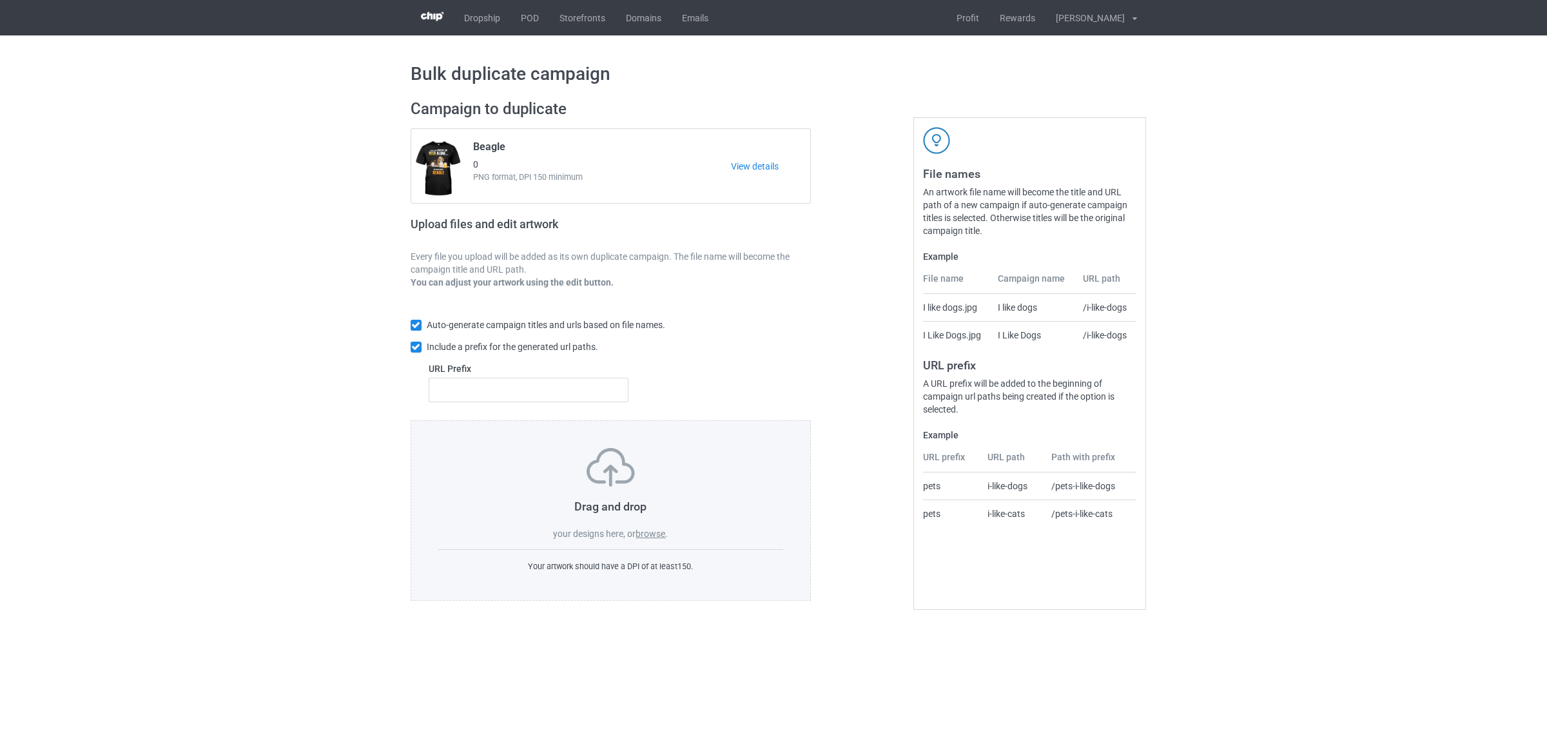
click at [646, 537] on label "browse" at bounding box center [650, 533] width 30 height 10
click at [0, 0] on input "browse" at bounding box center [0, 0] width 0 height 0
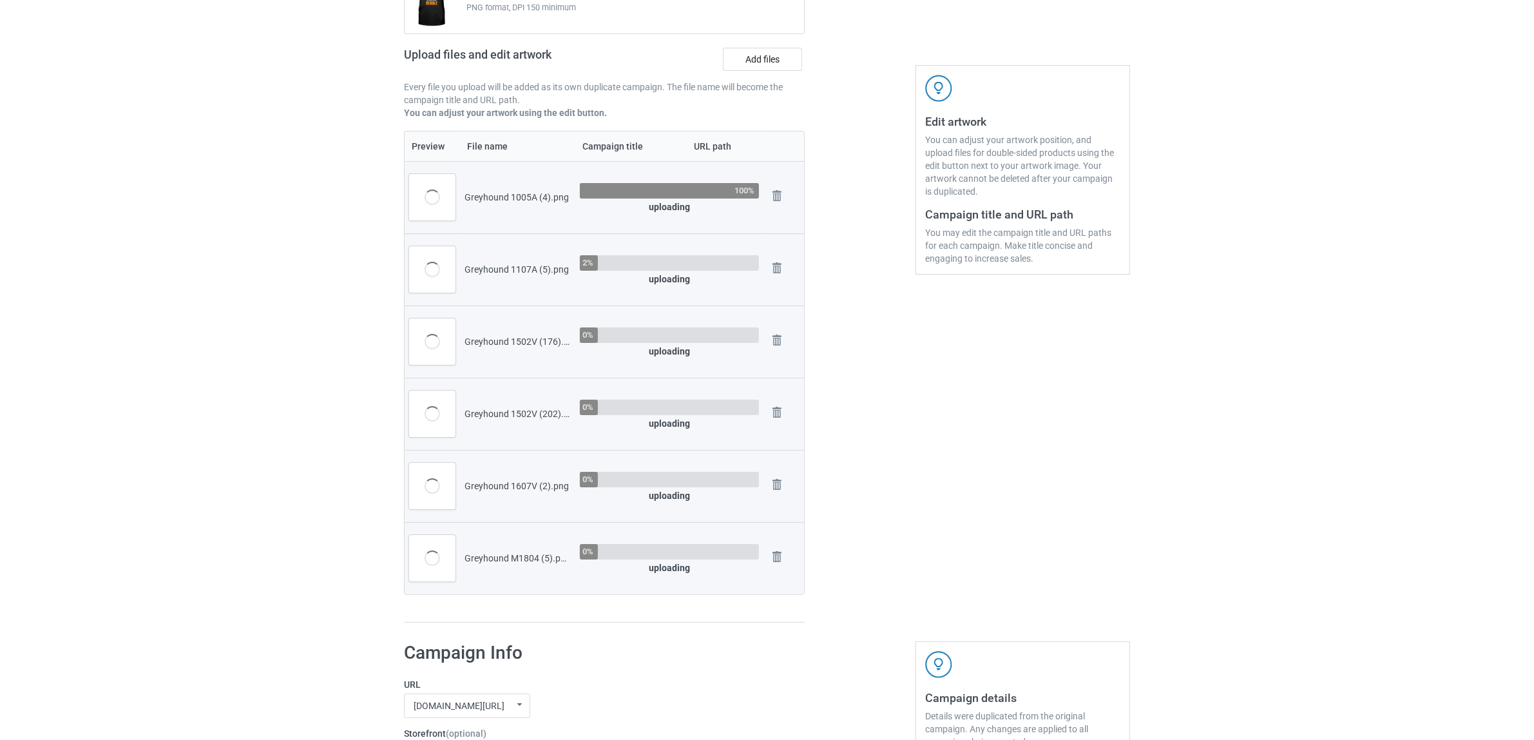
scroll to position [81, 0]
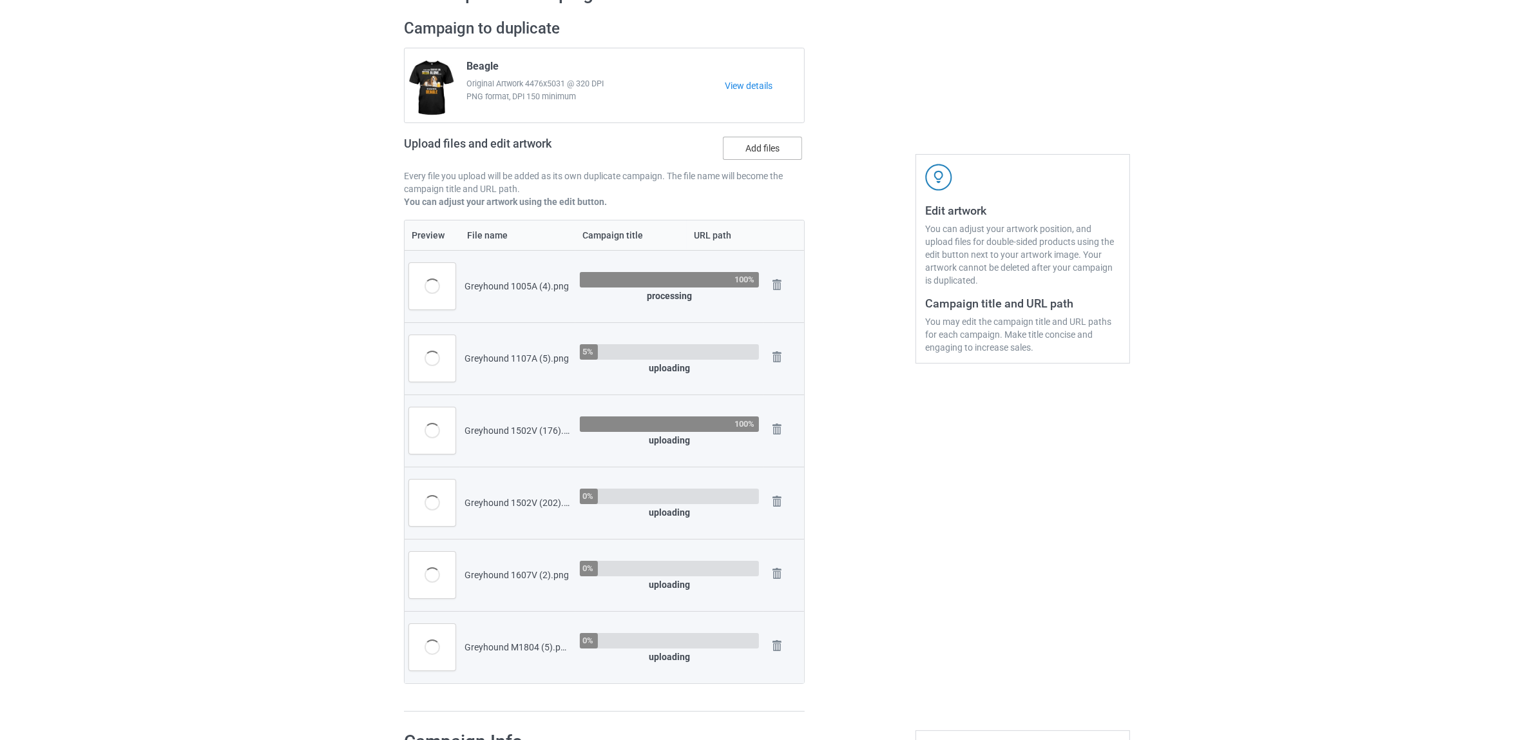
click at [760, 150] on label "Add files" at bounding box center [762, 148] width 79 height 23
click at [0, 0] on input "Add files" at bounding box center [0, 0] width 0 height 0
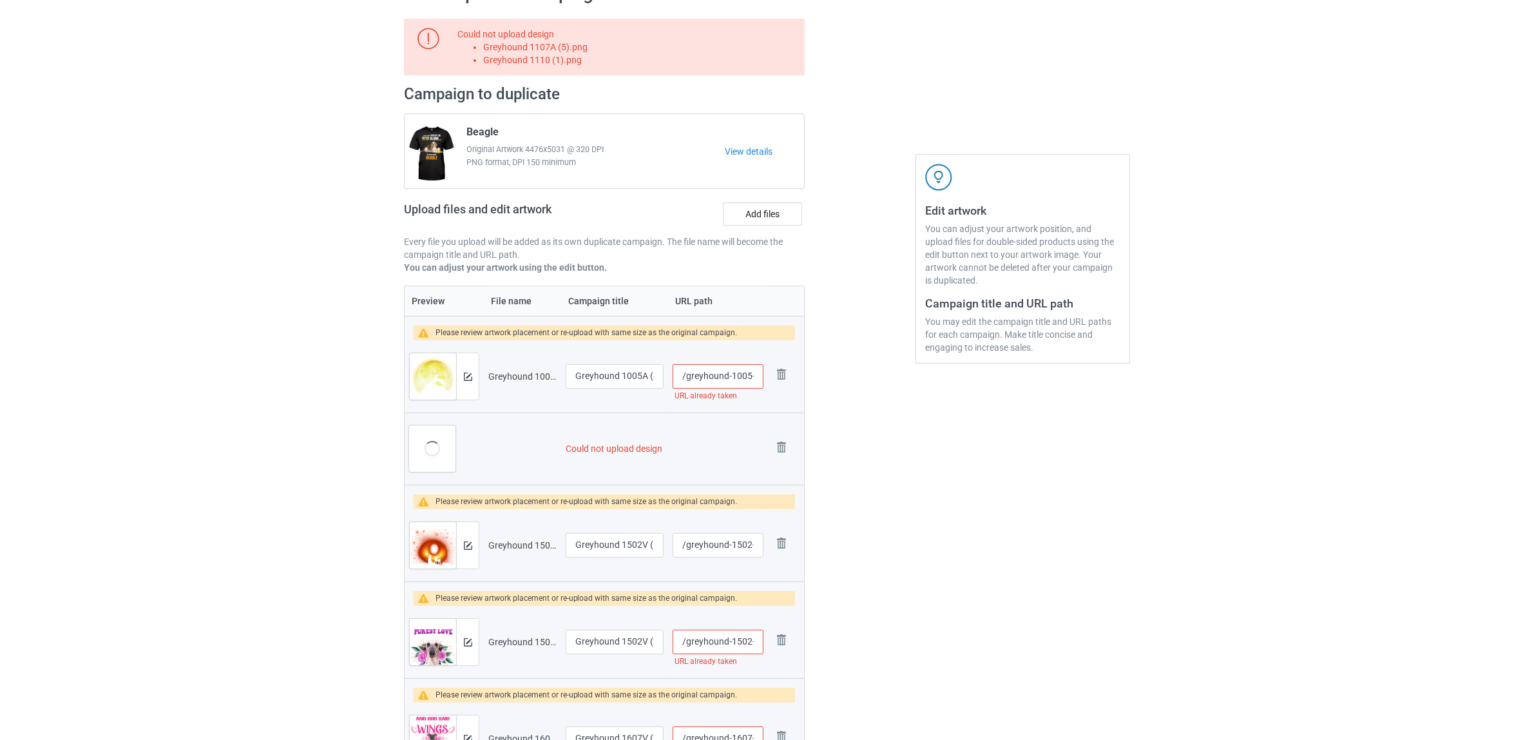
scroll to position [322, 0]
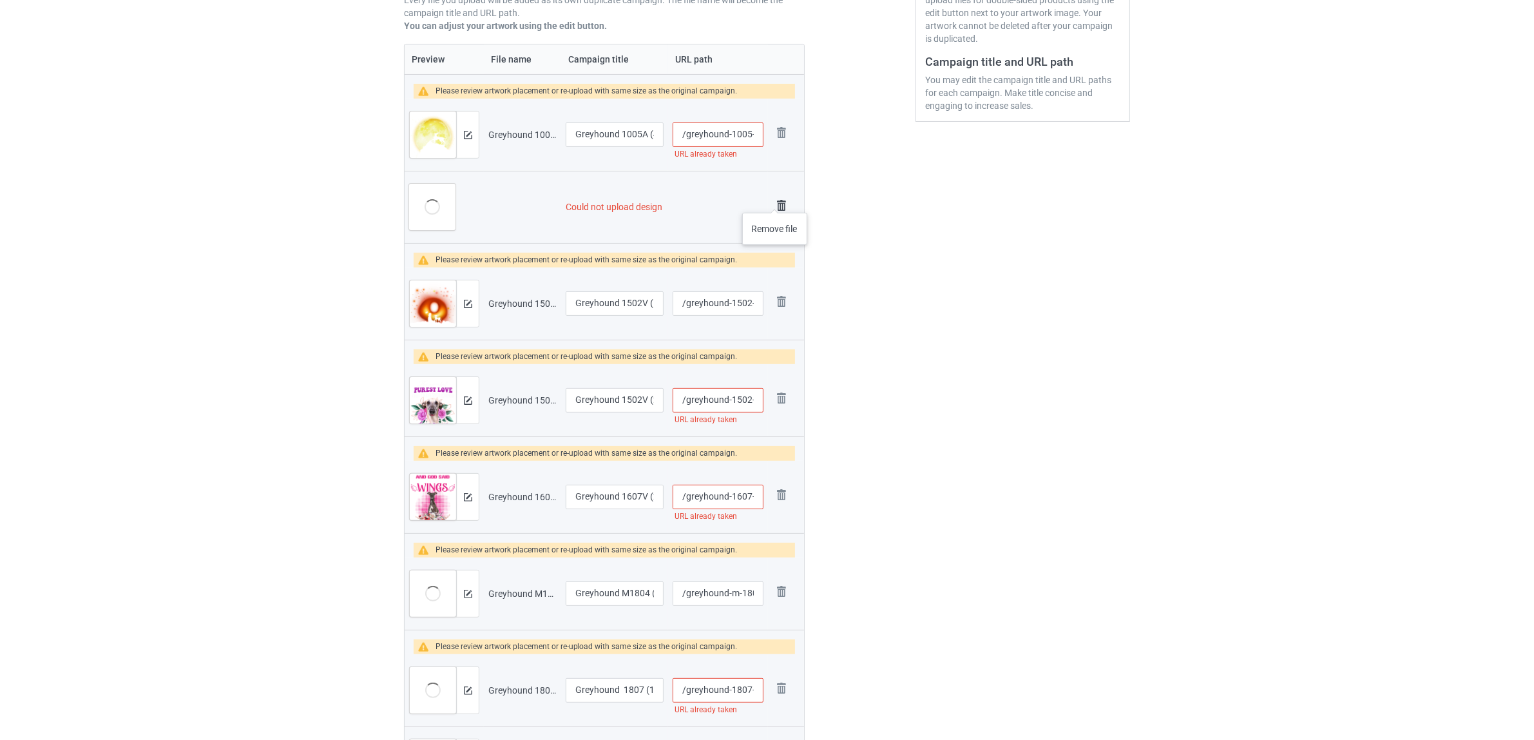
click at [779, 200] on img at bounding box center [782, 206] width 18 height 18
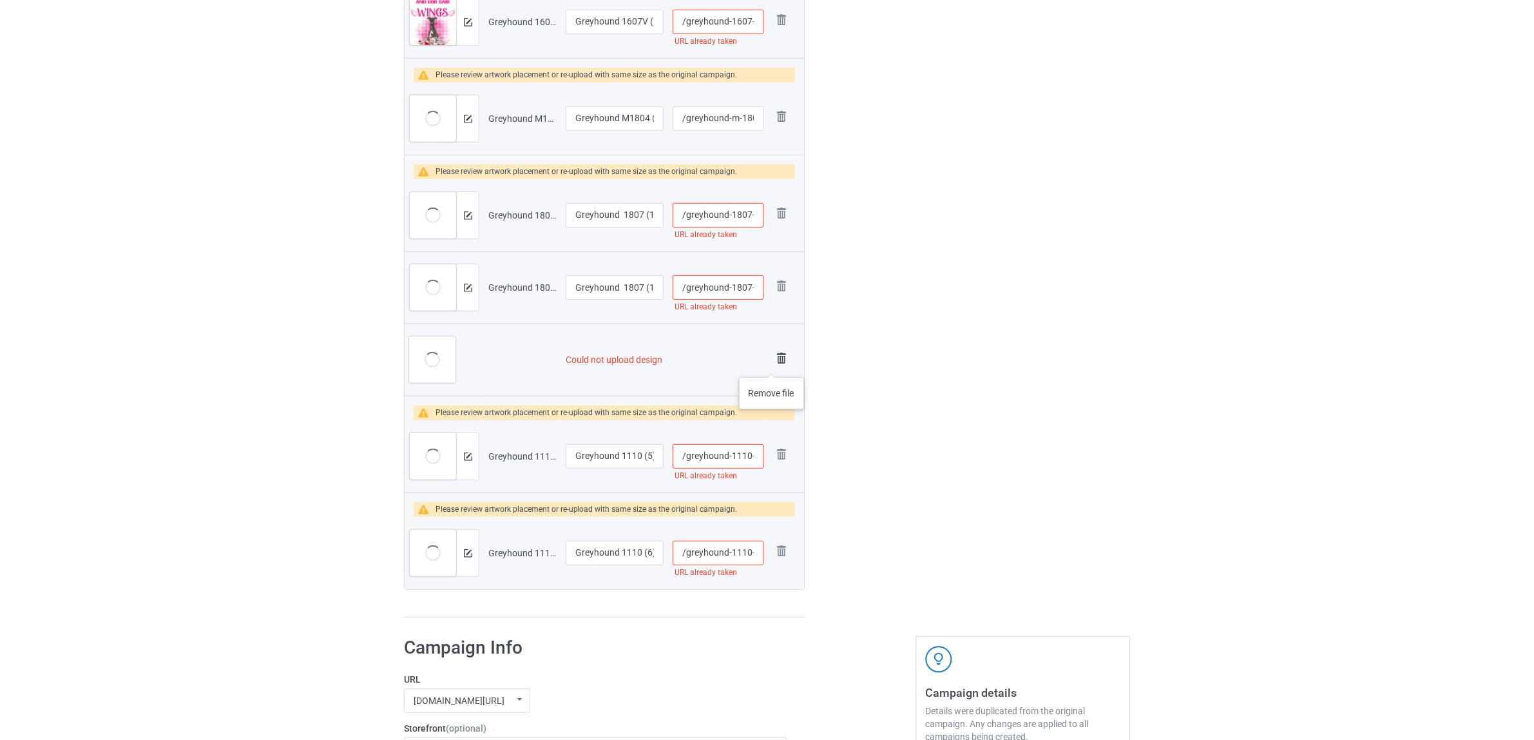
click at [775, 364] on img at bounding box center [782, 358] width 18 height 18
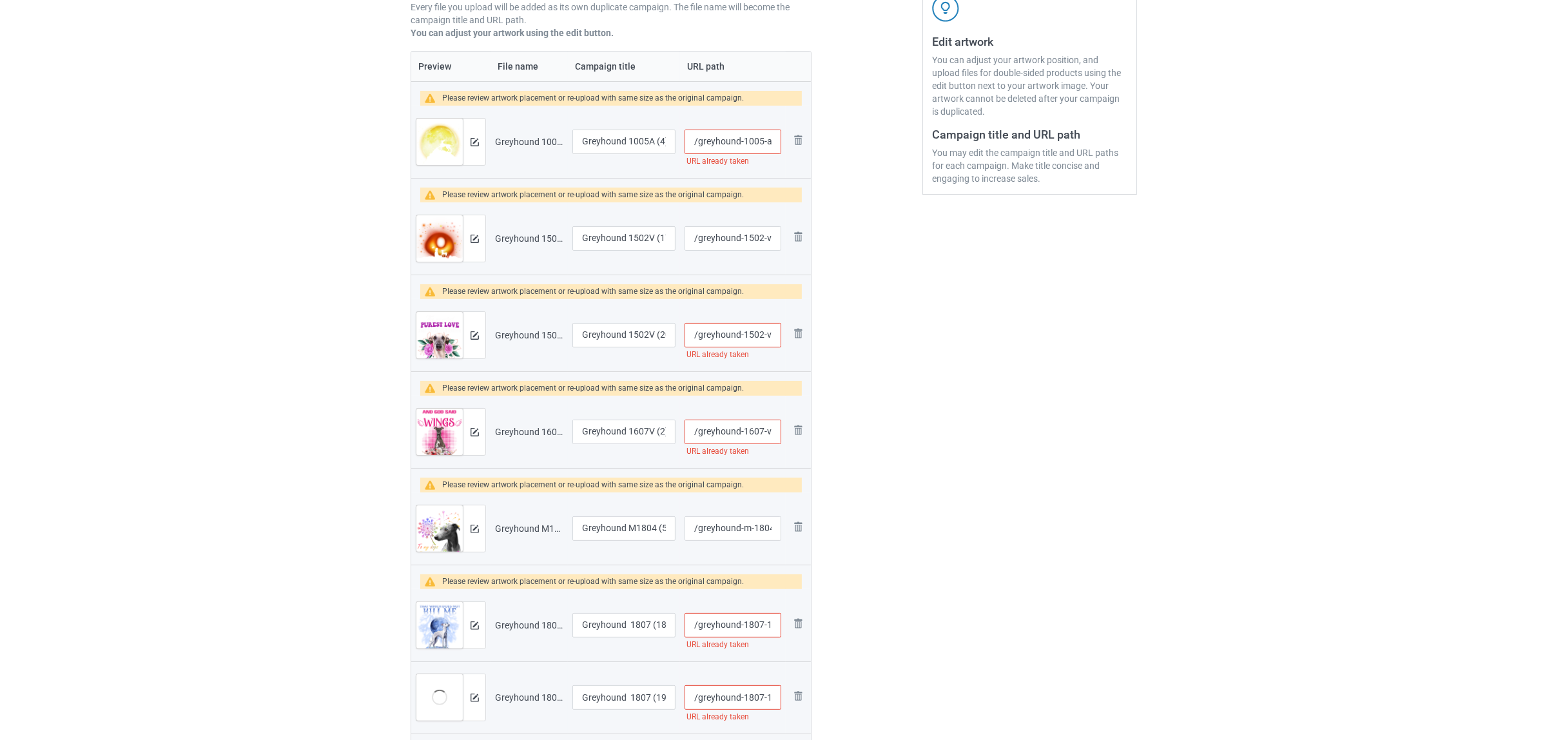
scroll to position [256, 0]
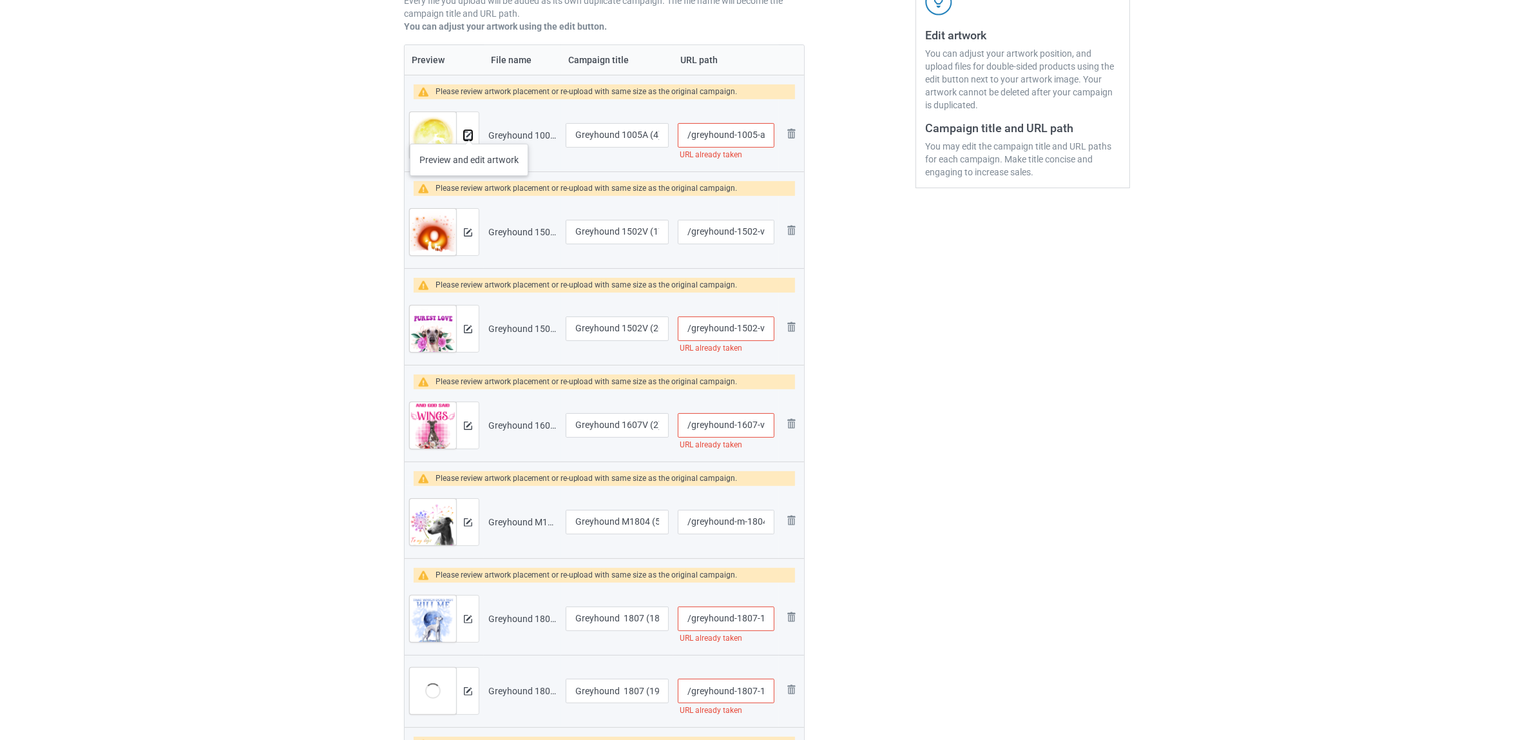
click at [469, 131] on img at bounding box center [468, 135] width 8 height 8
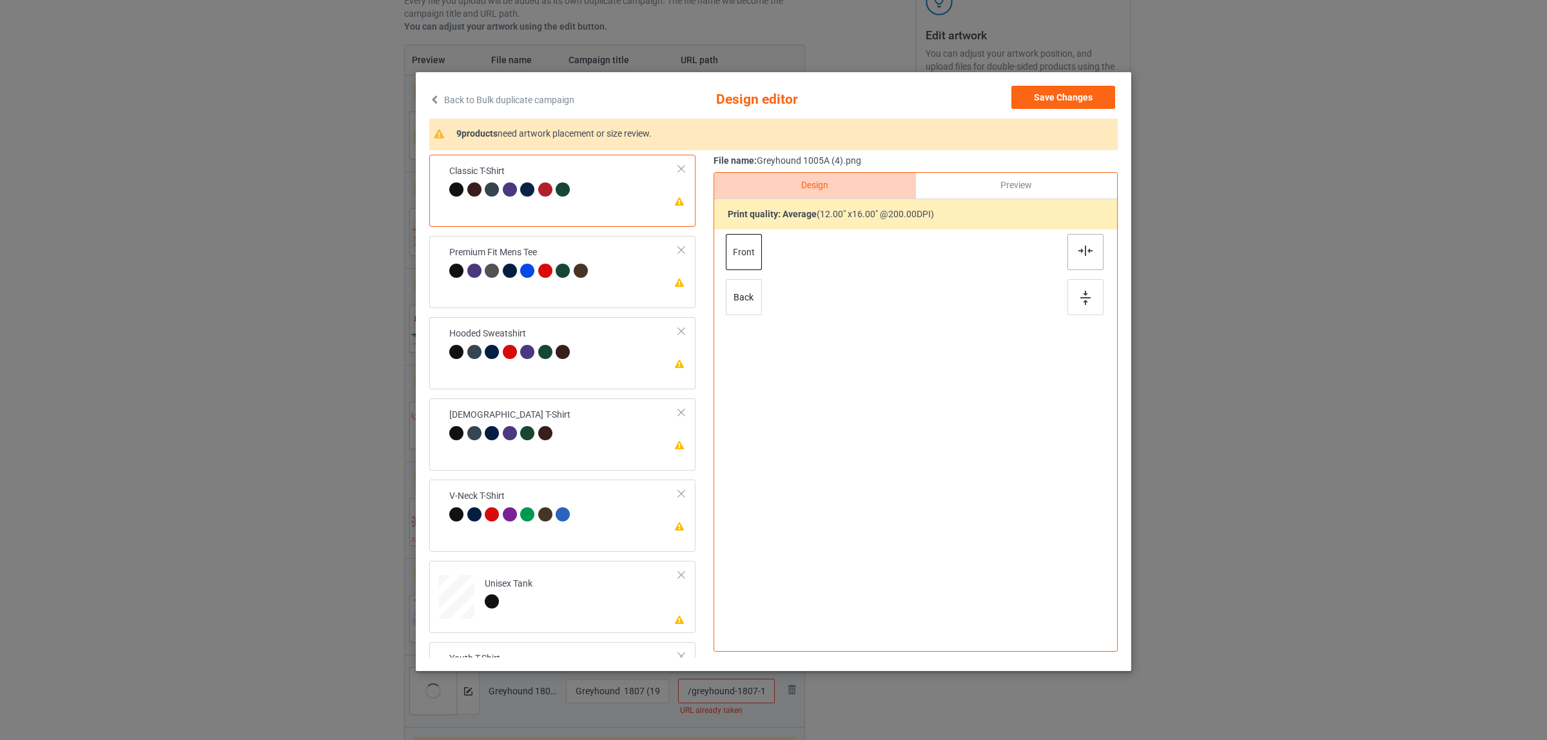
click at [1090, 255] on div at bounding box center [1085, 252] width 36 height 36
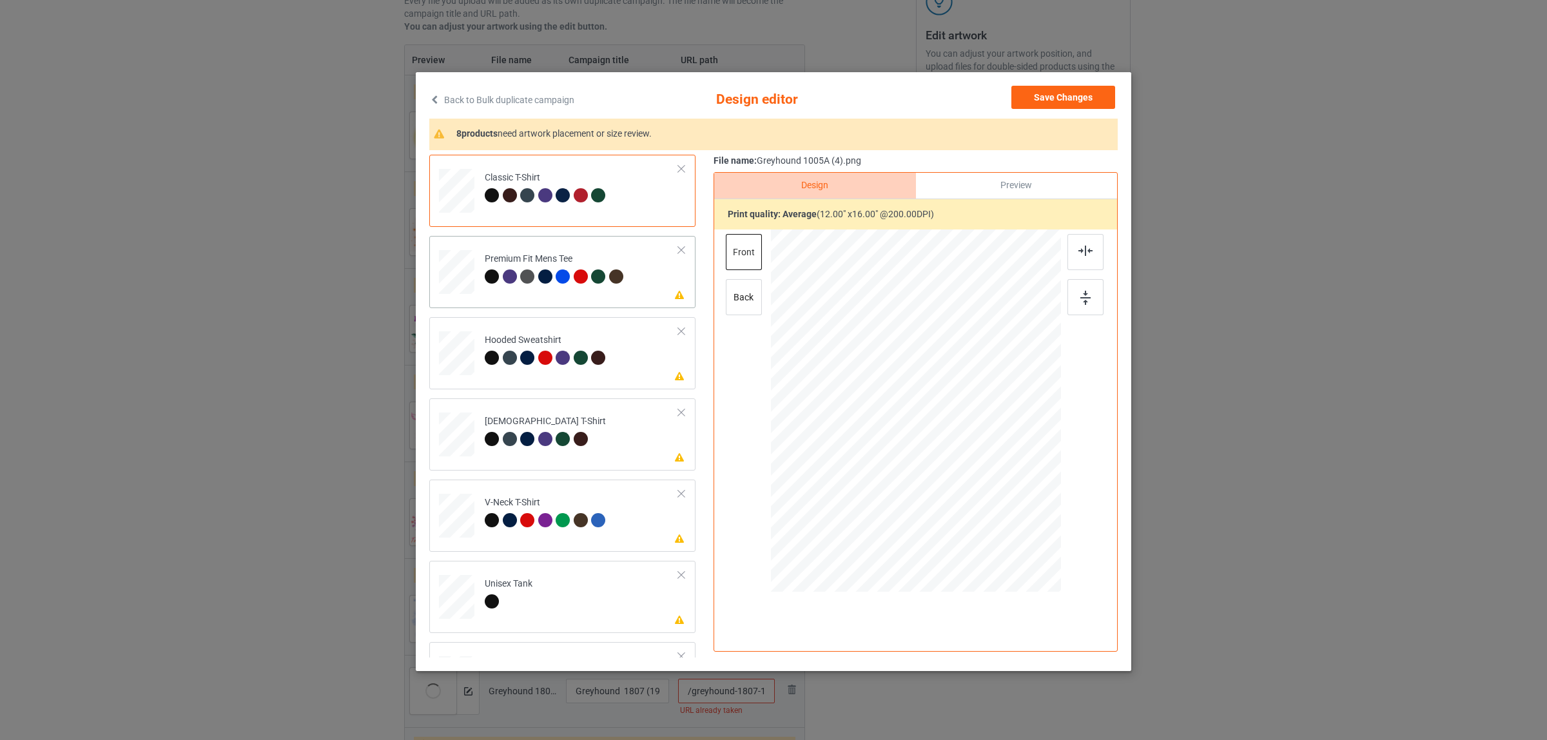
click at [556, 272] on div at bounding box center [563, 276] width 14 height 14
click at [1081, 243] on div at bounding box center [1085, 252] width 36 height 36
click at [610, 352] on td "Please review artwork placement Hooded Sweatshirt" at bounding box center [582, 350] width 208 height 56
click at [1067, 253] on div at bounding box center [1085, 252] width 36 height 36
click at [538, 441] on div at bounding box center [545, 439] width 14 height 14
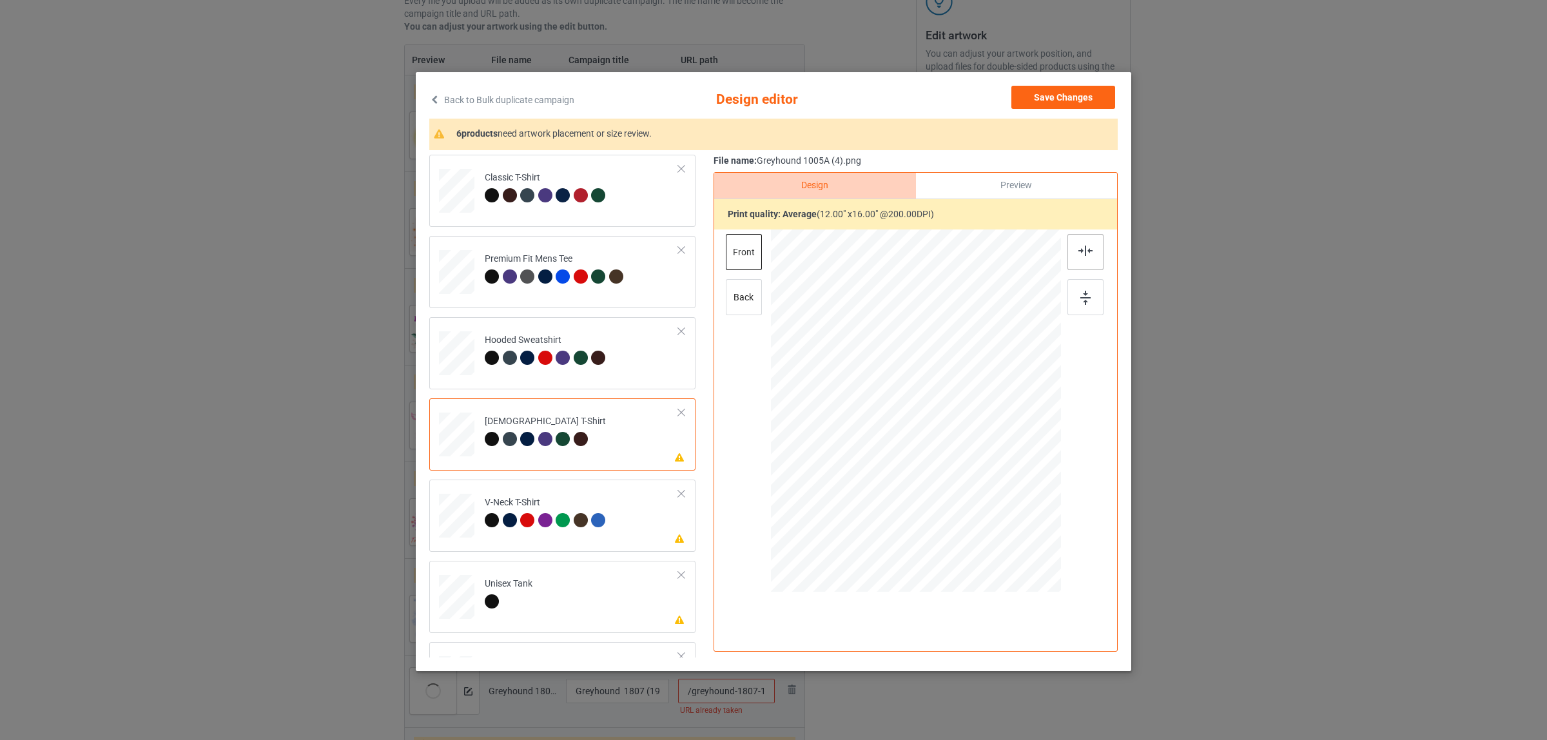
click at [1078, 252] on img at bounding box center [1085, 251] width 14 height 10
click at [578, 504] on div "V-Neck T-Shirt" at bounding box center [547, 511] width 124 height 30
click at [1078, 249] on img at bounding box center [1085, 251] width 14 height 10
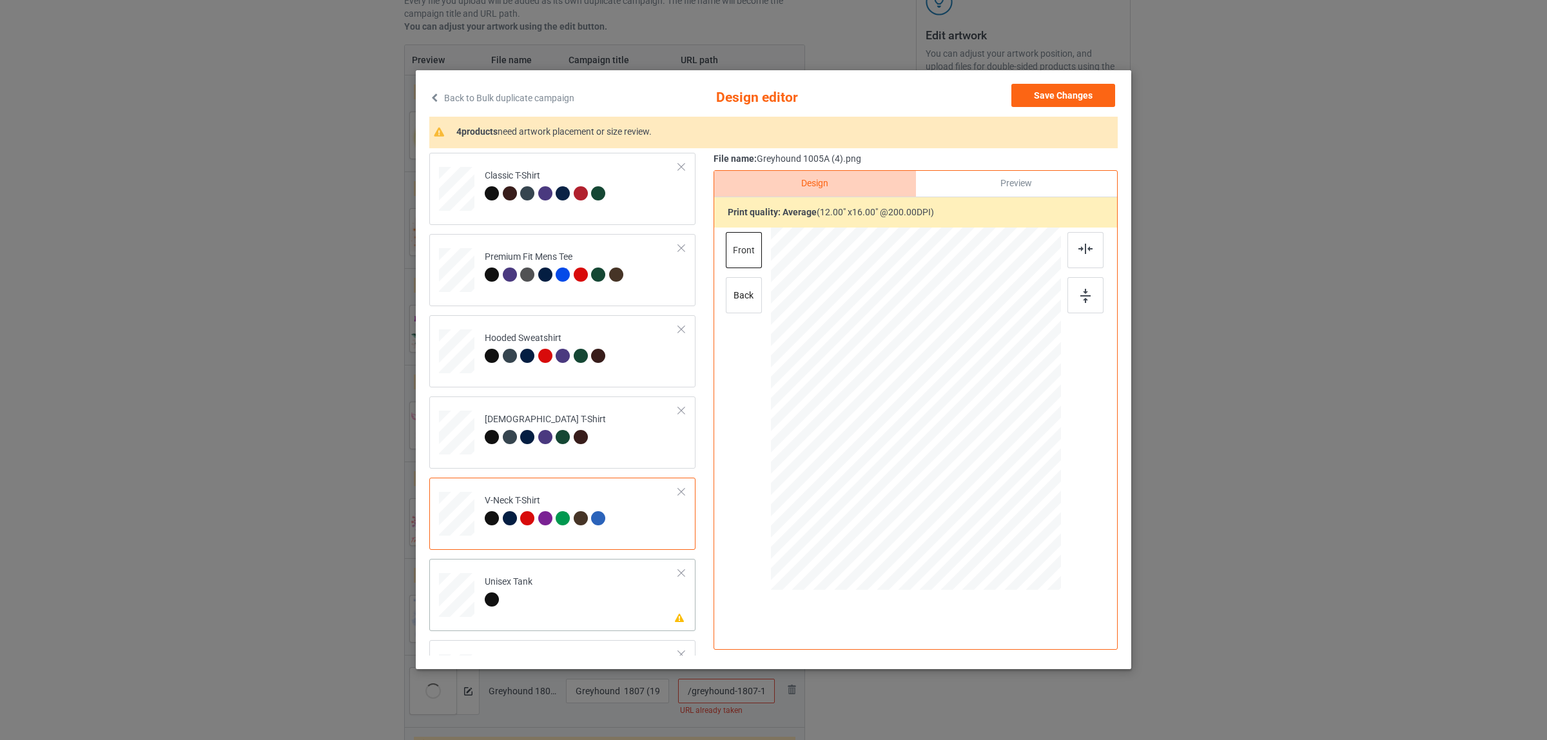
click at [547, 600] on td "Please review artwork placement Unisex Tank" at bounding box center [582, 592] width 208 height 56
click at [1073, 255] on div at bounding box center [1085, 250] width 36 height 36
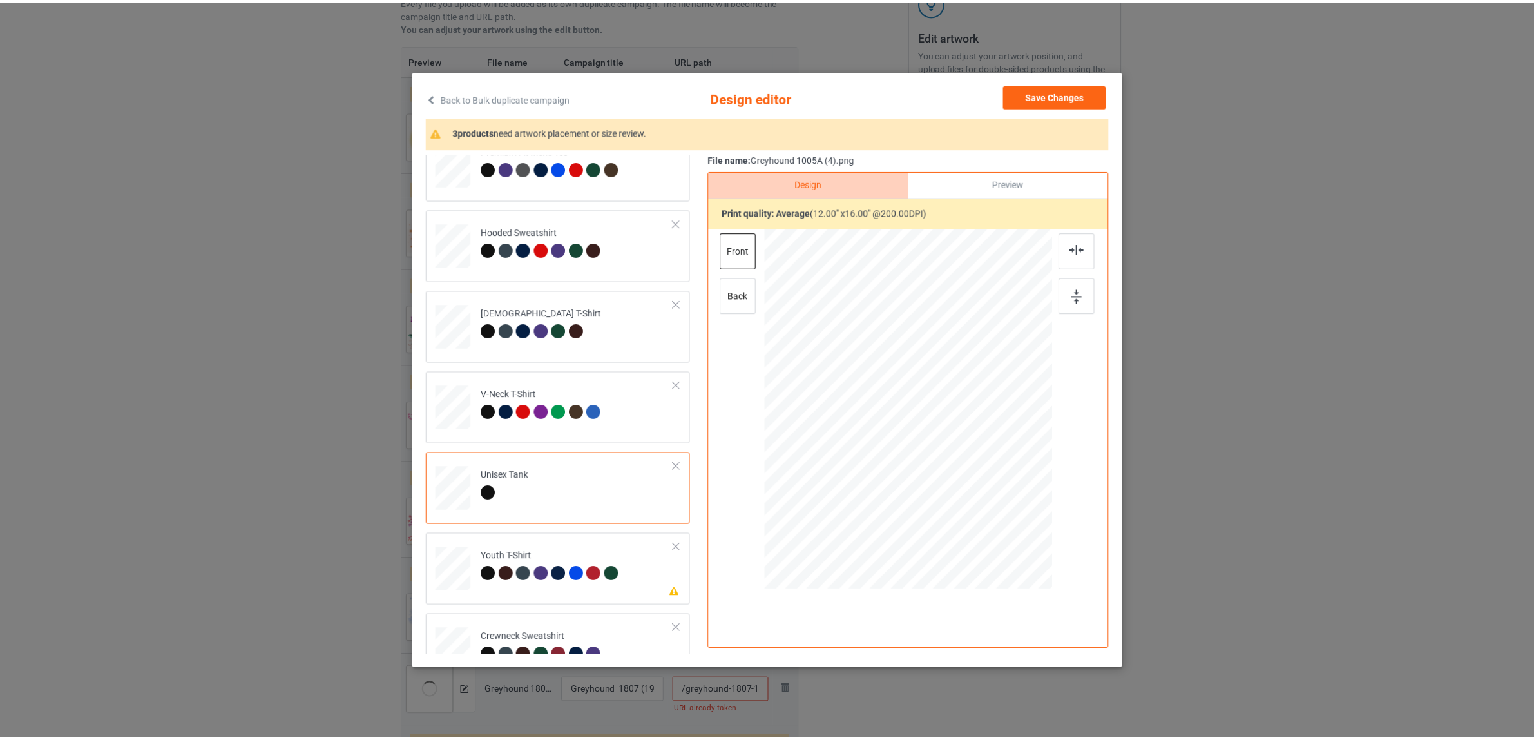
scroll to position [219, 0]
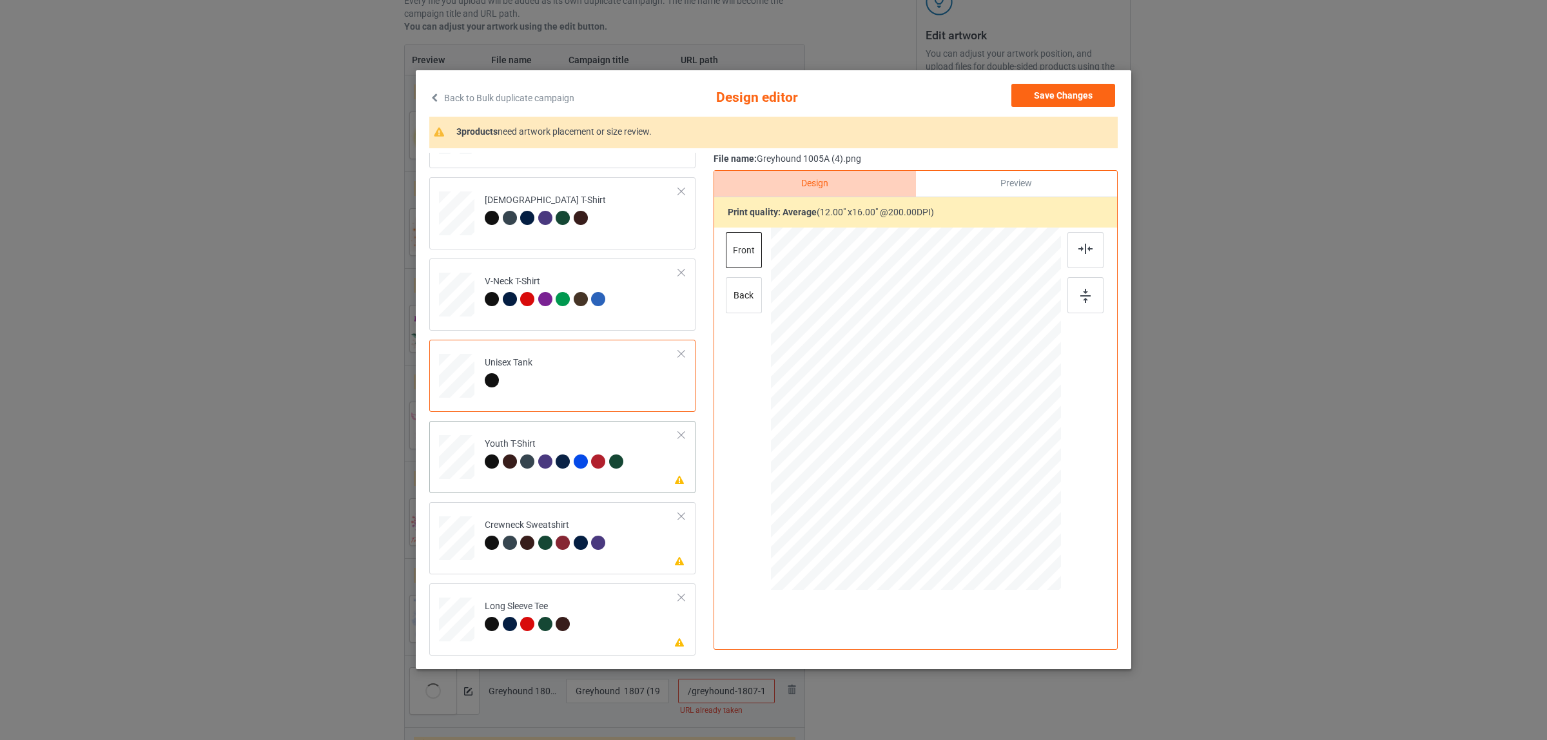
click at [550, 438] on div "Youth T-Shirt" at bounding box center [556, 453] width 142 height 30
click at [1084, 248] on img at bounding box center [1085, 249] width 14 height 10
click at [551, 527] on div "Crewneck Sweatshirt" at bounding box center [547, 534] width 124 height 30
click at [1078, 252] on img at bounding box center [1085, 249] width 14 height 10
click at [551, 612] on div "Long Sleeve Tee" at bounding box center [529, 615] width 89 height 30
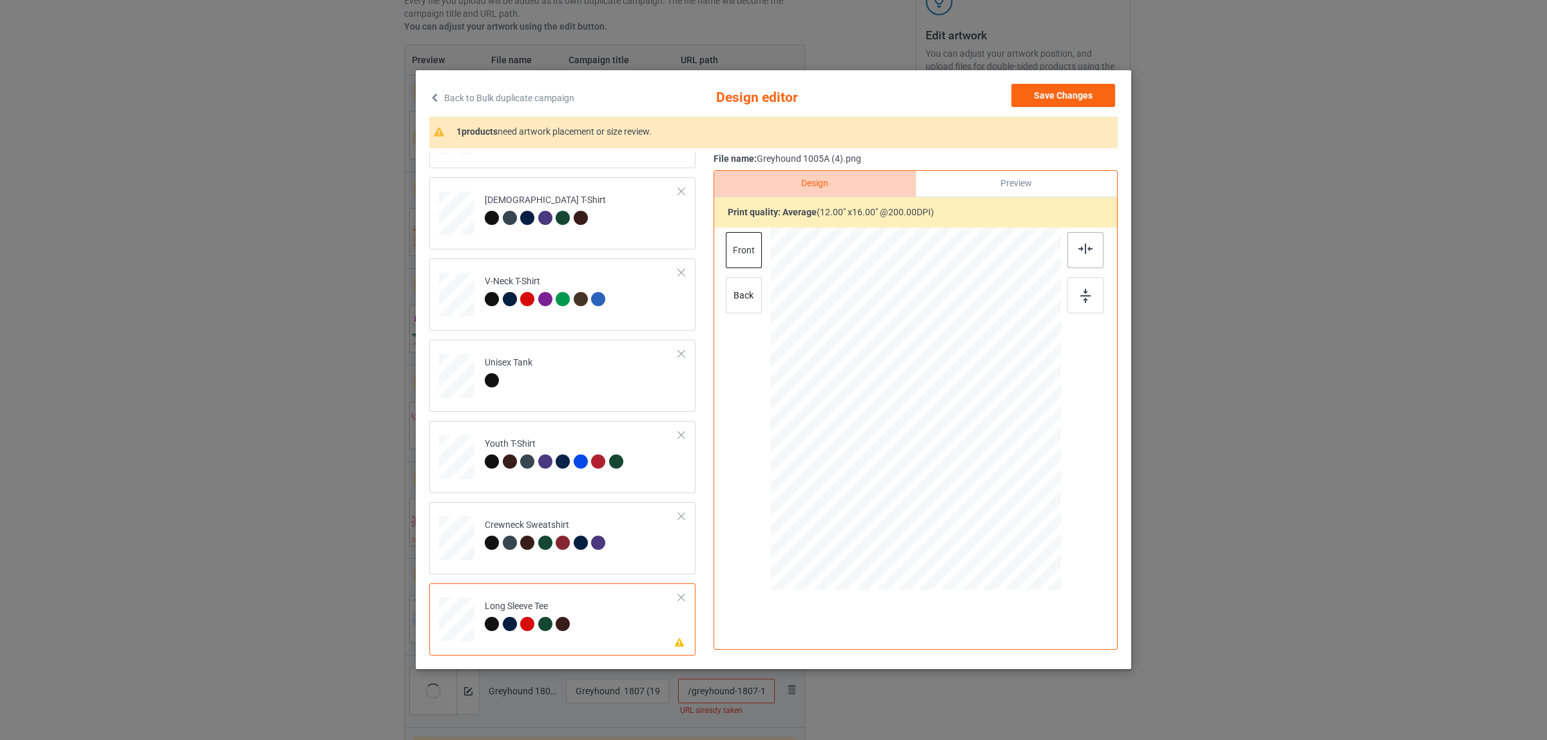
click at [1078, 250] on img at bounding box center [1085, 249] width 14 height 10
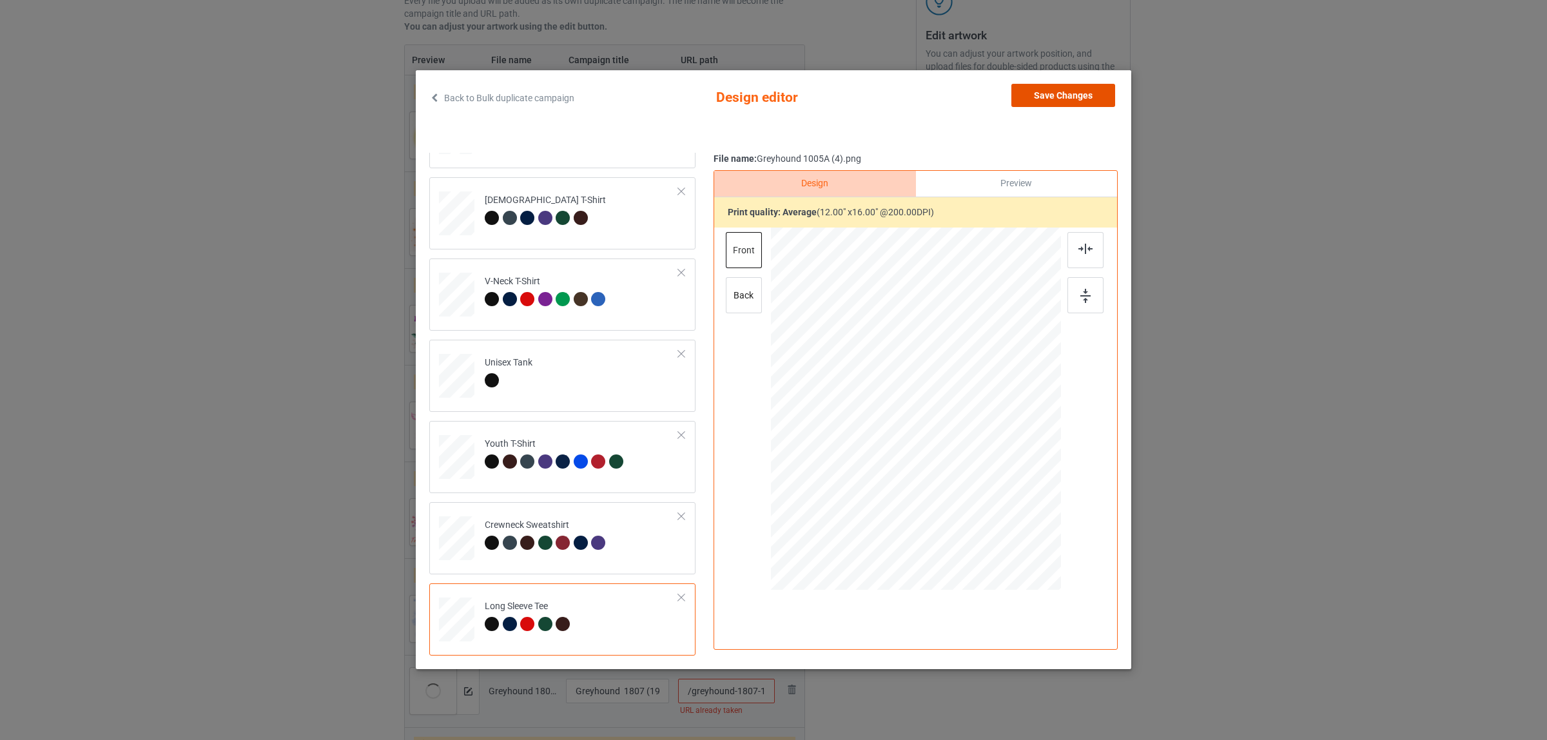
click at [1056, 97] on button "Save Changes" at bounding box center [1063, 95] width 104 height 23
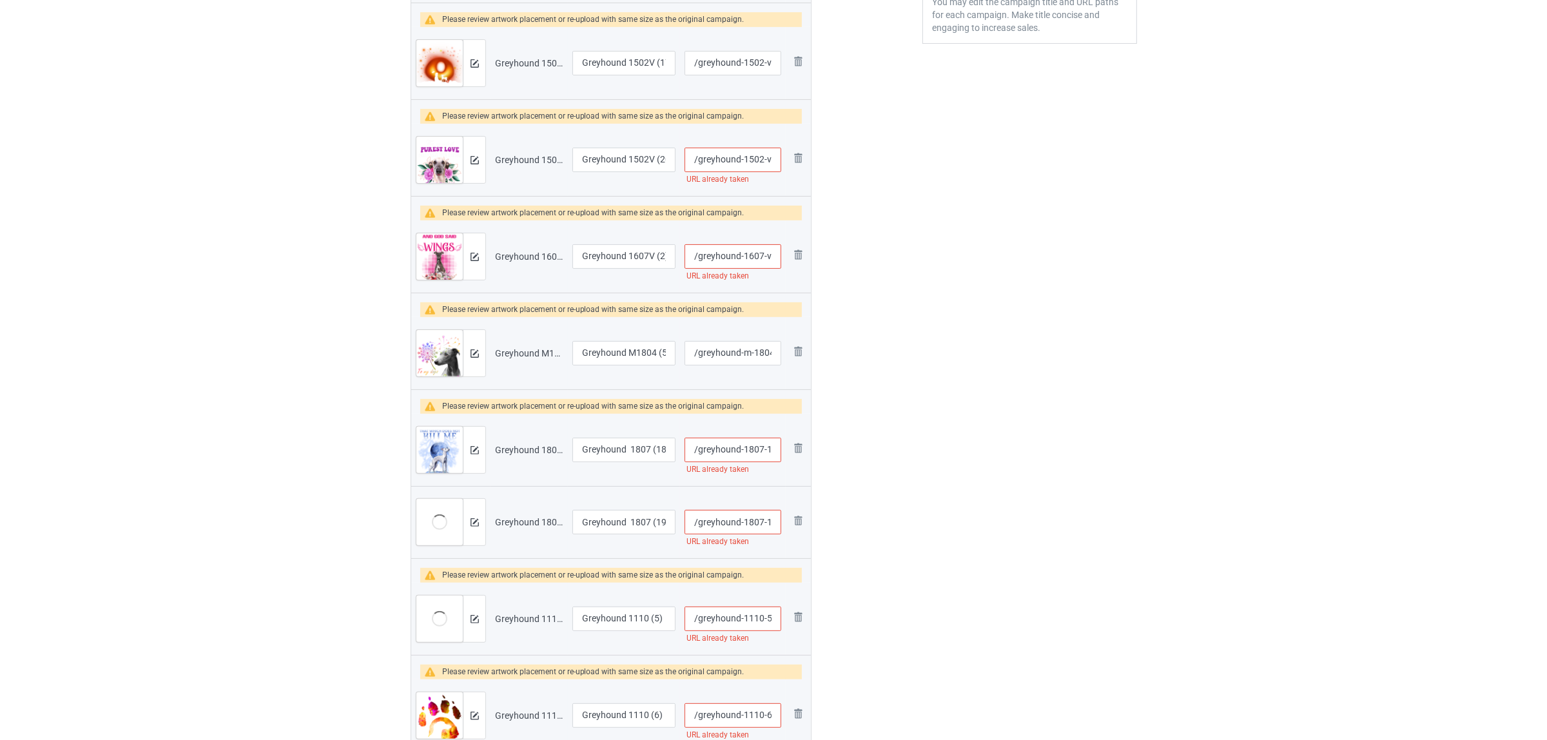
scroll to position [256, 0]
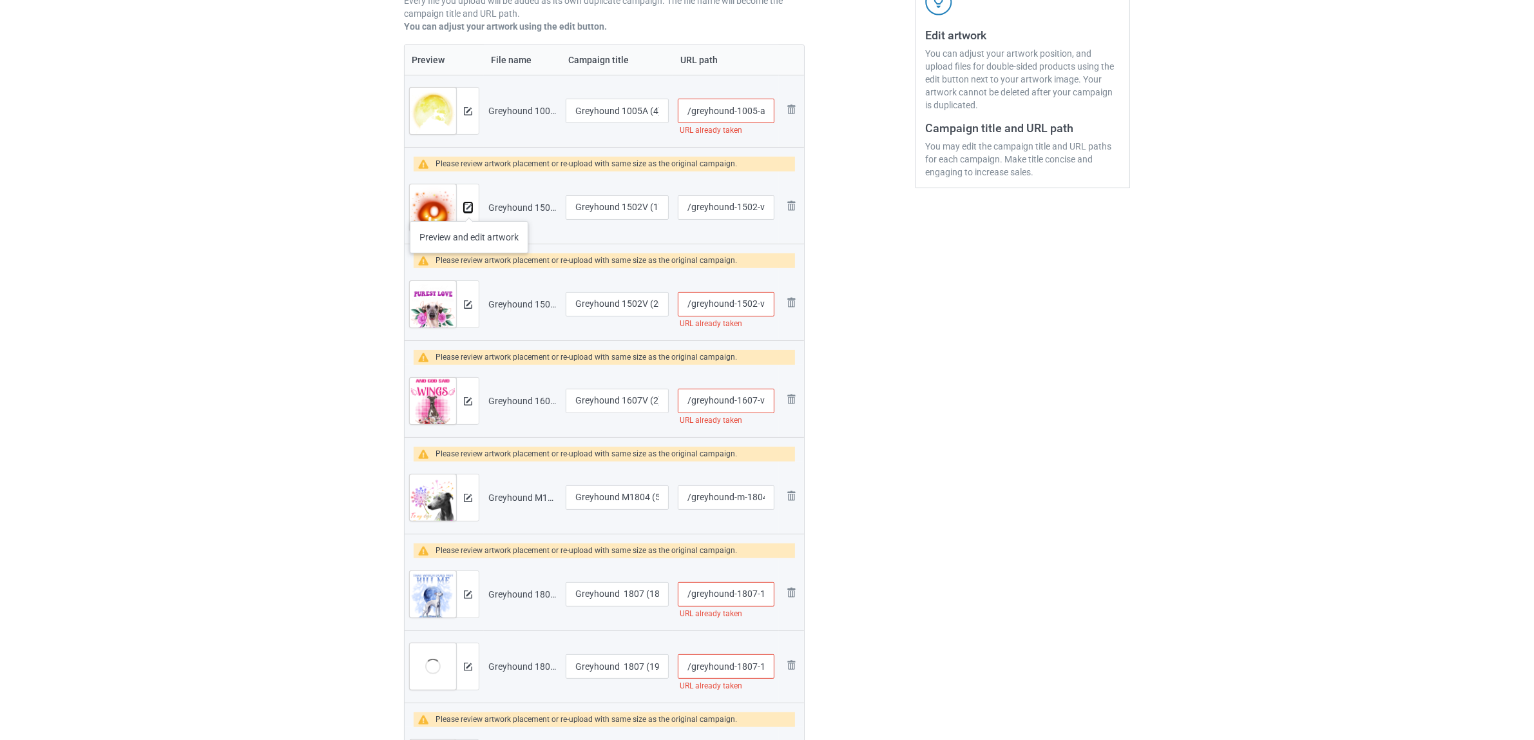
click at [469, 208] on img at bounding box center [468, 208] width 8 height 8
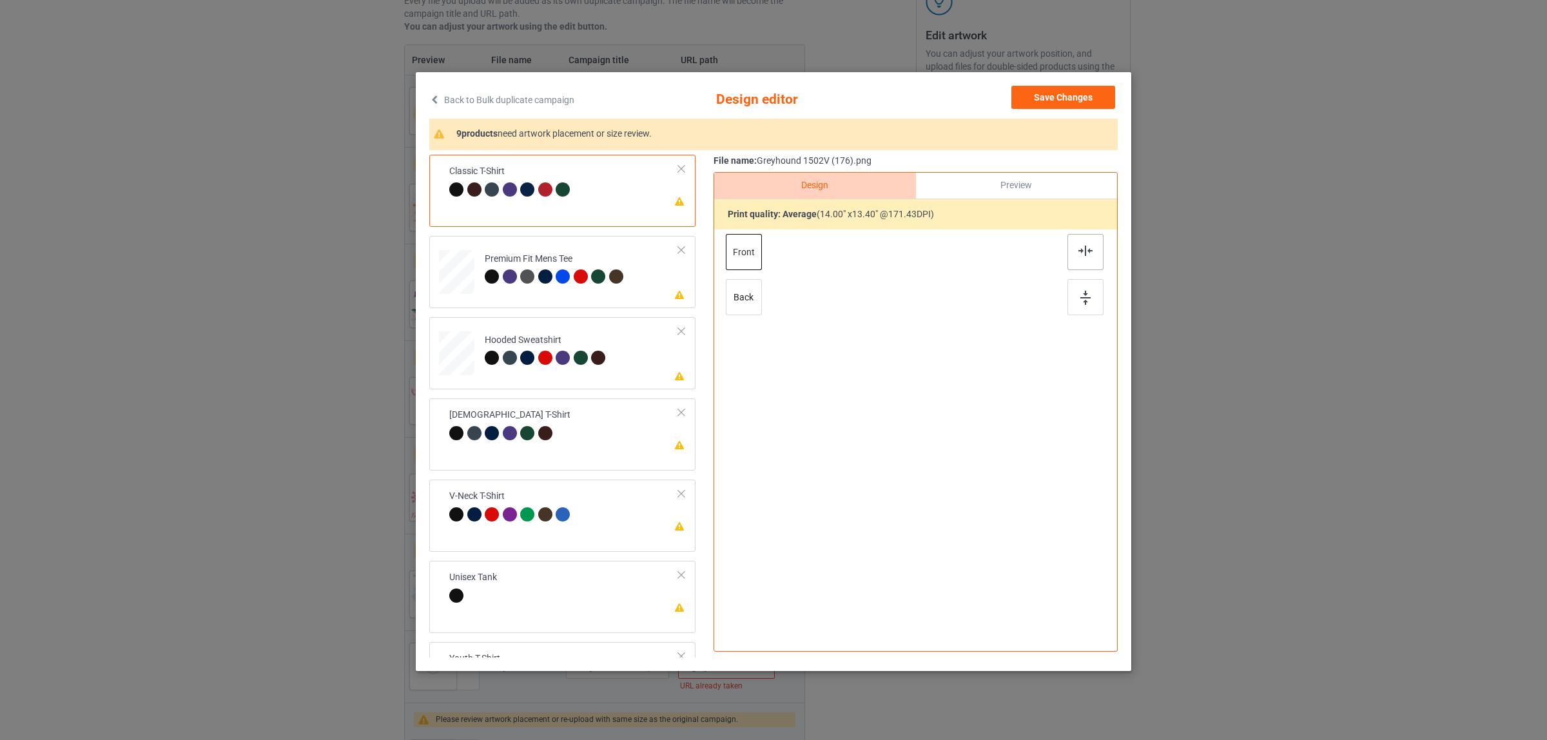
click at [1073, 240] on div at bounding box center [1085, 252] width 36 height 36
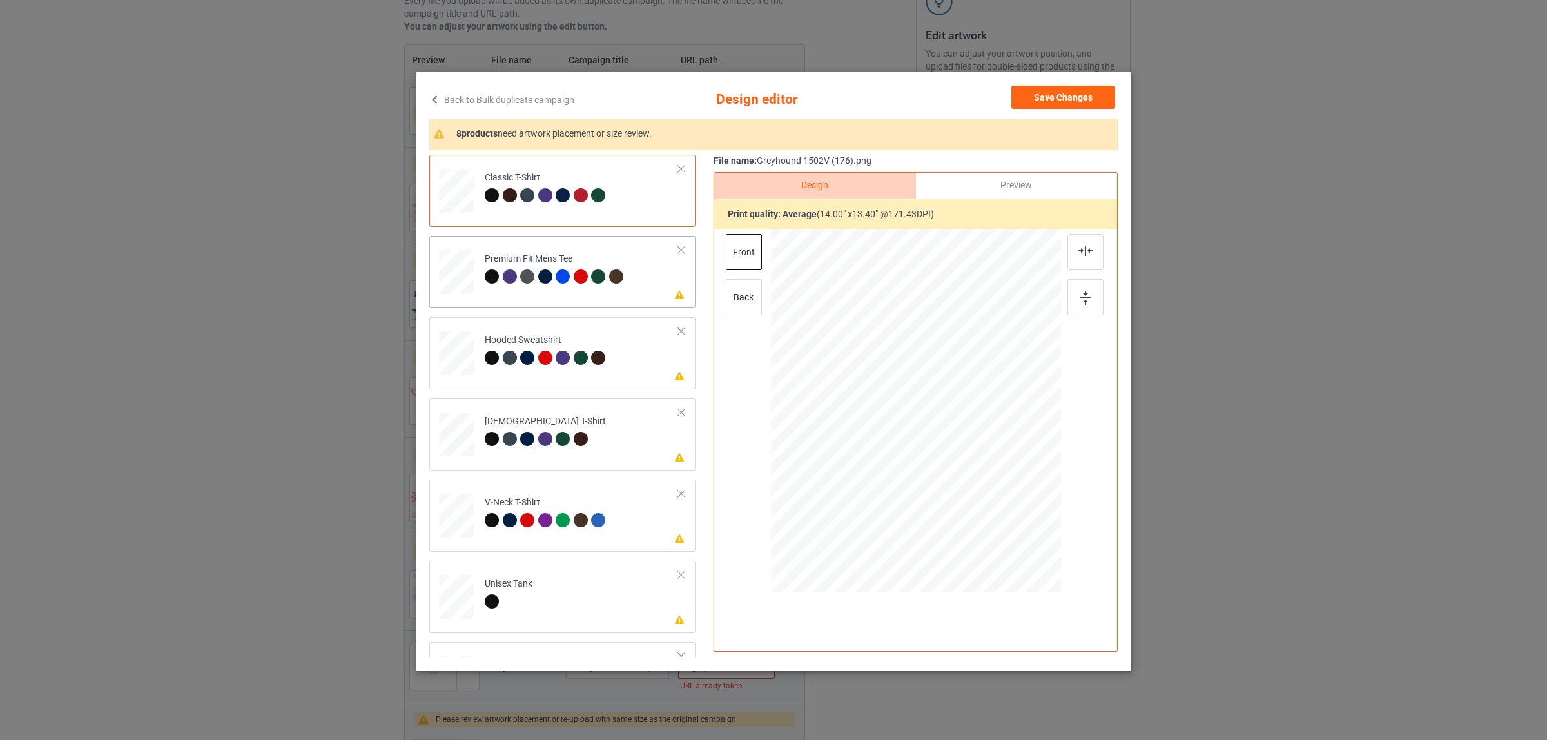
click at [537, 293] on td "Please review artwork placement Premium Fit Mens Tee" at bounding box center [582, 269] width 208 height 56
click at [1083, 246] on img at bounding box center [1085, 251] width 14 height 10
click at [577, 335] on div "Hooded Sweatshirt" at bounding box center [547, 349] width 124 height 30
click at [1081, 256] on img at bounding box center [1085, 251] width 14 height 10
click at [530, 440] on div at bounding box center [529, 441] width 18 height 18
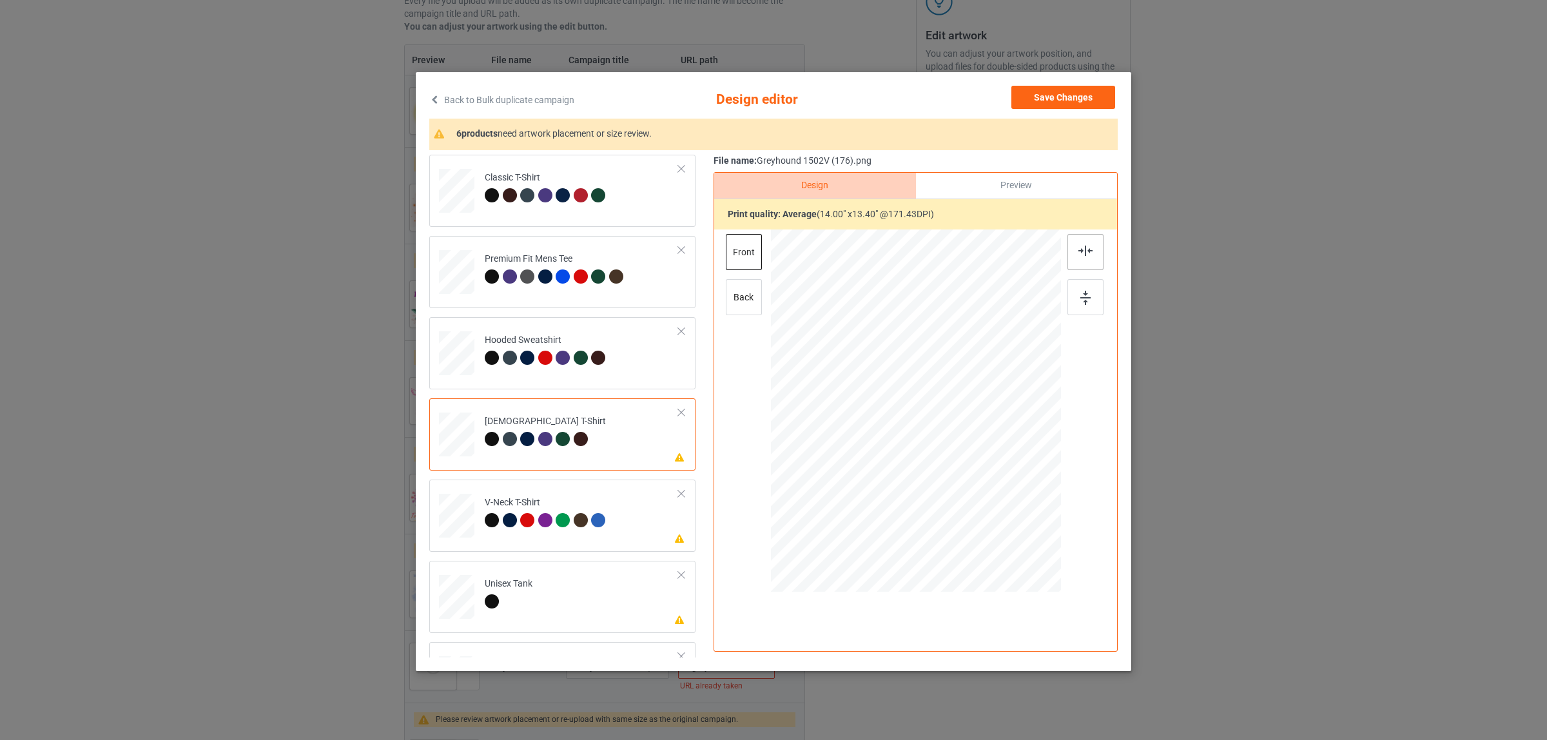
click at [1079, 255] on img at bounding box center [1085, 251] width 14 height 10
click at [580, 507] on div "V-Neck T-Shirt" at bounding box center [547, 511] width 124 height 30
click at [1081, 248] on img at bounding box center [1085, 251] width 14 height 10
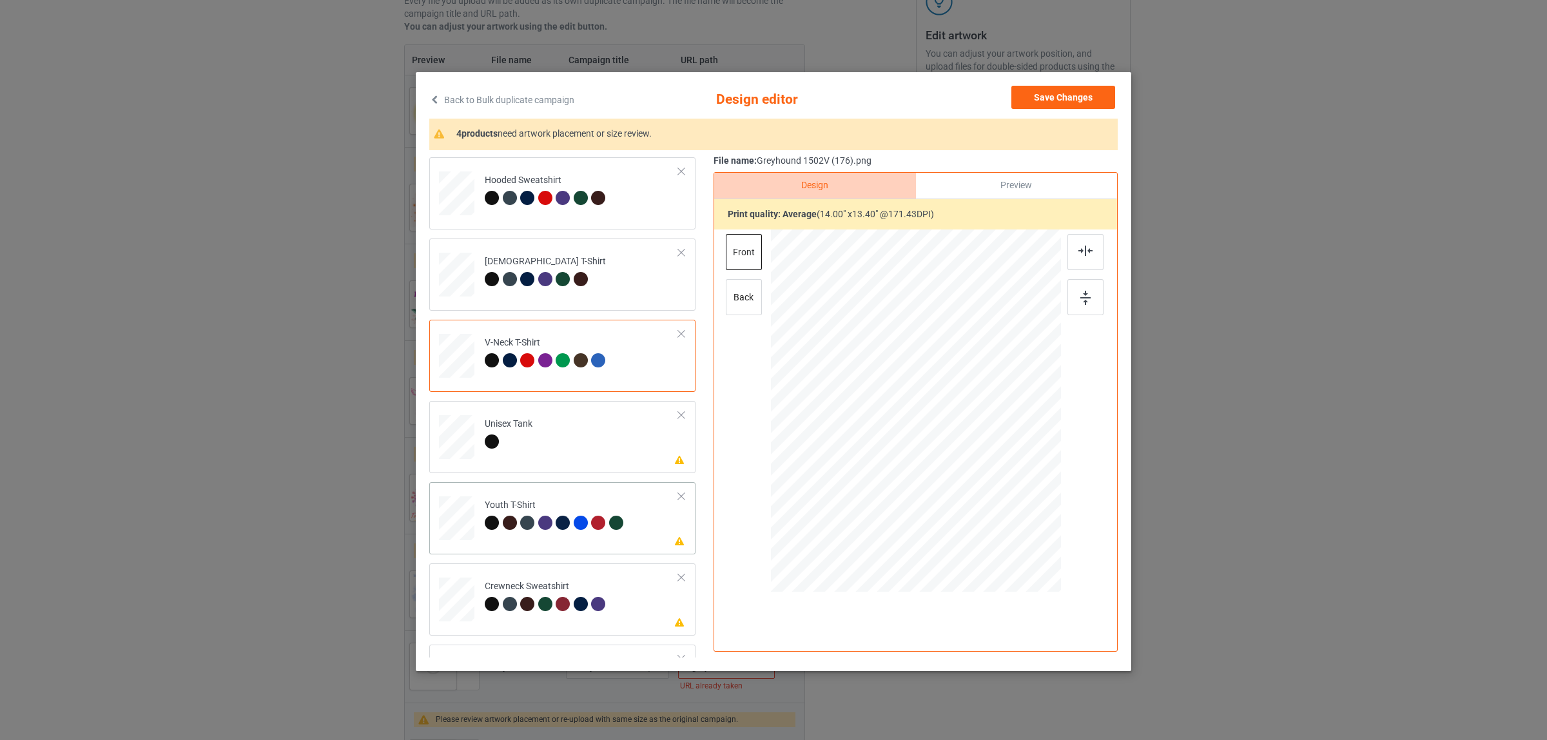
scroll to position [161, 0]
click at [561, 451] on td "Please review artwork placement Unisex Tank" at bounding box center [582, 433] width 208 height 56
click at [1067, 250] on div at bounding box center [1085, 252] width 36 height 36
click at [550, 504] on div "Youth T-Shirt" at bounding box center [556, 513] width 142 height 30
click at [1078, 247] on img at bounding box center [1085, 251] width 14 height 10
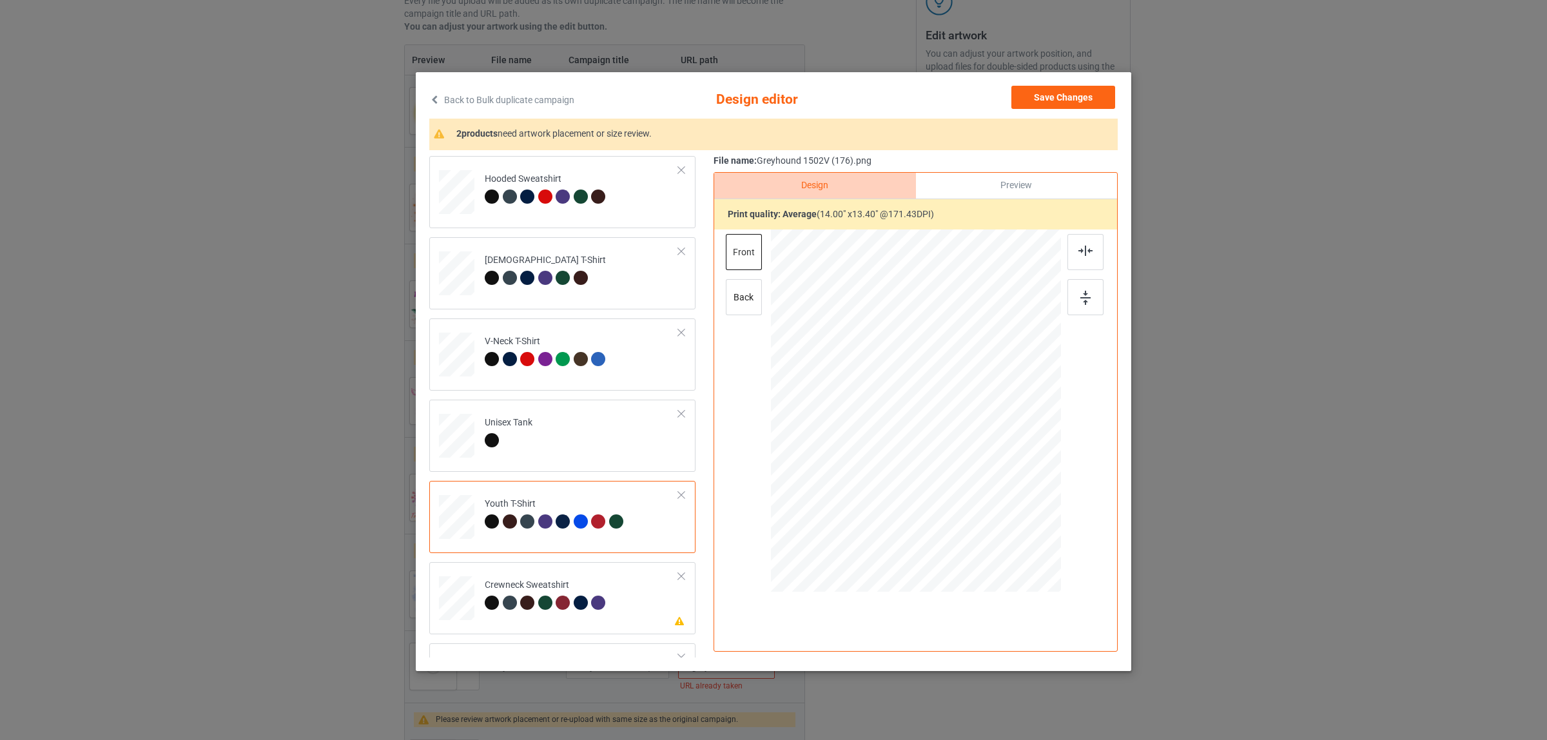
scroll to position [2, 0]
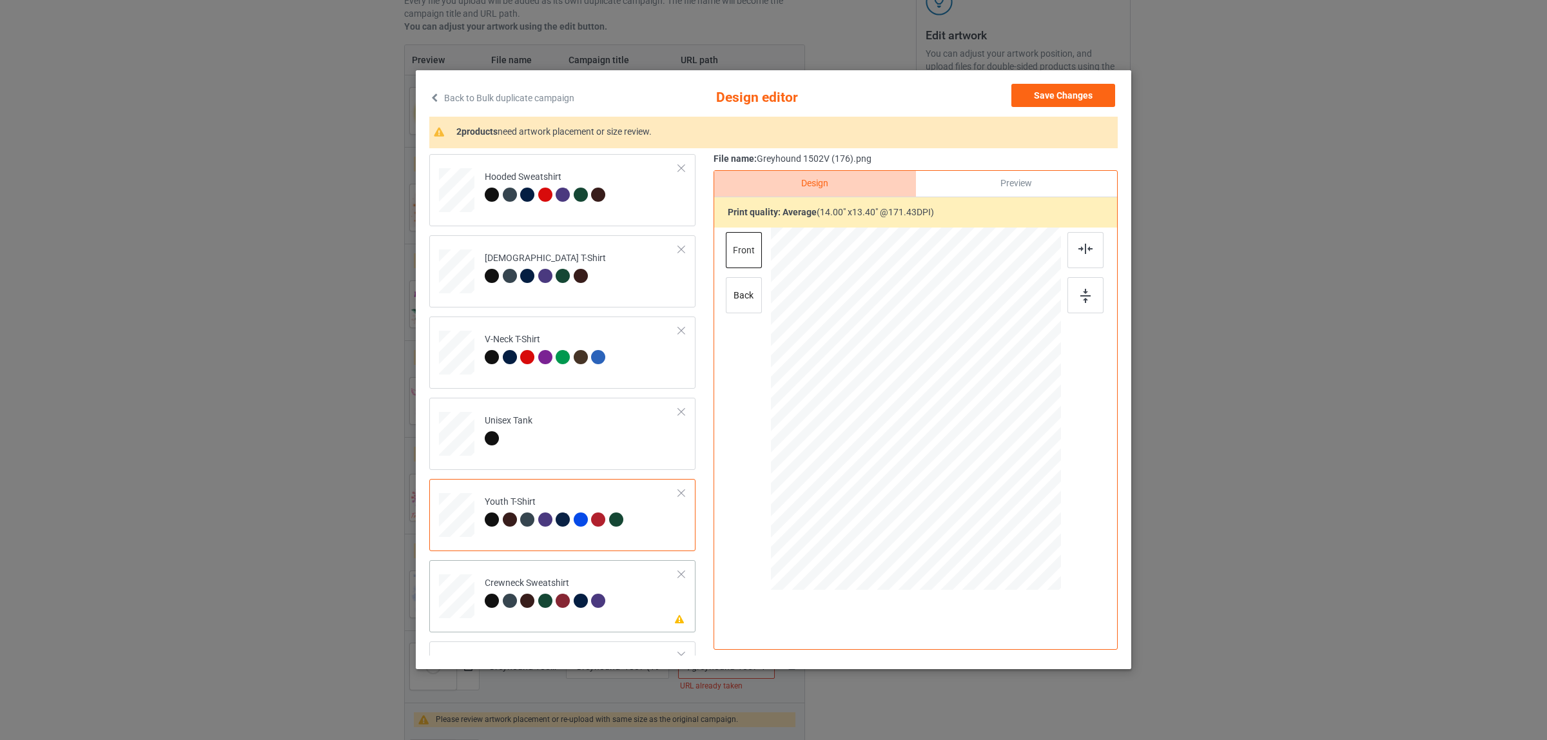
click at [562, 588] on div "Crewneck Sweatshirt" at bounding box center [547, 592] width 124 height 30
click at [1070, 243] on div at bounding box center [1085, 250] width 36 height 36
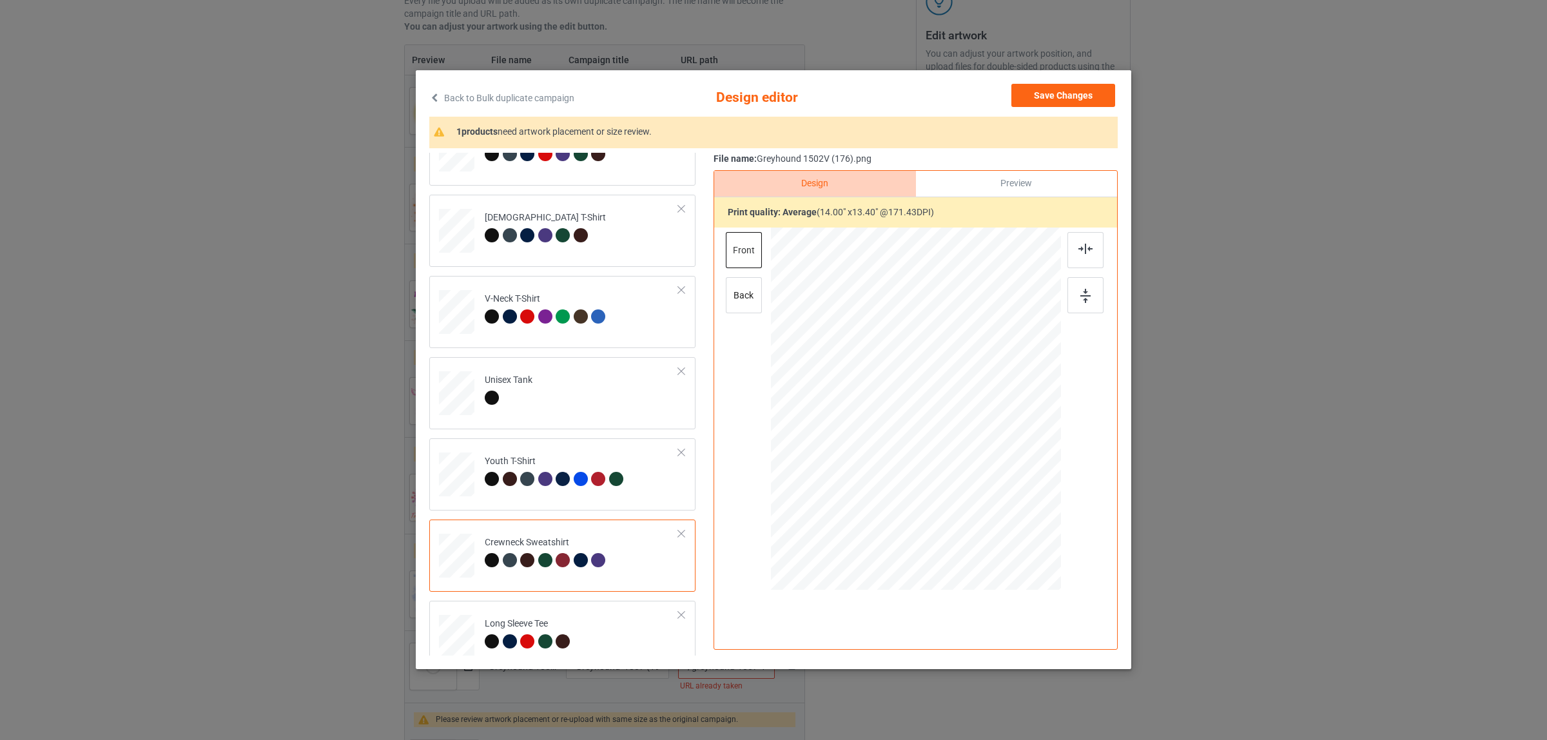
scroll to position [219, 0]
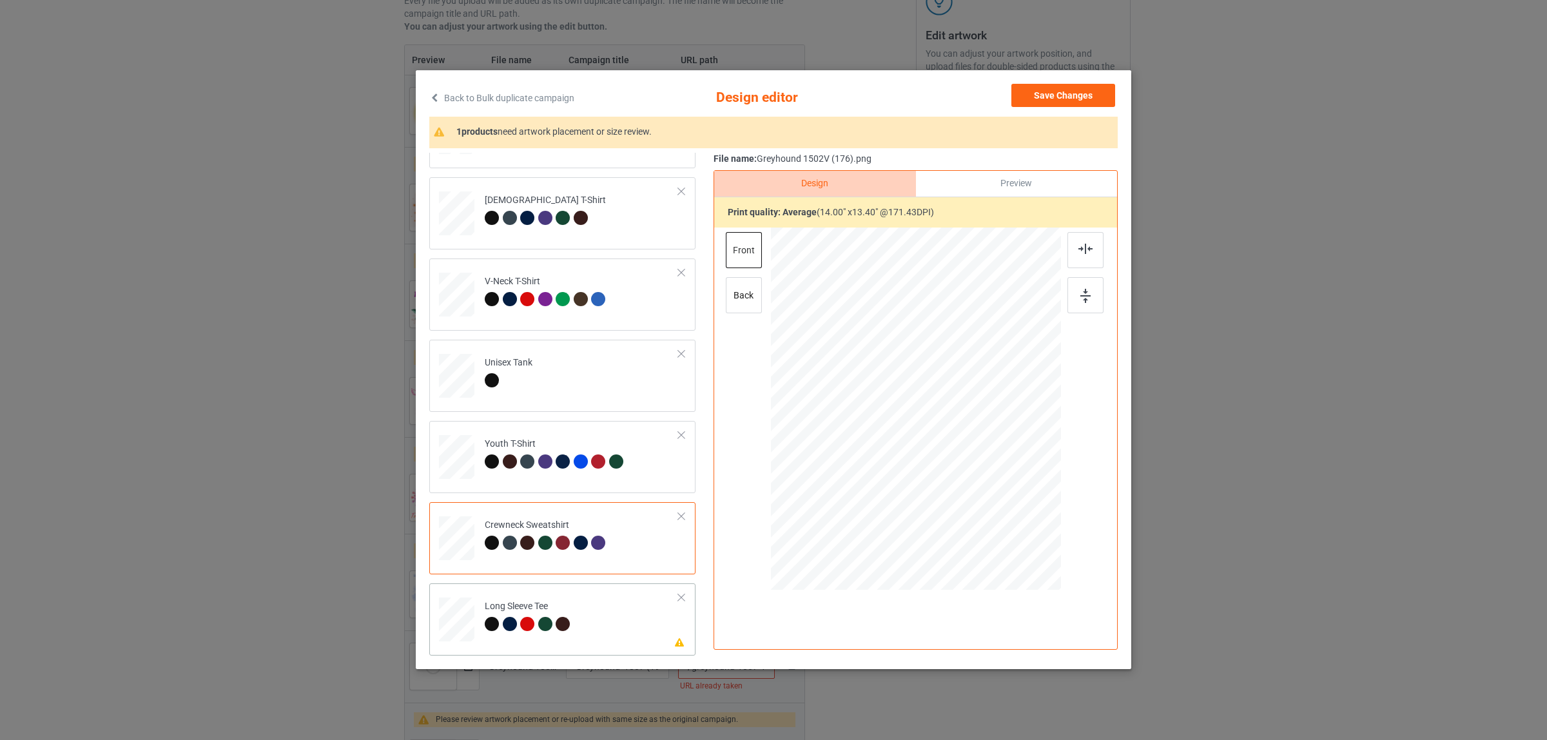
click at [562, 606] on div "Long Sleeve Tee" at bounding box center [529, 615] width 89 height 30
click at [1078, 245] on img at bounding box center [1085, 249] width 14 height 10
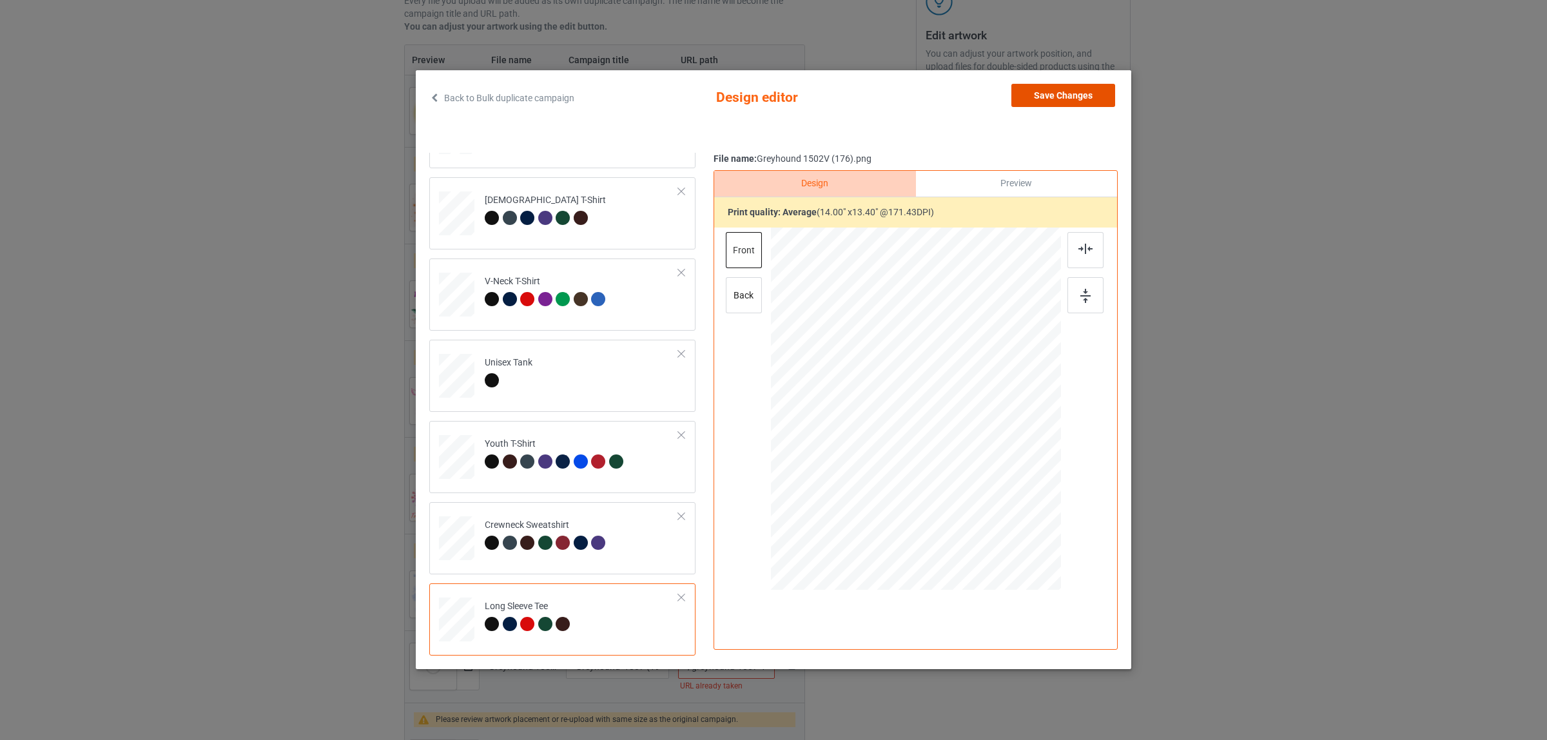
click at [1023, 92] on button "Save Changes" at bounding box center [1063, 95] width 104 height 23
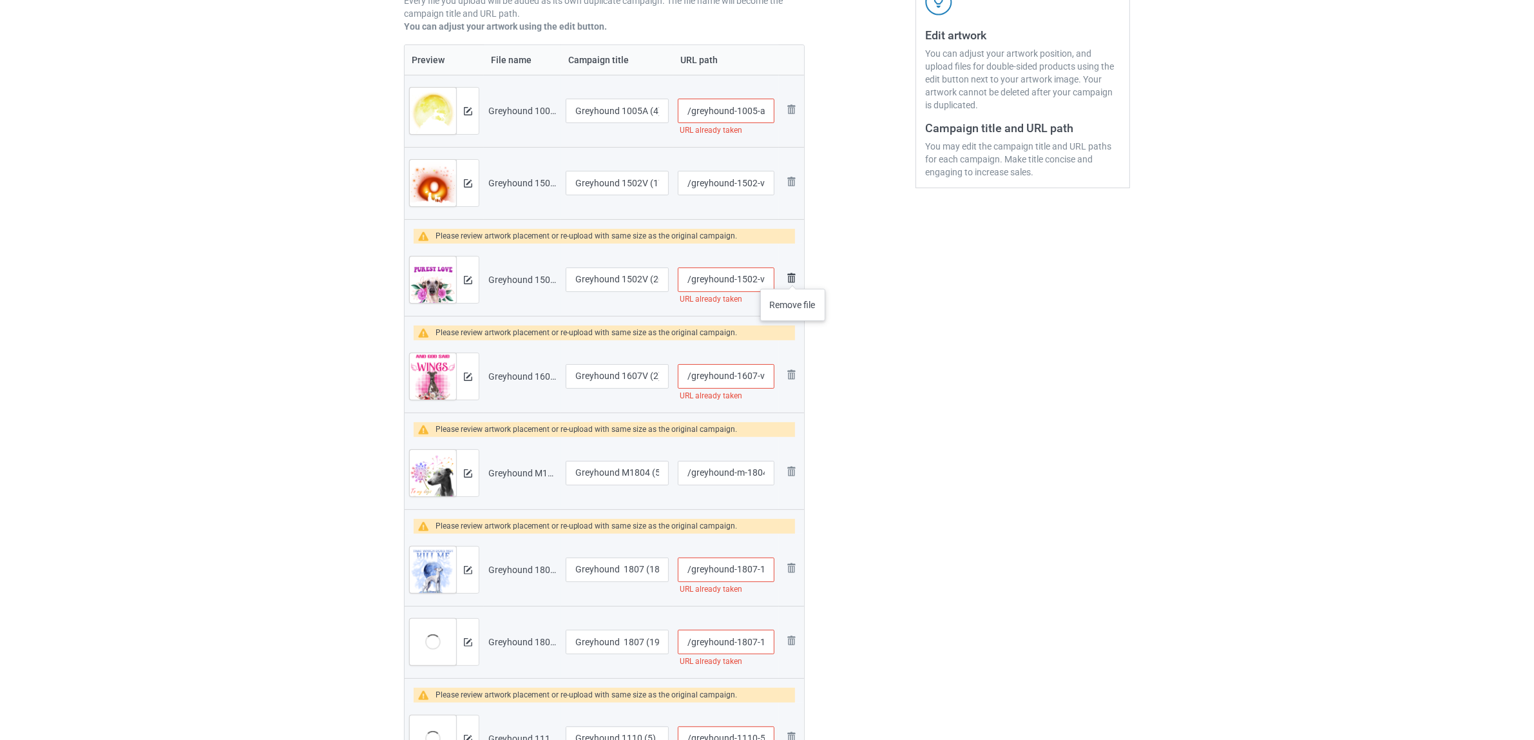
click at [793, 276] on img at bounding box center [791, 277] width 15 height 15
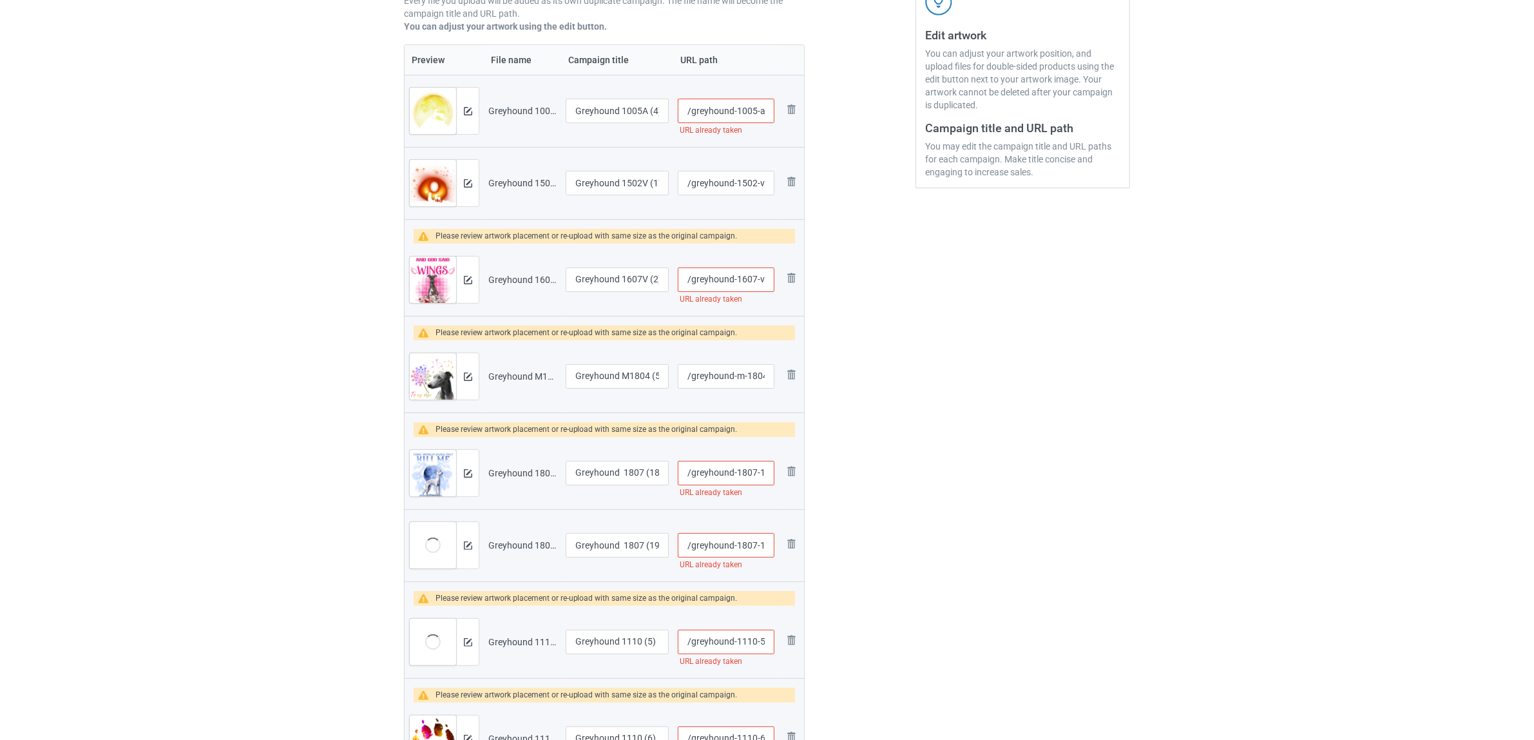
click at [0, 0] on img at bounding box center [0, 0] width 0 height 0
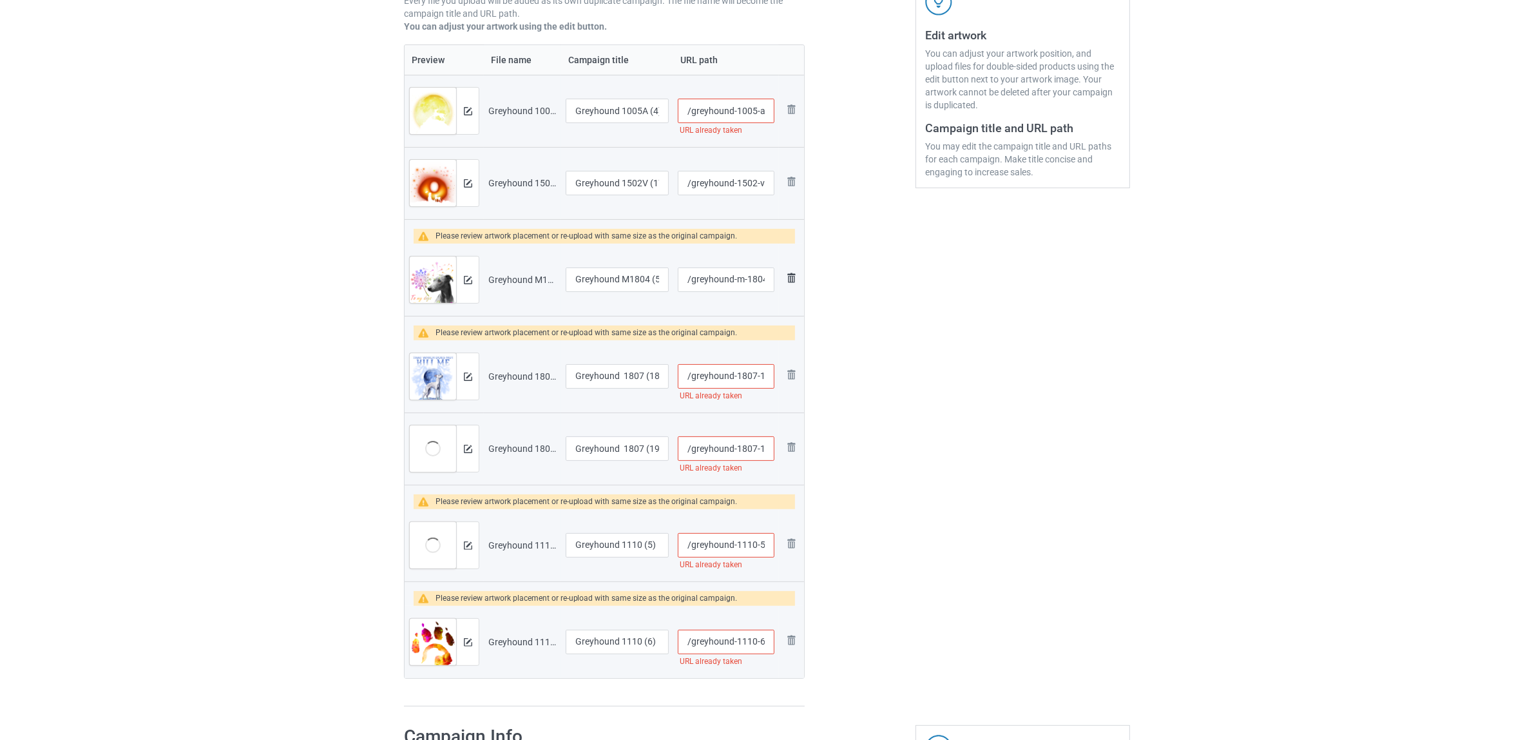
click at [788, 278] on img at bounding box center [791, 277] width 15 height 15
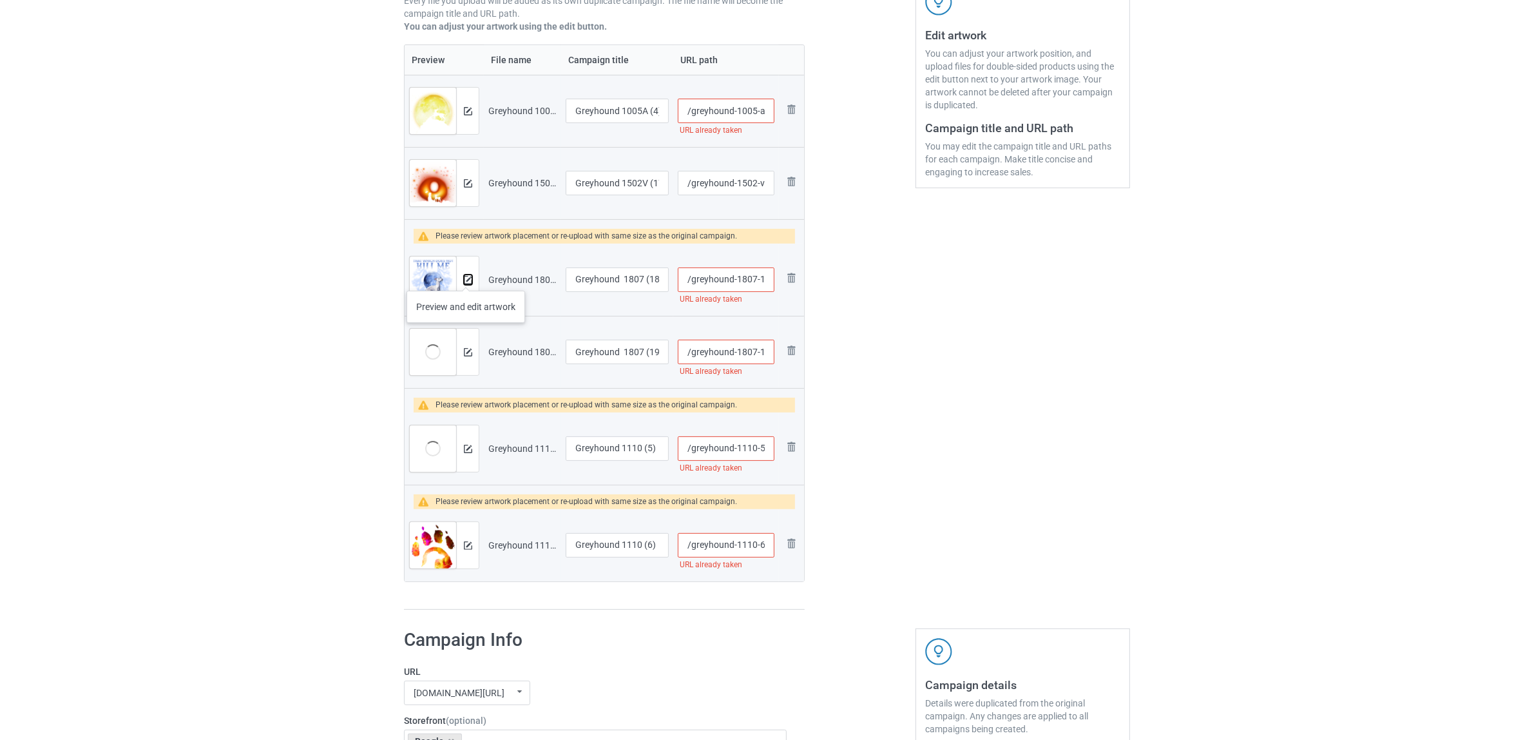
click at [466, 277] on img at bounding box center [468, 280] width 8 height 8
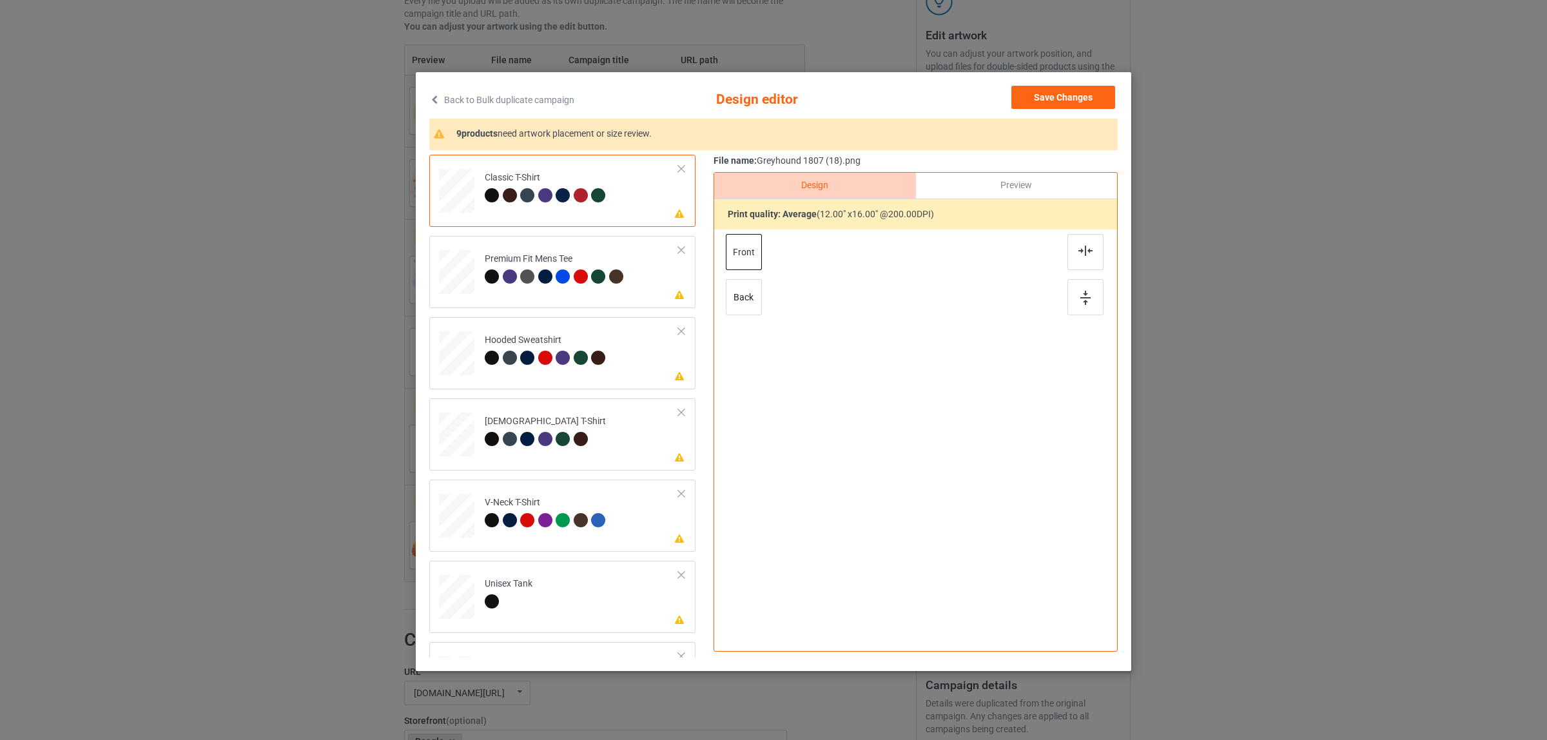
drag, startPoint x: 1071, startPoint y: 255, endPoint x: 1012, endPoint y: 255, distance: 58.6
click at [1071, 253] on div at bounding box center [1085, 252] width 36 height 36
click at [490, 250] on td "Please review artwork placement Premium Fit Mens Tee" at bounding box center [582, 269] width 208 height 56
click at [1078, 248] on img at bounding box center [1085, 251] width 14 height 10
click at [498, 322] on td "Please review artwork placement Hooded Sweatshirt" at bounding box center [582, 350] width 208 height 56
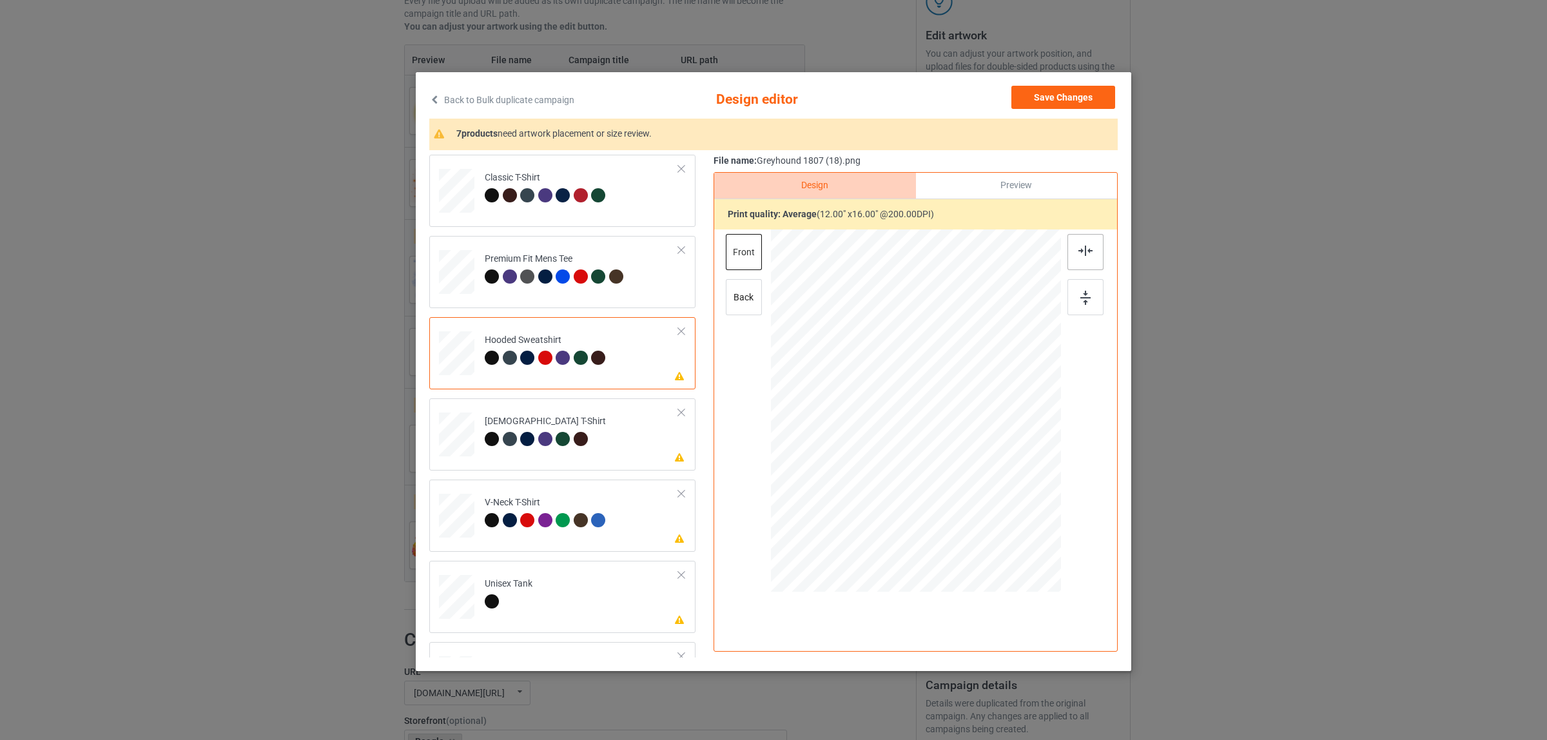
click at [1070, 253] on div at bounding box center [1085, 252] width 36 height 36
click at [540, 449] on div at bounding box center [547, 441] width 18 height 18
click at [1078, 258] on div at bounding box center [1085, 252] width 36 height 36
click at [527, 514] on div at bounding box center [527, 520] width 14 height 14
click at [1071, 255] on div at bounding box center [1085, 252] width 36 height 36
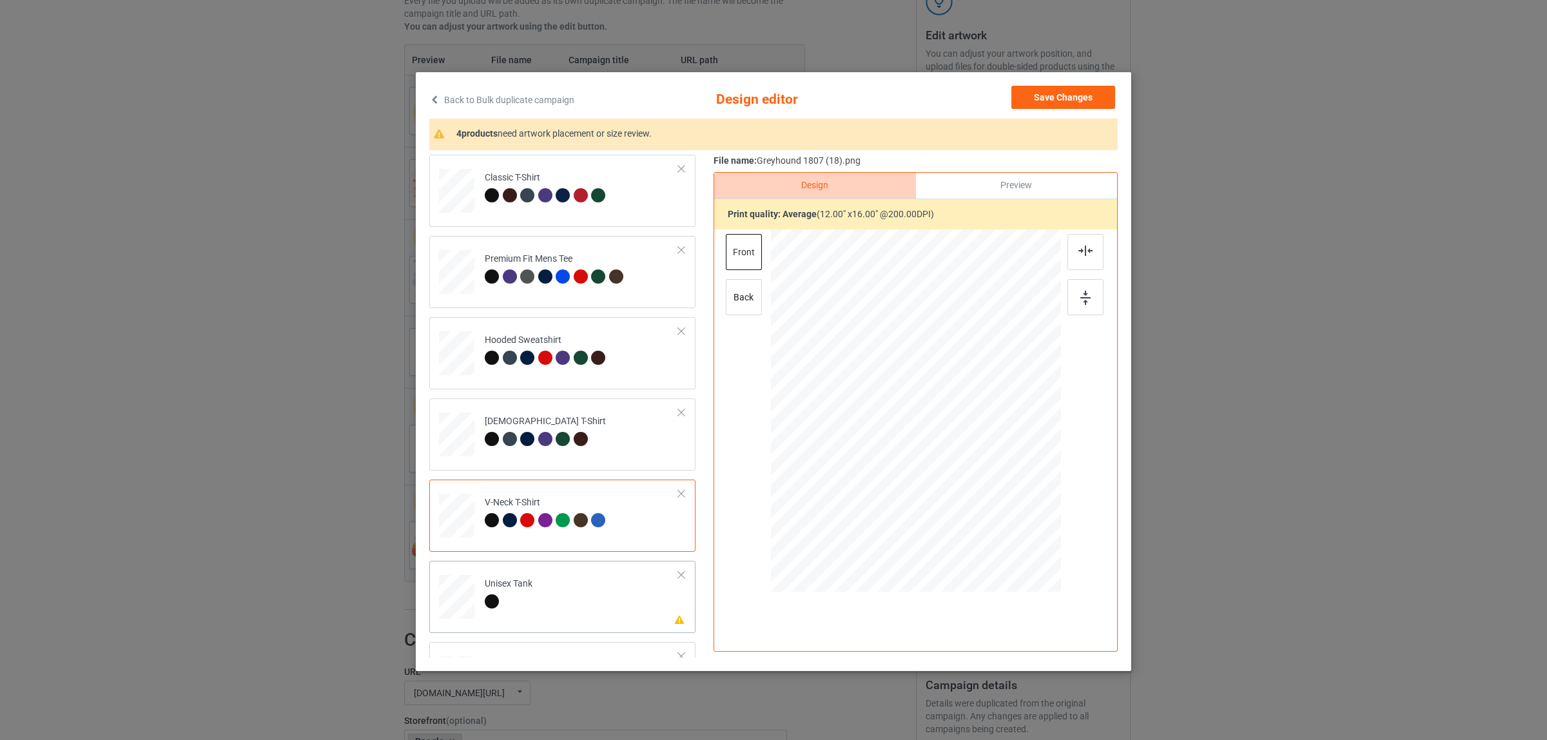
click at [592, 588] on td "Please review artwork placement Unisex Tank" at bounding box center [582, 594] width 208 height 56
click at [1083, 259] on div at bounding box center [1085, 252] width 36 height 36
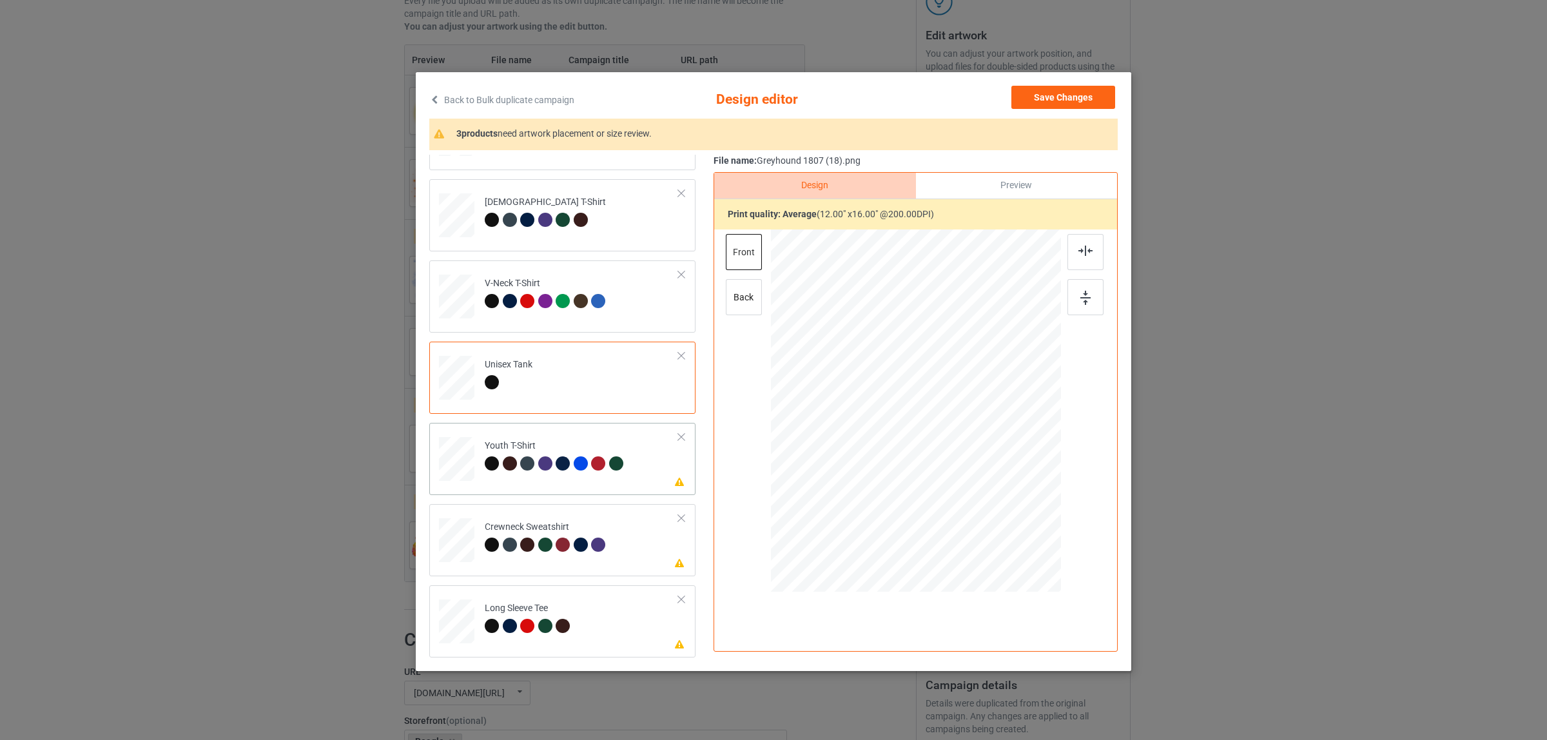
click at [520, 474] on div at bounding box center [529, 465] width 18 height 18
click at [1081, 255] on img at bounding box center [1085, 251] width 14 height 10
click at [609, 523] on td "Please review artwork placement Crewneck Sweatshirt" at bounding box center [582, 537] width 208 height 56
click at [1086, 243] on div at bounding box center [1085, 252] width 36 height 36
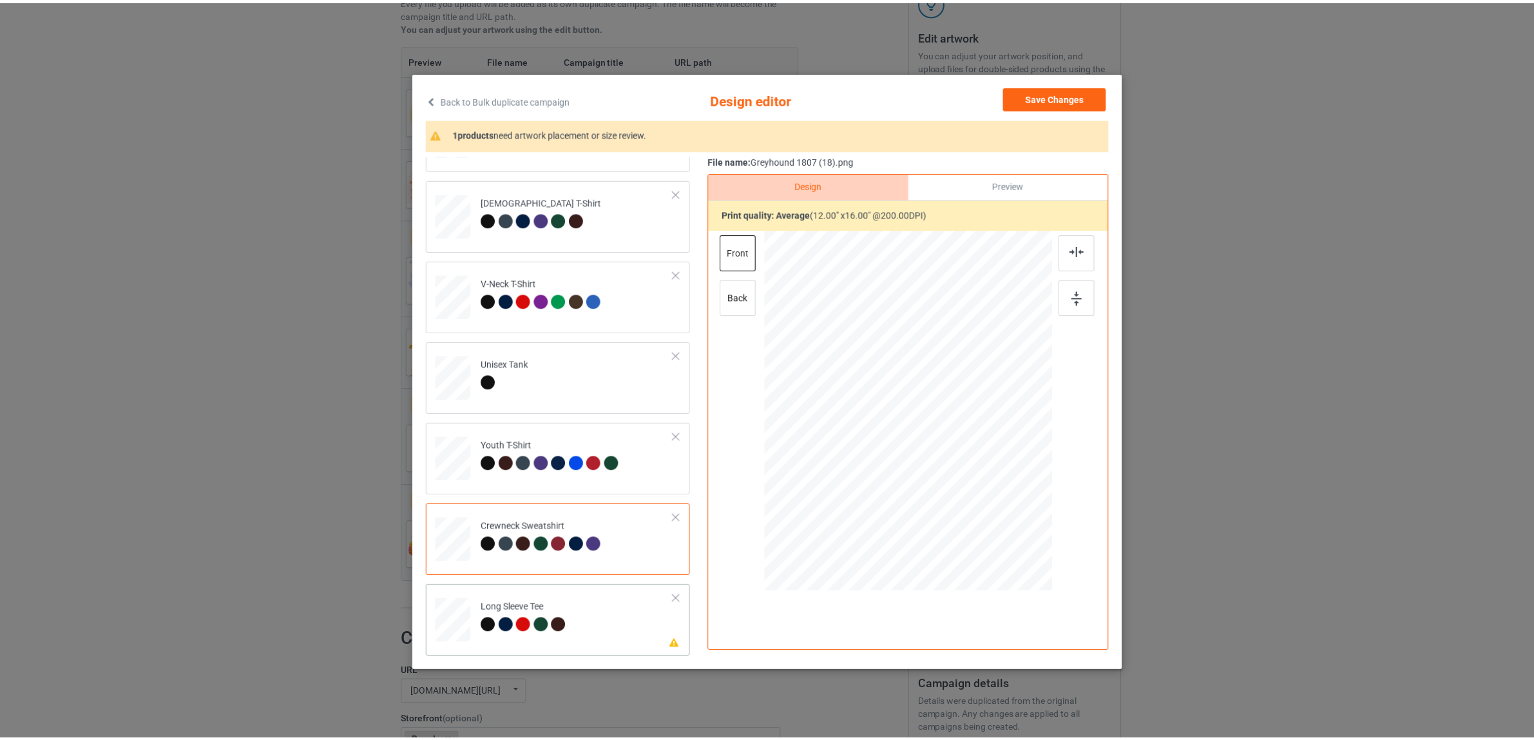
scroll to position [2, 0]
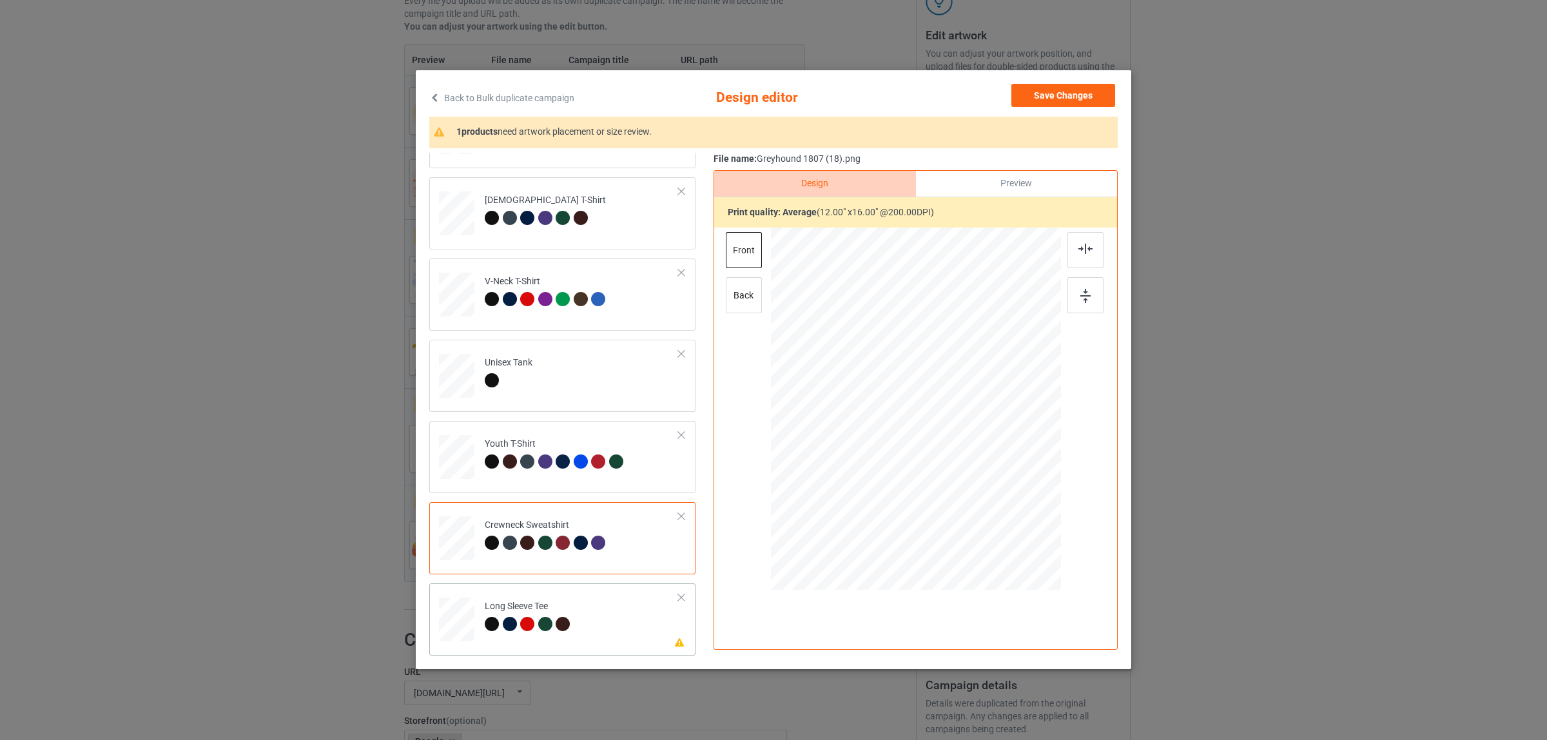
click at [491, 620] on div at bounding box center [492, 624] width 14 height 14
click at [1086, 262] on div at bounding box center [1085, 250] width 36 height 36
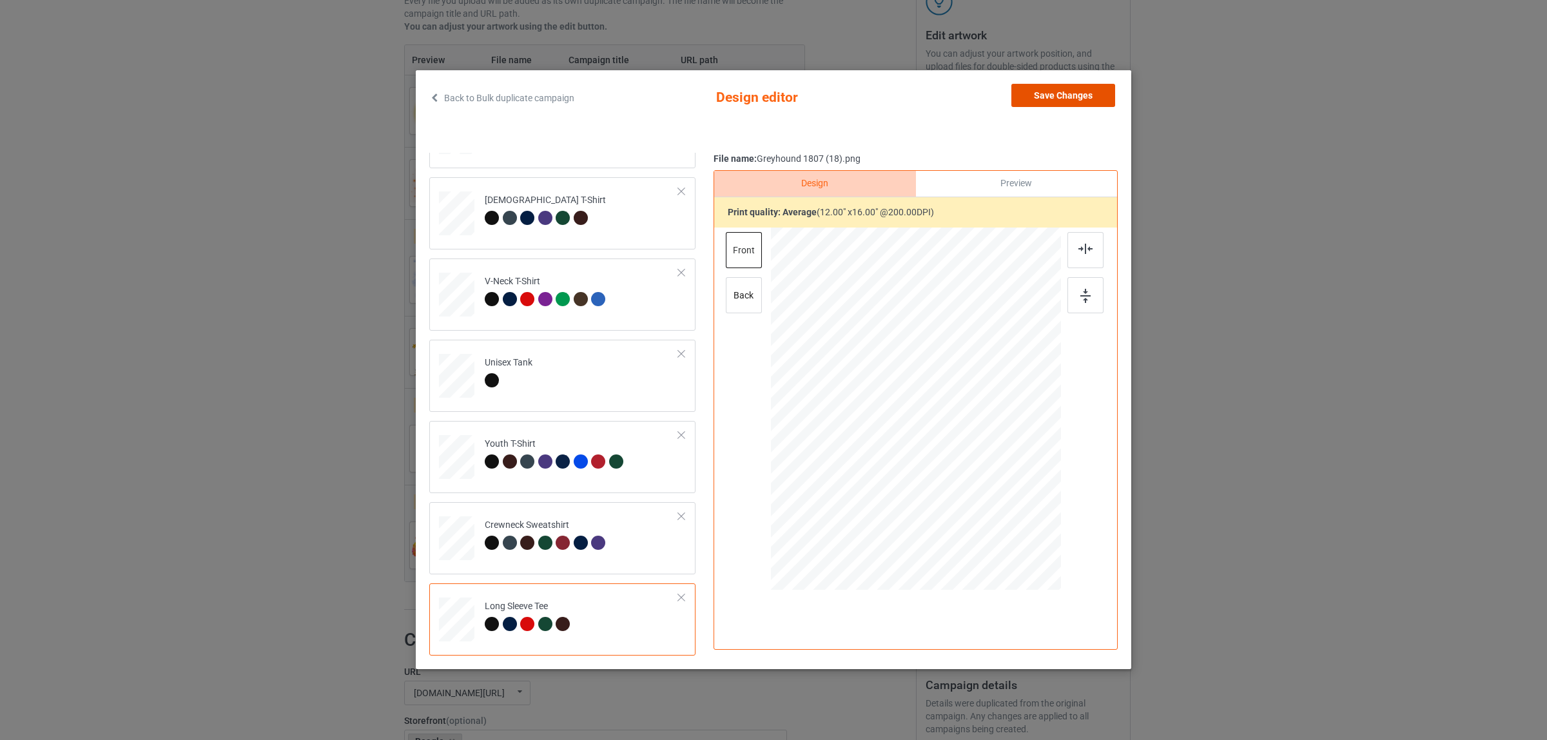
click at [1049, 99] on button "Save Changes" at bounding box center [1063, 95] width 104 height 23
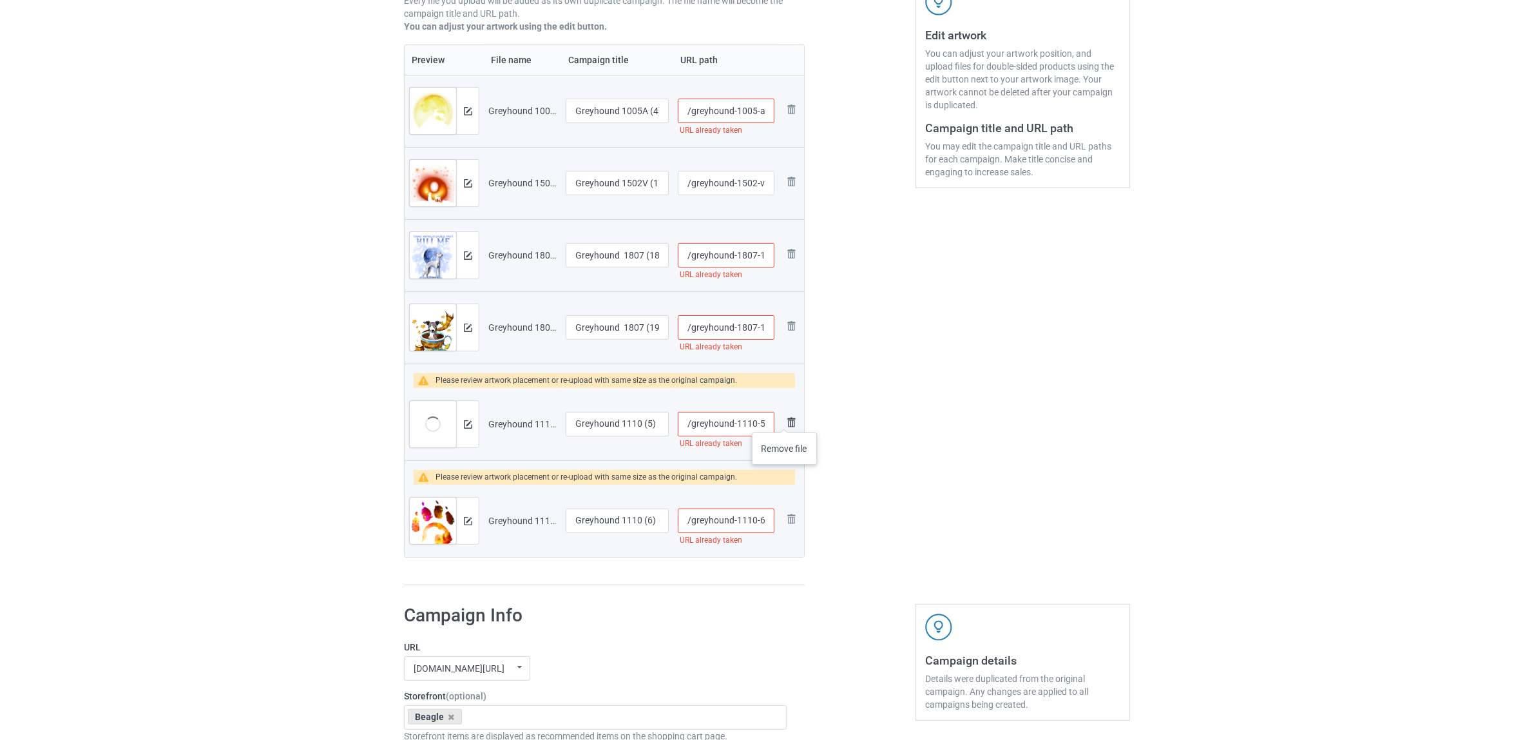
click at [785, 420] on img at bounding box center [791, 421] width 15 height 15
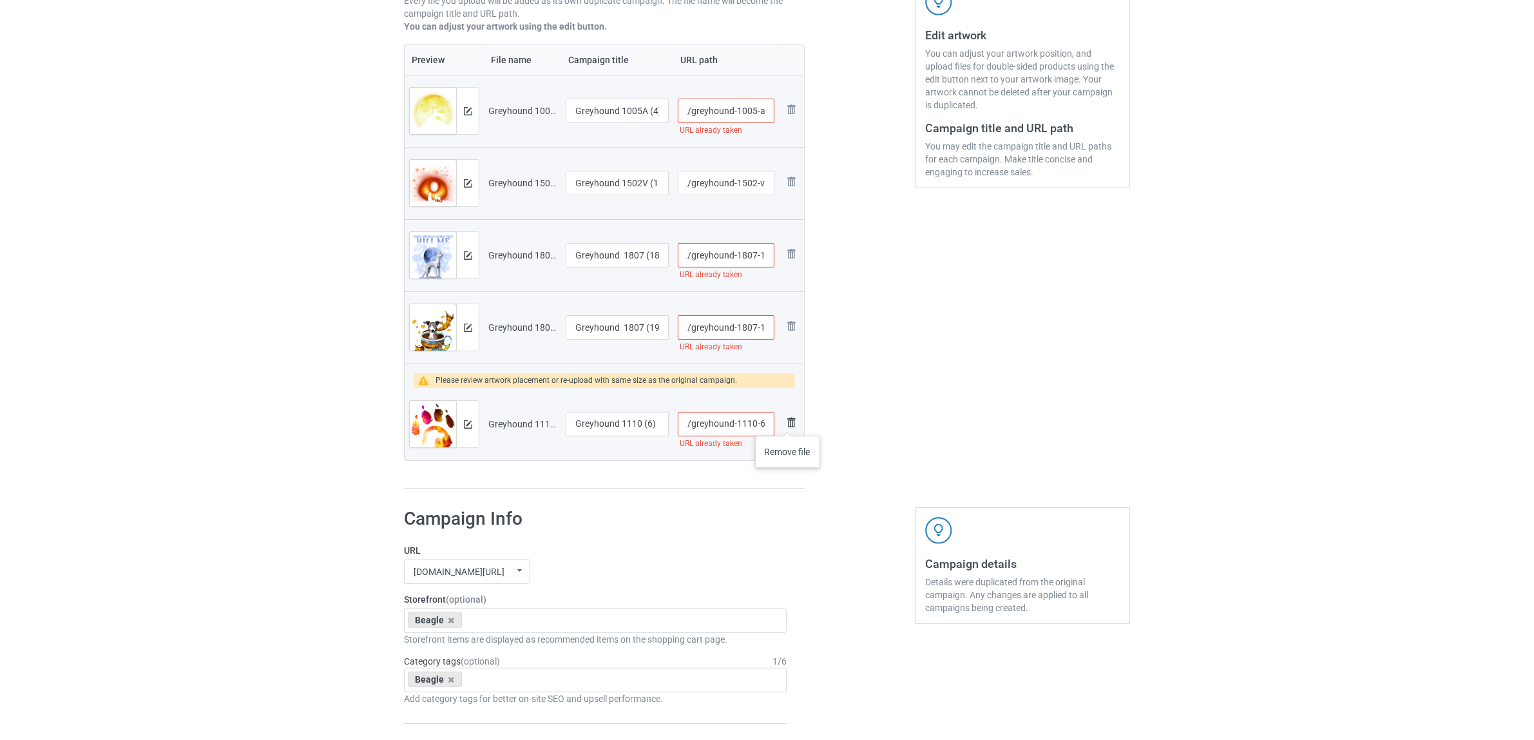
click at [788, 423] on img at bounding box center [791, 421] width 15 height 15
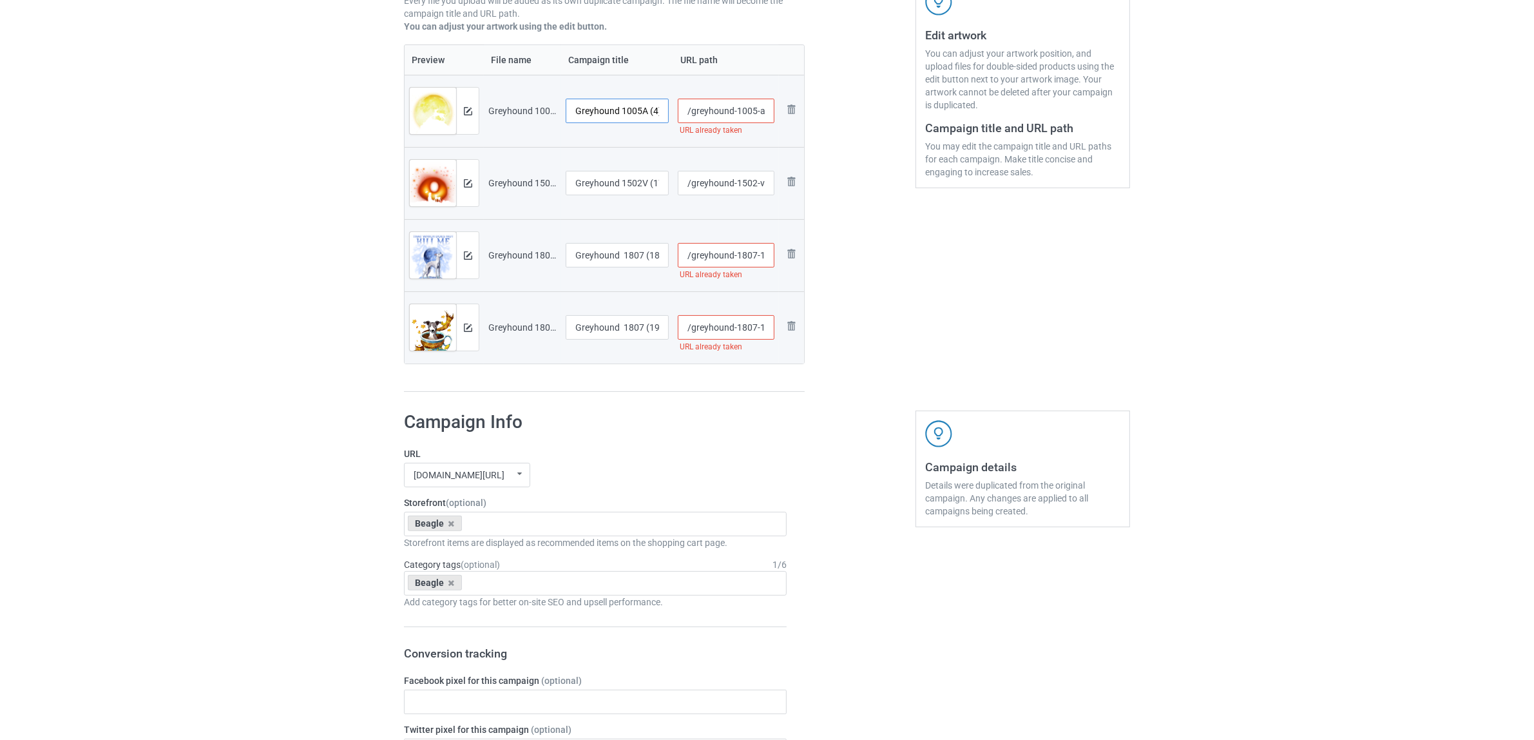
scroll to position [0, 2]
drag, startPoint x: 622, startPoint y: 111, endPoint x: 677, endPoint y: 111, distance: 54.8
click at [677, 111] on tr "Preview and edit artwork Greyhound 1005A (4).png Greyhound 1005A (4) /greyhound…" at bounding box center [605, 111] width 400 height 72
click at [603, 106] on input "Greyhound" at bounding box center [617, 111] width 103 height 24
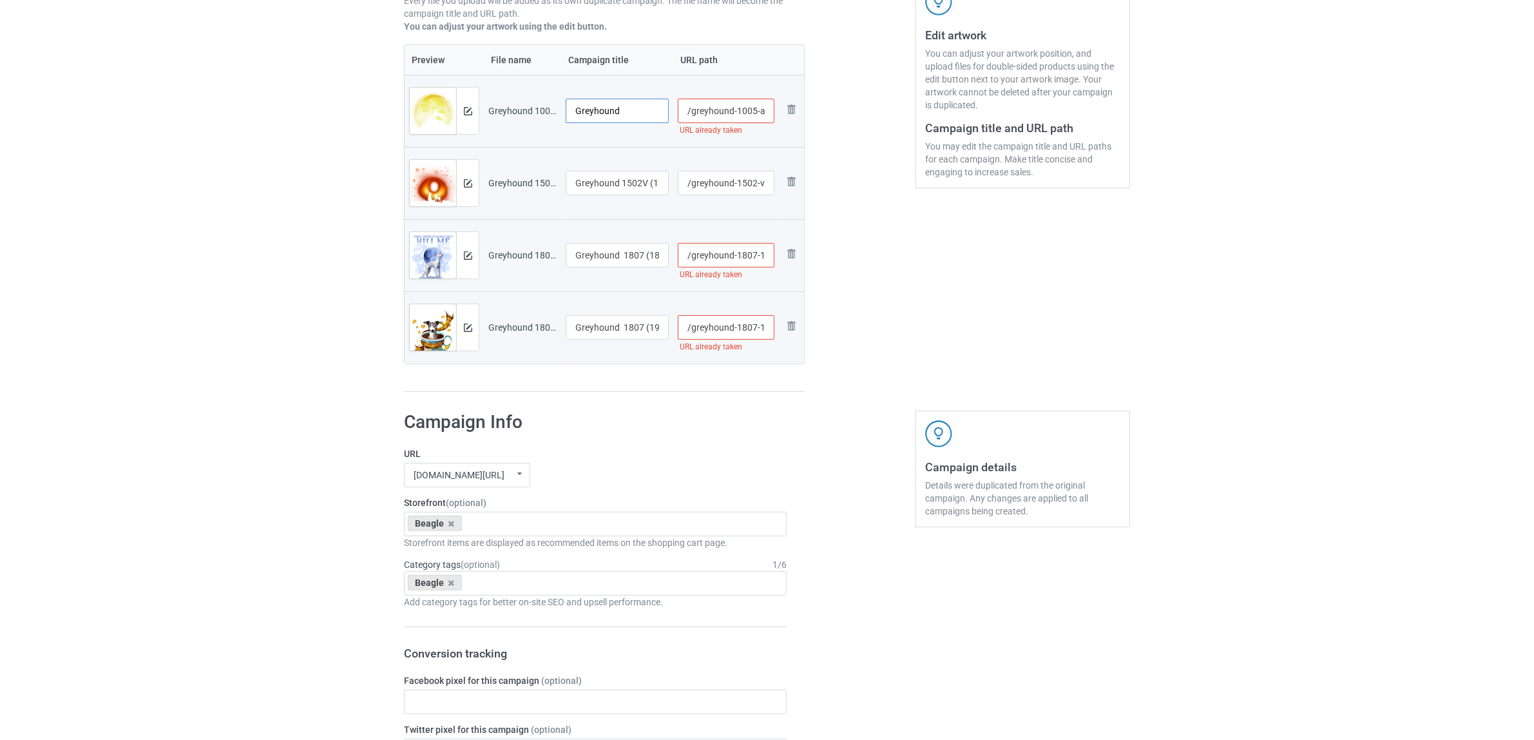
click at [603, 106] on input "Greyhound" at bounding box center [617, 111] width 103 height 24
type input "Greyhound"
click at [610, 194] on input "Greyhound 1502V (176)" at bounding box center [617, 183] width 103 height 24
paste input "text"
type input "Greyhound"
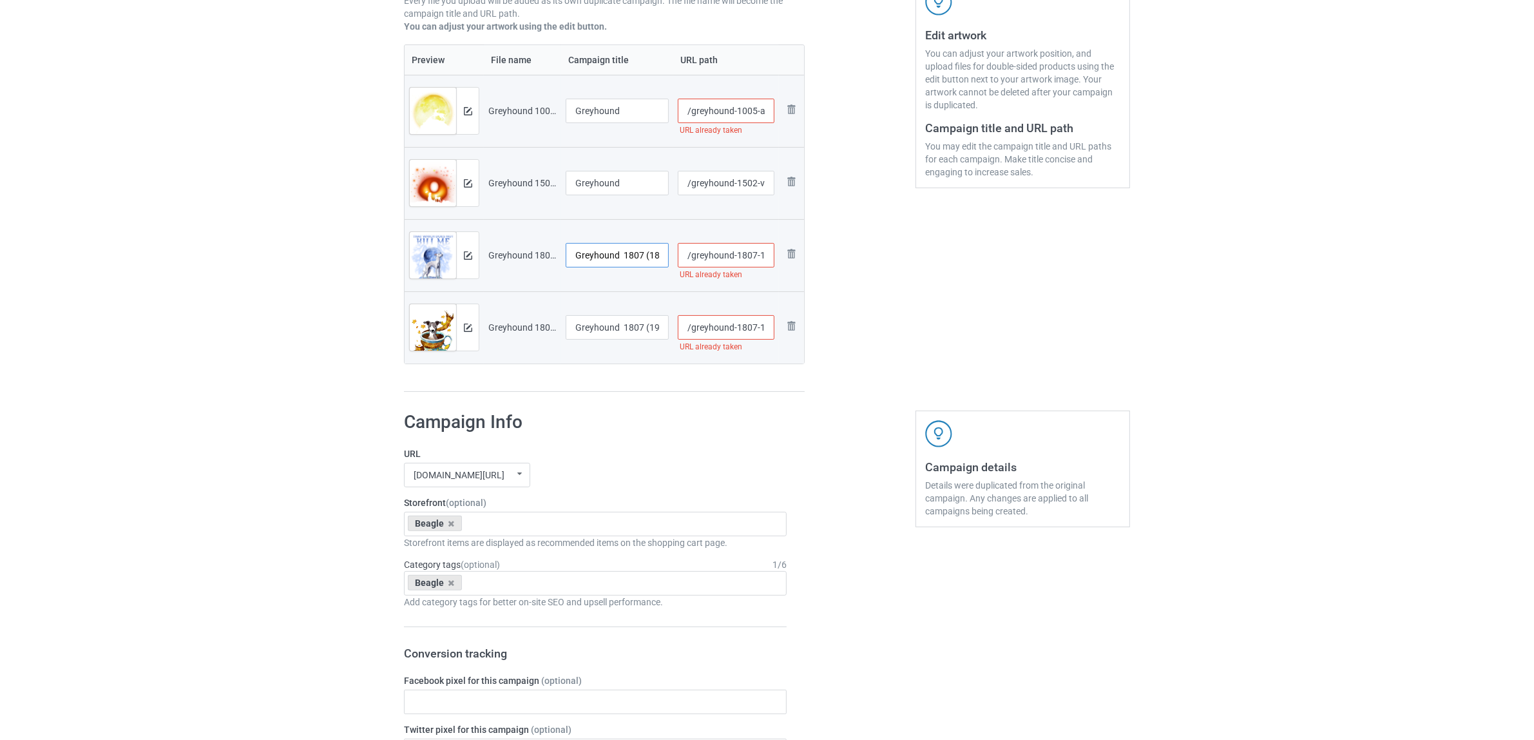
click at [619, 256] on input "Greyhound 1807 (18)" at bounding box center [617, 255] width 103 height 24
paste input "text"
type input "Greyhound"
click at [603, 323] on input "Greyhound 1807 (19)" at bounding box center [617, 327] width 103 height 24
paste input "text"
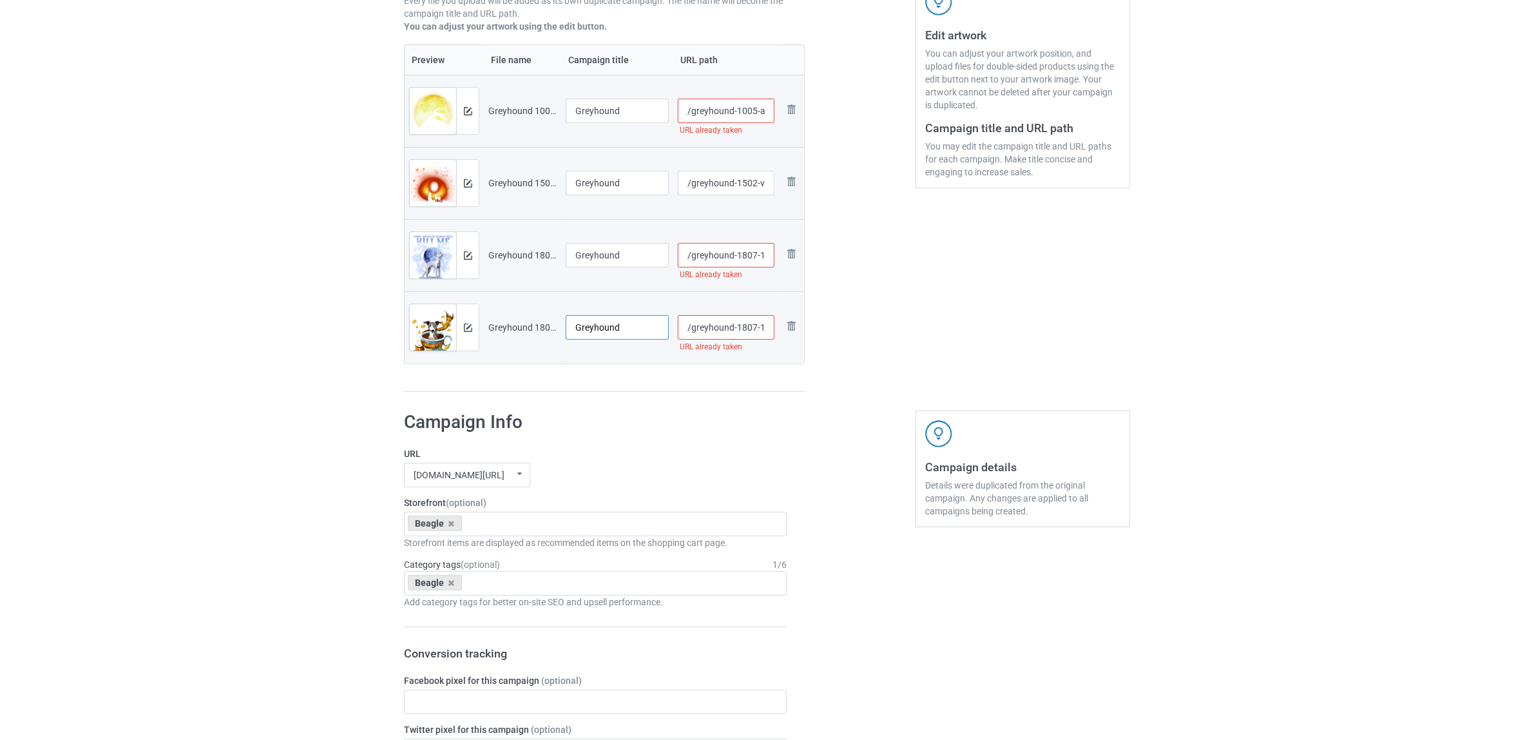
type input "Greyhound"
click at [452, 523] on icon at bounding box center [452, 523] width 6 height 8
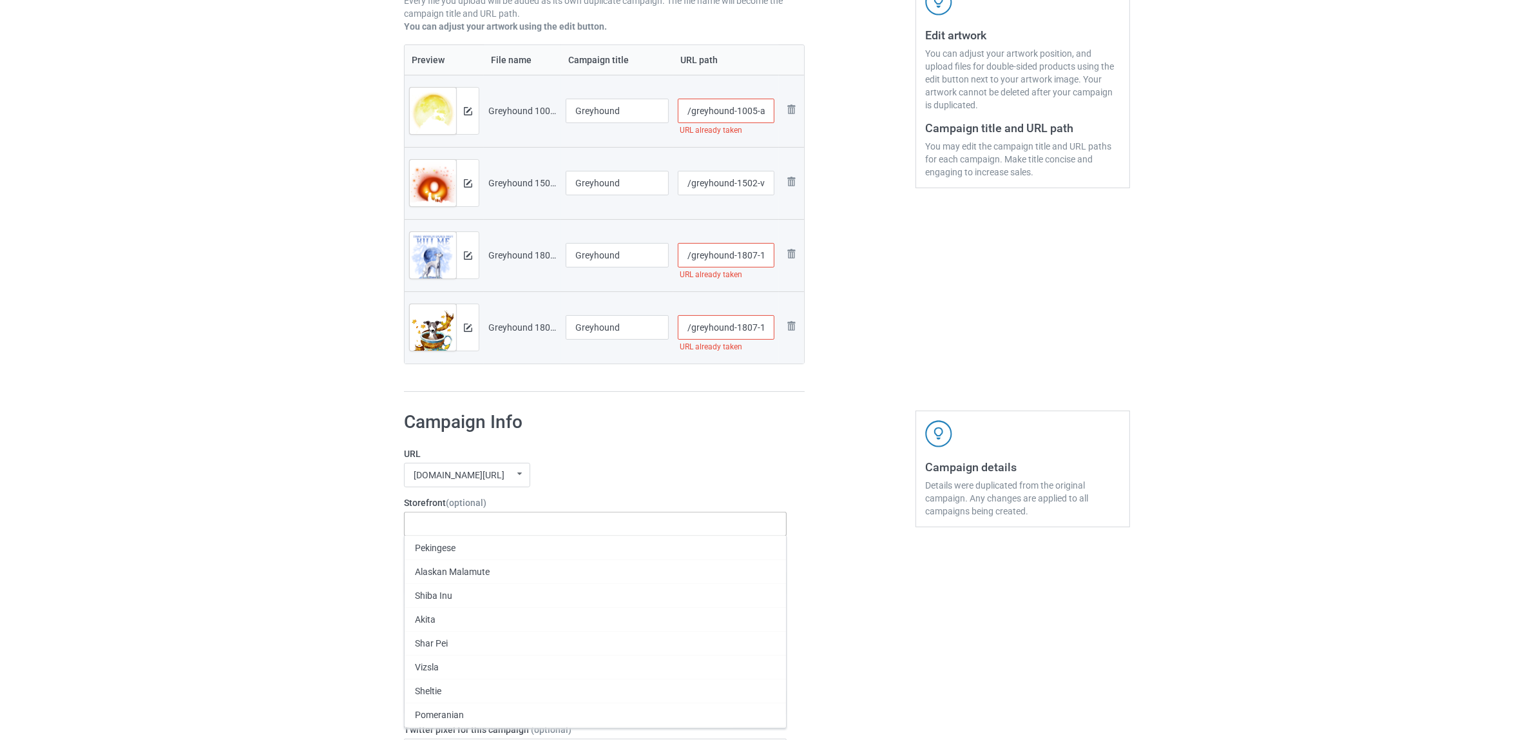
paste input "Greyhound"
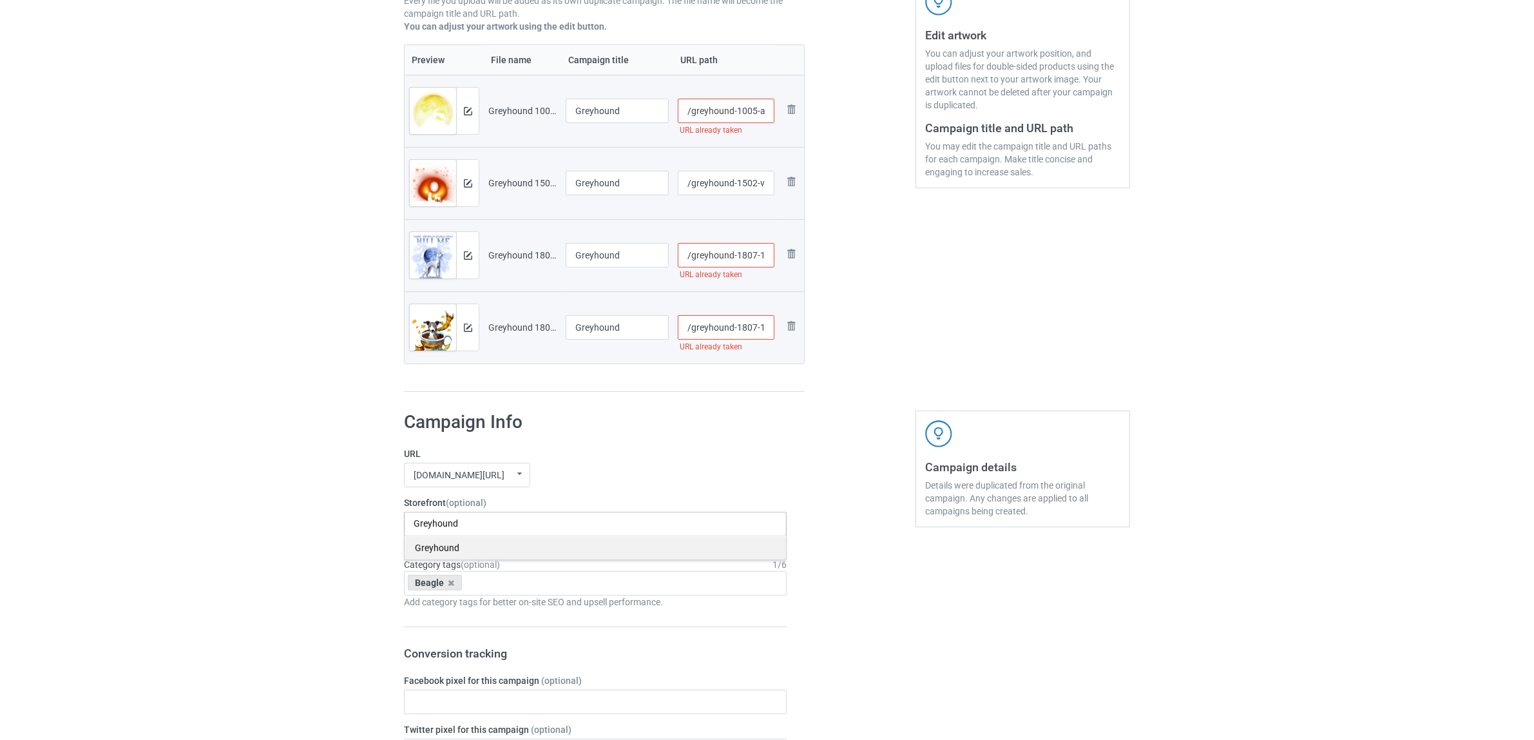
type input "Greyhound"
click at [440, 547] on div "Greyhound" at bounding box center [596, 548] width 382 height 24
click at [449, 581] on icon at bounding box center [452, 583] width 6 height 8
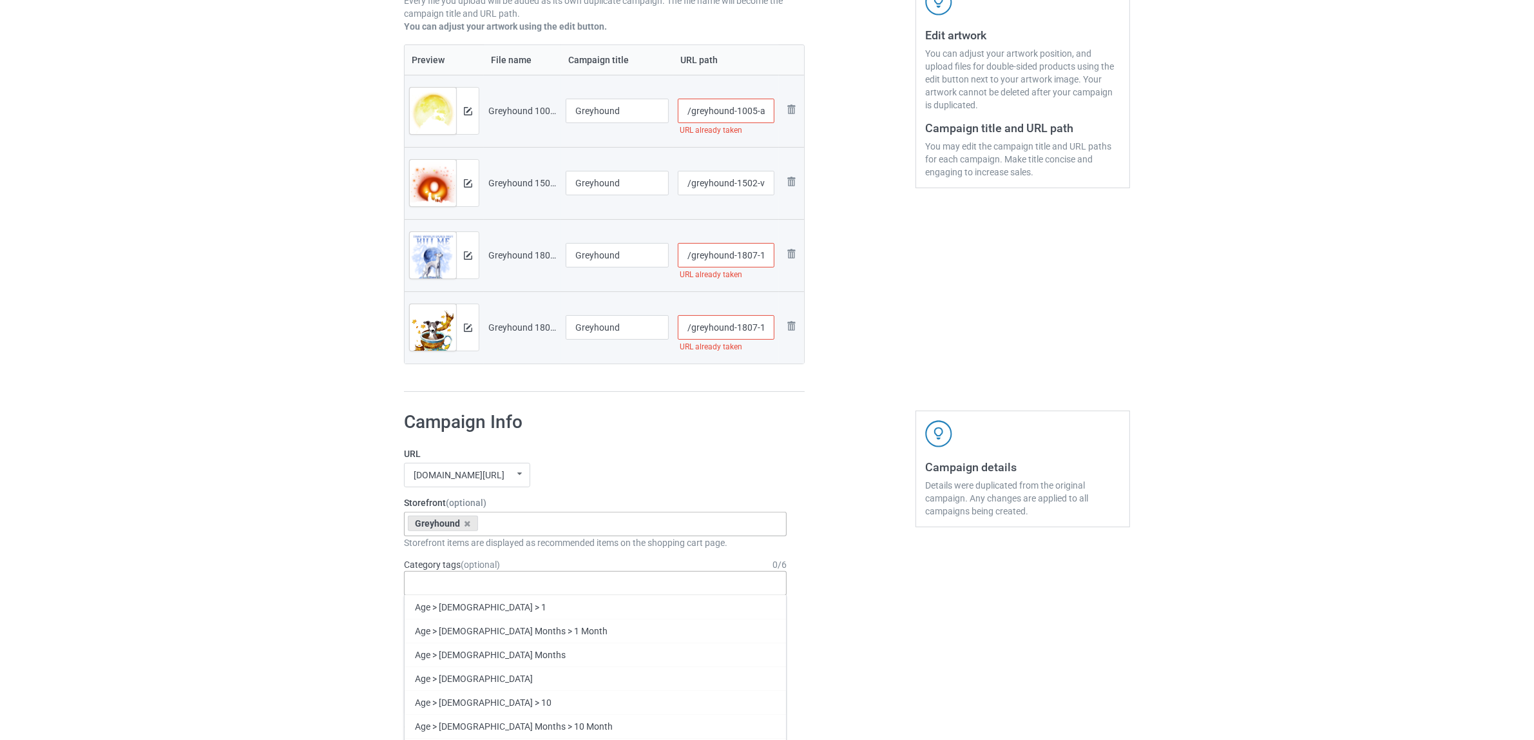
paste input "Greyhound"
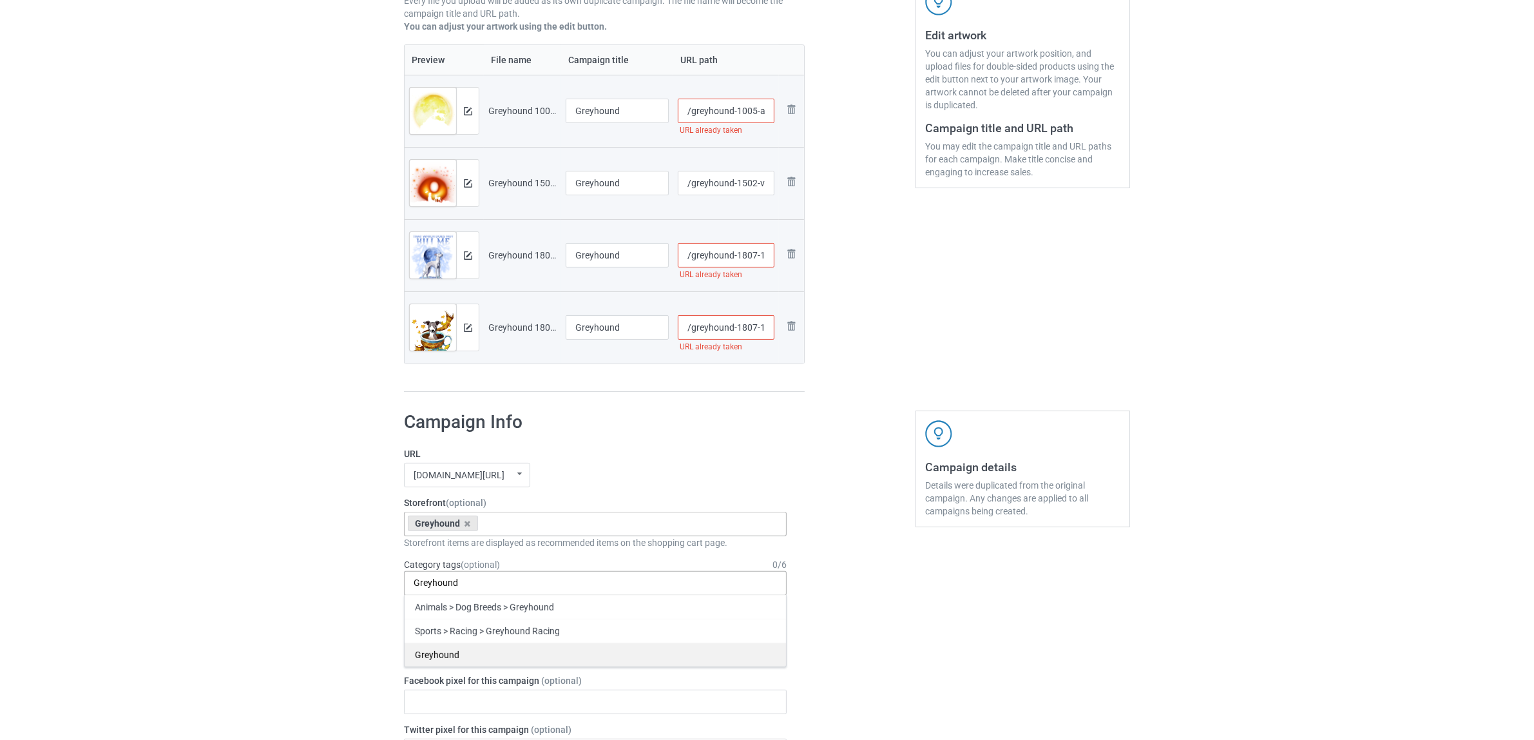
type input "Greyhound"
click at [442, 651] on div "Greyhound" at bounding box center [596, 655] width 382 height 24
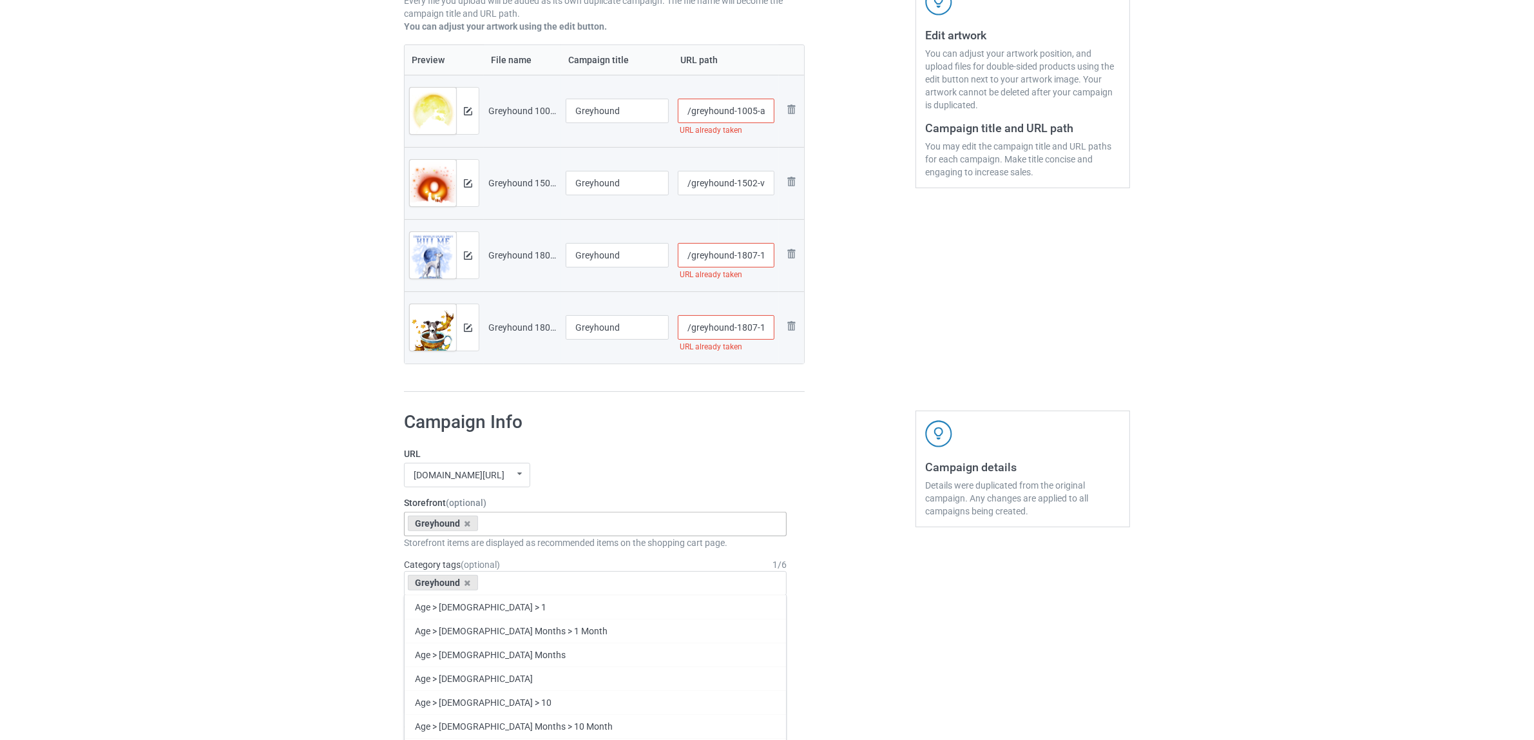
click at [744, 331] on input "/greyhound-1807-19" at bounding box center [726, 327] width 97 height 24
type input "/greyhound-18a07-19"
drag, startPoint x: 870, startPoint y: 356, endPoint x: 811, endPoint y: 306, distance: 77.3
click at [873, 354] on div at bounding box center [860, 117] width 93 height 567
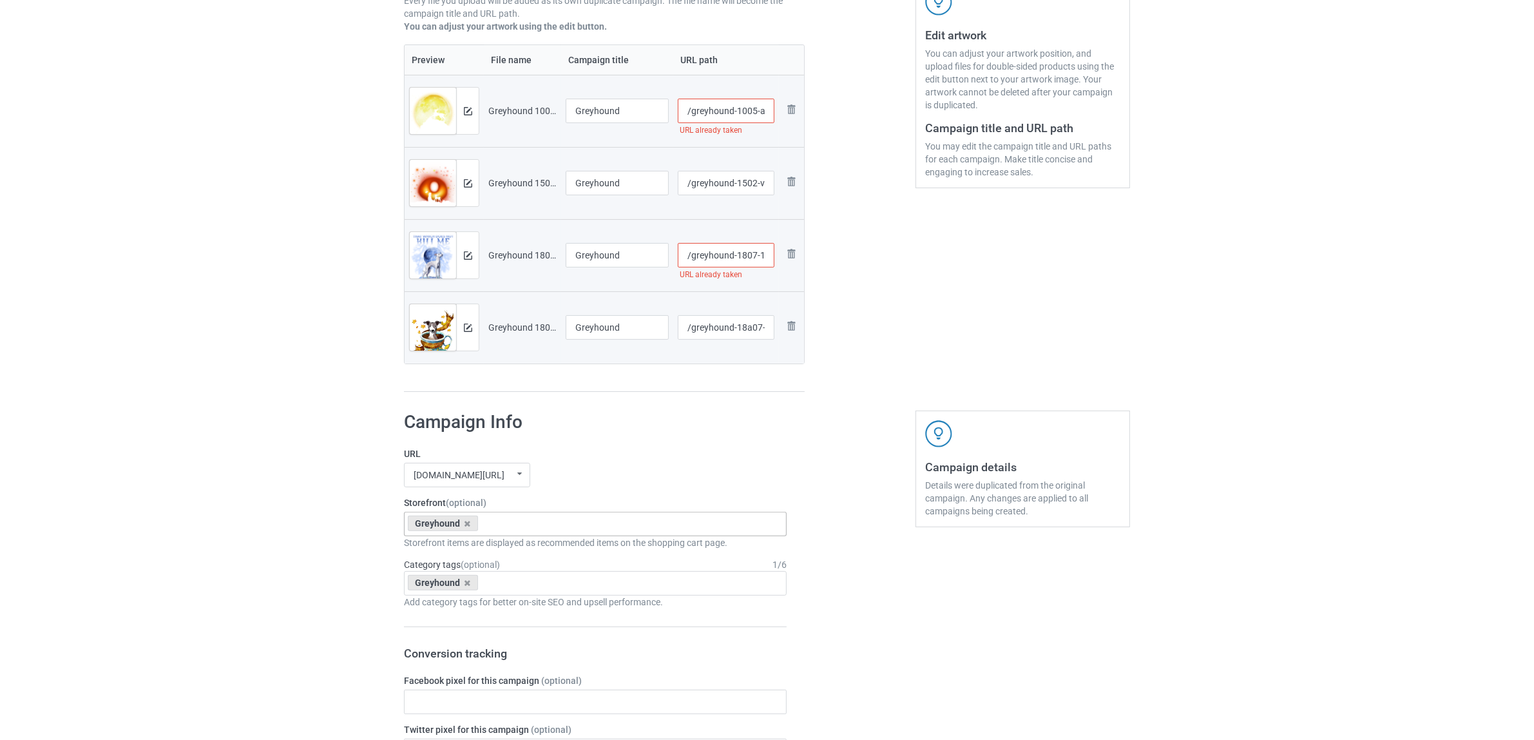
click at [739, 253] on input "/greyhound-1807-18" at bounding box center [726, 255] width 97 height 24
type input "/greyhound-11807-18"
click at [923, 321] on div "Edit artwork You can adjust your artwork position, and upload files for double-…" at bounding box center [1023, 117] width 233 height 567
click at [745, 179] on input "/greyhound-1502-v-176" at bounding box center [726, 183] width 97 height 24
click at [743, 106] on input "/greyhound-1005-a-4" at bounding box center [726, 111] width 97 height 24
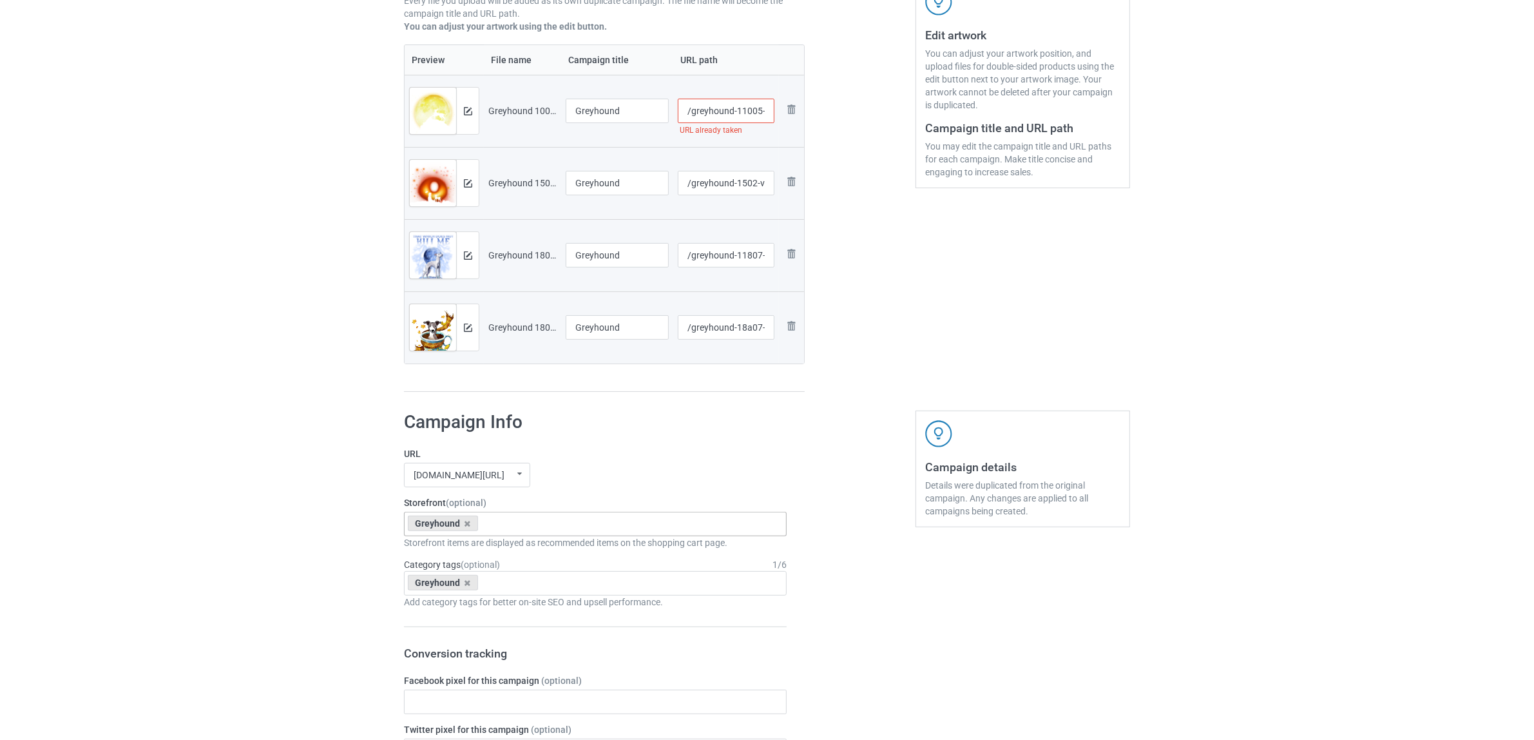
type input "/greyhound-11005-a-4"
click at [933, 217] on div "Edit artwork You can adjust your artwork position, and upload files for double-…" at bounding box center [1023, 117] width 233 height 567
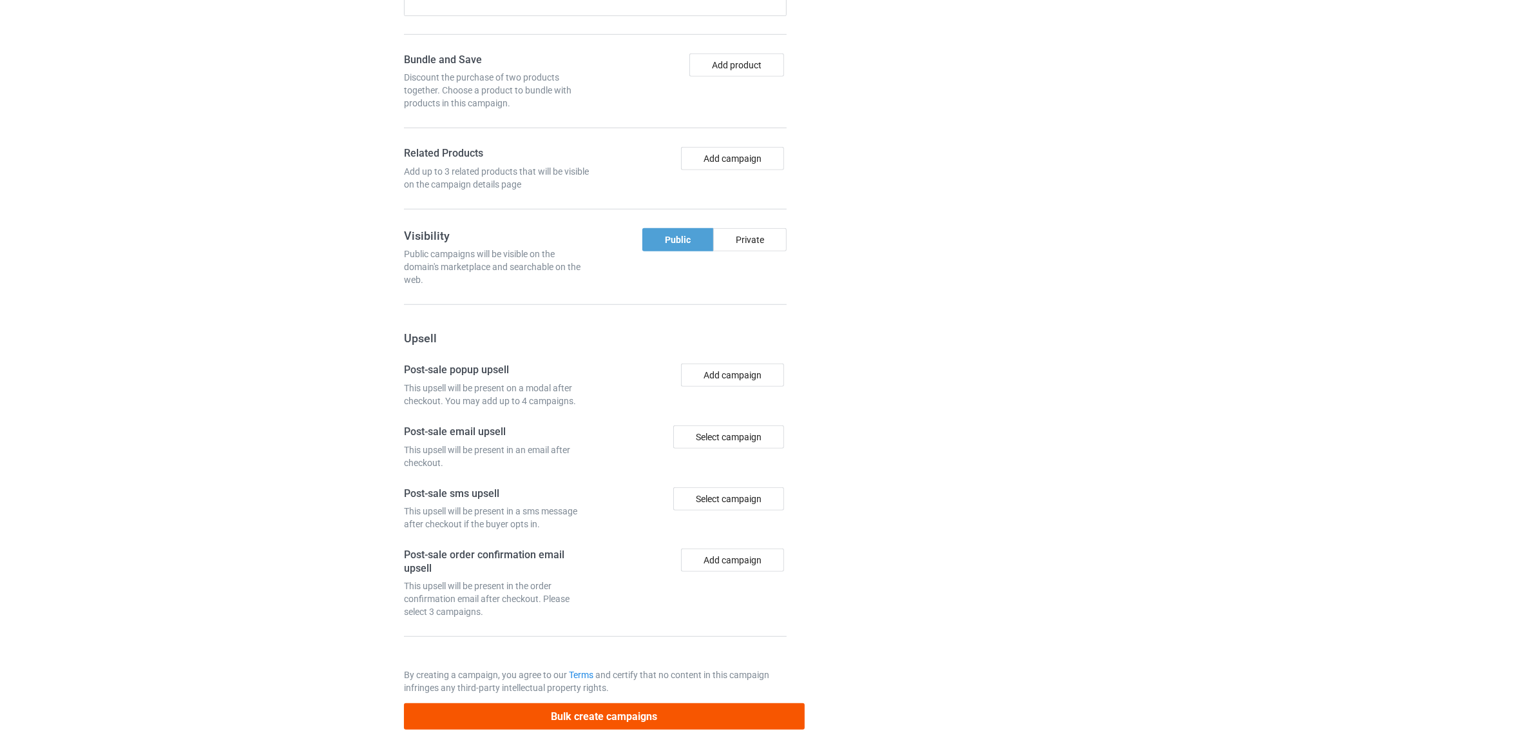
scroll to position [1122, 0]
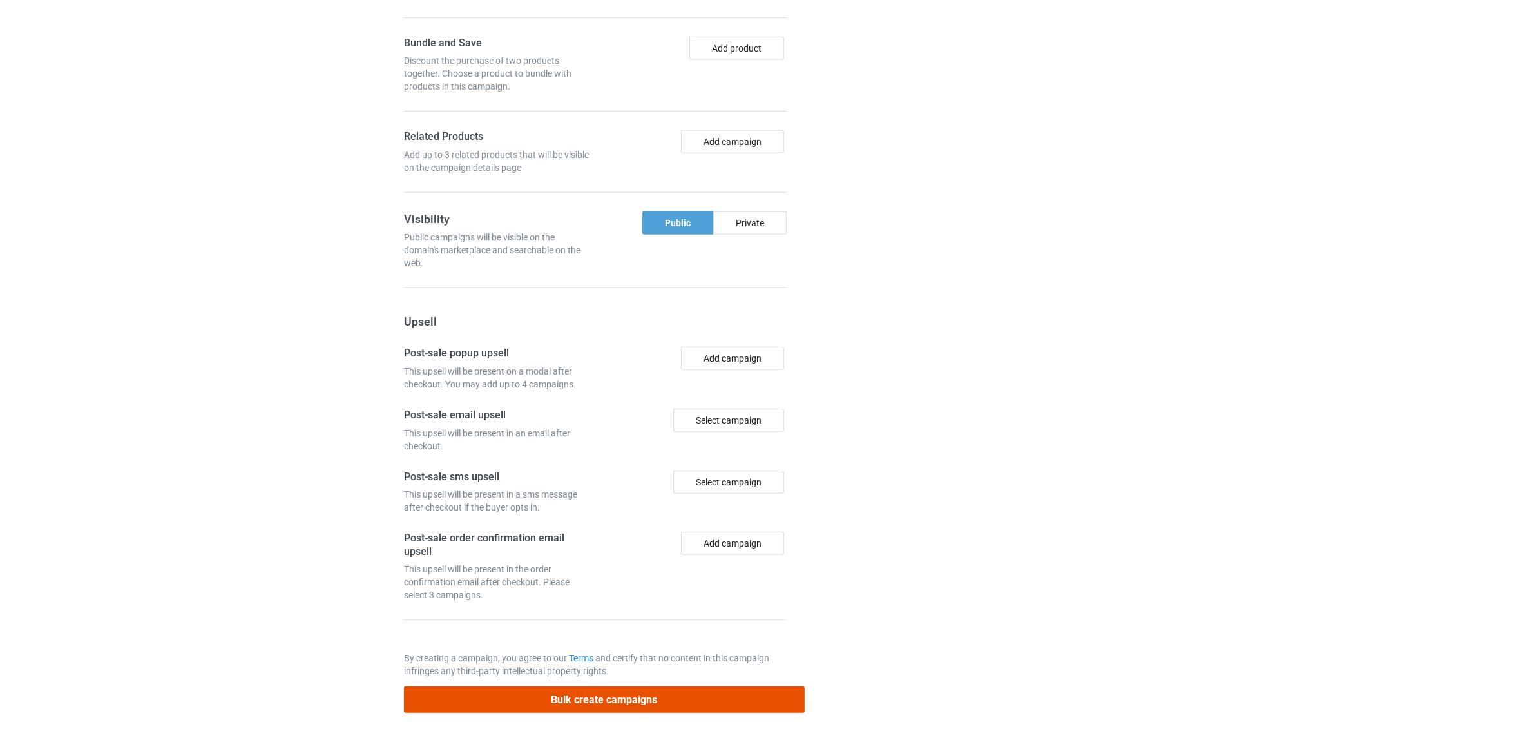
click at [592, 700] on button "Bulk create campaigns" at bounding box center [604, 699] width 401 height 26
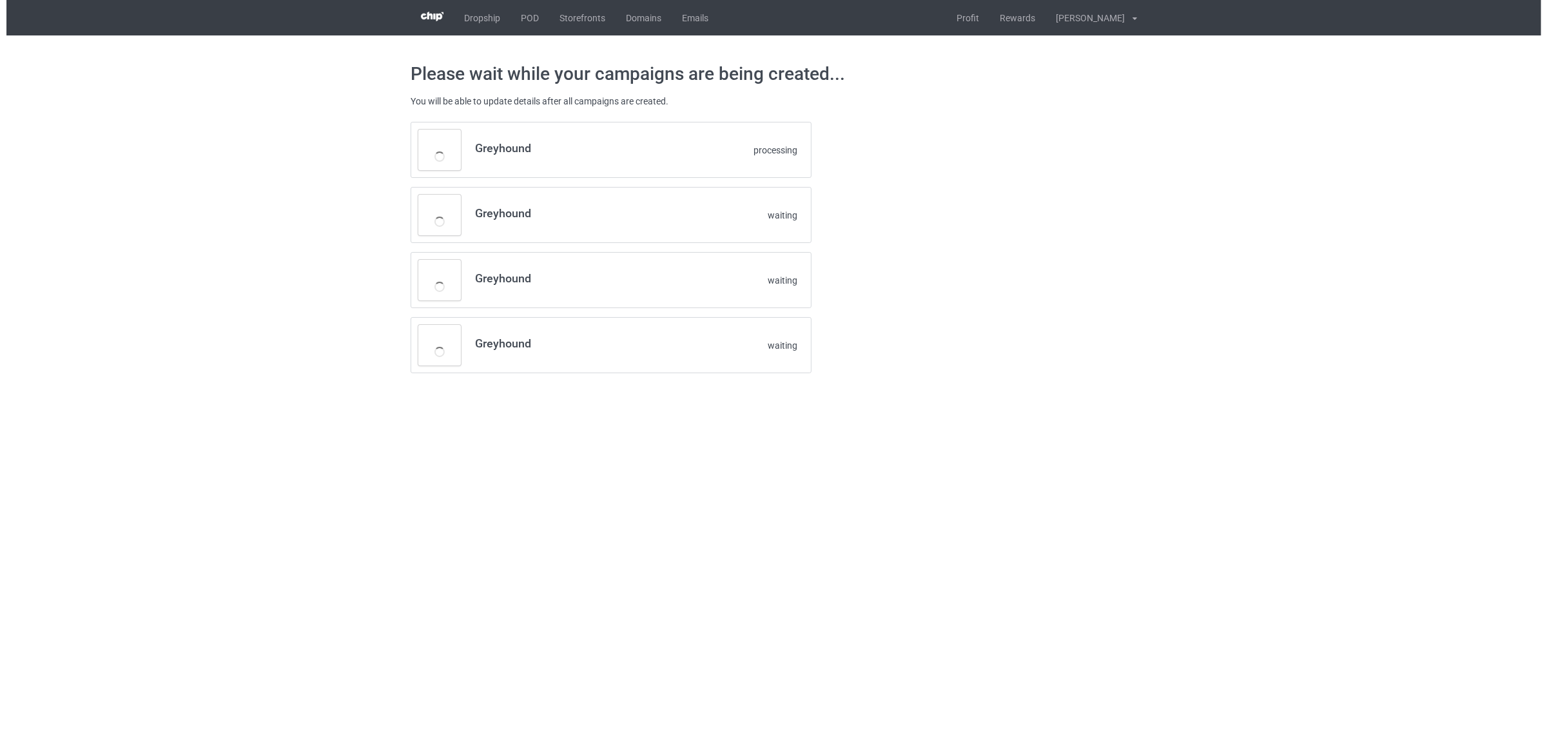
scroll to position [0, 0]
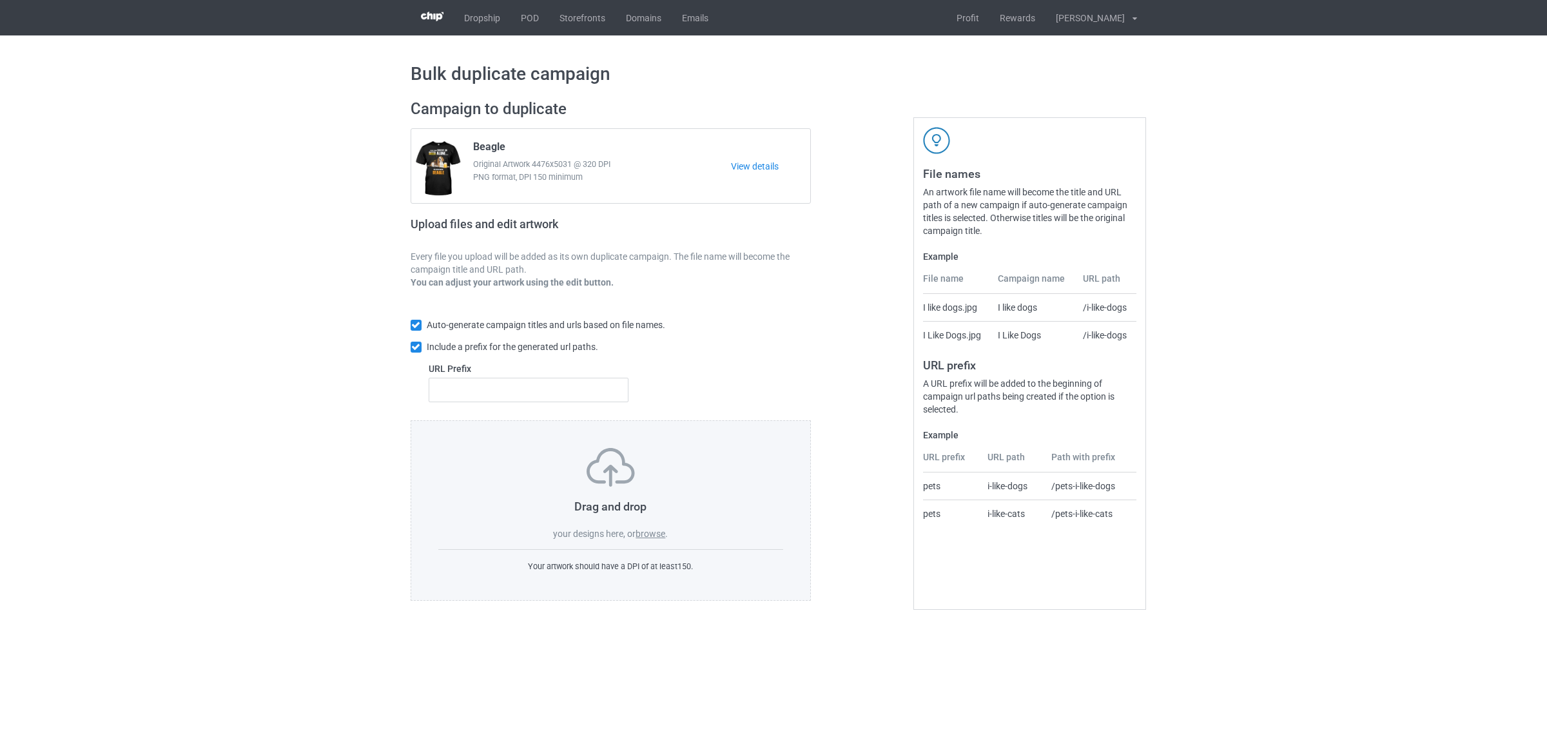
click at [656, 535] on label "browse" at bounding box center [650, 533] width 30 height 10
click at [0, 0] on input "browse" at bounding box center [0, 0] width 0 height 0
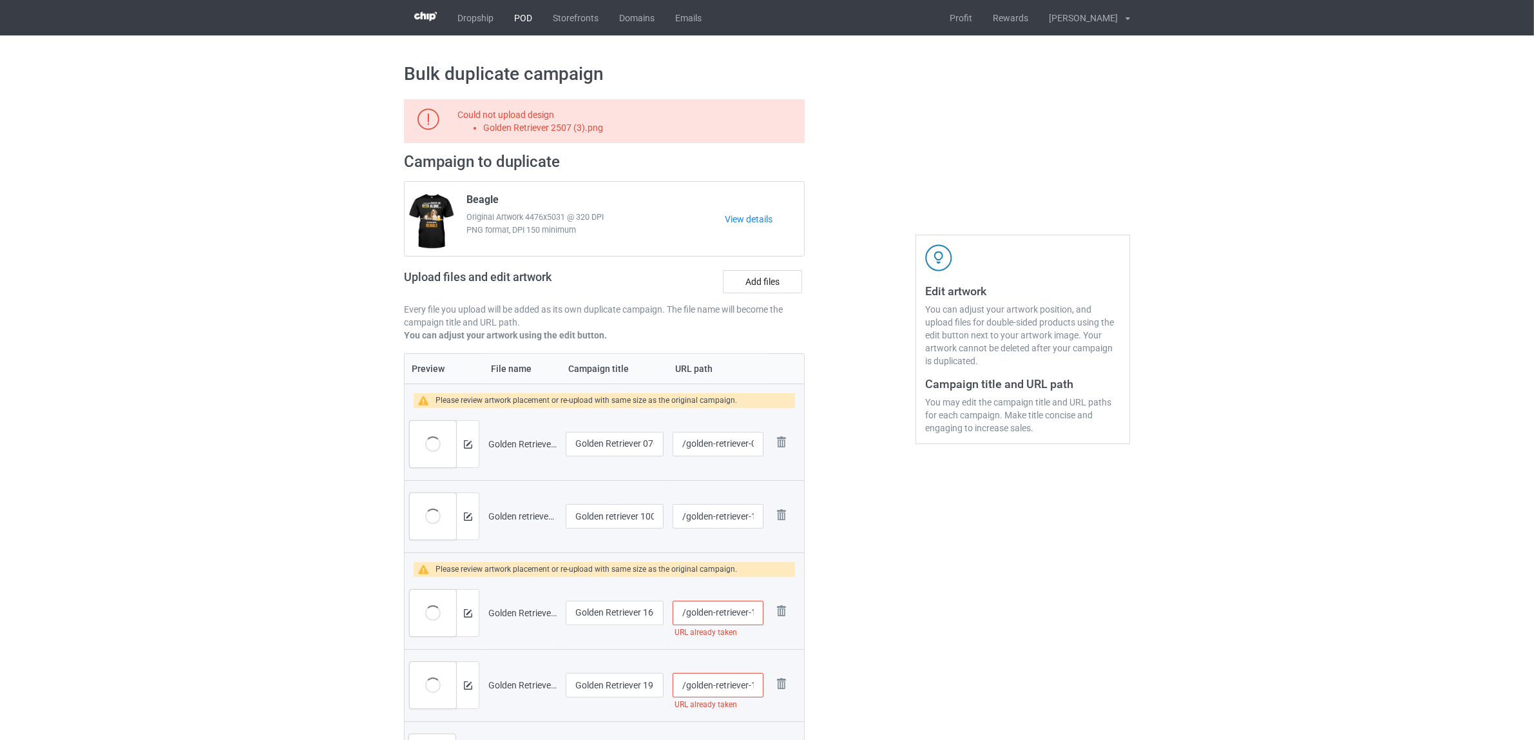
click at [523, 21] on link "POD" at bounding box center [523, 17] width 39 height 35
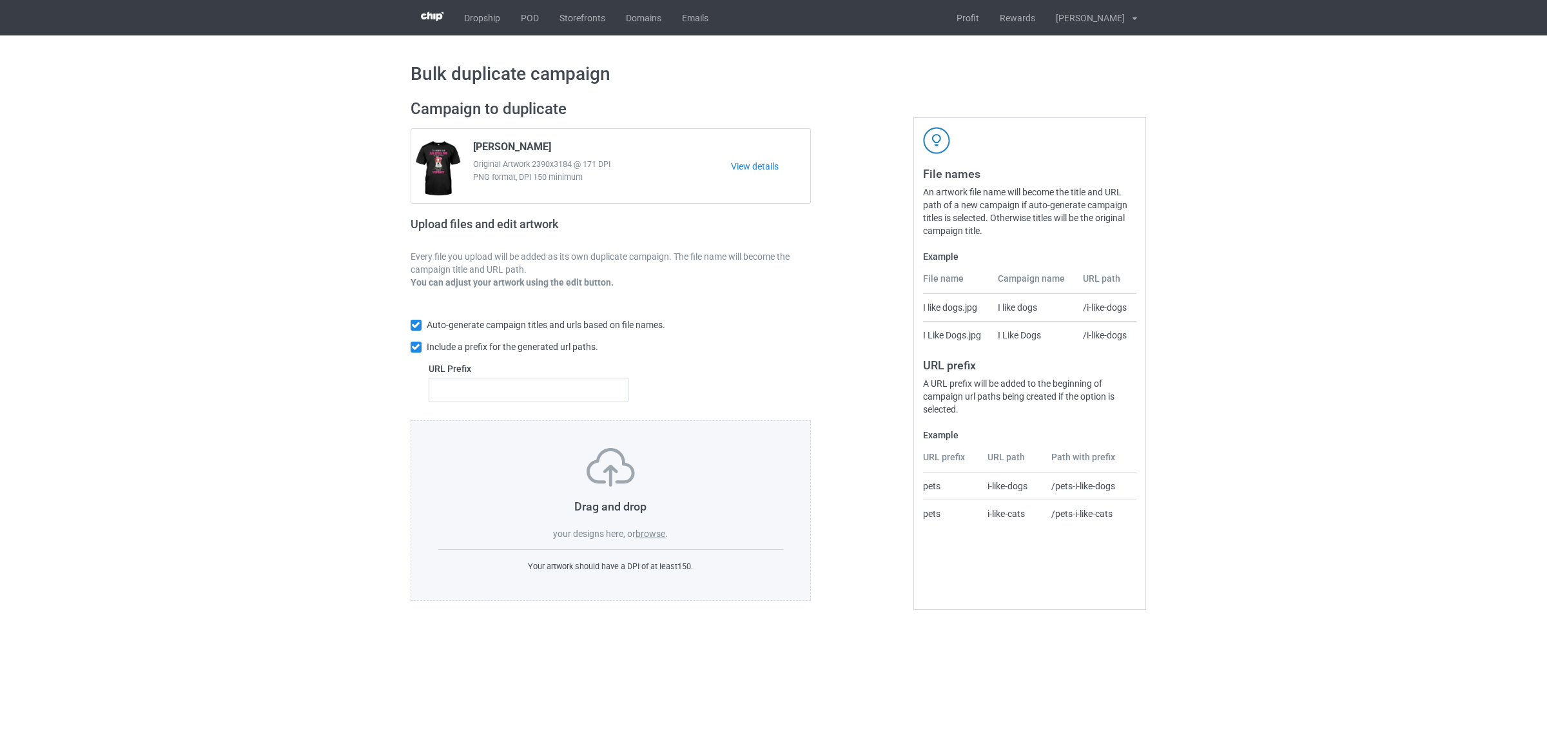
click at [649, 534] on label "browse" at bounding box center [650, 533] width 30 height 10
click at [0, 0] on input "browse" at bounding box center [0, 0] width 0 height 0
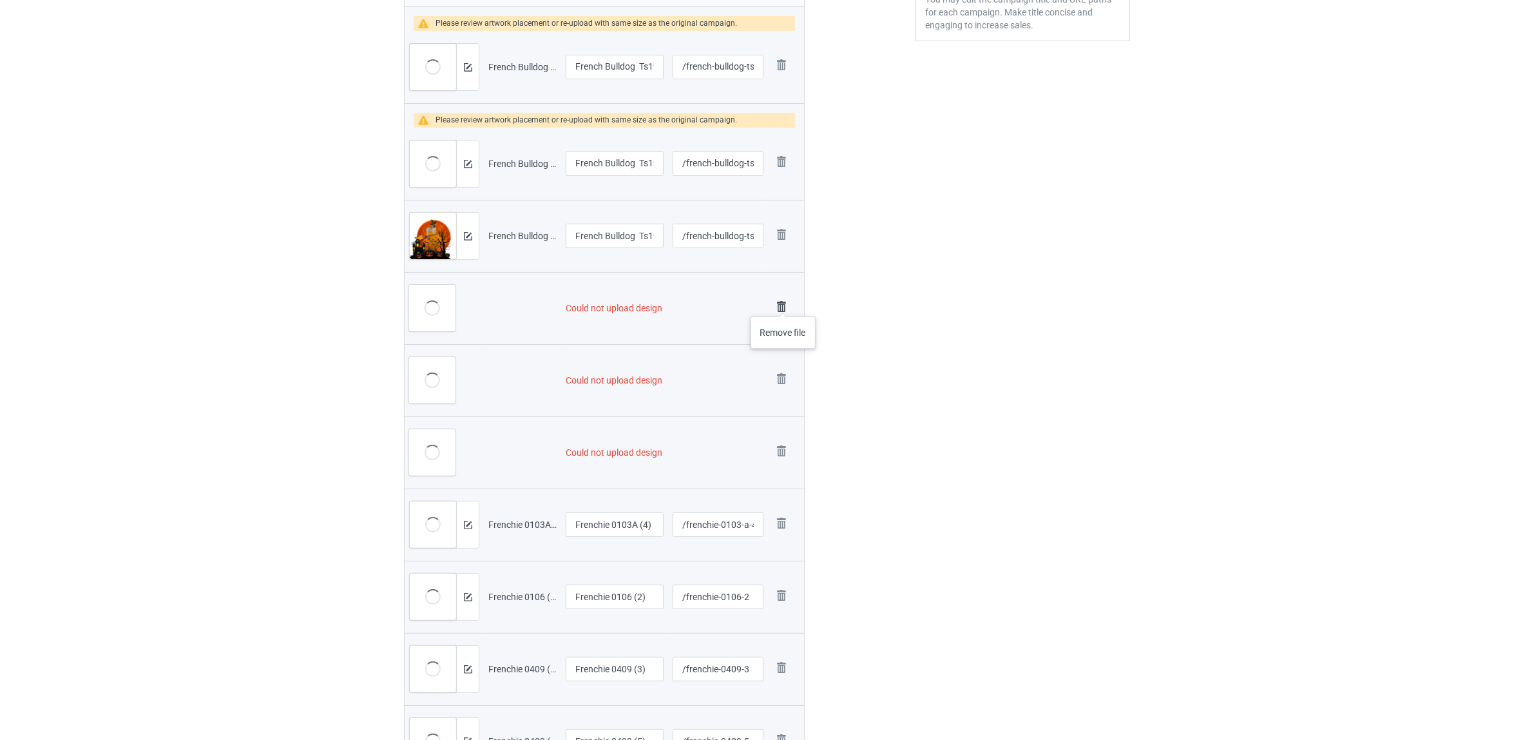
click at [784, 304] on img at bounding box center [782, 307] width 18 height 18
click at [0, 0] on img at bounding box center [0, 0] width 0 height 0
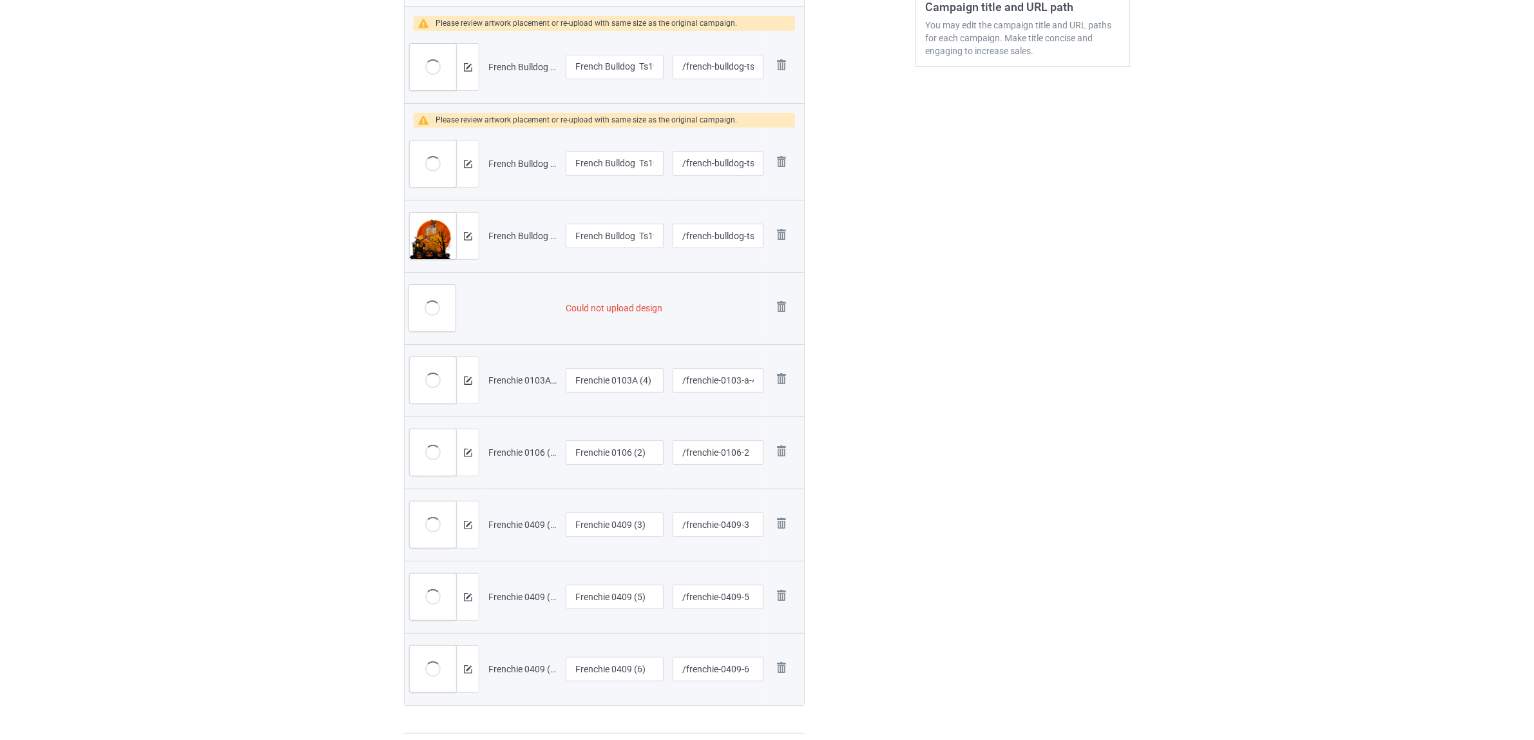
click at [0, 0] on img at bounding box center [0, 0] width 0 height 0
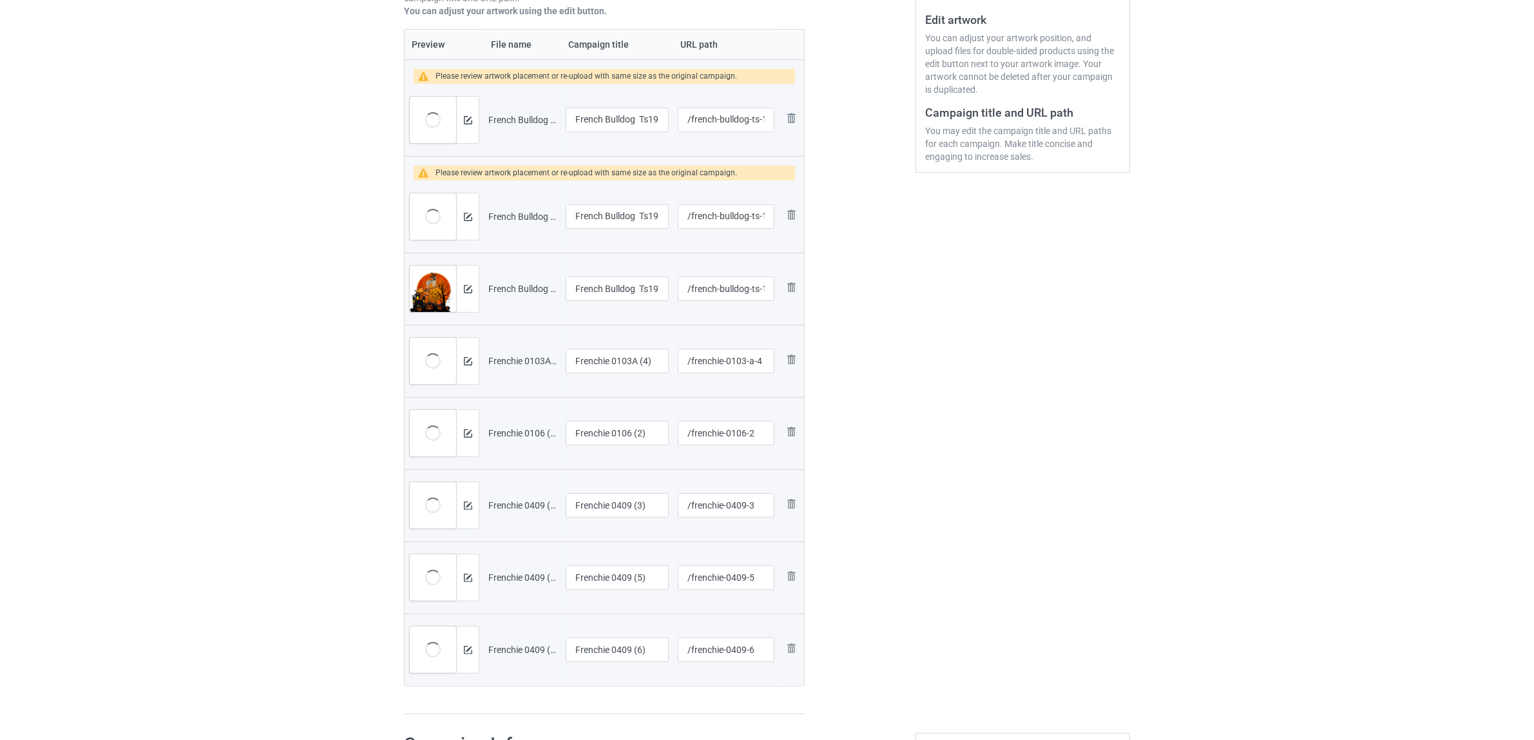
scroll to position [243, 0]
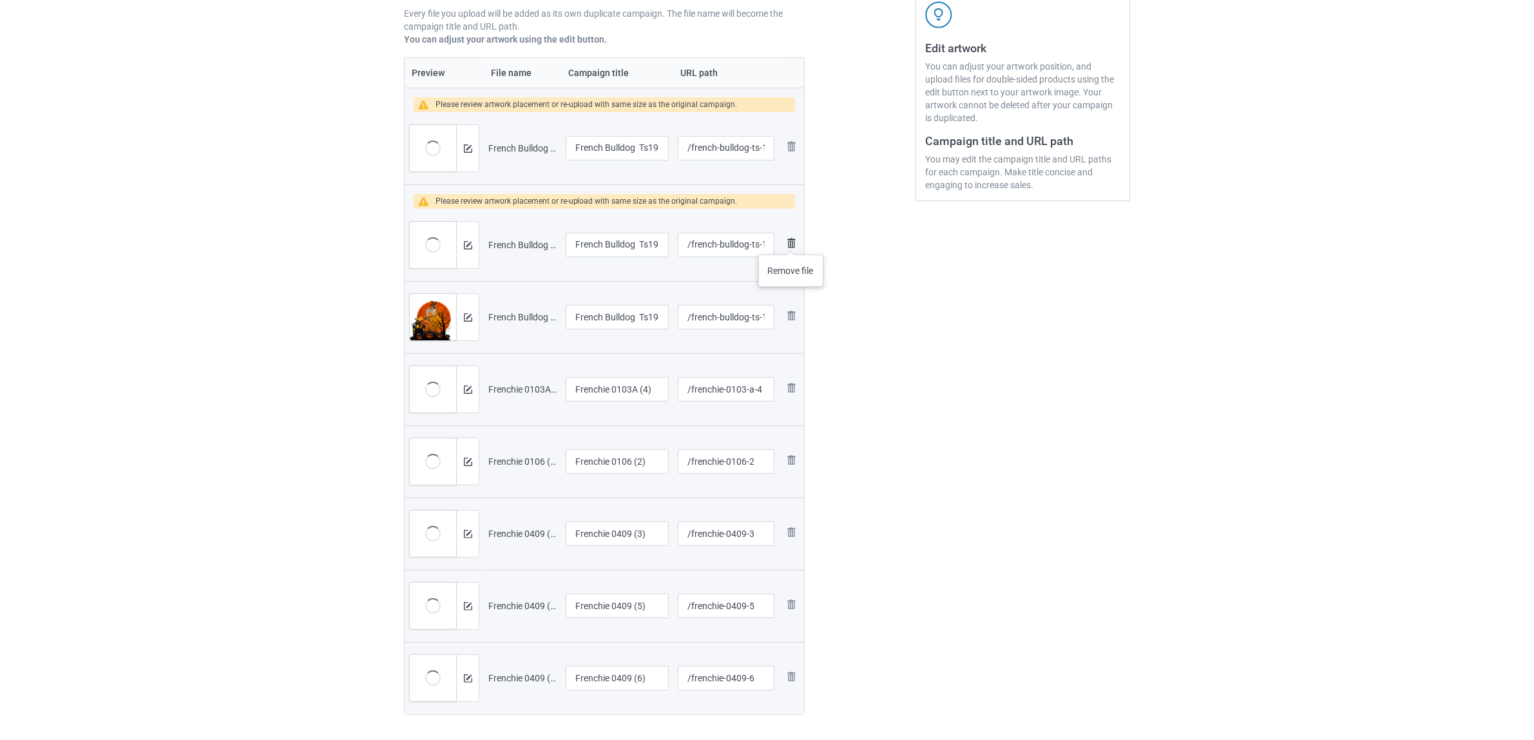
click at [791, 242] on img at bounding box center [791, 242] width 15 height 15
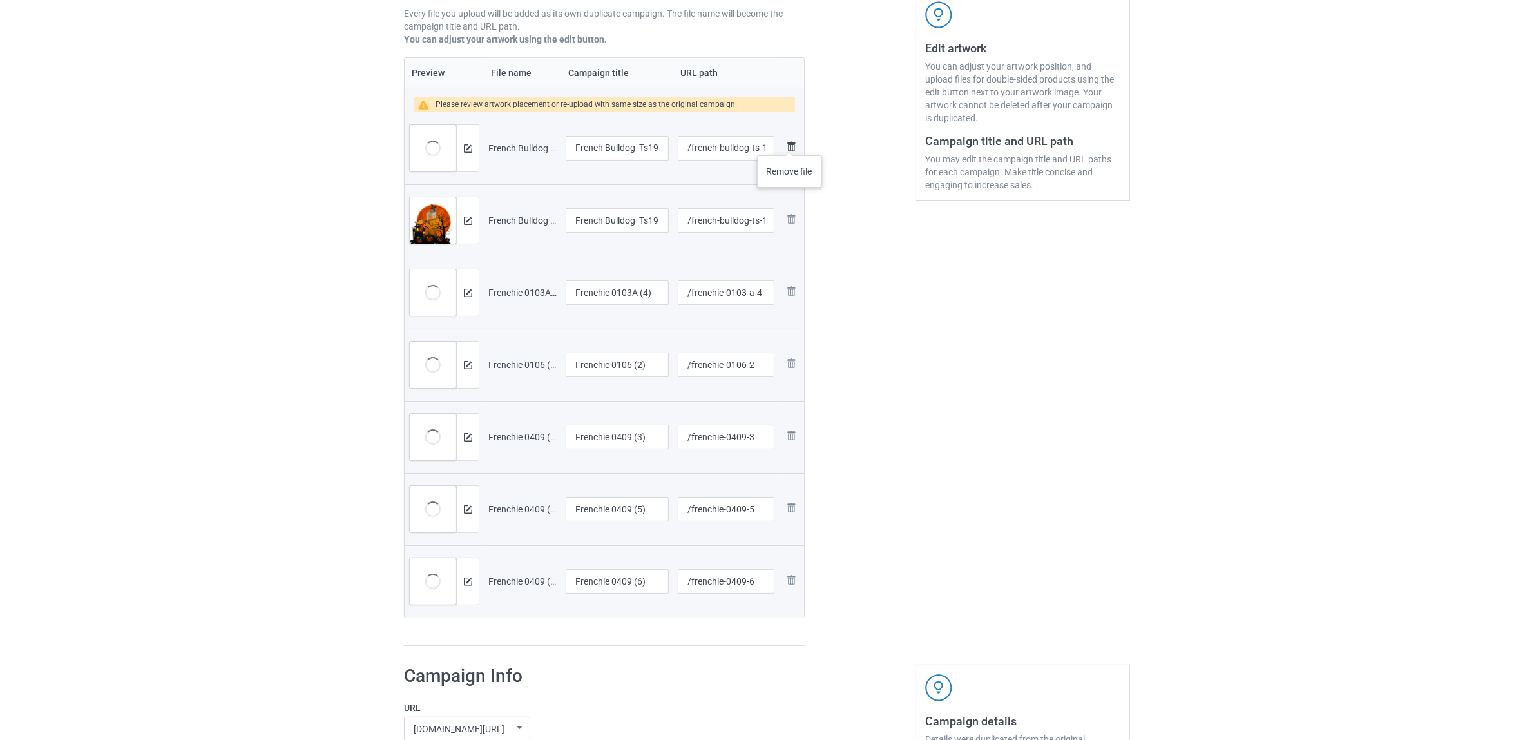
click at [790, 142] on img at bounding box center [791, 146] width 15 height 15
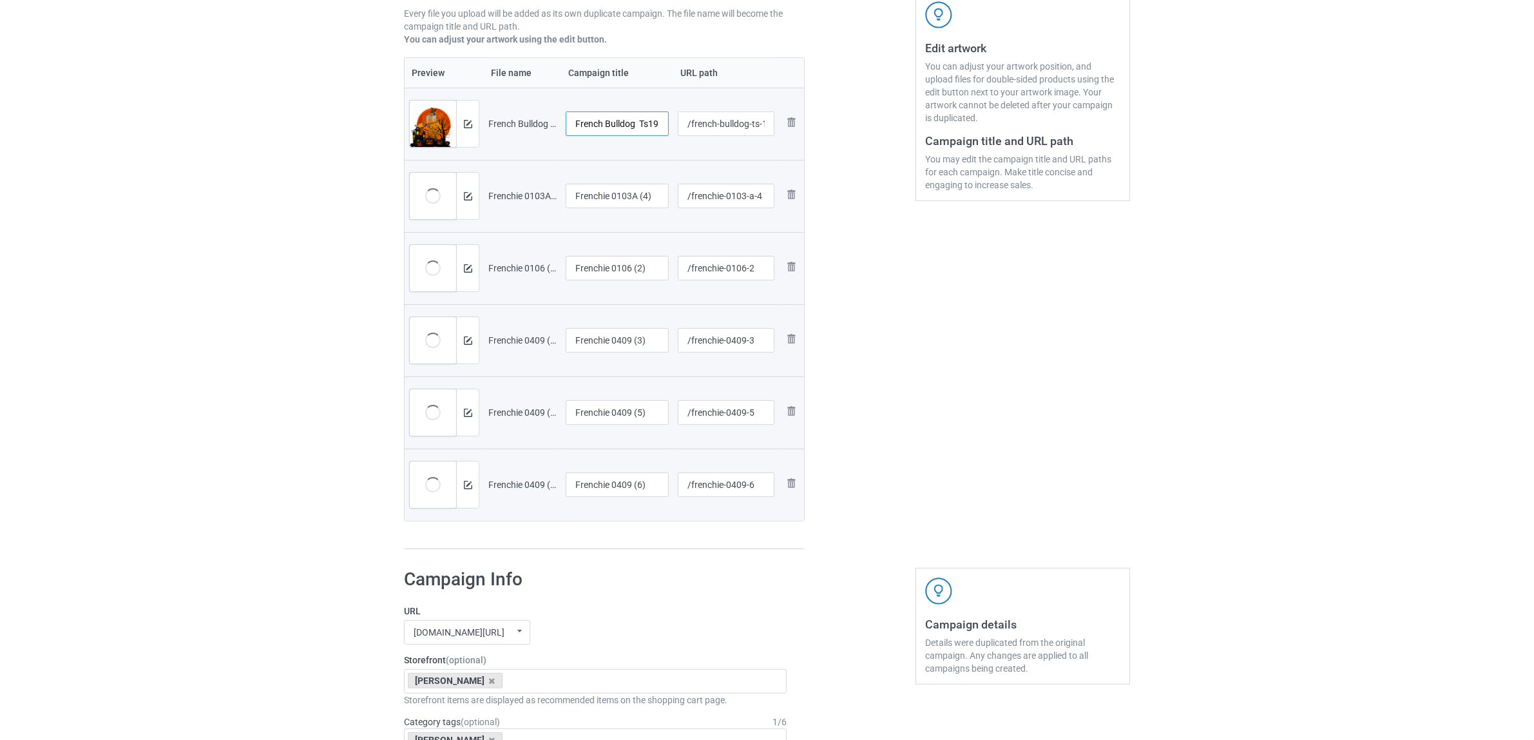
scroll to position [0, 19]
drag, startPoint x: 639, startPoint y: 126, endPoint x: 691, endPoint y: 126, distance: 51.6
click at [691, 126] on tr "Preview and edit artwork French Bulldog Ts19 (58).png French Bulldog Ts19 (58) …" at bounding box center [605, 124] width 400 height 72
drag, startPoint x: 646, startPoint y: 120, endPoint x: 548, endPoint y: 105, distance: 99.1
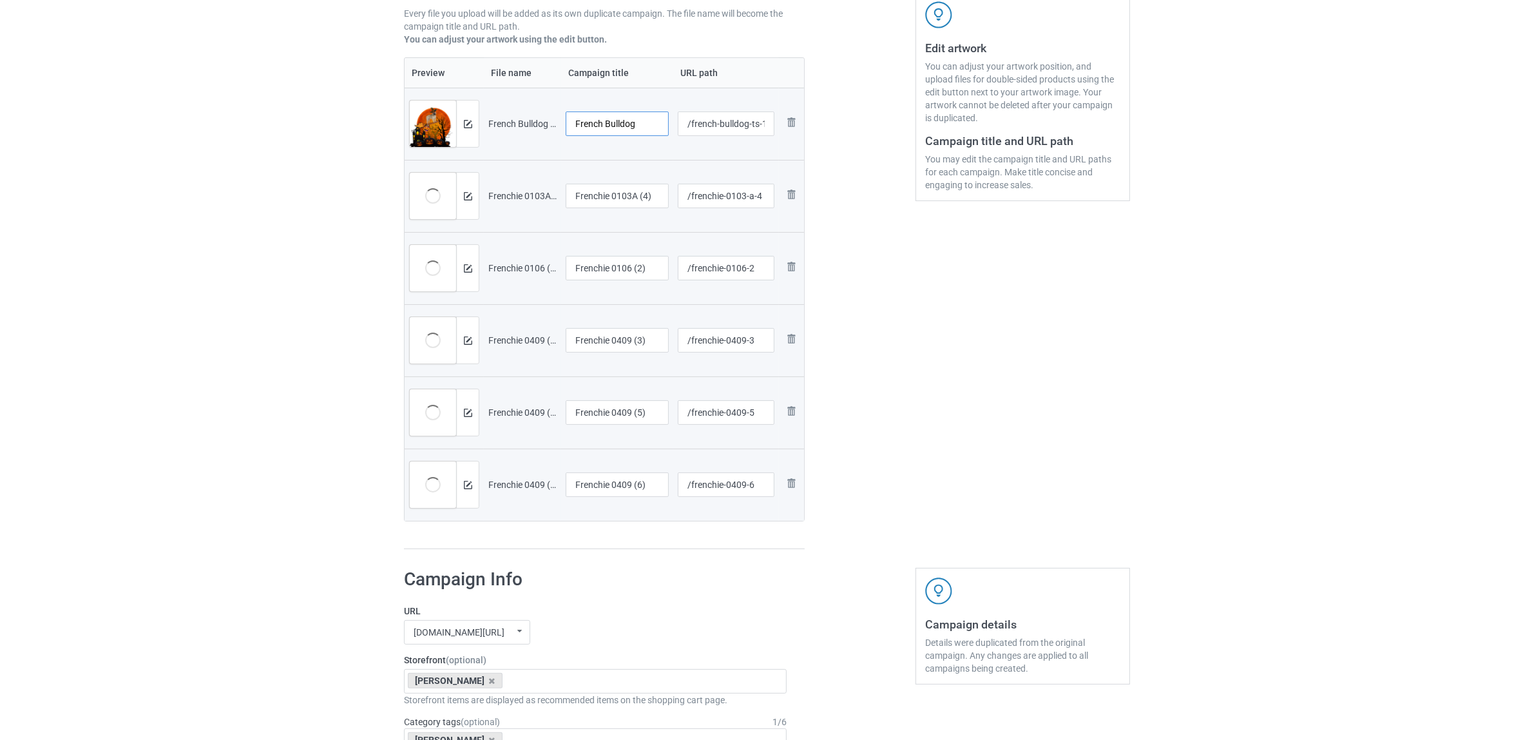
click at [548, 105] on tr "Preview and edit artwork French Bulldog Ts19 (58).png French Bulldog /french-bu…" at bounding box center [605, 124] width 400 height 72
click at [643, 124] on input "French Bulldog" at bounding box center [617, 123] width 103 height 24
drag, startPoint x: 643, startPoint y: 124, endPoint x: 433, endPoint y: 104, distance: 211.0
click at [433, 104] on tr "Preview and edit artwork French Bulldog Ts19 (58).png French Bulldog /french-bu…" at bounding box center [605, 124] width 400 height 72
type input "French Bulldog"
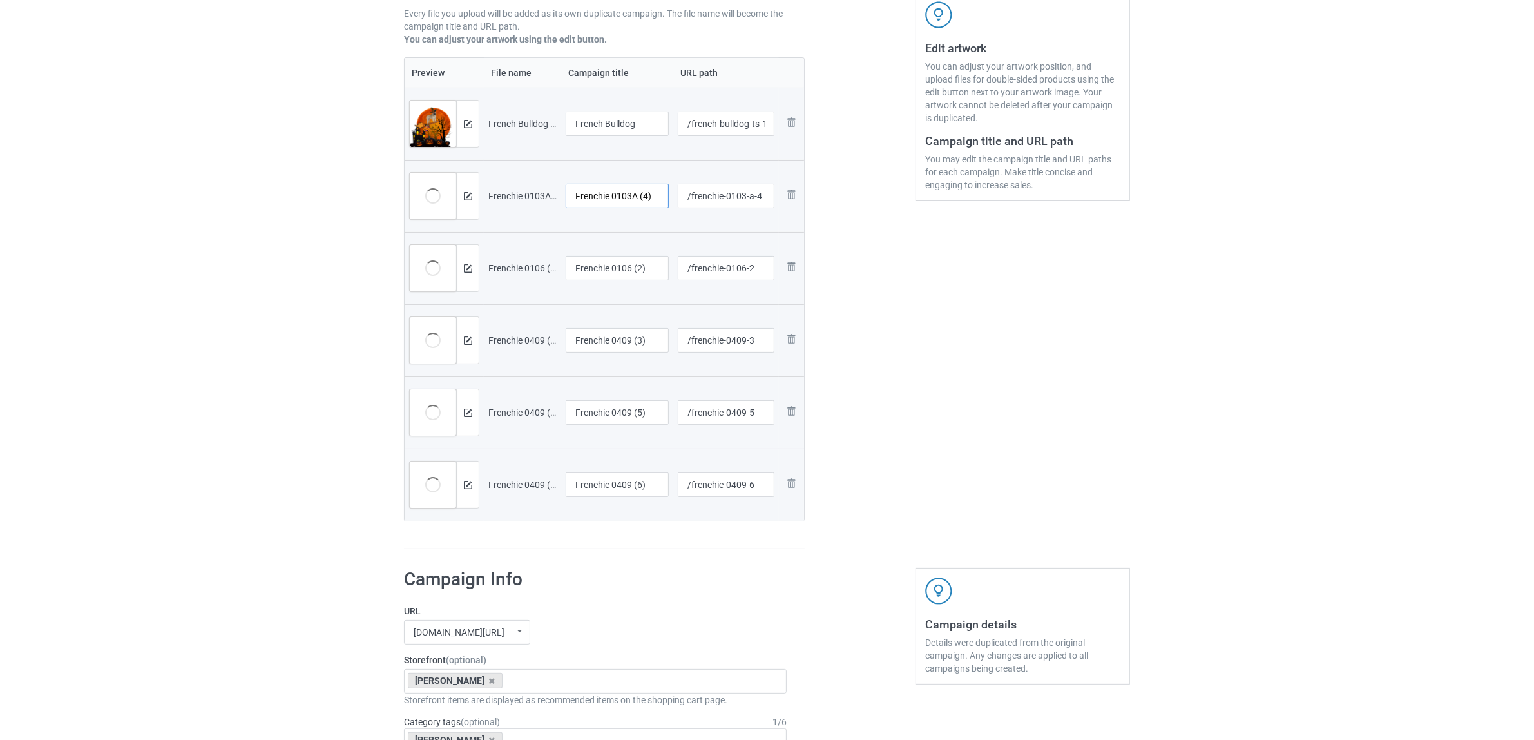
click at [622, 194] on input "Frenchie 0103A (4)" at bounding box center [617, 196] width 103 height 24
paste input "Bulldog"
type input "French Bulldog"
click at [632, 273] on input "Frenchie 0106 (2)" at bounding box center [617, 268] width 103 height 24
drag, startPoint x: 609, startPoint y: 265, endPoint x: 743, endPoint y: 285, distance: 135.5
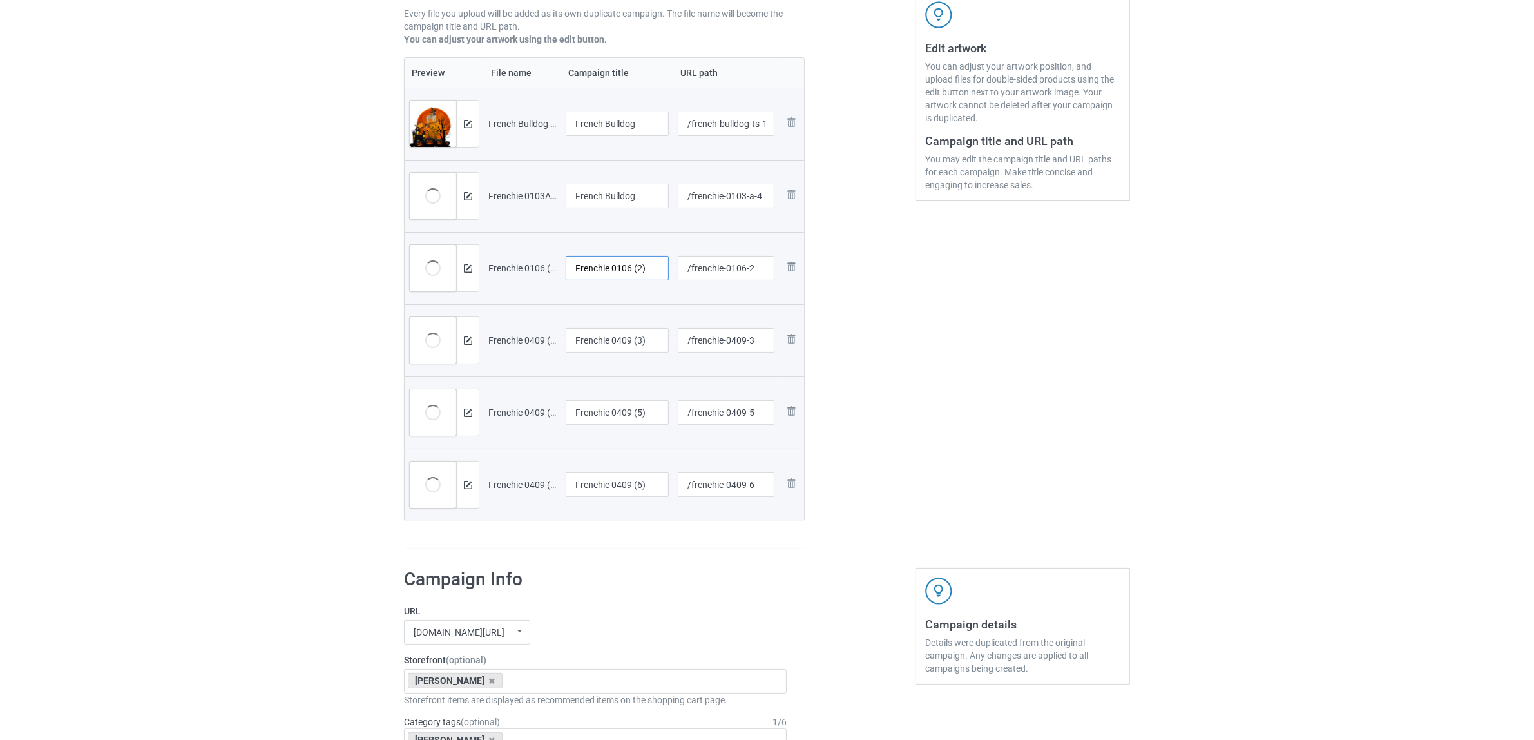
click at [743, 285] on tr "Preview and edit artwork Frenchie 0106 (2).png Frenchie 0106 (2) /frenchie-0106…" at bounding box center [605, 268] width 400 height 72
drag, startPoint x: 630, startPoint y: 268, endPoint x: 425, endPoint y: 230, distance: 207.8
click at [425, 230] on table "Preview File name Campaign title URL path Preview and edit artwork French Bulld…" at bounding box center [604, 289] width 401 height 464
type input "Frenchie"
click at [632, 340] on input "Frenchie 0409 (3)" at bounding box center [617, 340] width 103 height 24
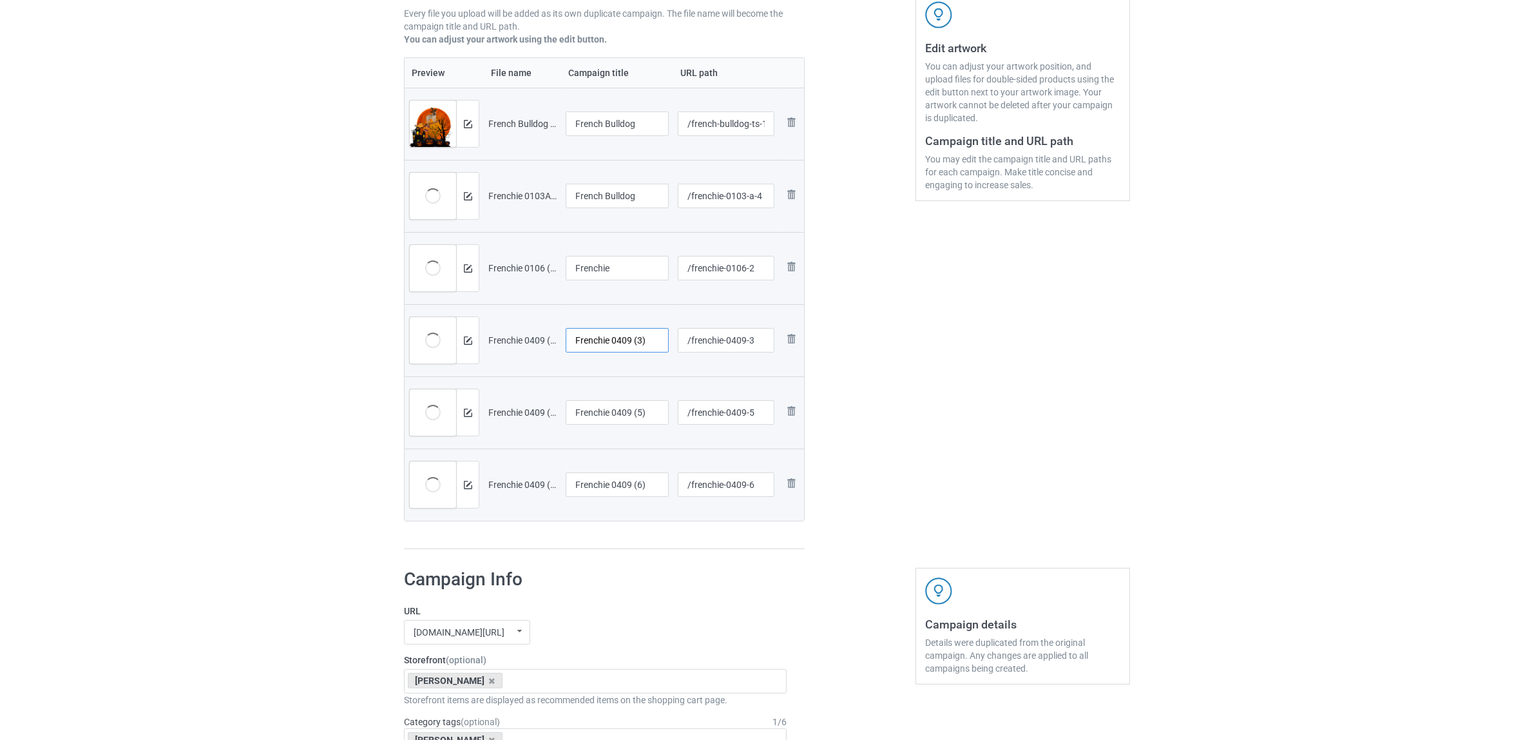
paste input "text"
type input "Frenchie"
click at [634, 413] on input "Frenchie 0409 (5)" at bounding box center [617, 412] width 103 height 24
paste input "text"
type input "Frenchie"
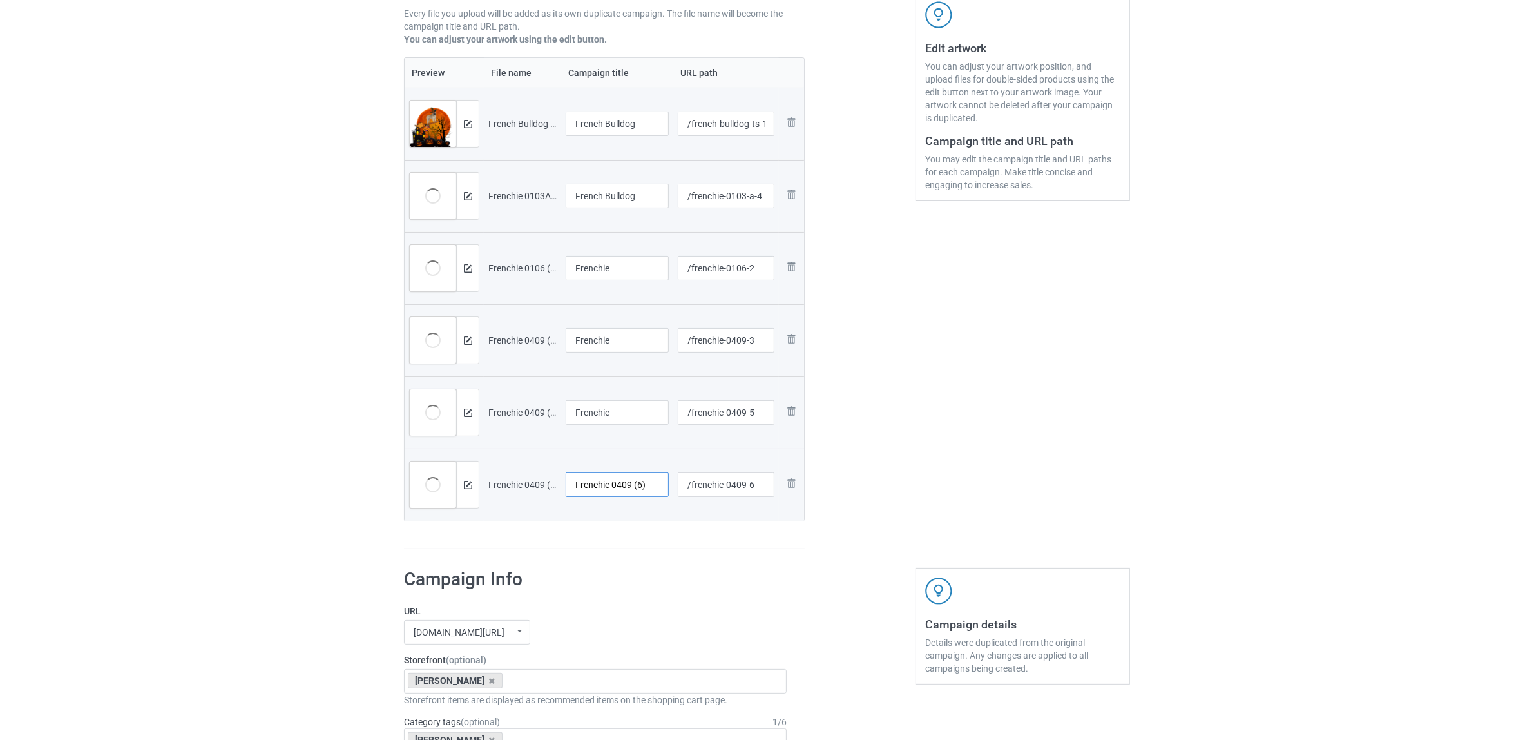
click at [629, 481] on input "Frenchie 0409 (6)" at bounding box center [617, 484] width 103 height 24
paste input "text"
type input "Frenchie"
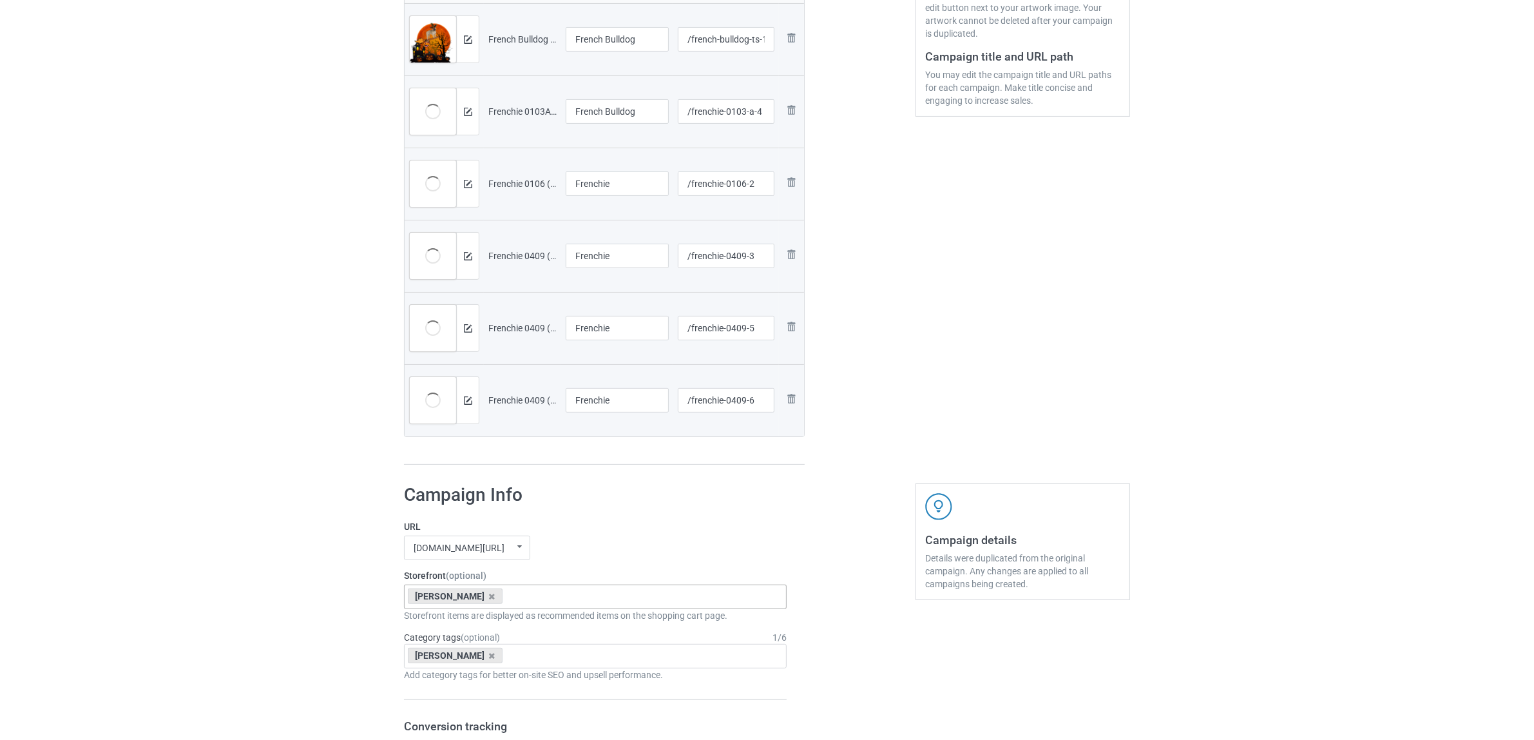
scroll to position [404, 0]
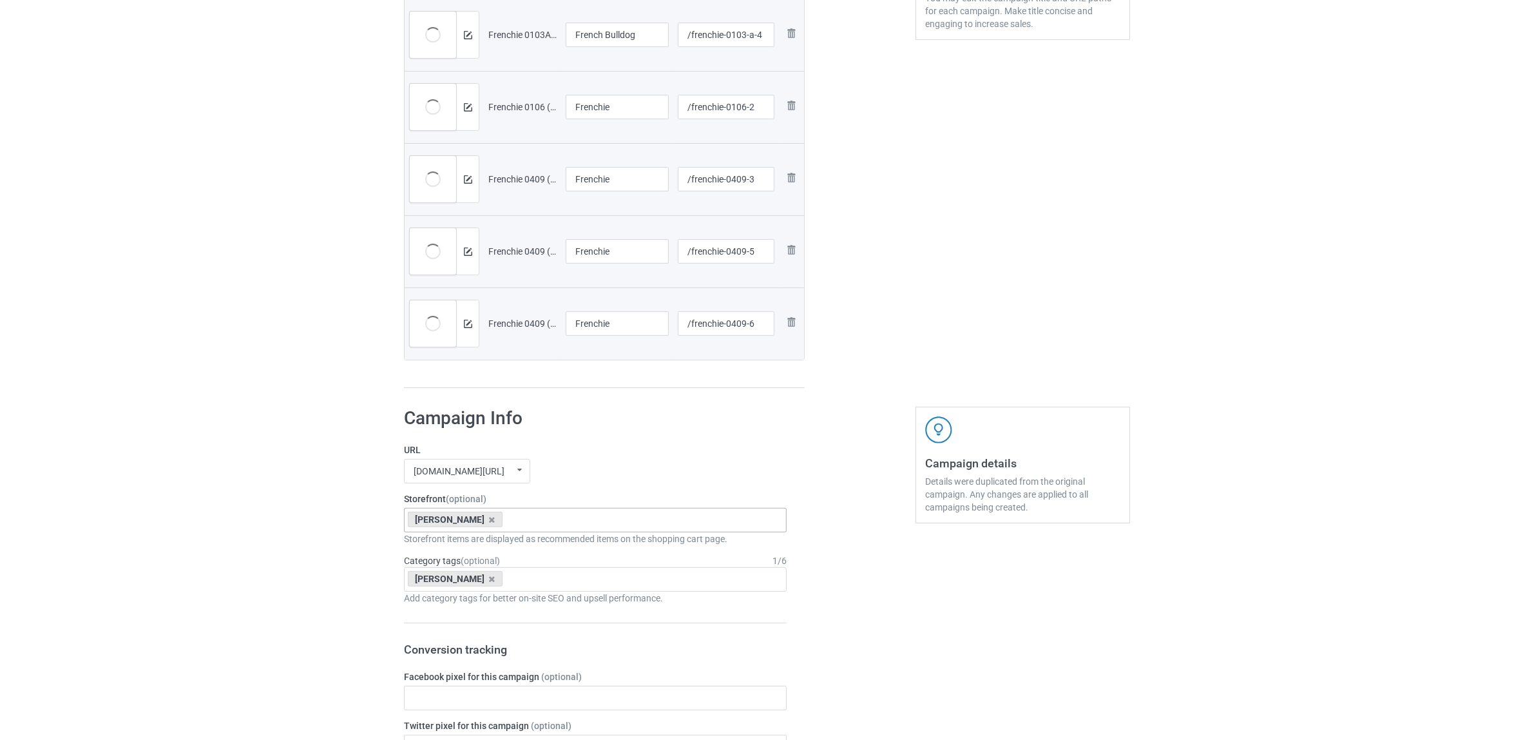
click at [469, 517] on div "[PERSON_NAME]" at bounding box center [455, 519] width 95 height 15
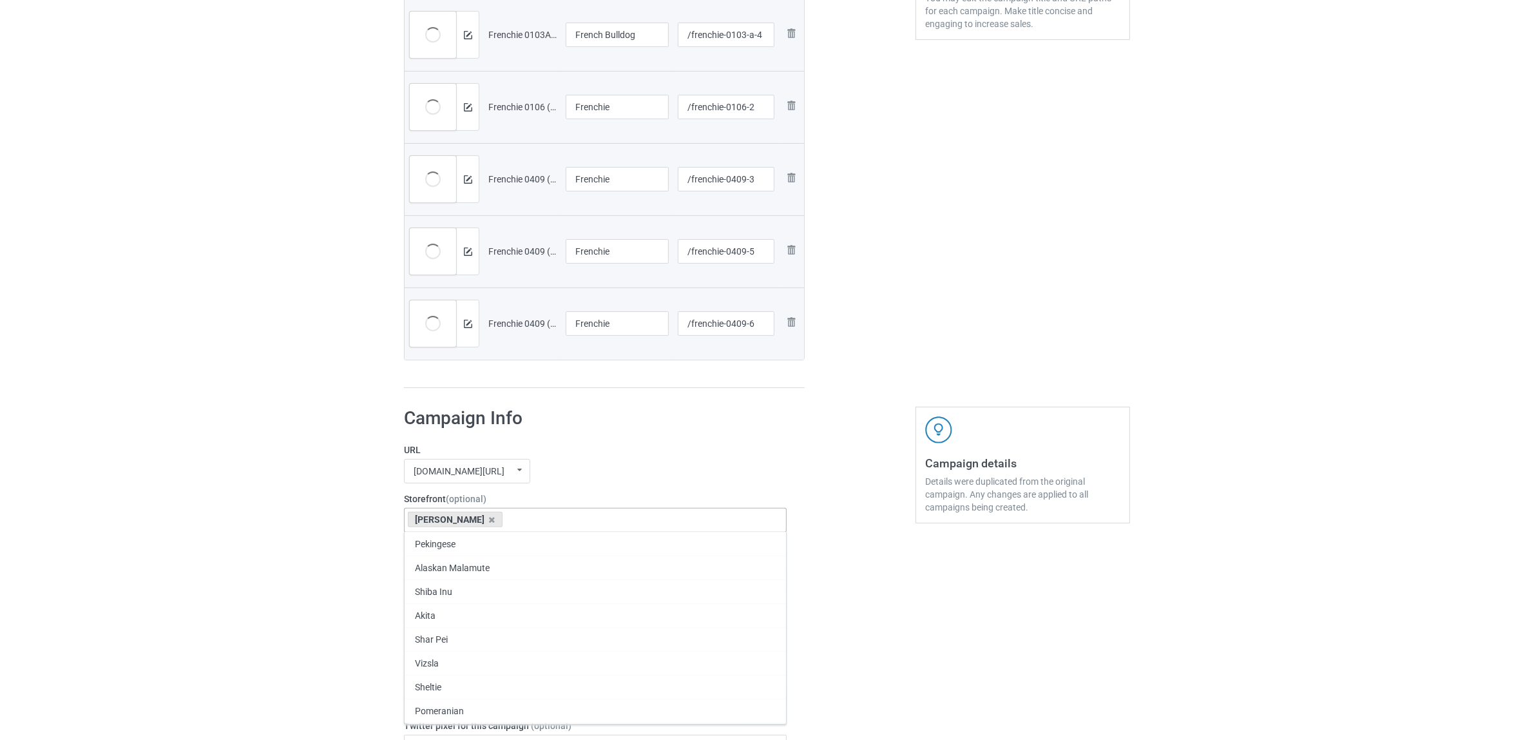
paste input "Frenchie"
click at [489, 519] on icon at bounding box center [492, 520] width 6 height 8
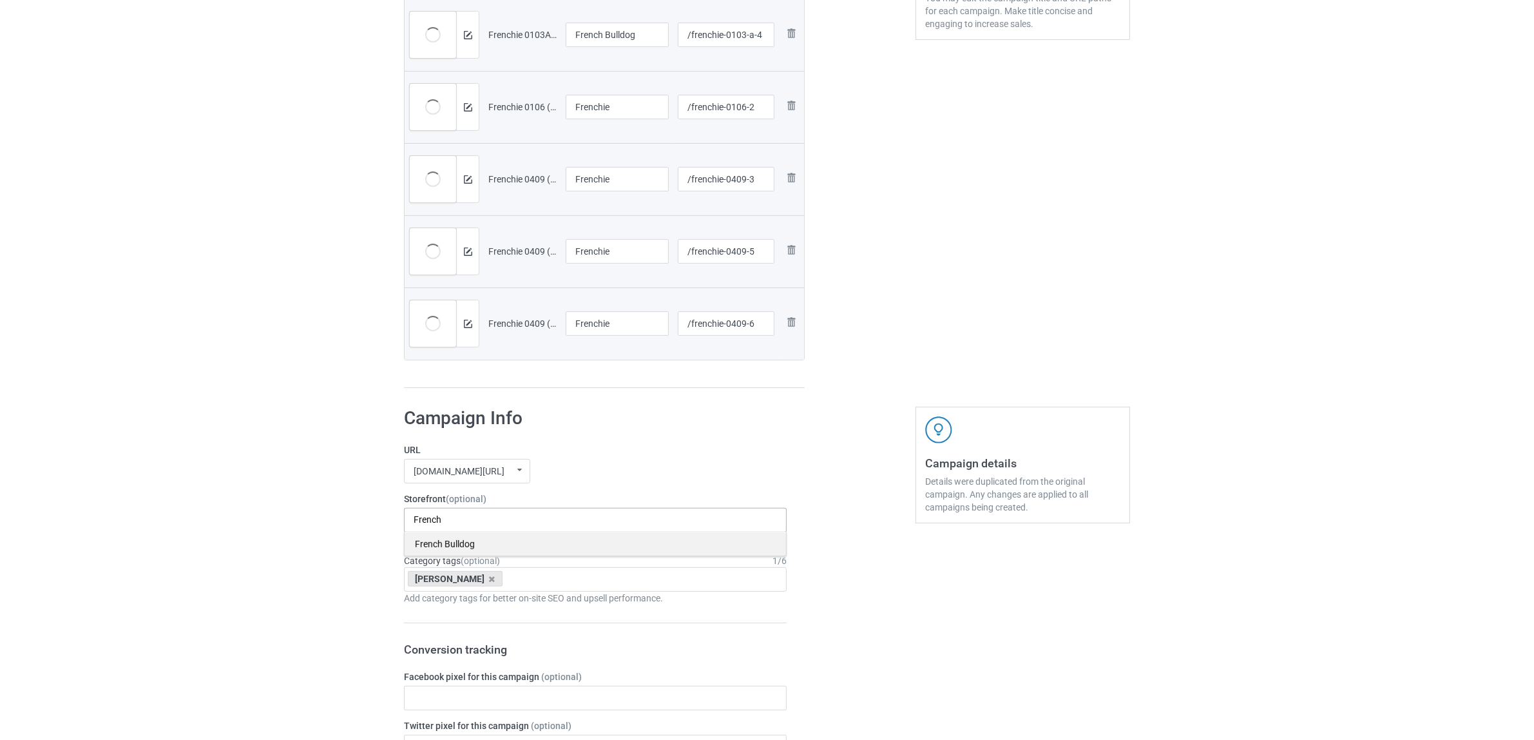
type input "French"
click at [459, 546] on div "French Bulldog" at bounding box center [596, 544] width 382 height 24
click at [475, 585] on div "[PERSON_NAME]" at bounding box center [455, 578] width 95 height 15
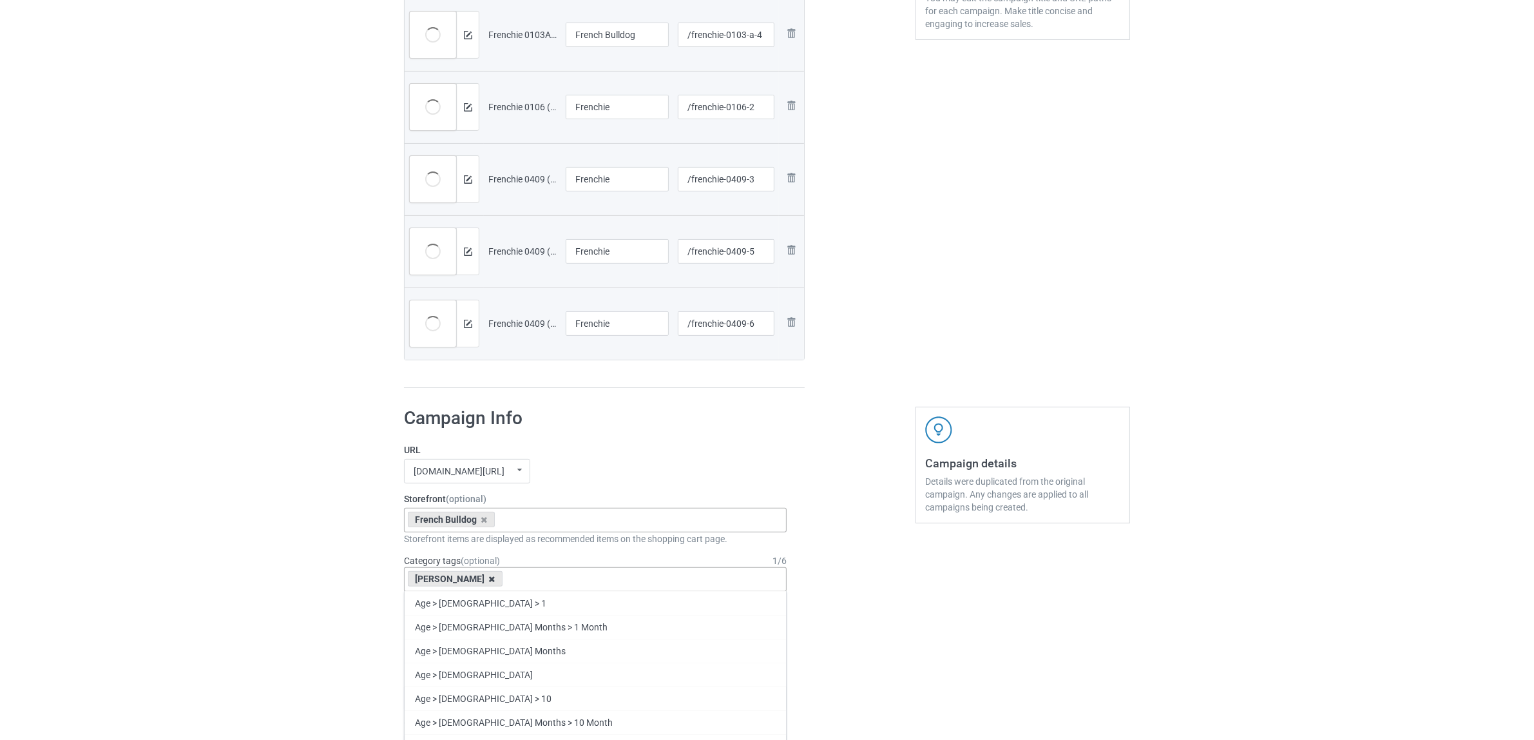
click at [489, 580] on icon at bounding box center [492, 579] width 6 height 8
paste input "Frenchie"
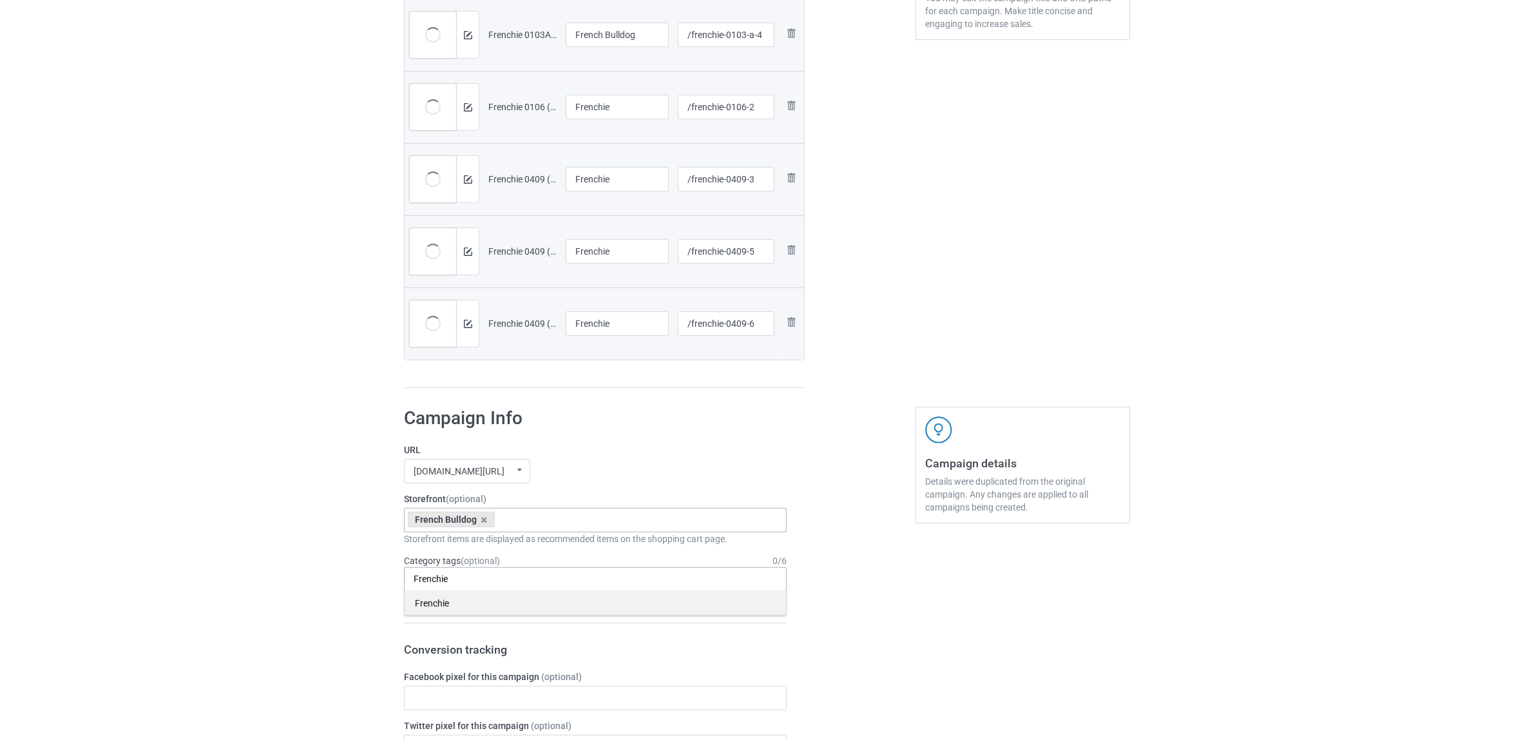
type input "Frenchie"
click at [443, 599] on div "Frenchie" at bounding box center [596, 603] width 382 height 24
paste input "Frenchie"
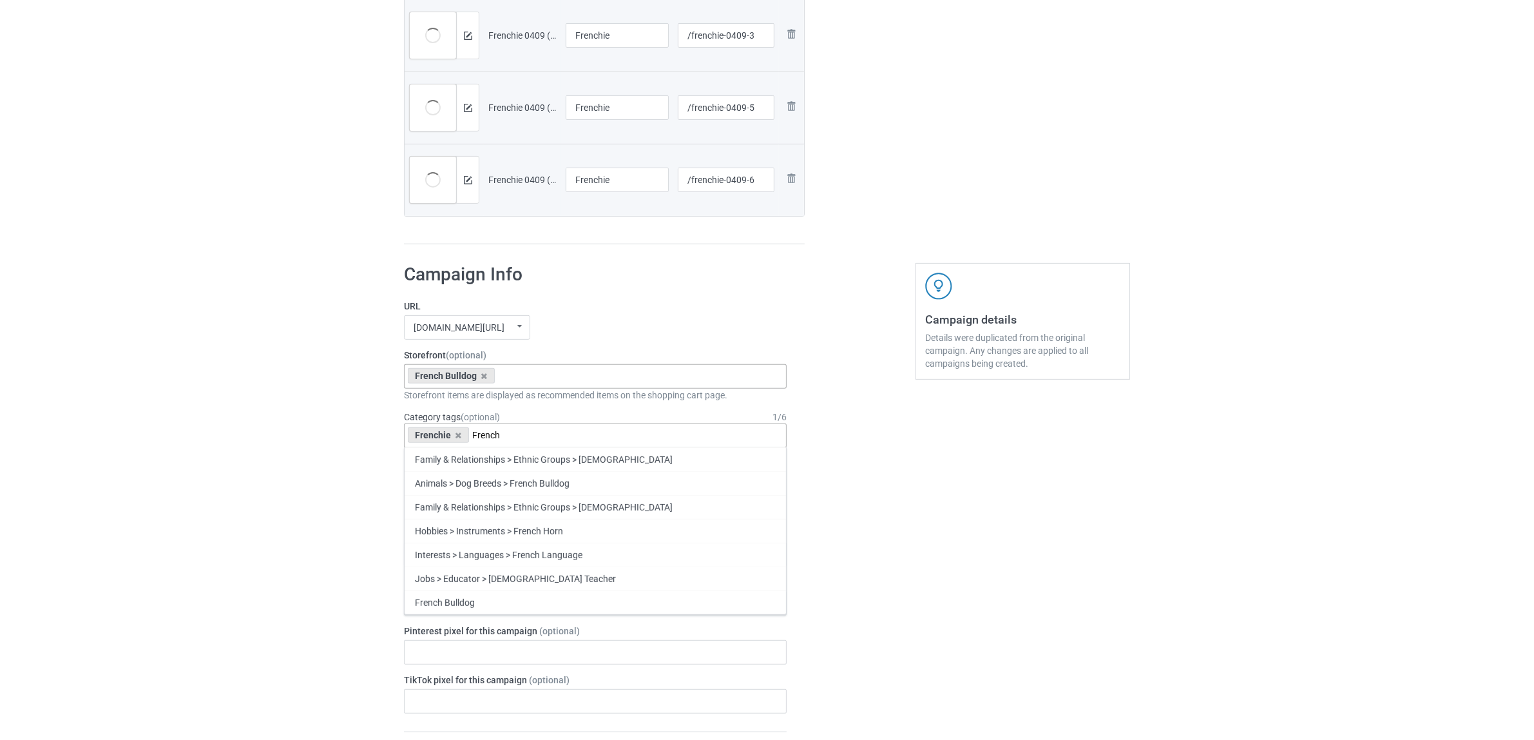
scroll to position [726, 0]
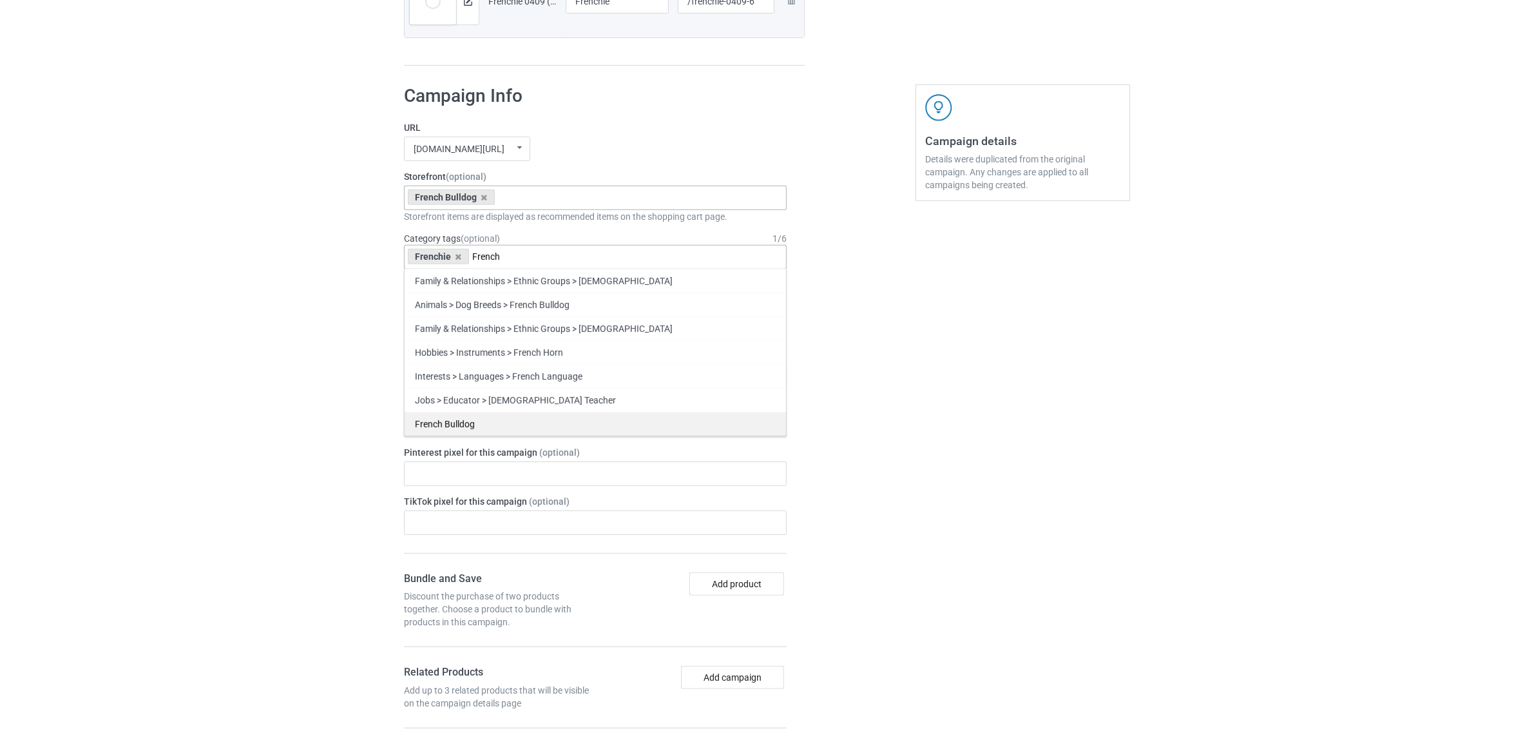
type input "French"
click at [458, 429] on div "French Bulldog" at bounding box center [596, 424] width 382 height 24
click at [262, 429] on div "Bulk duplicate campaign Campaign to duplicate Jack Russell Original Artwork 239…" at bounding box center [767, 292] width 1534 height 1966
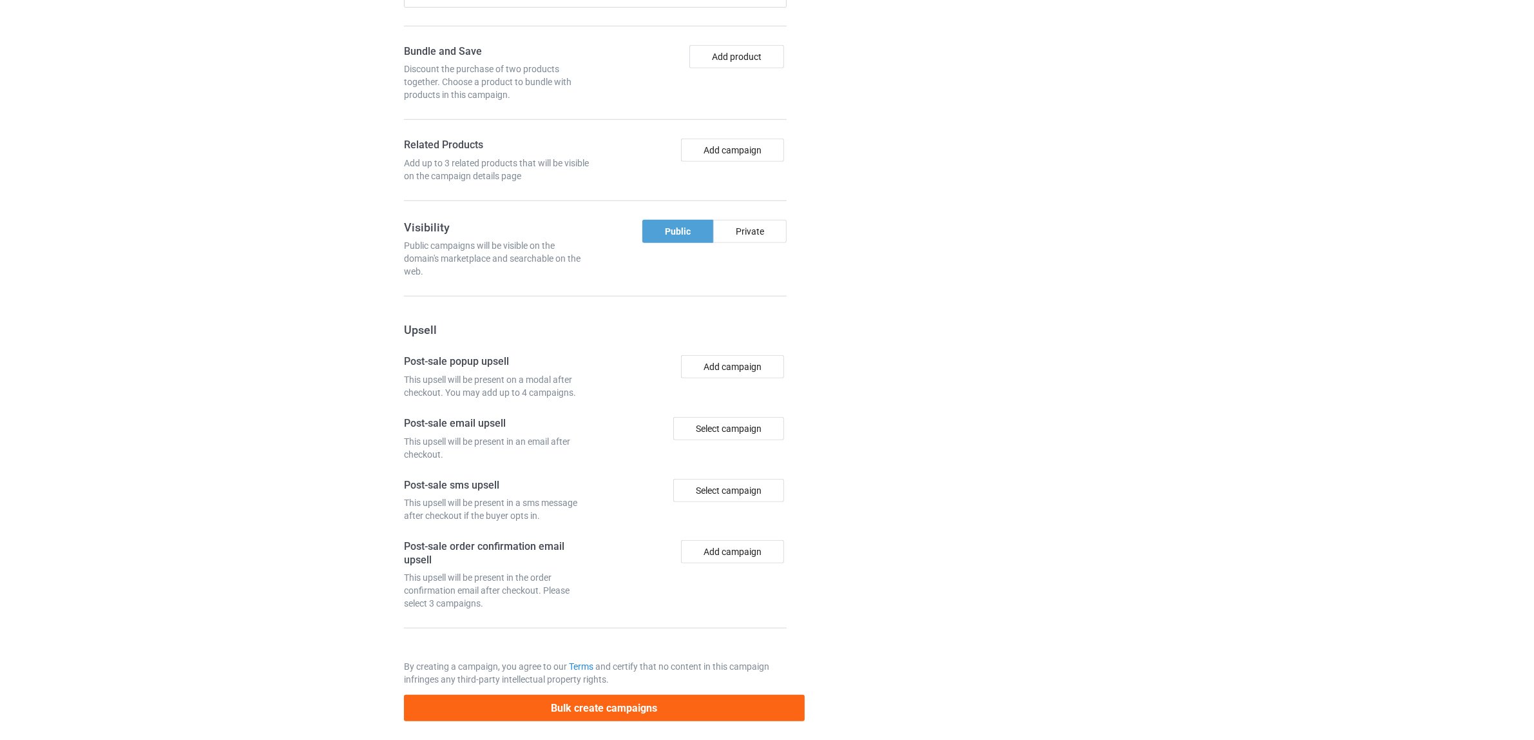
scroll to position [1266, 0]
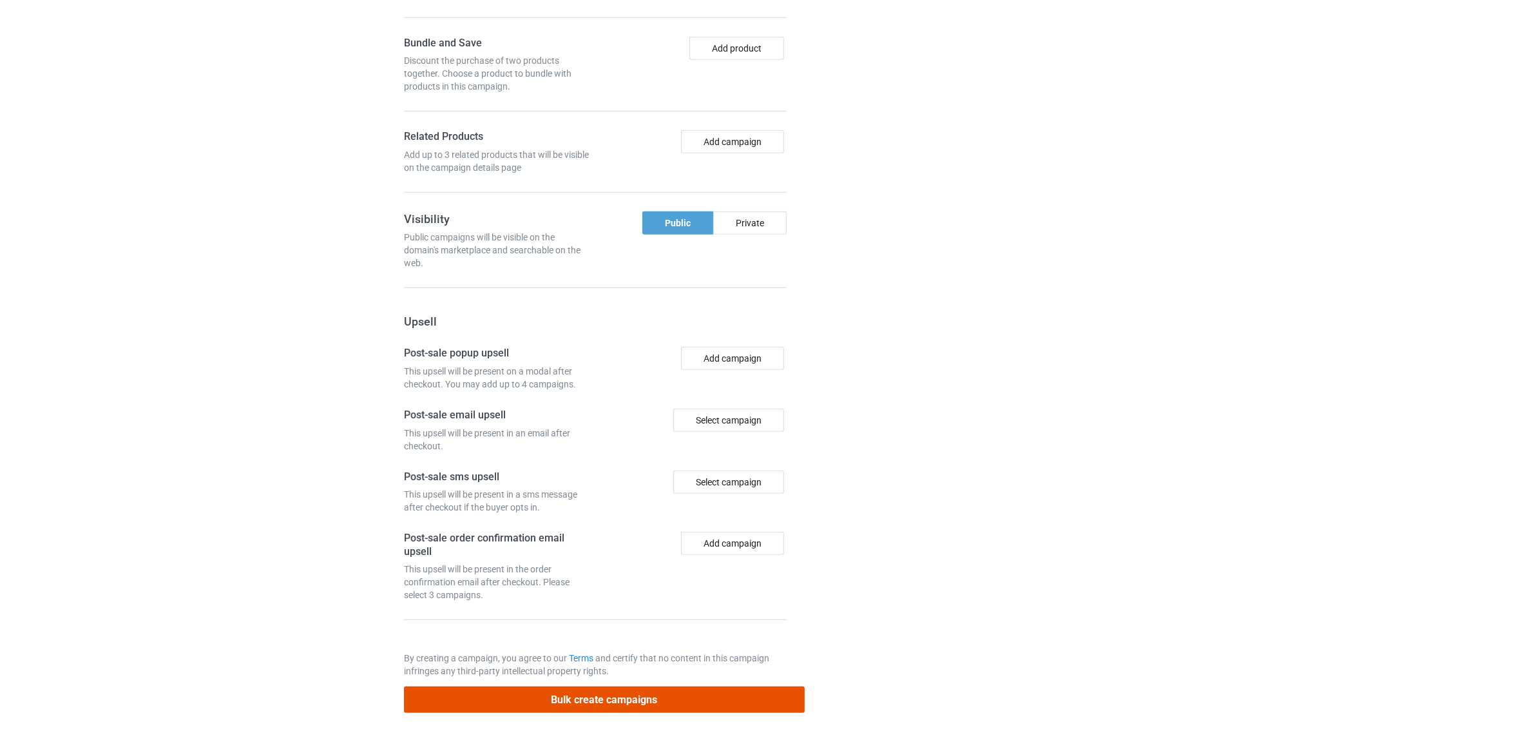
click at [668, 690] on button "Bulk create campaigns" at bounding box center [604, 699] width 401 height 26
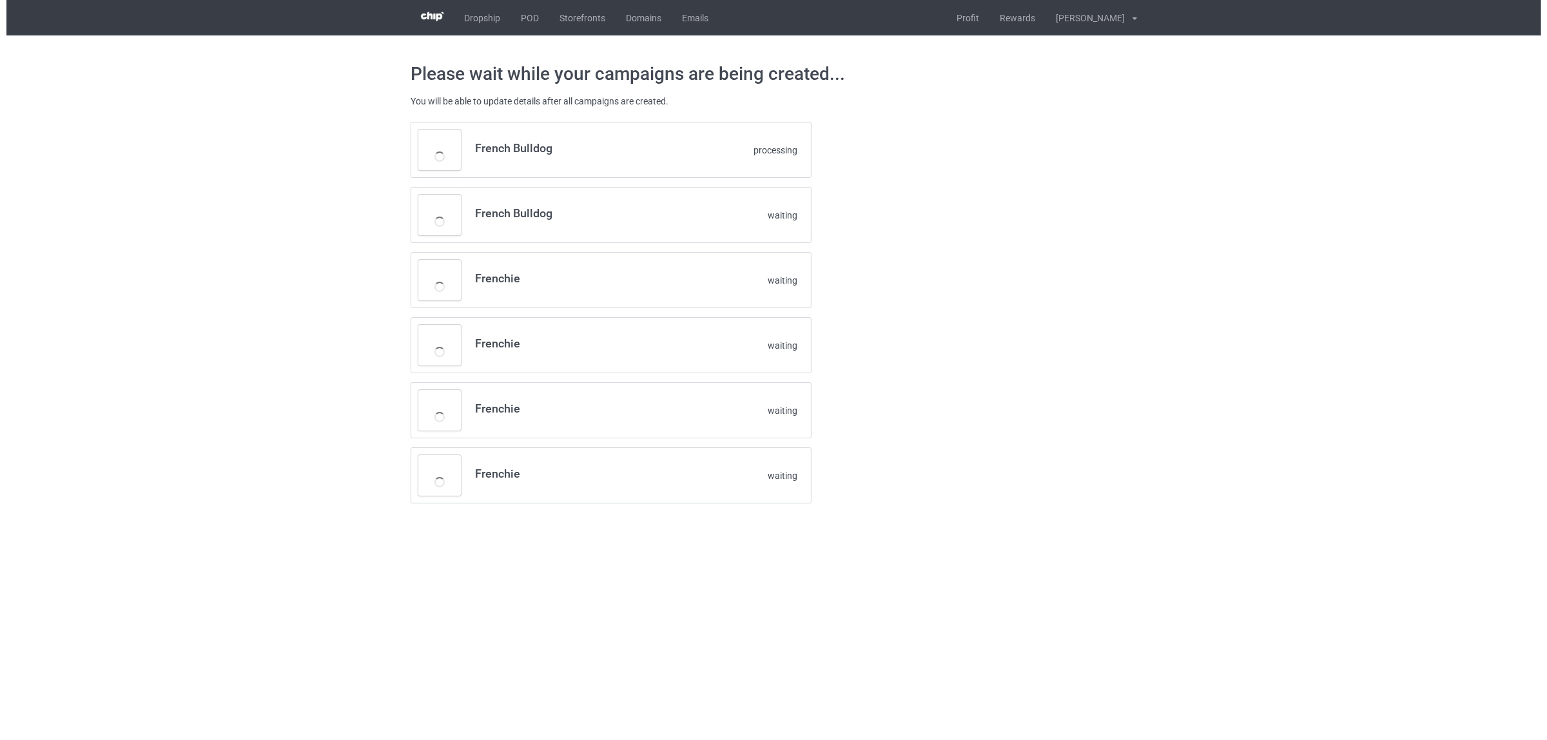
scroll to position [0, 0]
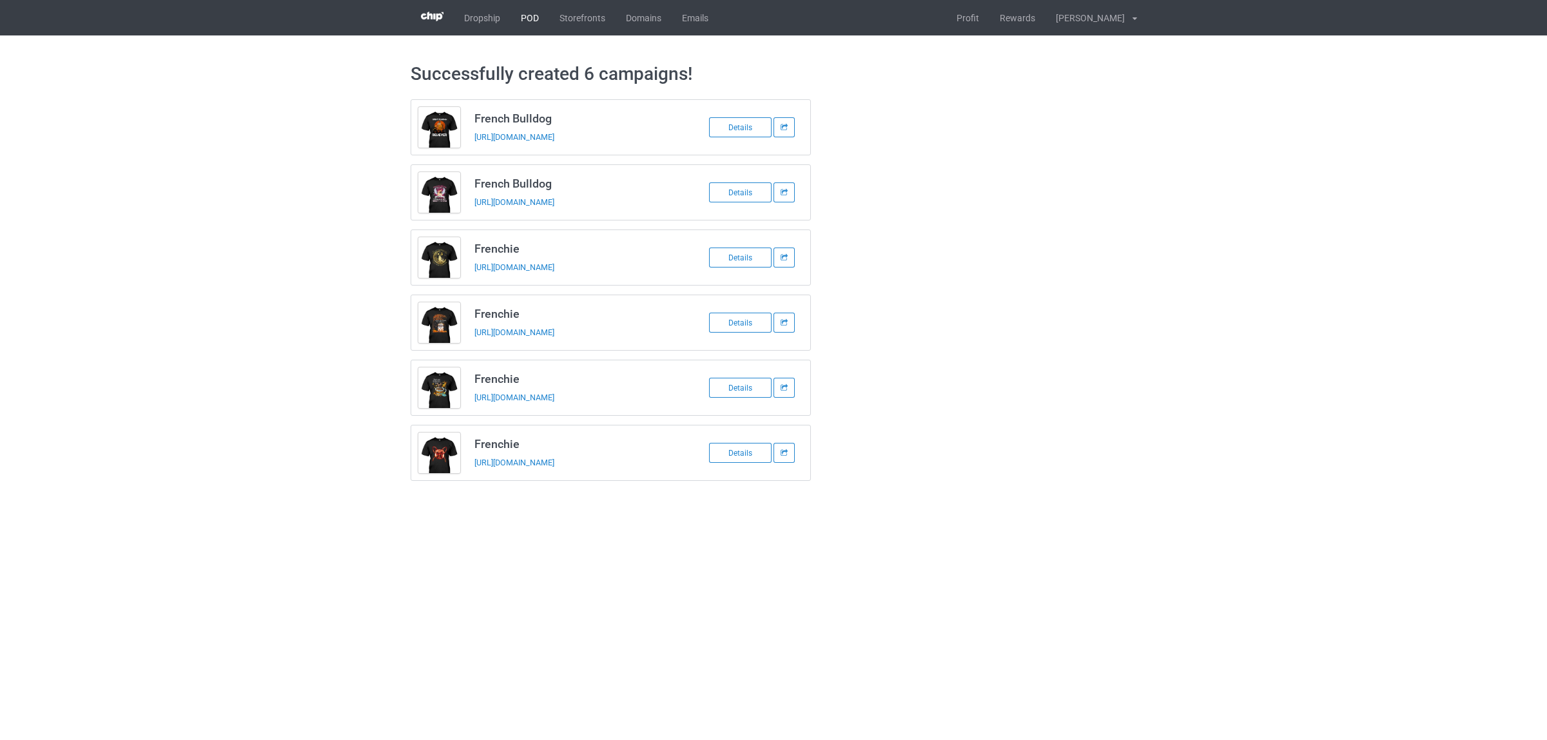
click at [536, 16] on link "POD" at bounding box center [529, 17] width 39 height 35
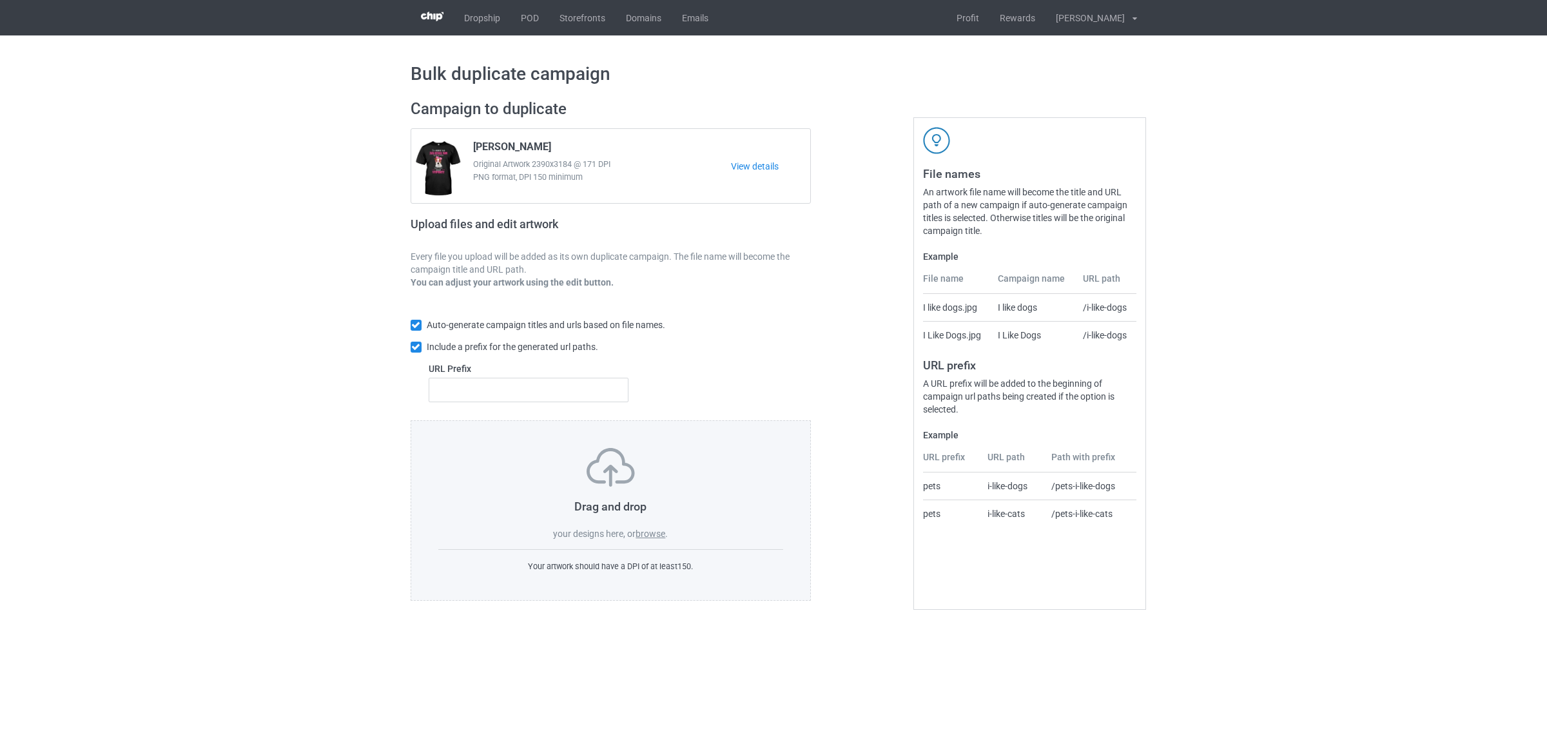
click at [648, 530] on label "browse" at bounding box center [650, 533] width 30 height 10
click at [0, 0] on input "browse" at bounding box center [0, 0] width 0 height 0
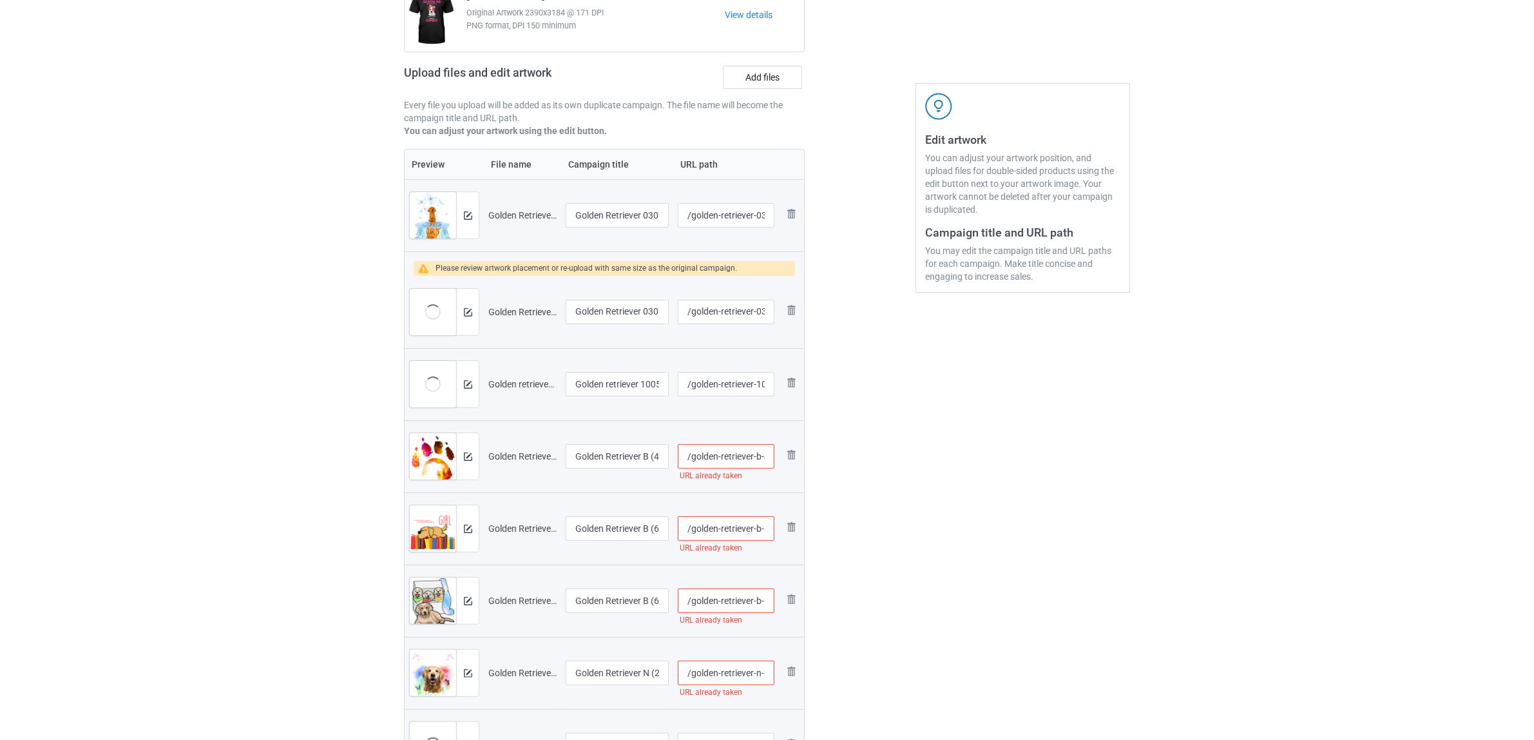
scroll to position [322, 0]
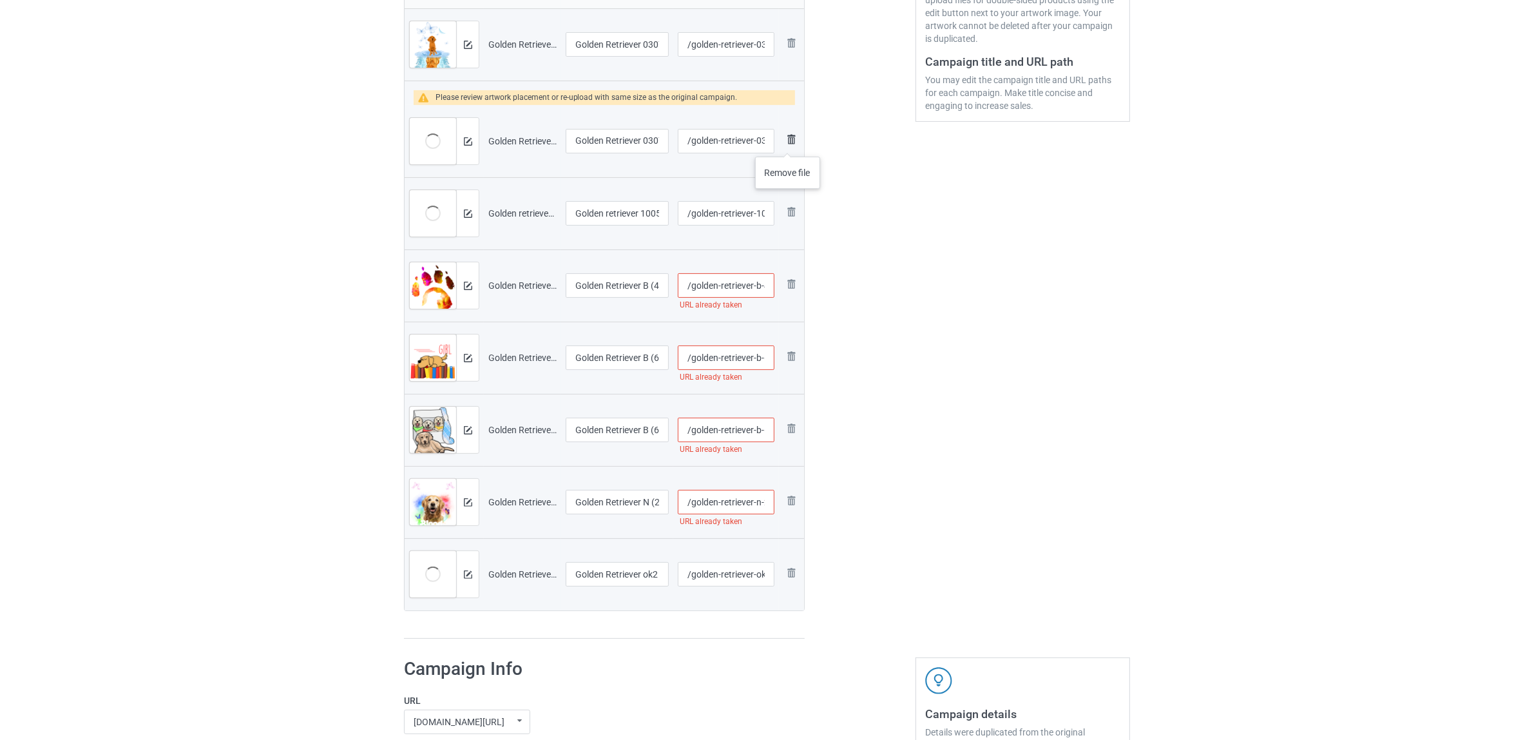
click at [788, 144] on img at bounding box center [791, 138] width 15 height 15
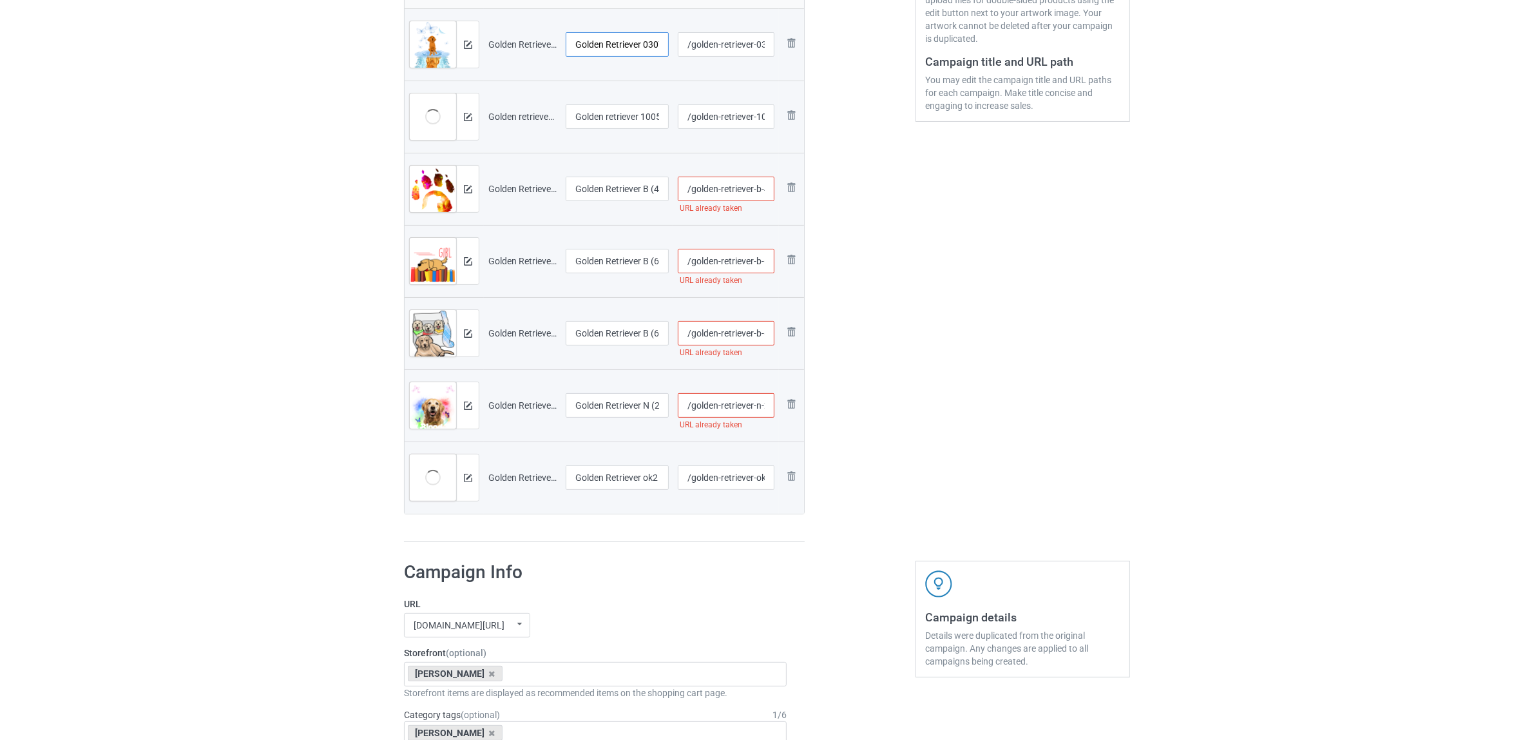
scroll to position [0, 19]
drag, startPoint x: 646, startPoint y: 43, endPoint x: 698, endPoint y: 47, distance: 51.7
click at [698, 47] on tr "Preview and edit artwork Golden Retriever 0307 (5).png Golden Retriever 0307 (5…" at bounding box center [605, 44] width 400 height 72
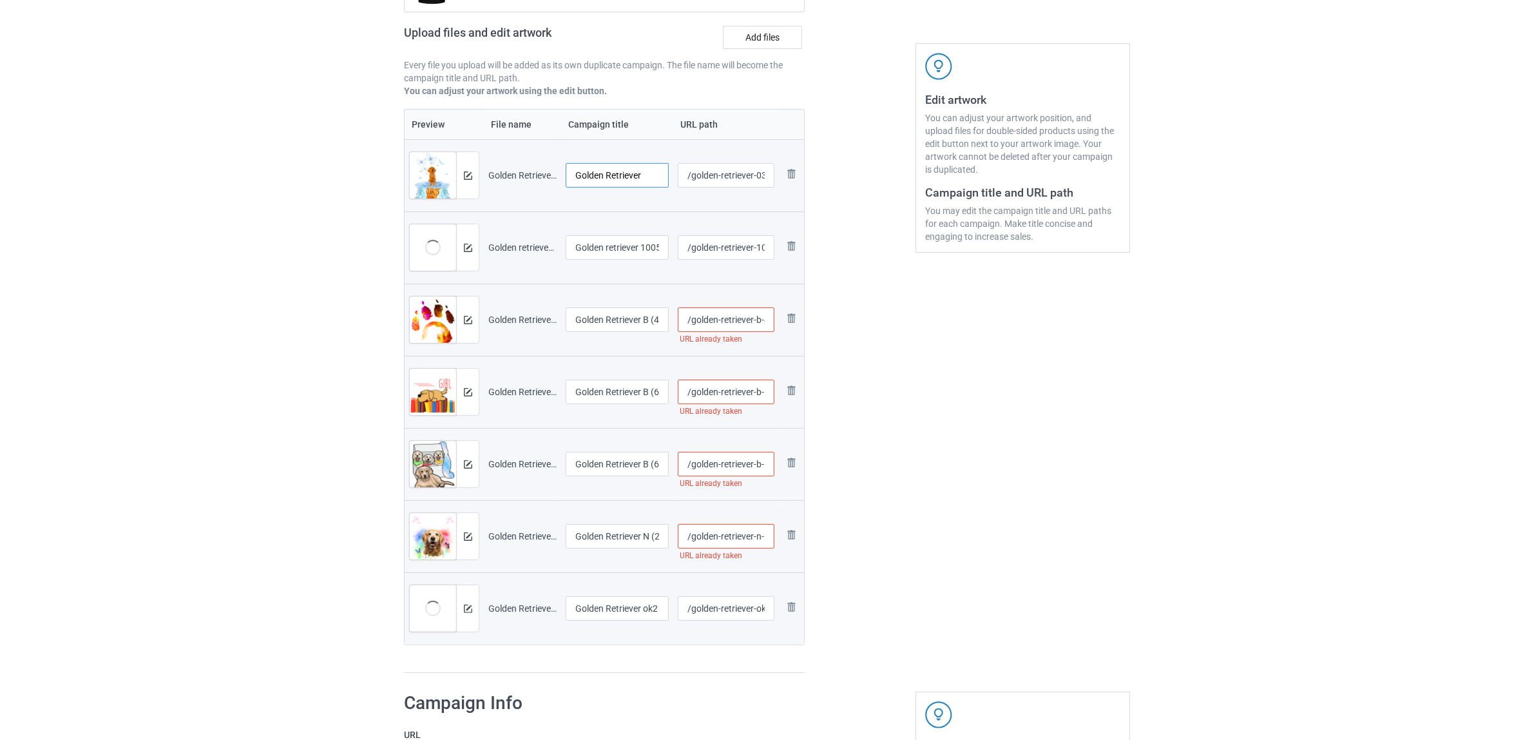
drag, startPoint x: 645, startPoint y: 44, endPoint x: 436, endPoint y: -6, distance: 215.2
click at [436, 0] on html "Dropship POD Storefronts Domains Emails Profit Rewards Vũ Minh Hải Settings Log…" at bounding box center [767, 179] width 1534 height 740
type input "Golden Retriever"
click at [629, 238] on input "Golden retriever 1005A (4)" at bounding box center [617, 247] width 103 height 24
paste input "Retriever"
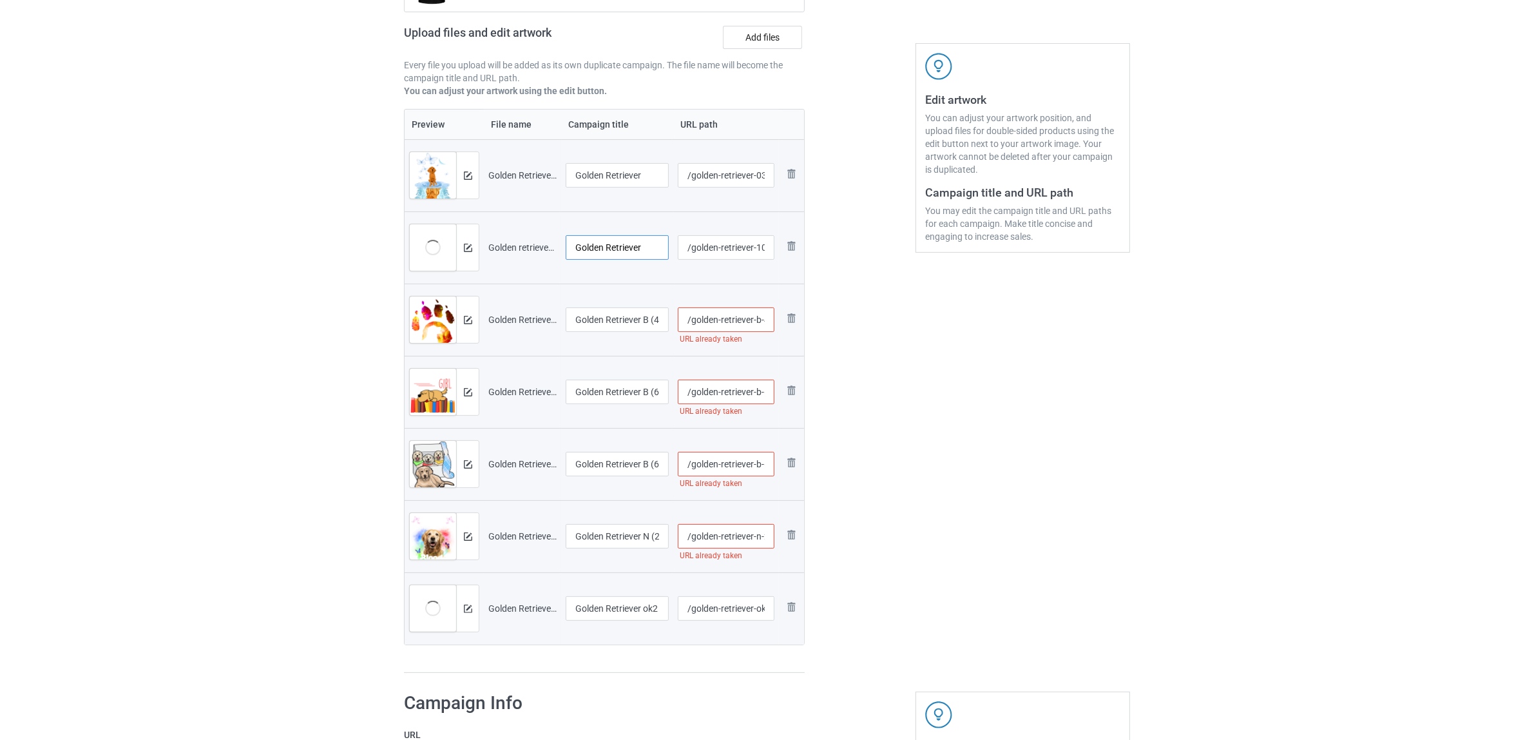
type input "Golden Retriever"
click at [620, 313] on input "Golden Retriever B (46)" at bounding box center [617, 319] width 103 height 24
paste input "text"
type input "Golden Retriever"
click at [621, 378] on td "Golden Retriever B (64)" at bounding box center [617, 392] width 112 height 72
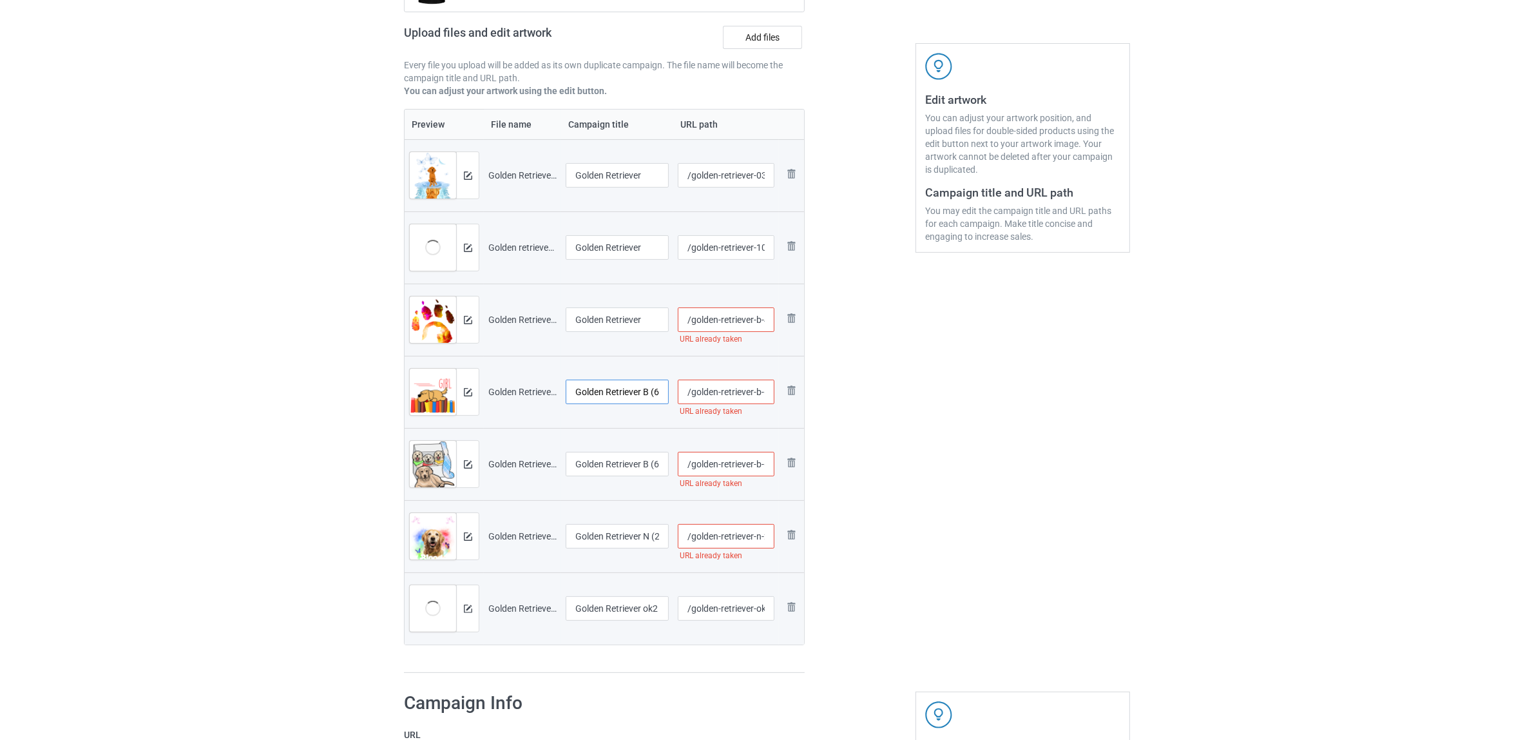
click at [620, 385] on input "Golden Retriever B (64)" at bounding box center [617, 392] width 103 height 24
paste input "text"
type input "Golden Retriever"
click at [635, 465] on input "Golden Retriever B (65)" at bounding box center [617, 464] width 103 height 24
paste input "text"
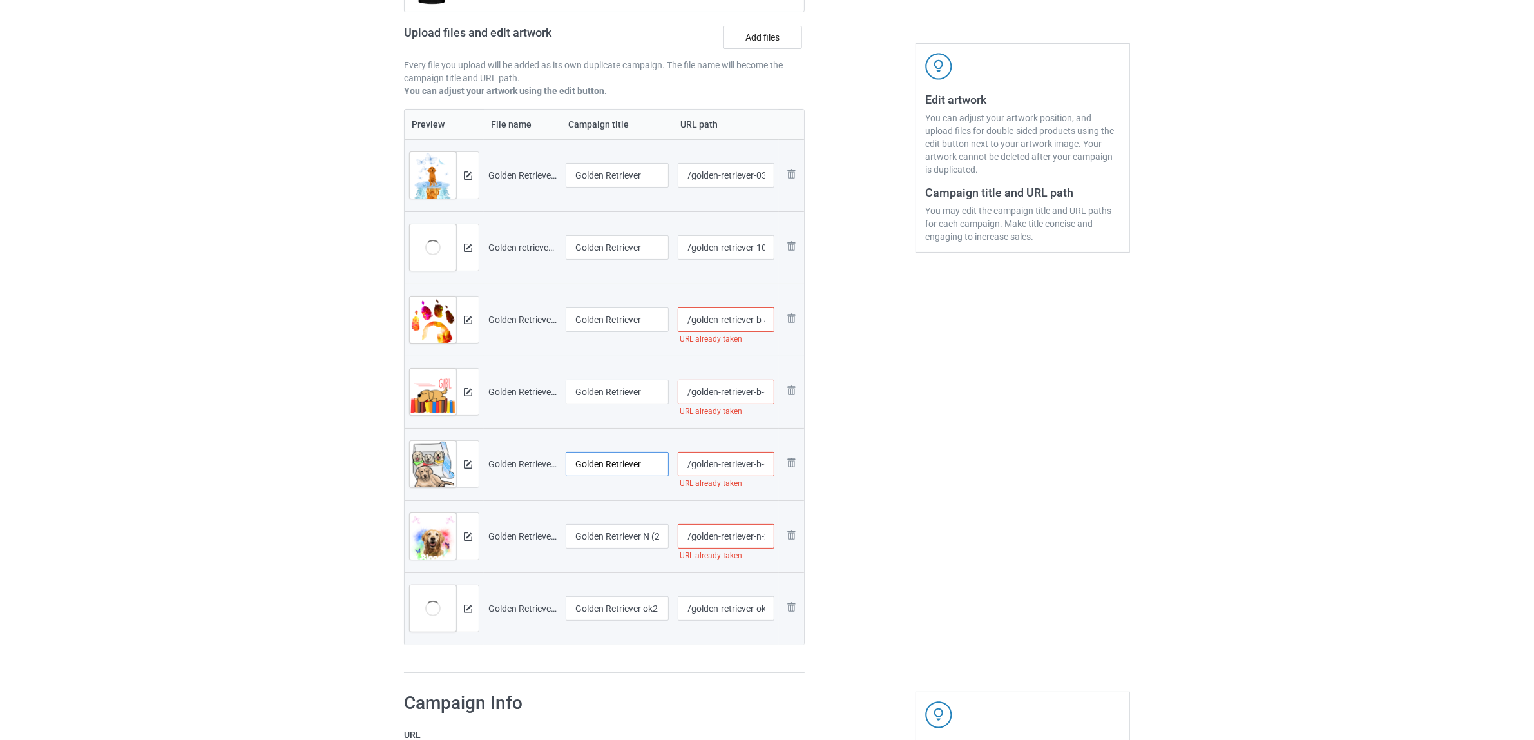
type input "Golden Retriever"
click at [624, 523] on td "Golden Retriever N (2)" at bounding box center [617, 536] width 112 height 72
click at [623, 532] on input "Golden Retriever N (2)" at bounding box center [617, 536] width 103 height 24
paste input "text"
type input "Golden Retriever"
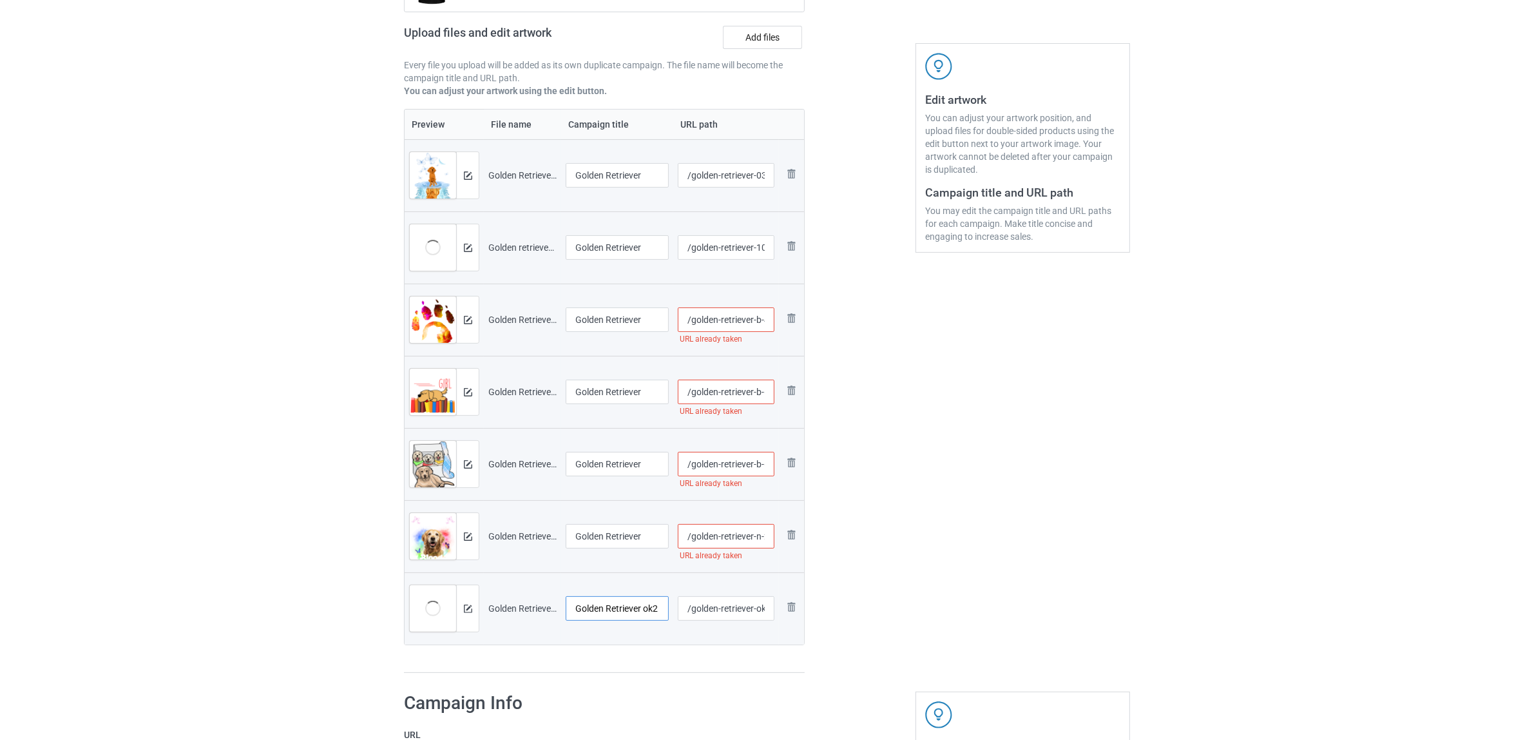
click at [616, 610] on input "Golden Retriever ok2" at bounding box center [617, 608] width 103 height 24
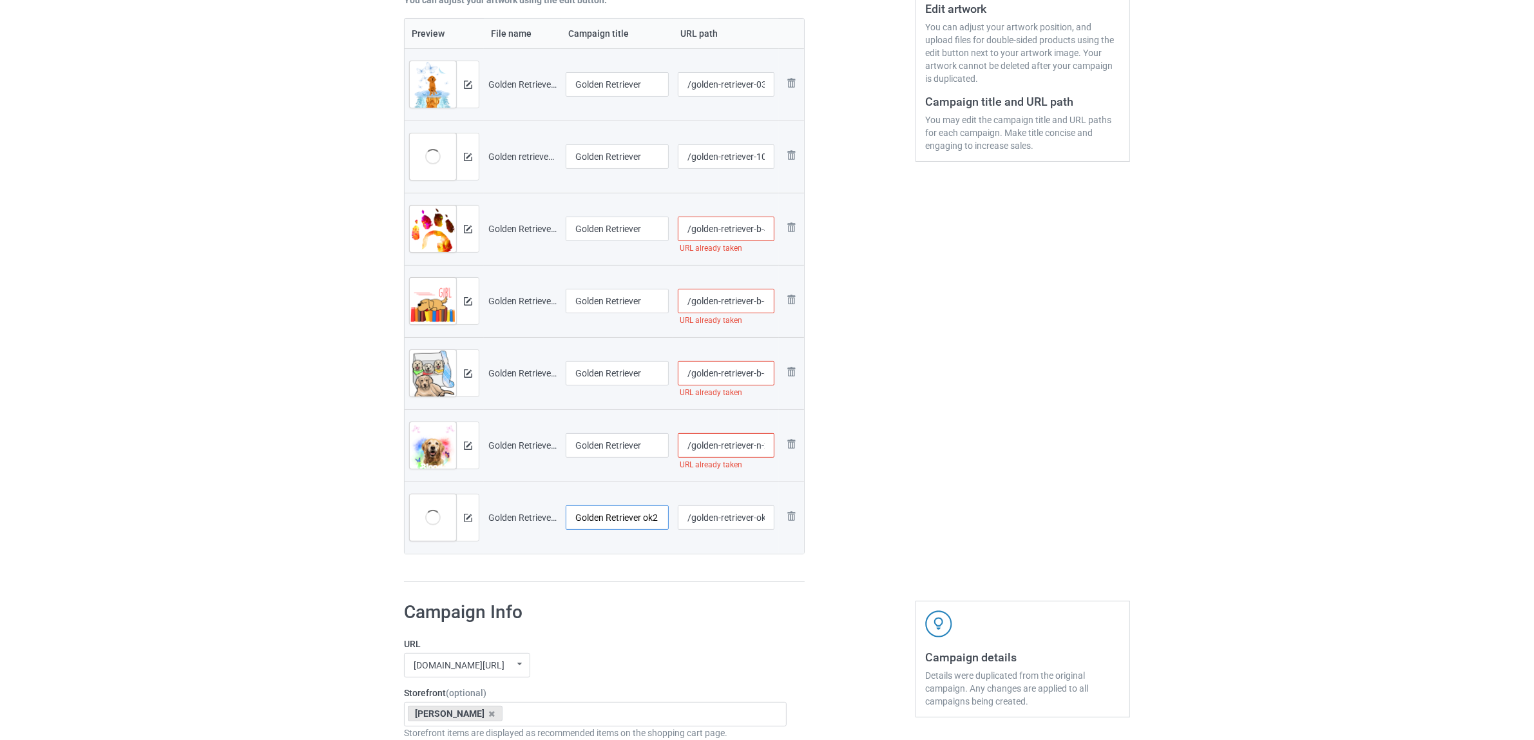
scroll to position [353, 0]
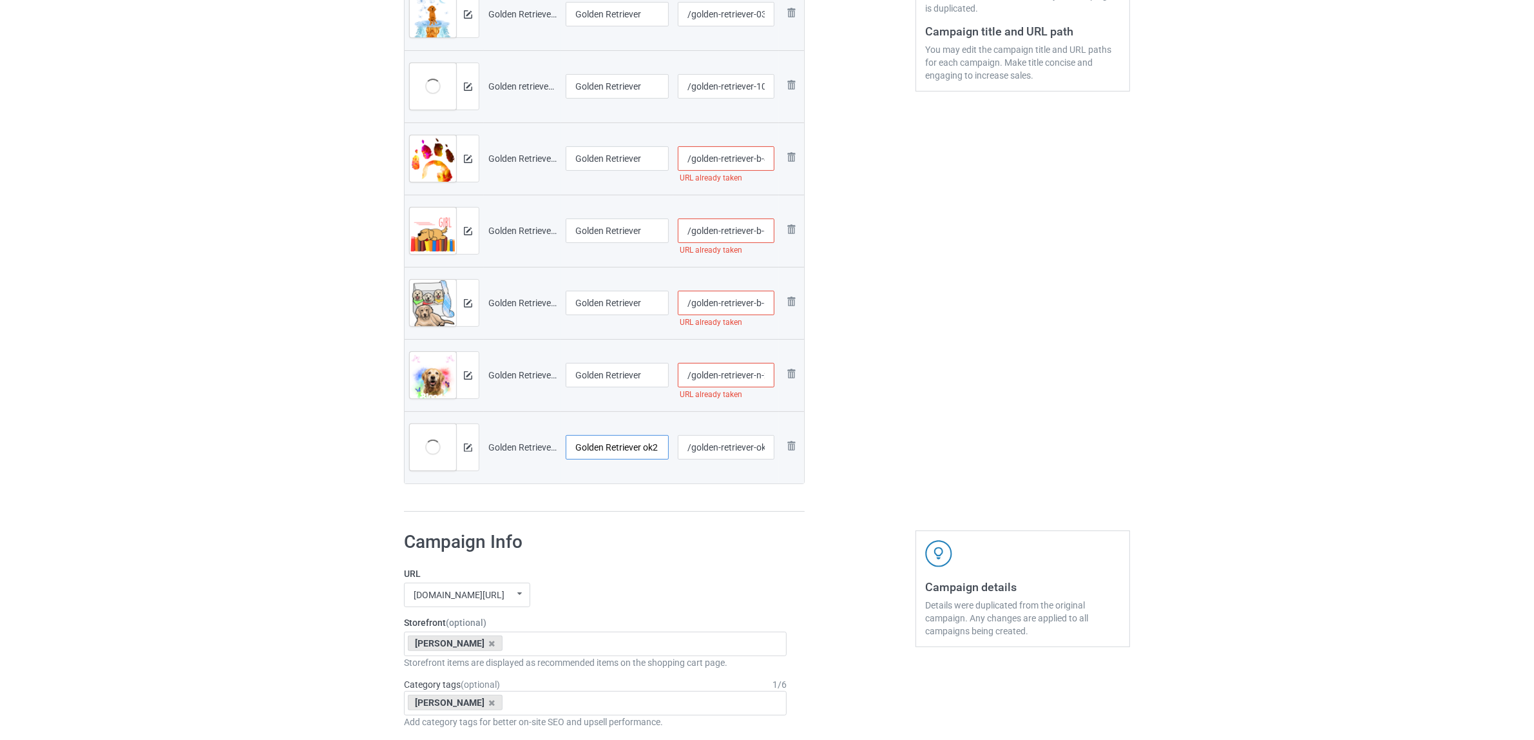
paste input "text"
click at [606, 445] on input "Golden Retriever" at bounding box center [617, 447] width 103 height 24
drag, startPoint x: 603, startPoint y: 446, endPoint x: 506, endPoint y: 436, distance: 97.9
click at [506, 436] on tr "Preview and edit artwork Golden Retriever ok2.png Golden Retriever /golden-retr…" at bounding box center [605, 447] width 400 height 72
type input "Golden Retriever"
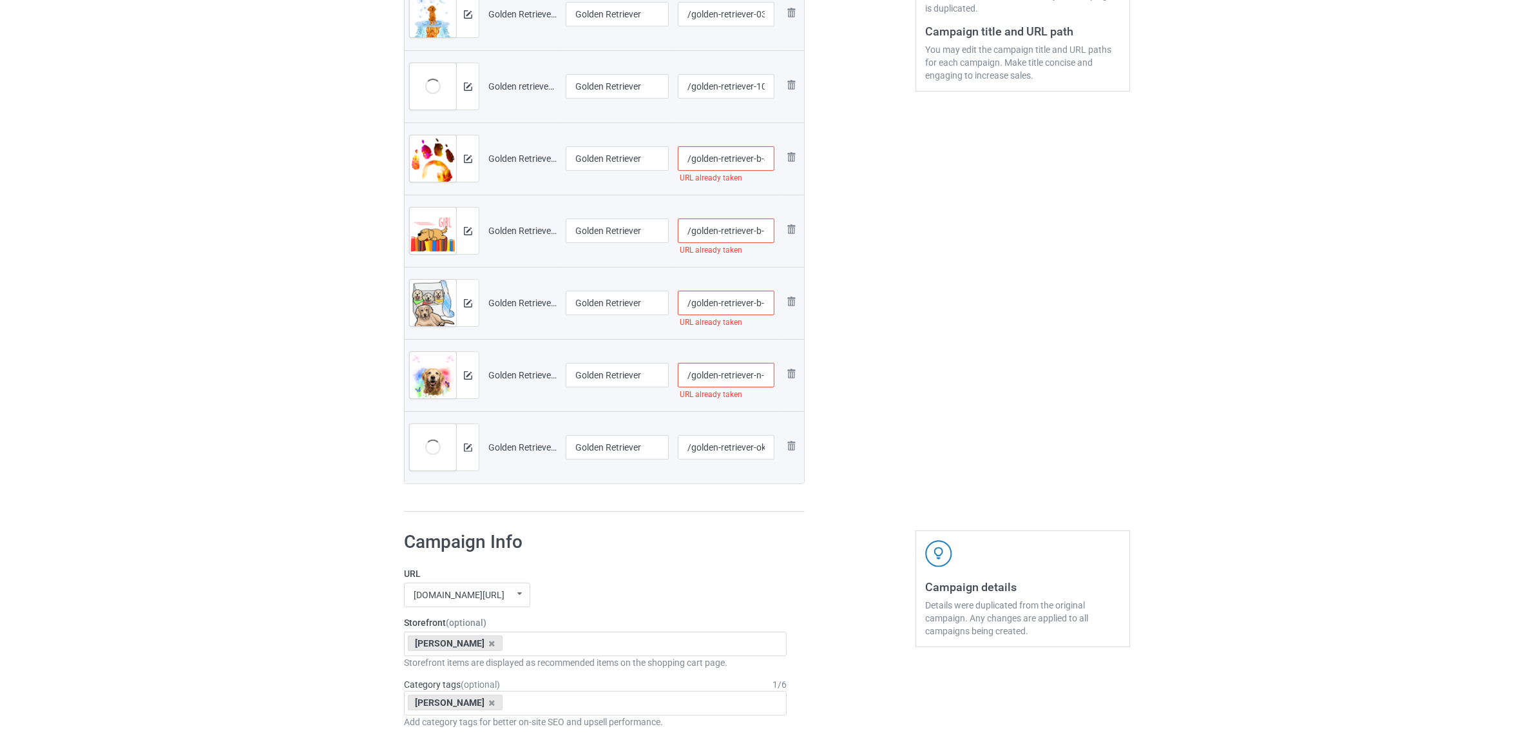
click at [629, 517] on div "Campaign to duplicate Jack Russell Original Artwork 2390x3184 @ 171 DPI PNG for…" at bounding box center [604, 130] width 419 height 784
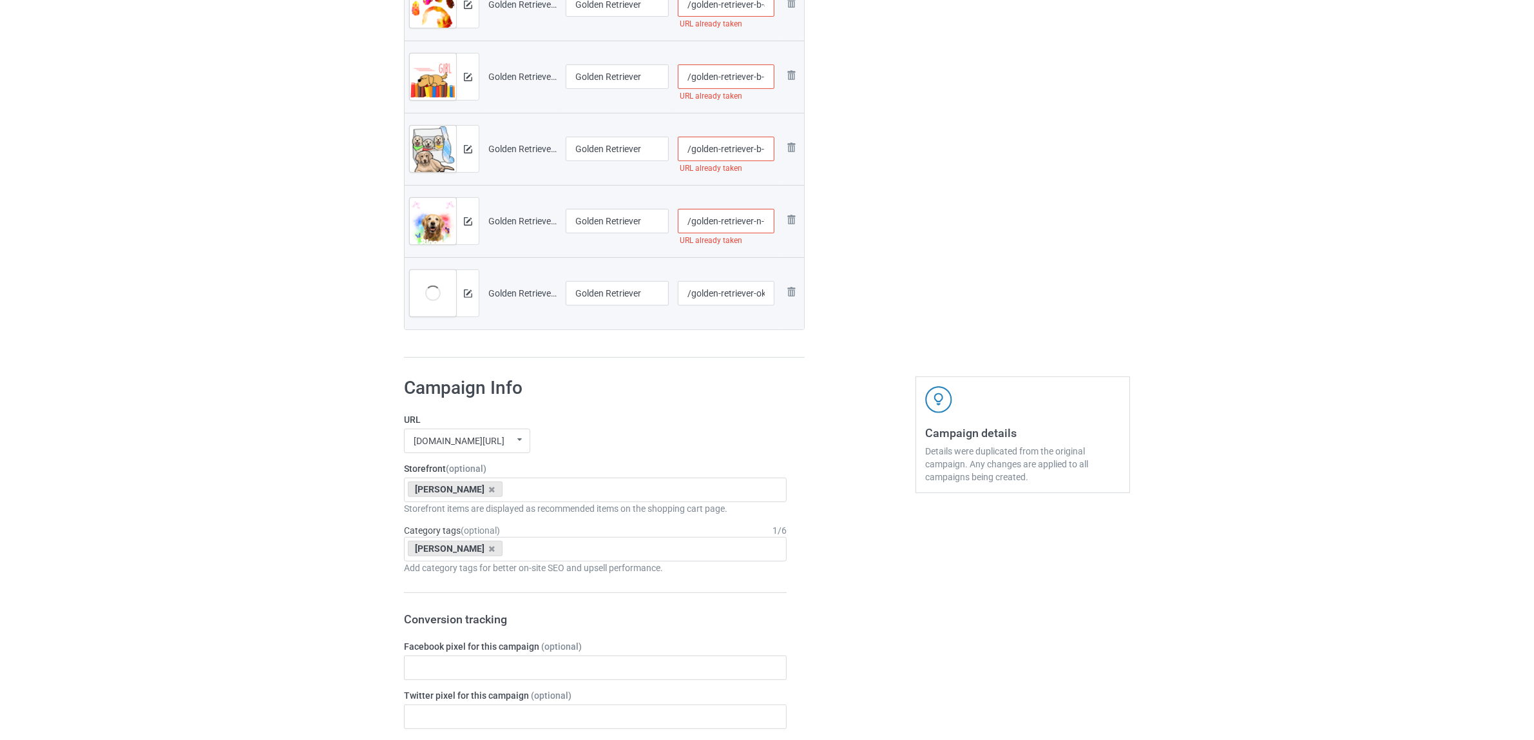
scroll to position [594, 0]
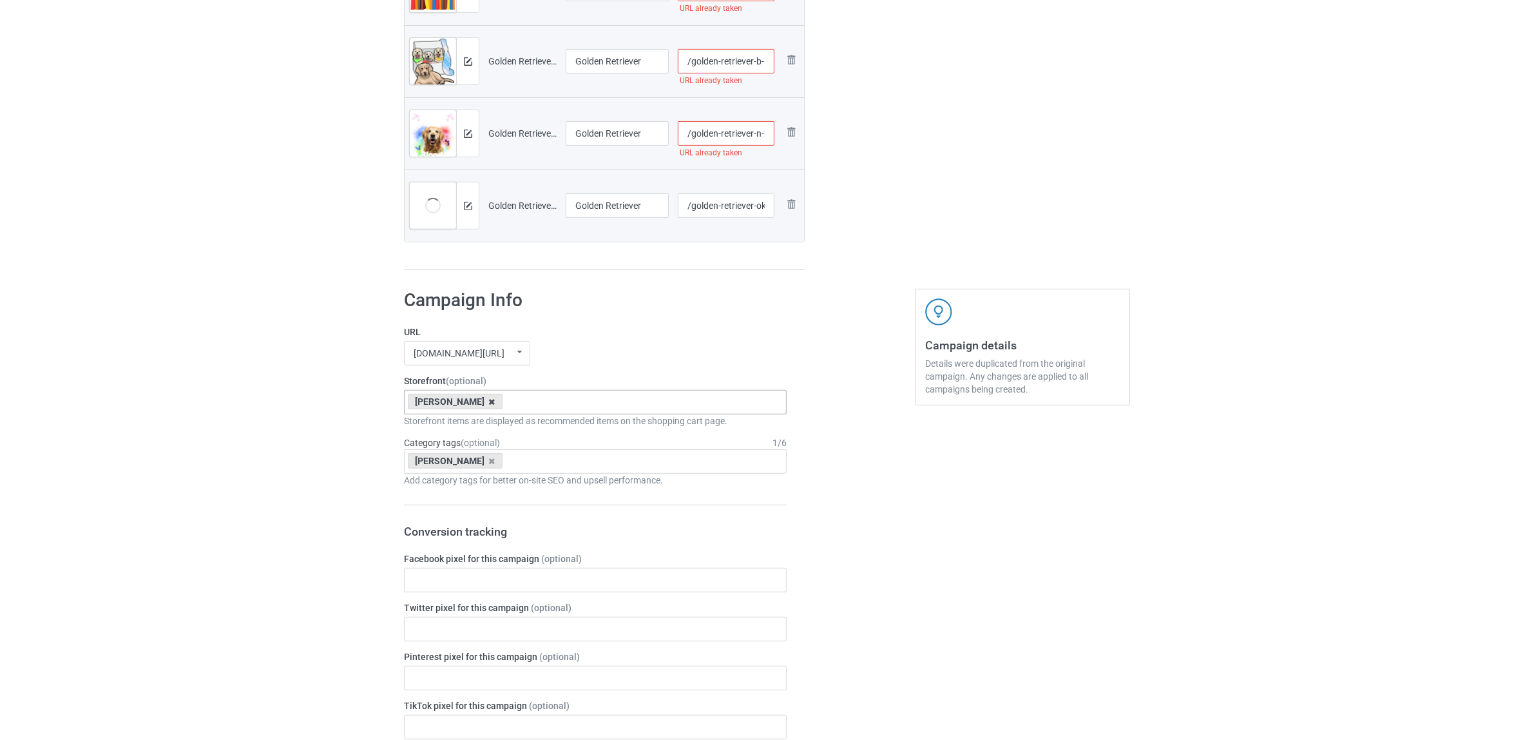
click at [489, 405] on icon at bounding box center [492, 402] width 6 height 8
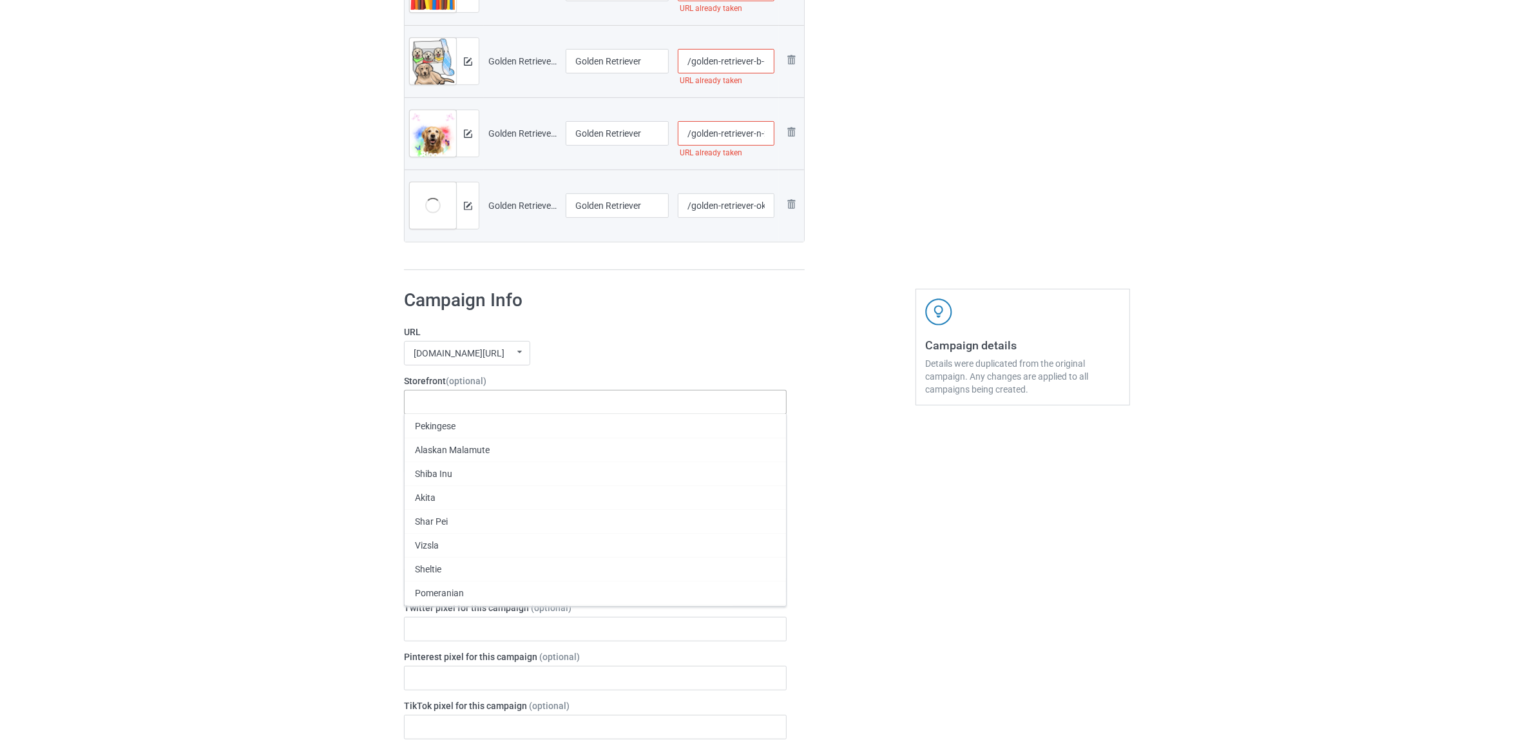
paste input "Golden"
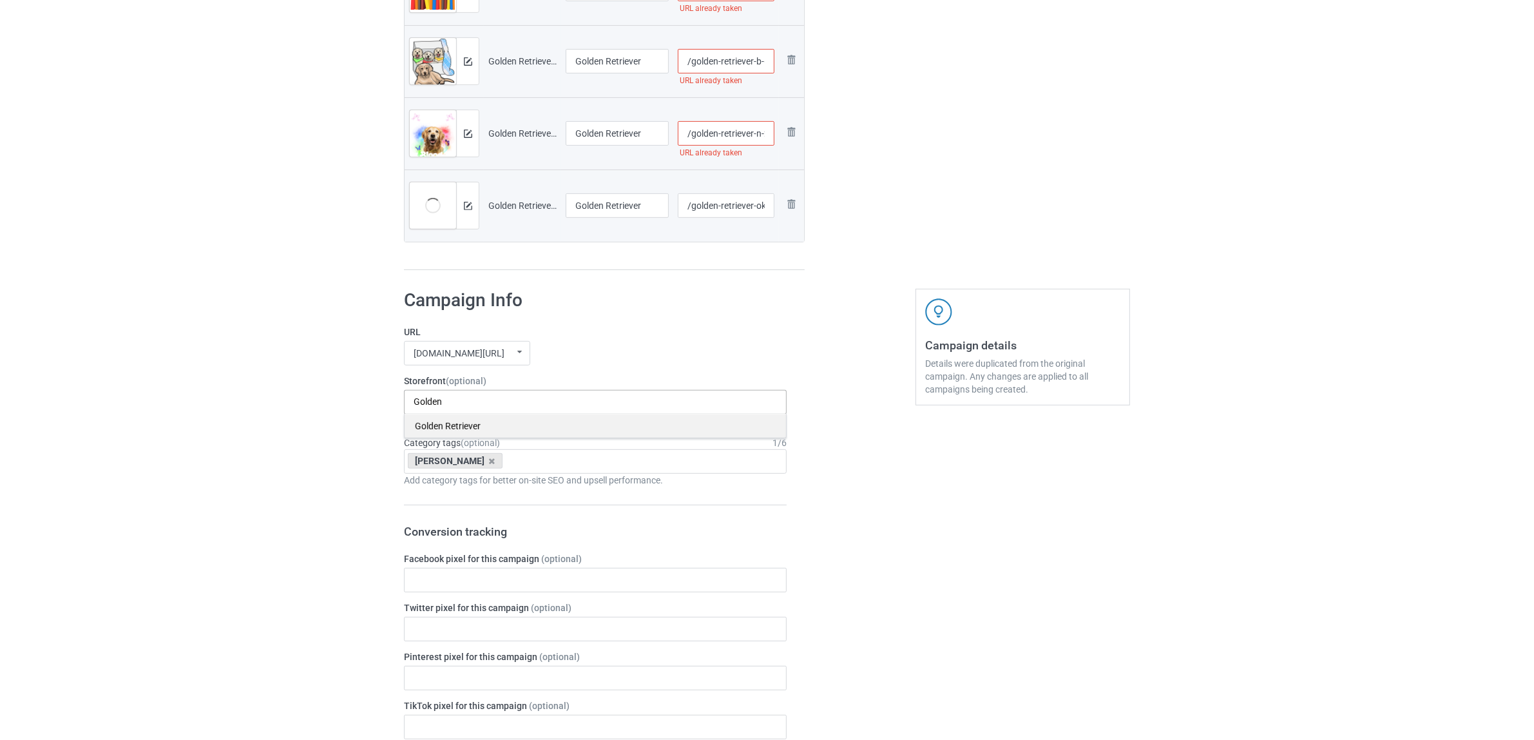
type input "Golden"
click at [449, 427] on div "Golden Retriever" at bounding box center [596, 426] width 382 height 24
click at [489, 464] on icon at bounding box center [492, 461] width 6 height 8
paste input "Golden"
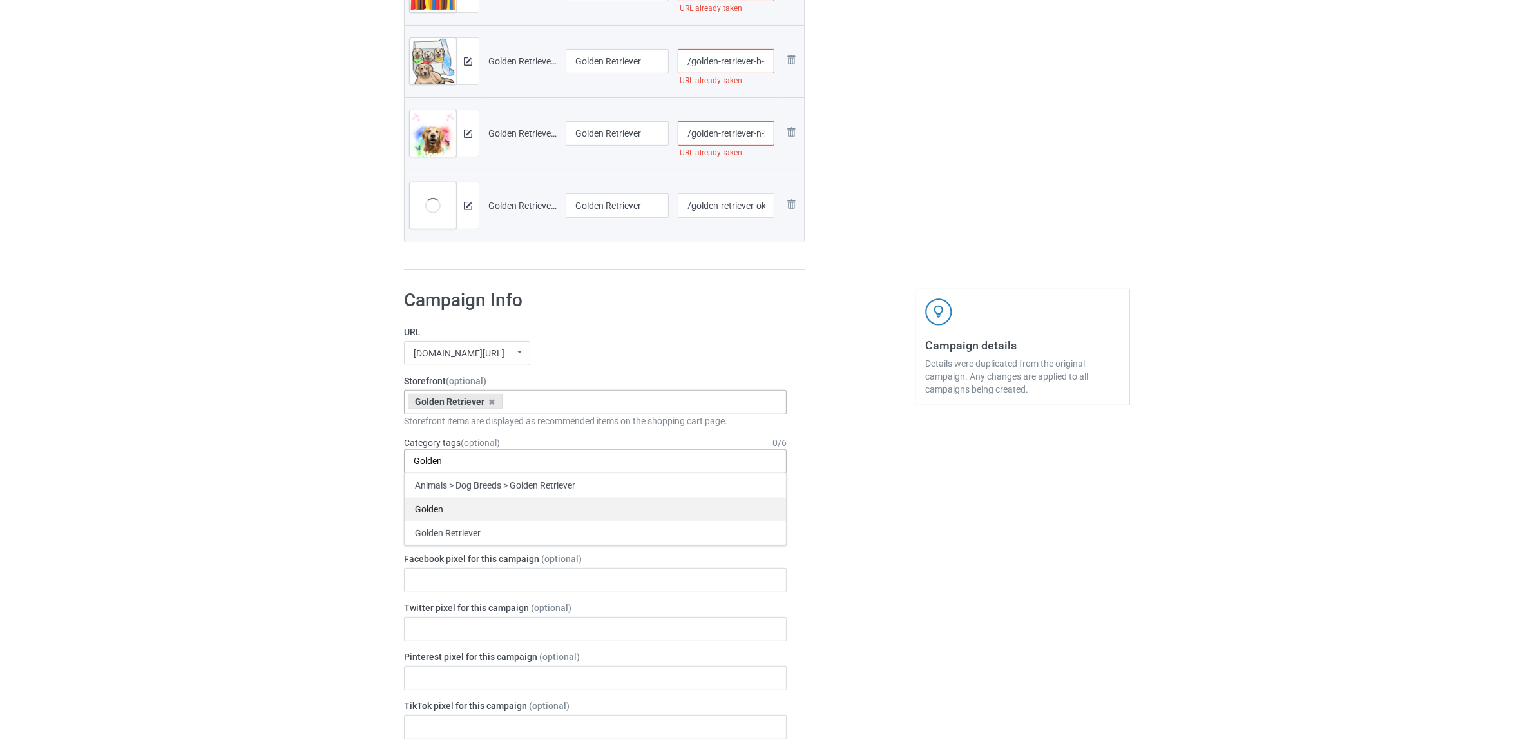
type input "Golden"
click at [451, 512] on div "Golden" at bounding box center [596, 509] width 382 height 24
paste input "Golden"
type input "Golden"
click at [466, 510] on div "Golden Retriever" at bounding box center [596, 509] width 382 height 24
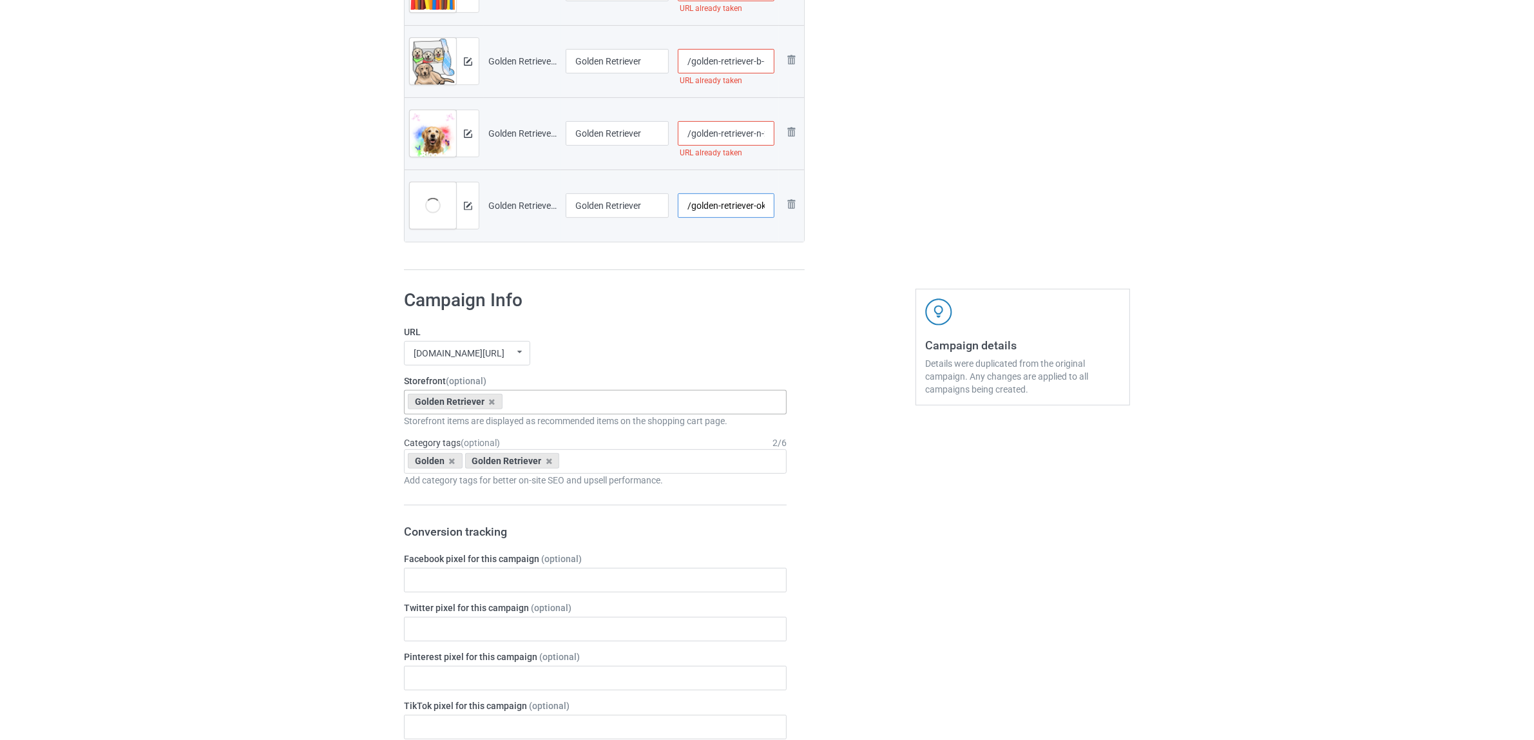
scroll to position [0, 8]
drag, startPoint x: 738, startPoint y: 207, endPoint x: 926, endPoint y: 220, distance: 188.7
click at [751, 207] on input "/golden-retriever-ok-2" at bounding box center [726, 205] width 97 height 24
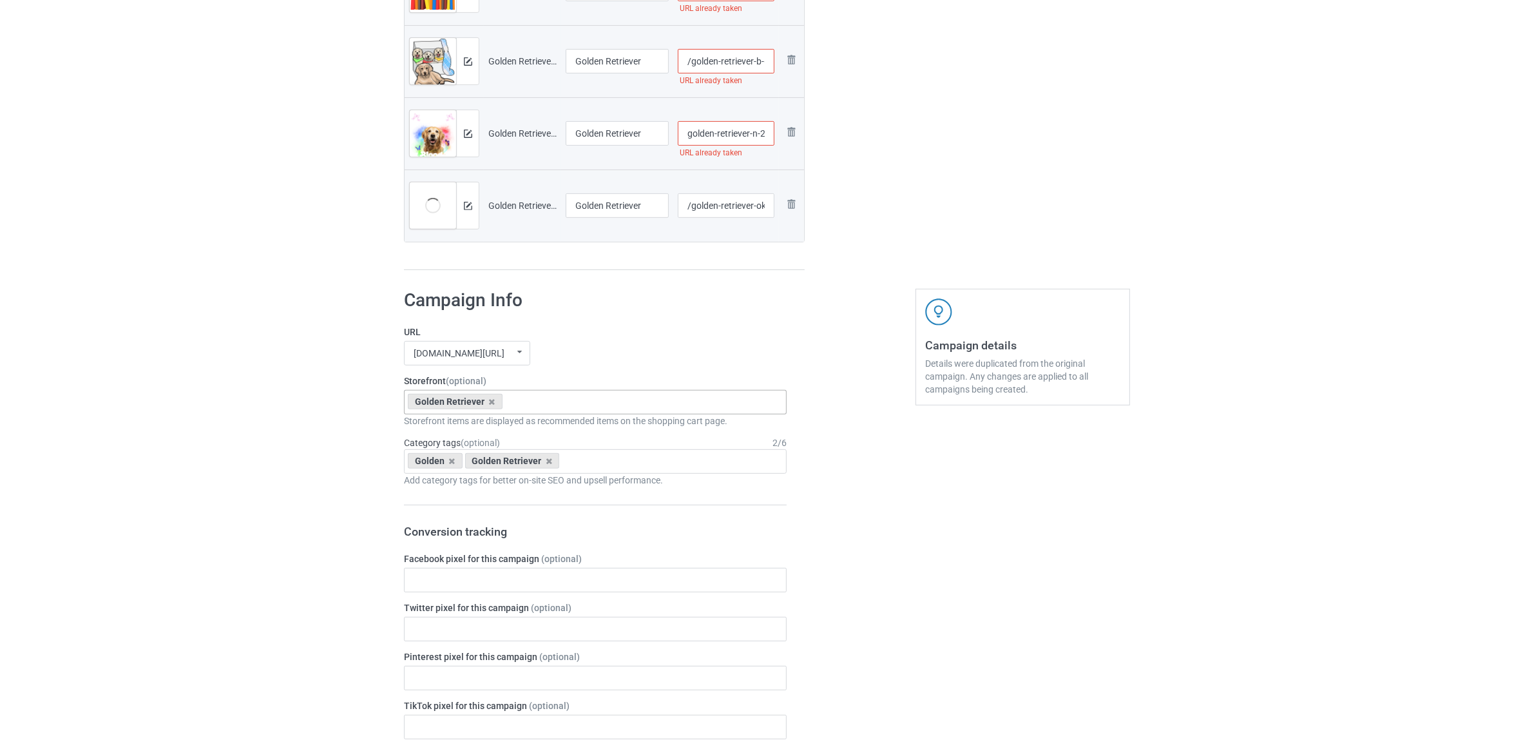
drag, startPoint x: 730, startPoint y: 130, endPoint x: 917, endPoint y: 149, distance: 188.5
click at [760, 132] on input "/golden-retriever-n-2" at bounding box center [726, 133] width 97 height 24
type input "/golden-retriever-n-12"
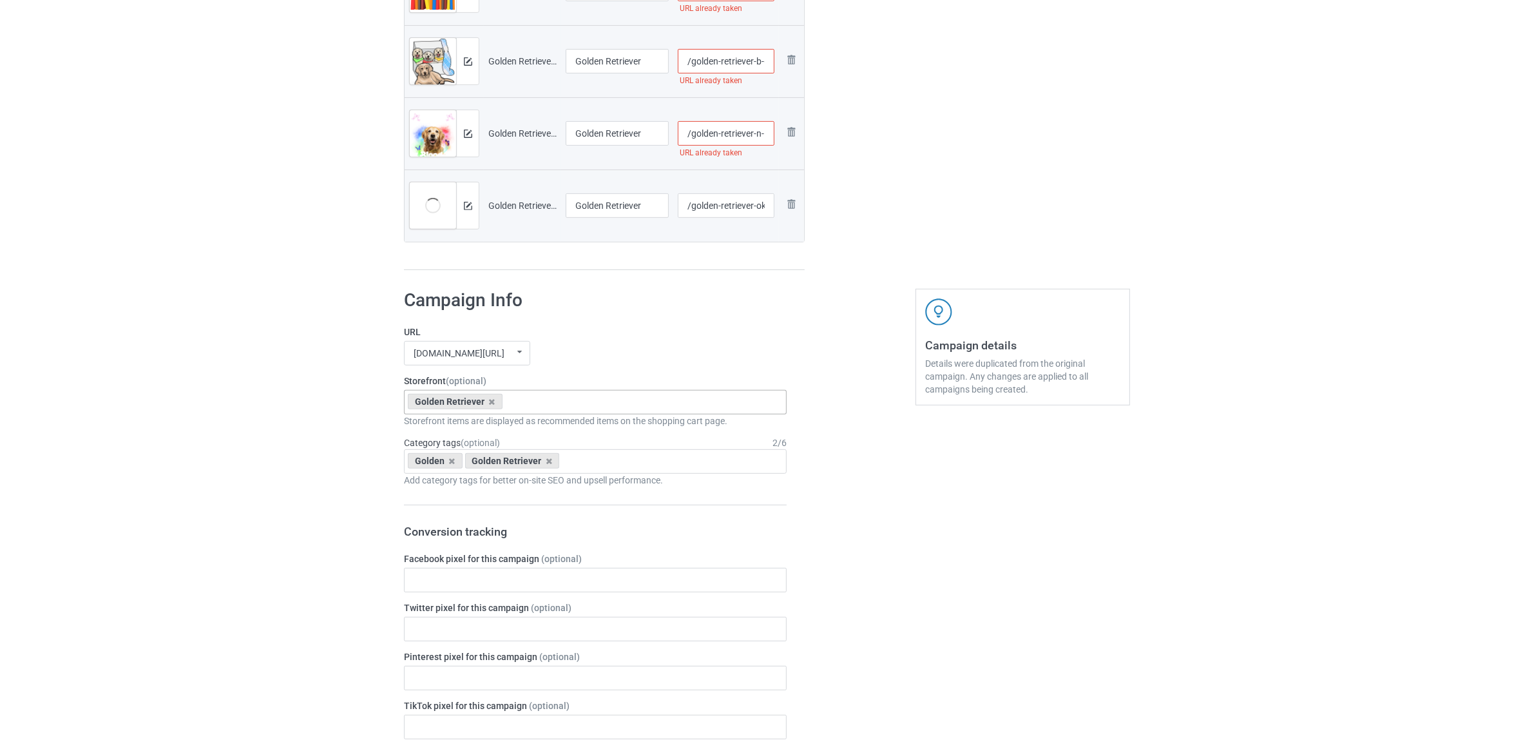
scroll to position [0, 8]
drag, startPoint x: 755, startPoint y: 53, endPoint x: 904, endPoint y: 113, distance: 160.5
click at [743, 55] on input "/golden-retriever-b-65" at bounding box center [726, 61] width 97 height 24
click at [756, 56] on input "/golden-retriever-b-65" at bounding box center [726, 61] width 97 height 24
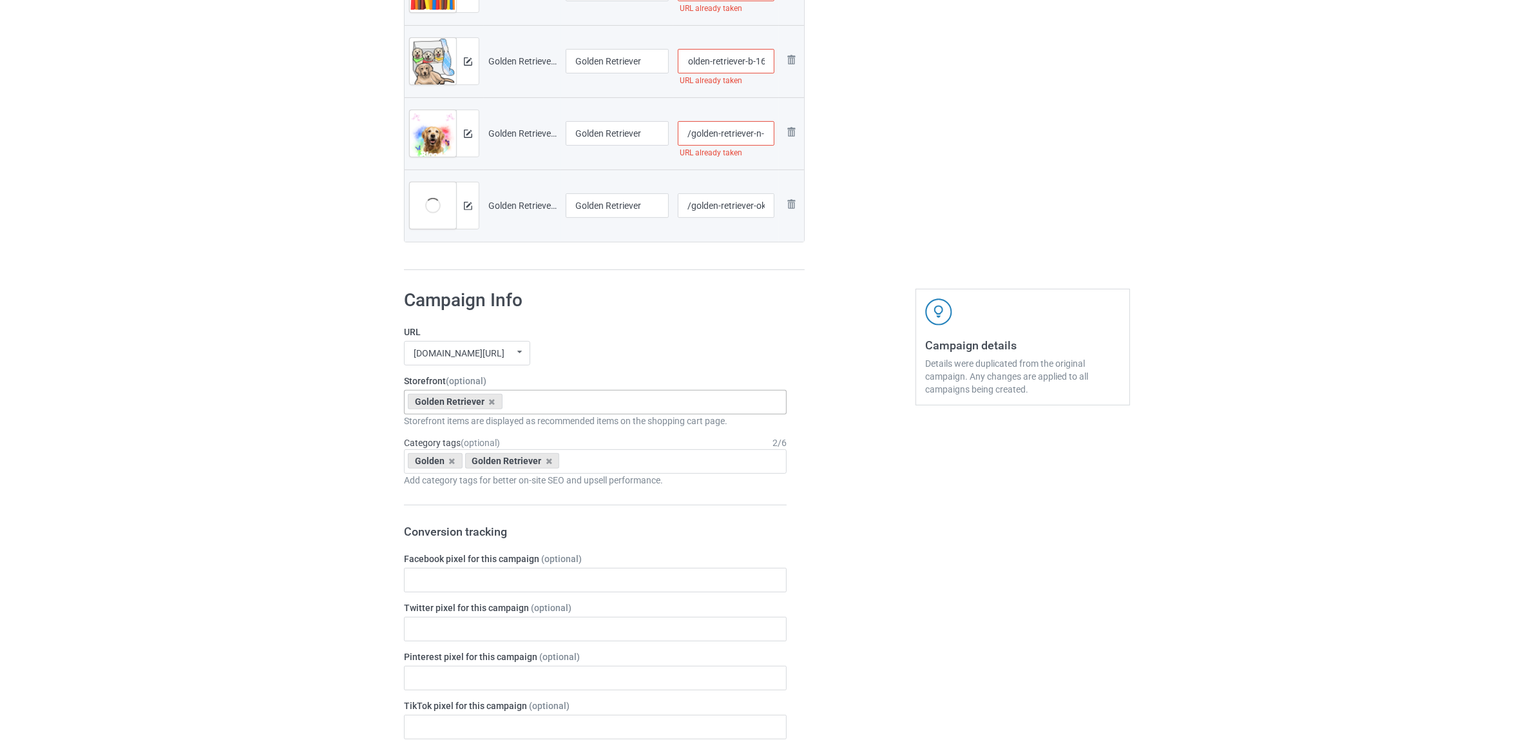
type input "/golden-retriever-b-165"
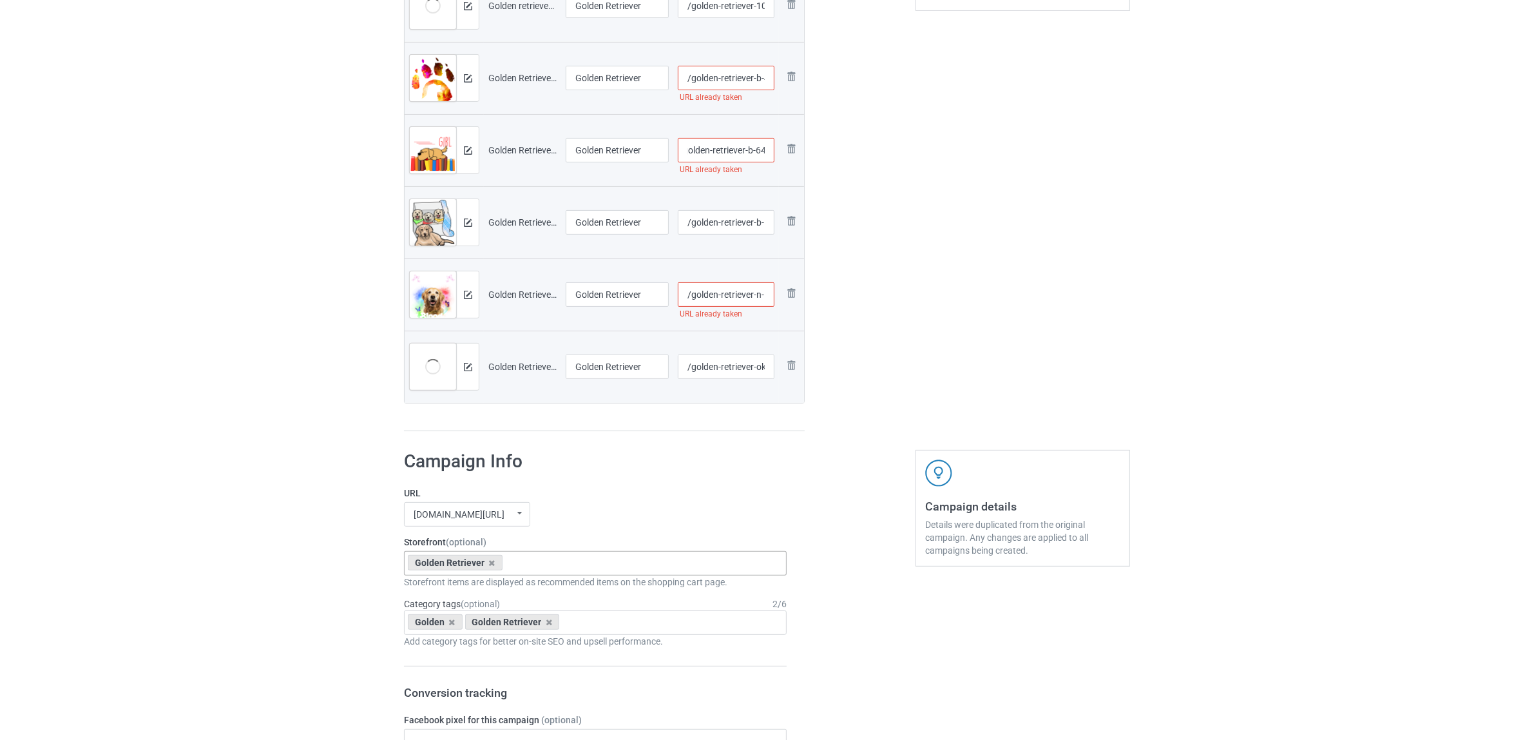
drag, startPoint x: 746, startPoint y: 145, endPoint x: 777, endPoint y: 146, distance: 30.3
click at [777, 146] on td "/golden-retriever-b-64 URL already taken" at bounding box center [726, 150] width 106 height 72
click at [758, 146] on input "/golden-retriever-b-64" at bounding box center [726, 150] width 97 height 24
type input "/golden-retriever-b-164"
click at [929, 213] on div "Edit artwork You can adjust your artwork position, and upload files for double-…" at bounding box center [1023, 49] width 233 height 784
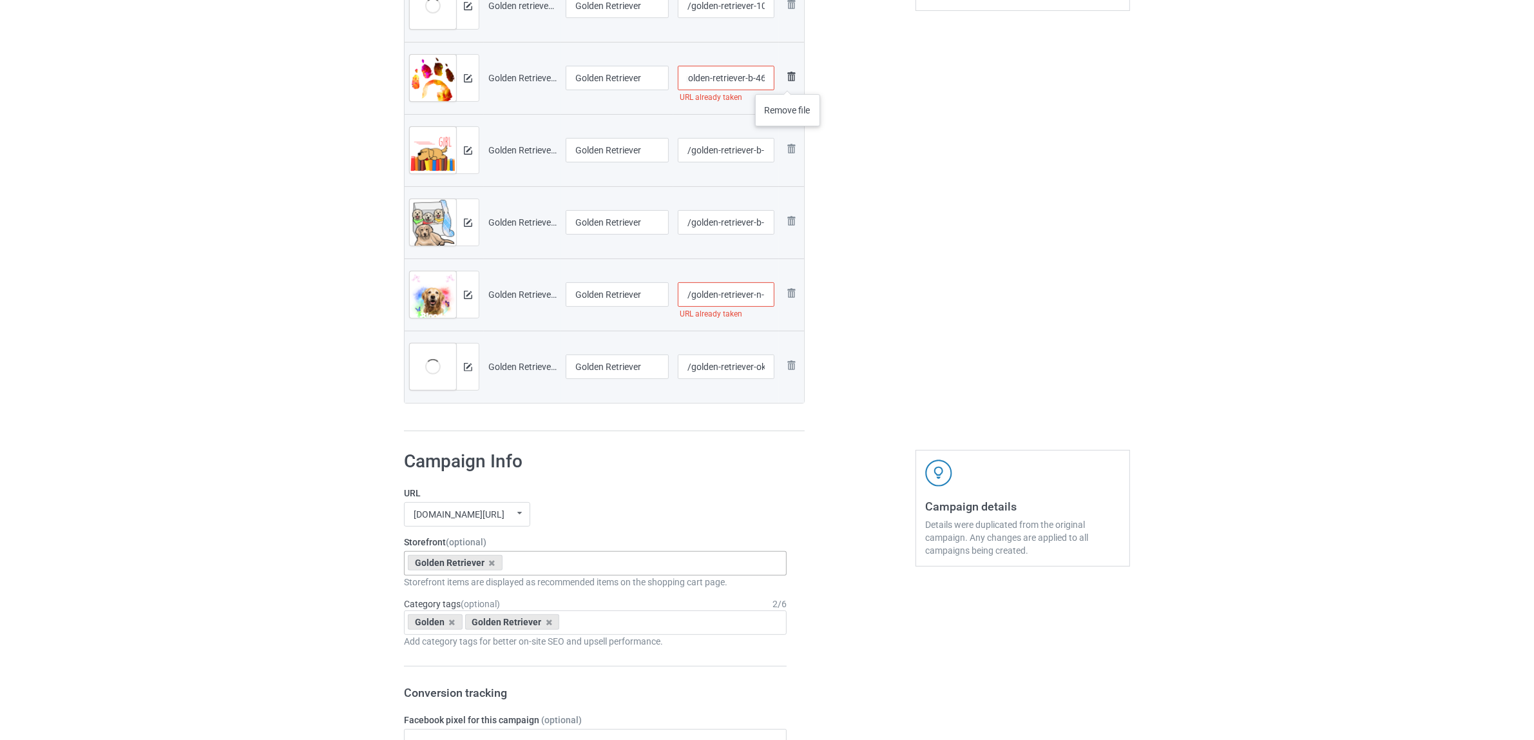
drag, startPoint x: 749, startPoint y: 81, endPoint x: 791, endPoint y: 81, distance: 42.5
click at [791, 81] on tr "Preview and edit artwork Golden Retriever B (46).png Golden Retriever /golden-r…" at bounding box center [605, 78] width 400 height 72
click at [759, 78] on input "/golden-retriever-b-46" at bounding box center [726, 78] width 97 height 24
type input "/golden-retriever-b-4116"
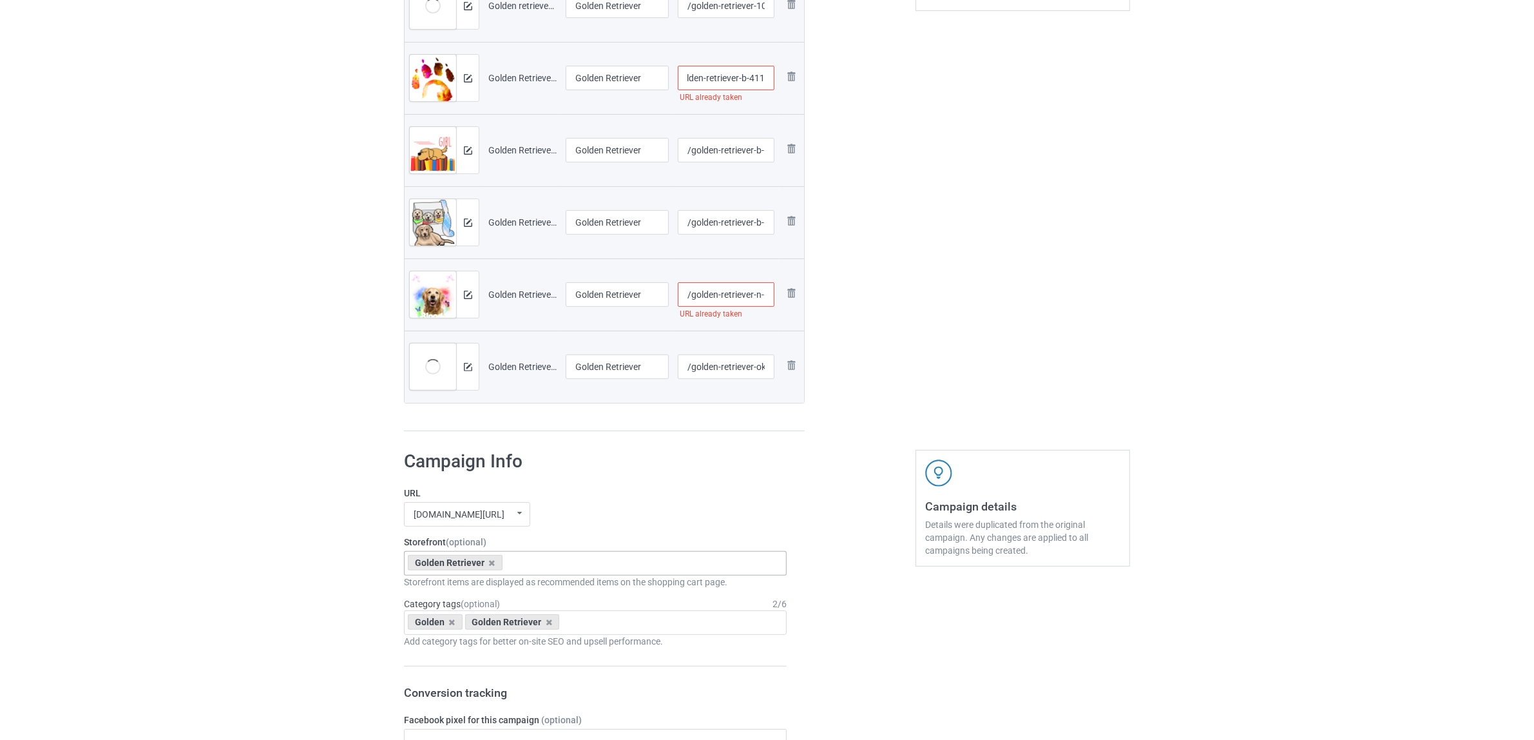
click at [986, 203] on div "Edit artwork You can adjust your artwork position, and upload files for double-…" at bounding box center [1023, 49] width 233 height 784
drag, startPoint x: 746, startPoint y: 291, endPoint x: 794, endPoint y: 291, distance: 47.7
click at [794, 291] on tr "Preview and edit artwork Golden Retriever N (2).png Golden Retriever /golden-re…" at bounding box center [605, 294] width 400 height 72
click at [761, 293] on input "/golden-retriever-n-12" at bounding box center [726, 294] width 97 height 24
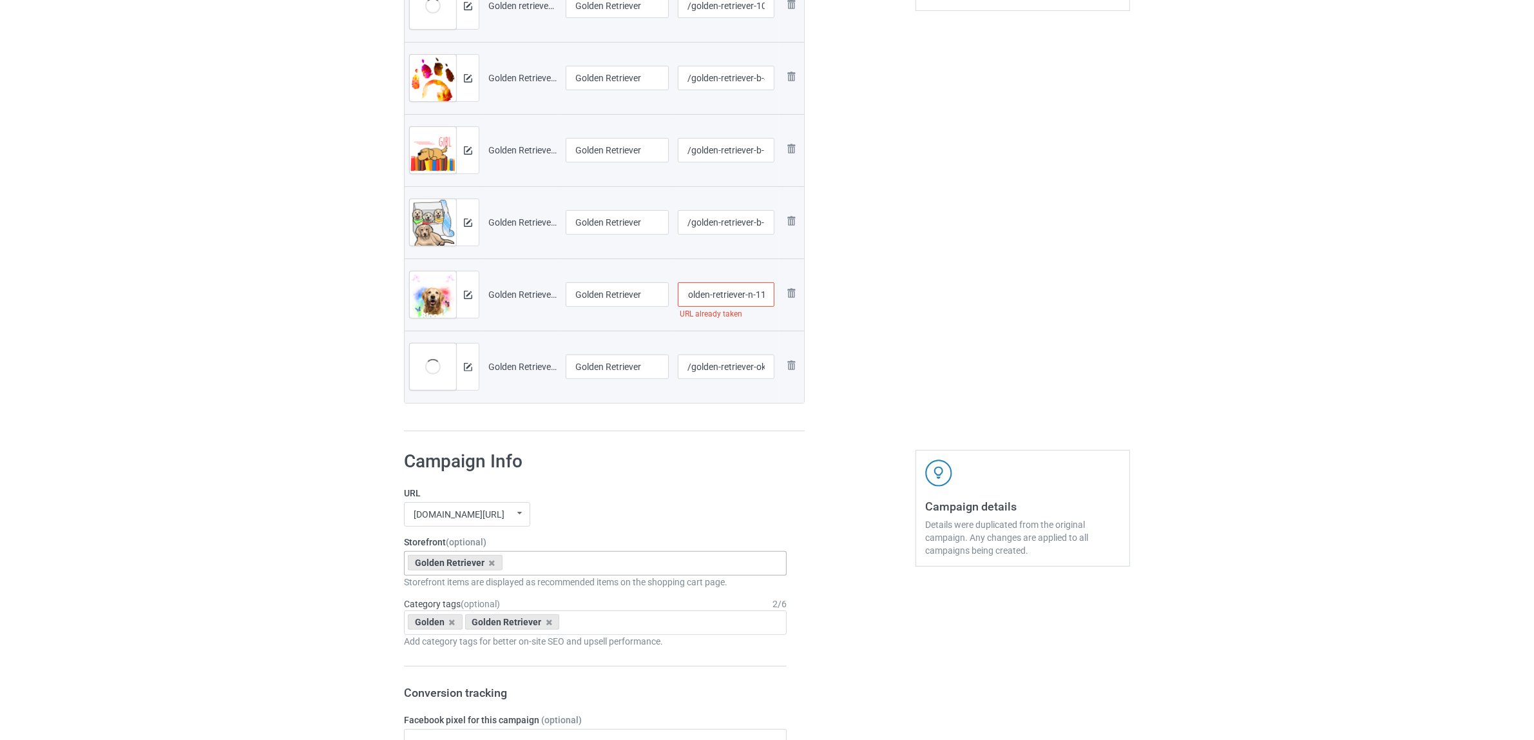
scroll to position [0, 10]
type input "/golden-retriever-n-112"
click at [931, 333] on div "Edit artwork You can adjust your artwork position, and upload files for double-…" at bounding box center [1023, 49] width 233 height 784
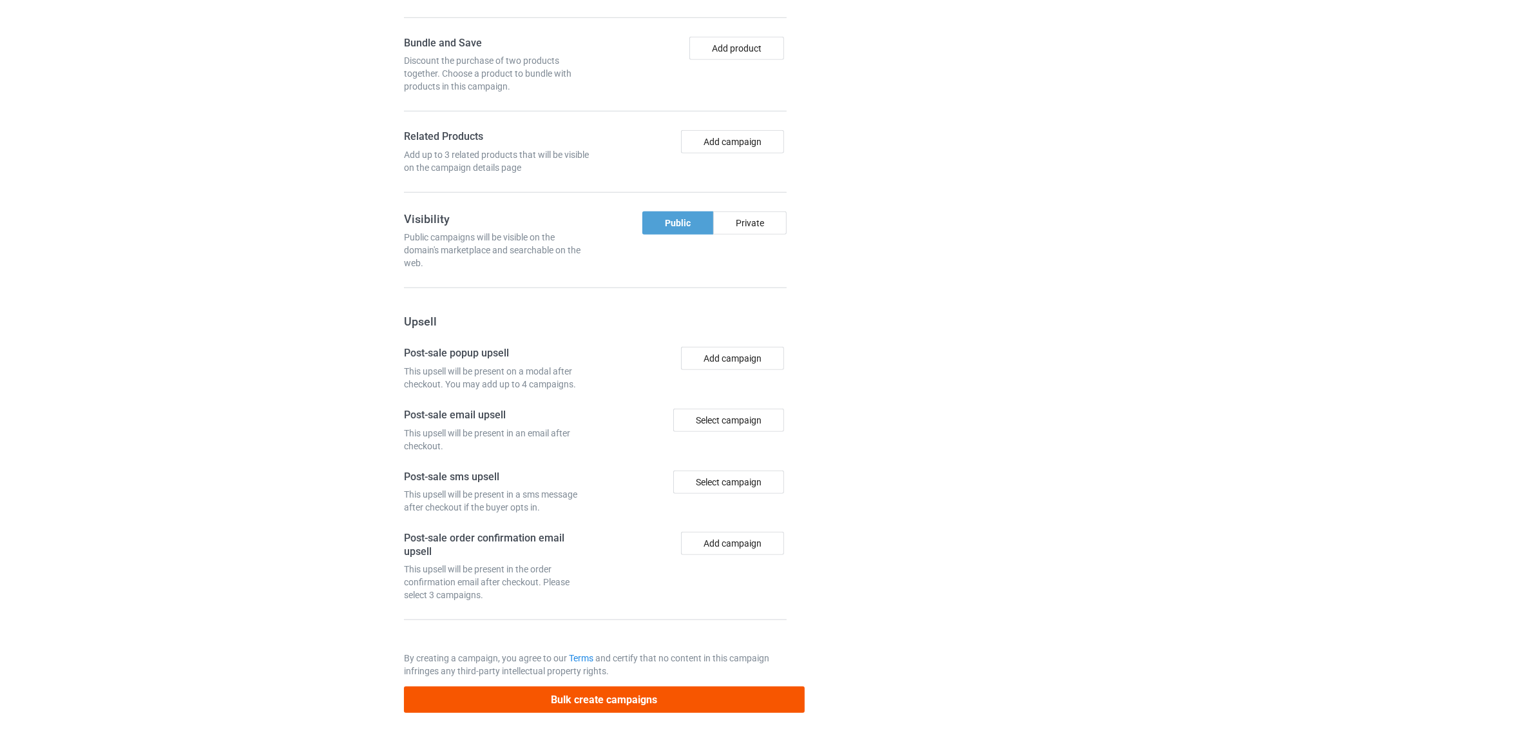
scroll to position [1339, 0]
click at [554, 699] on button "Bulk create campaigns" at bounding box center [604, 699] width 401 height 26
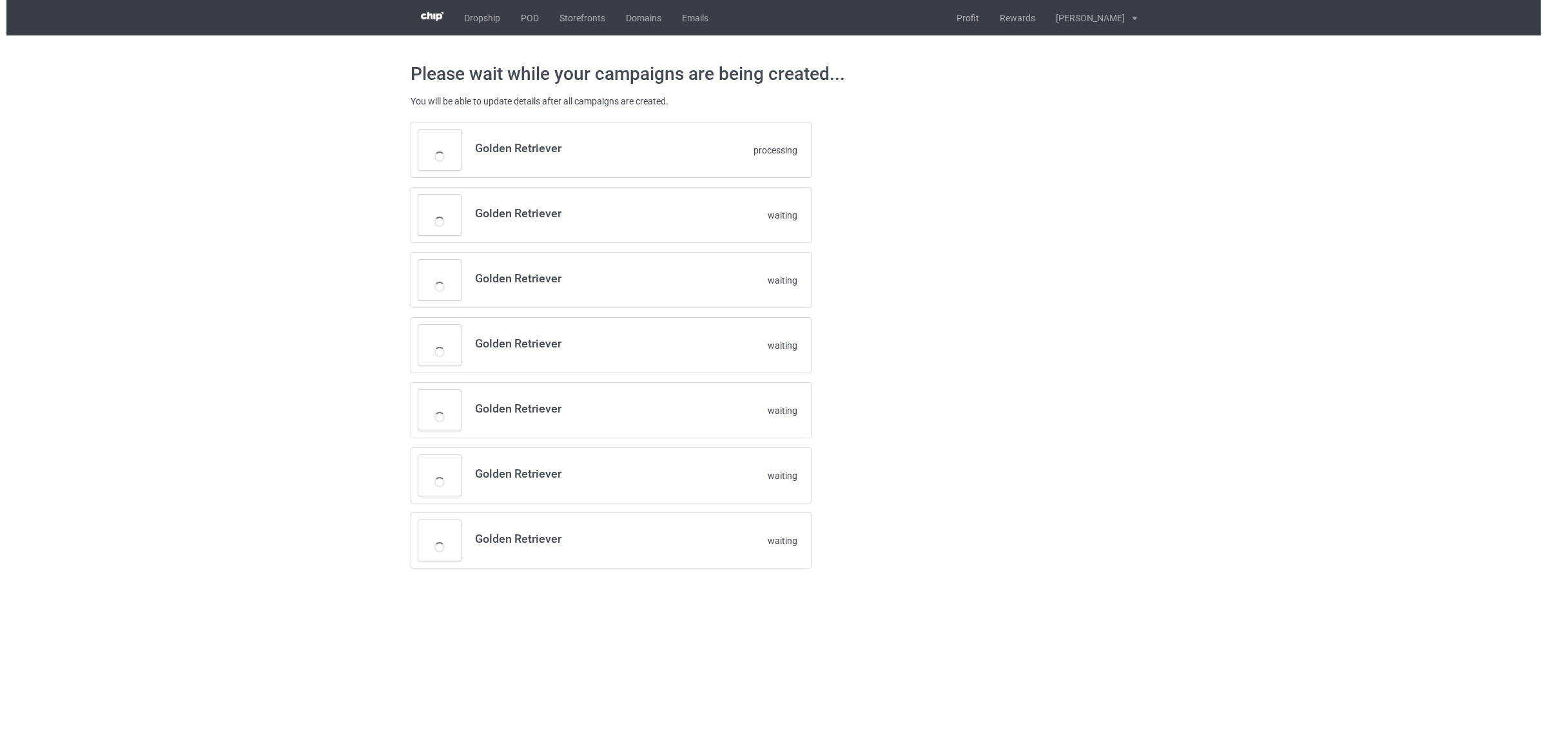
scroll to position [0, 0]
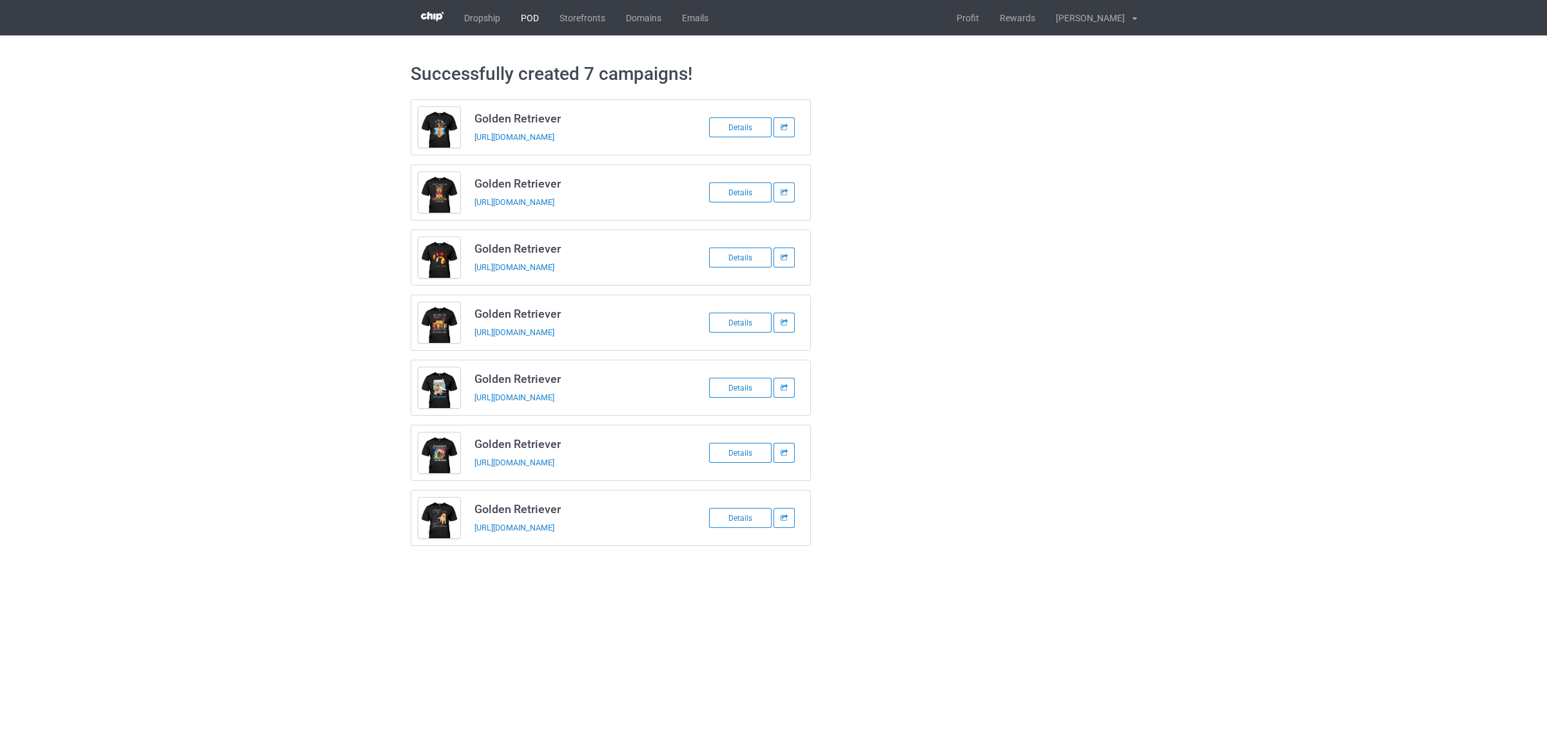
click at [516, 20] on link "POD" at bounding box center [529, 17] width 39 height 35
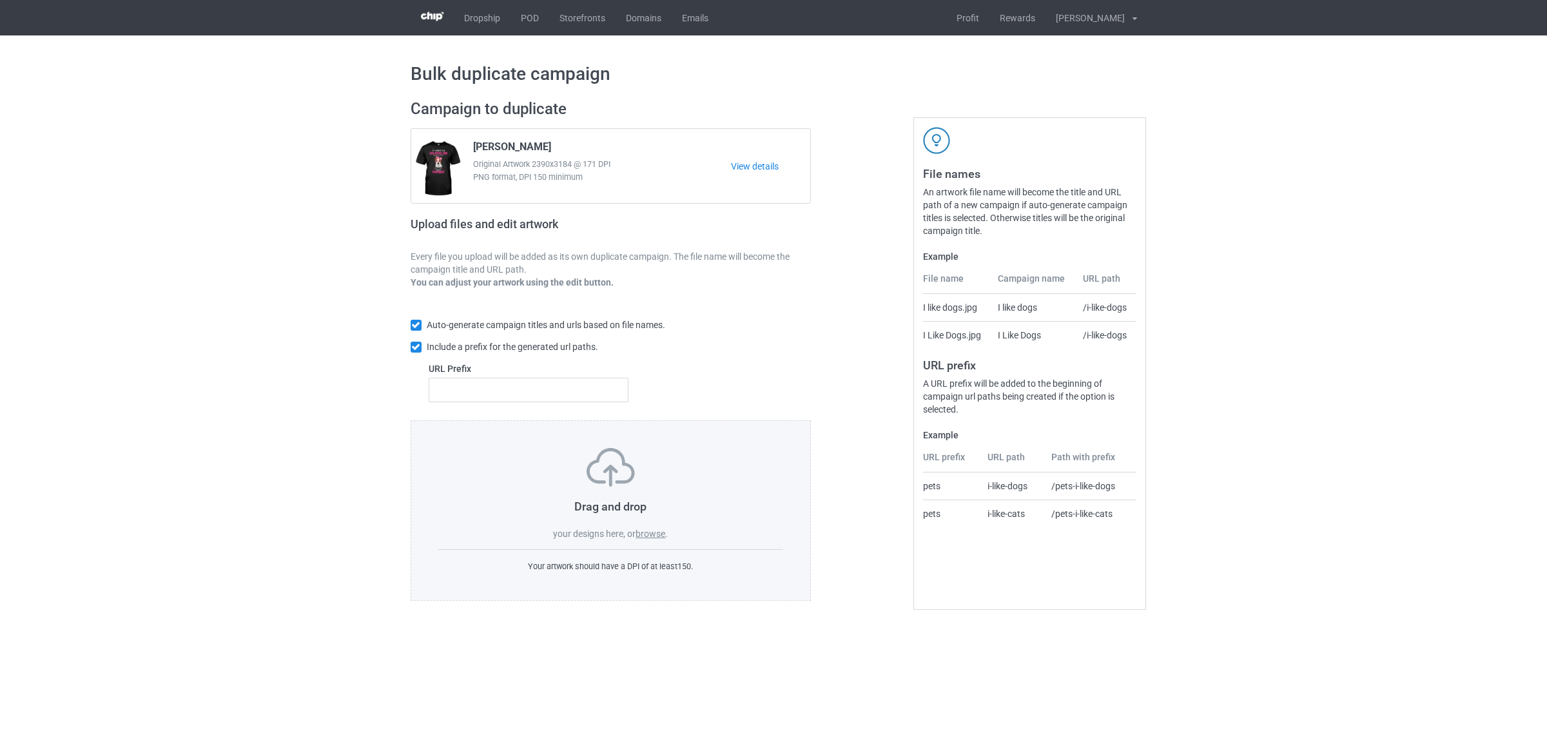
click at [652, 532] on label "browse" at bounding box center [650, 533] width 30 height 10
click at [0, 0] on input "browse" at bounding box center [0, 0] width 0 height 0
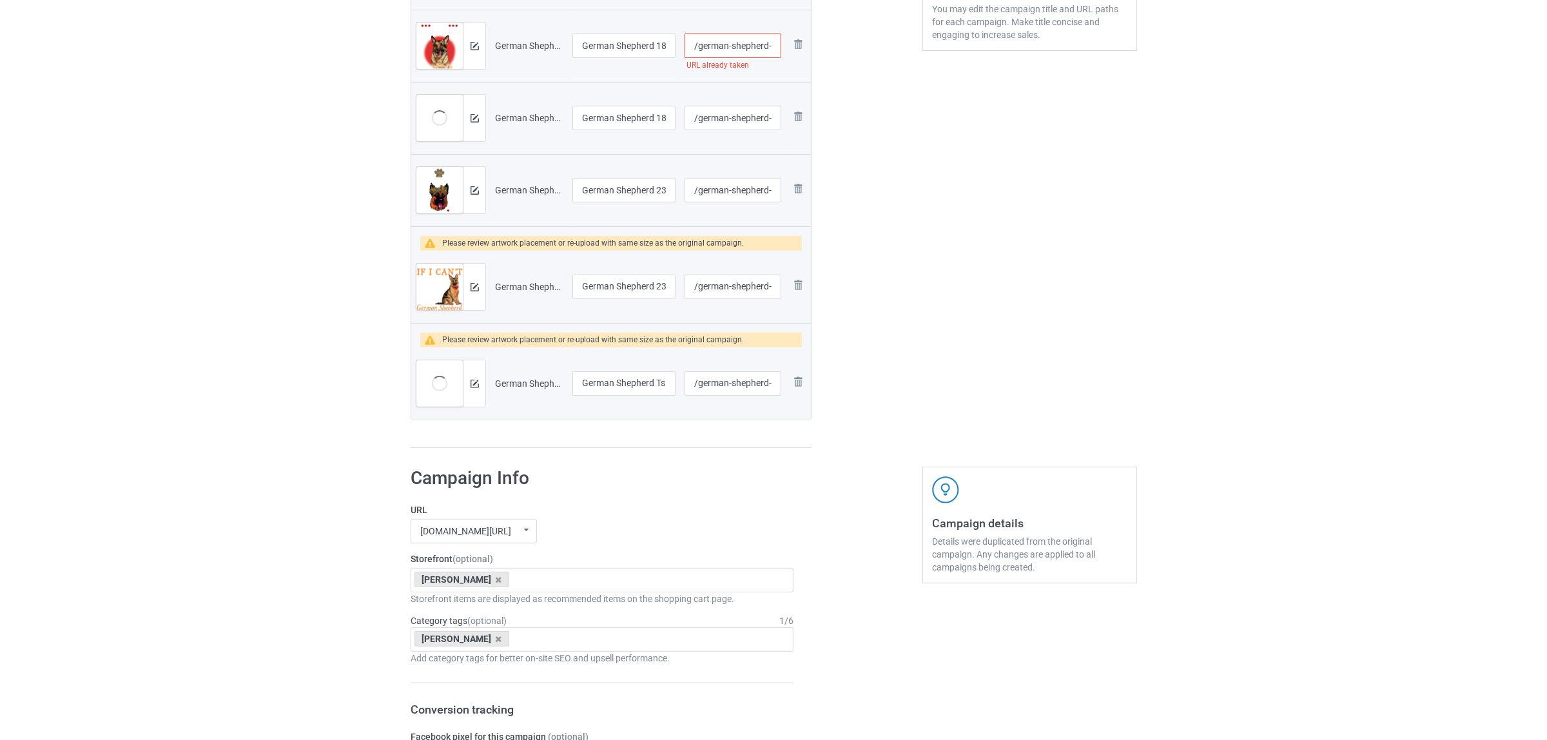
scroll to position [403, 0]
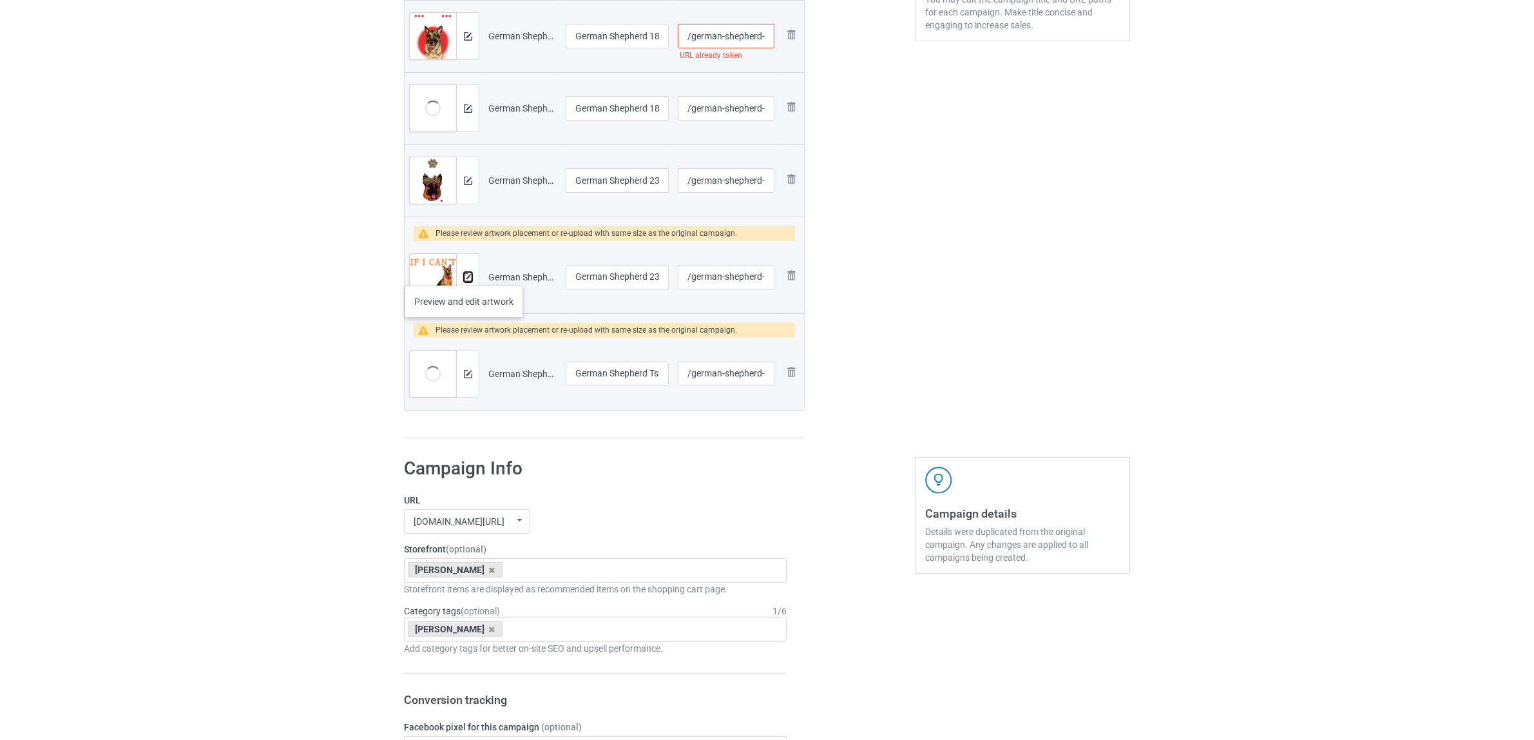
click at [469, 275] on img at bounding box center [468, 277] width 8 height 8
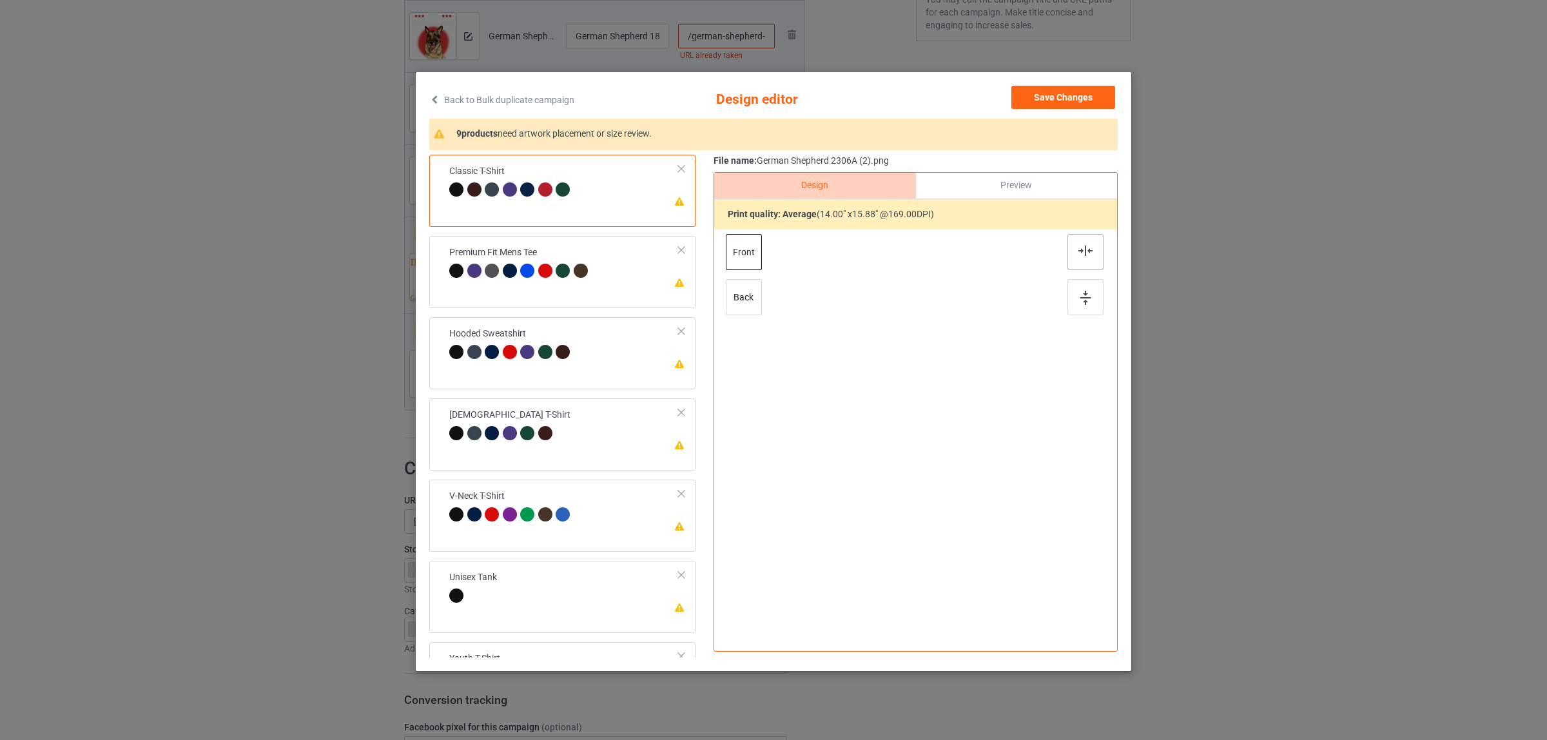
click at [1067, 251] on div at bounding box center [1085, 252] width 36 height 36
click at [574, 274] on div at bounding box center [581, 271] width 14 height 14
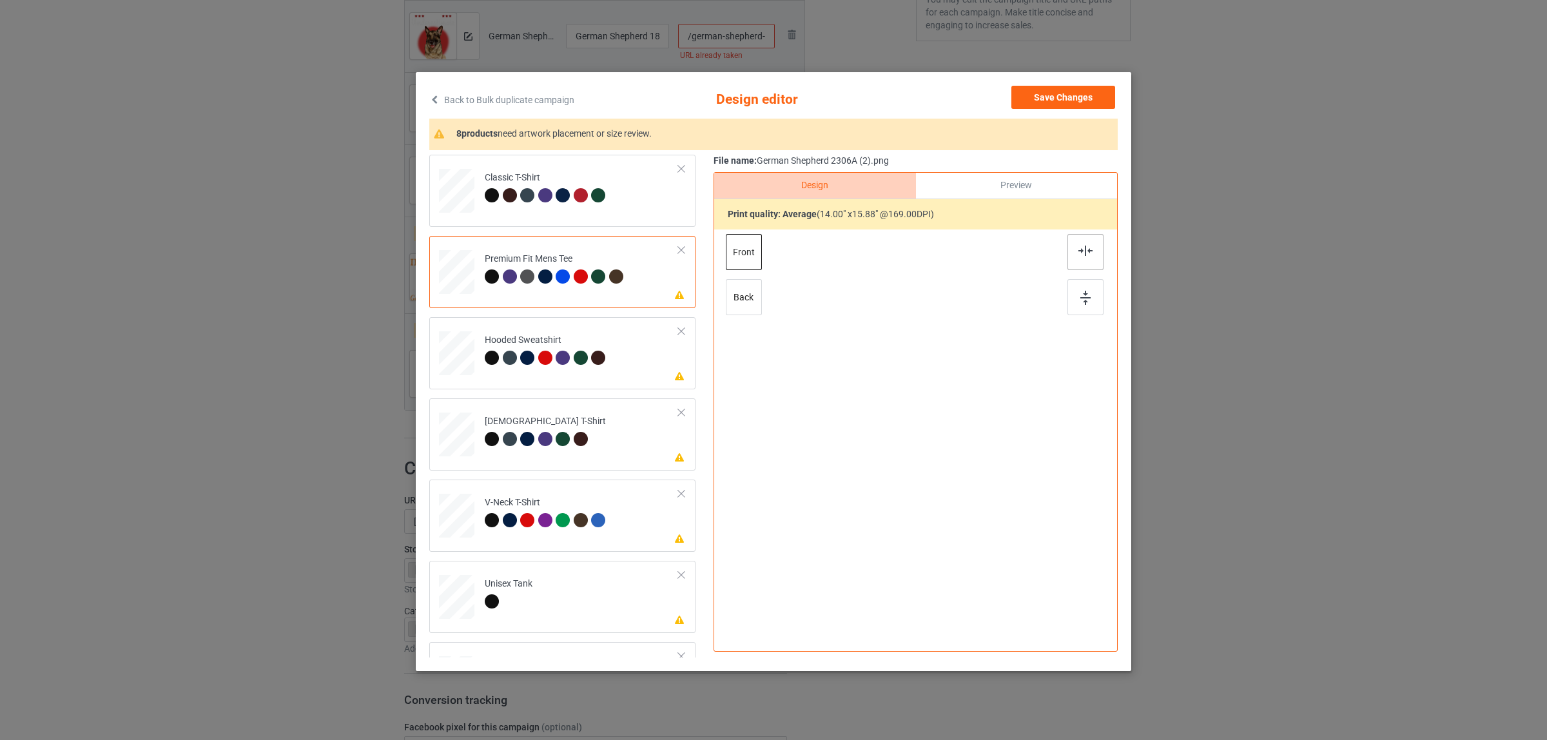
click at [1077, 245] on div at bounding box center [1085, 252] width 36 height 36
click at [548, 354] on div at bounding box center [547, 360] width 18 height 18
click at [1080, 255] on img at bounding box center [1085, 251] width 14 height 10
click at [520, 443] on div at bounding box center [527, 439] width 14 height 14
click at [1070, 247] on div at bounding box center [1085, 252] width 36 height 36
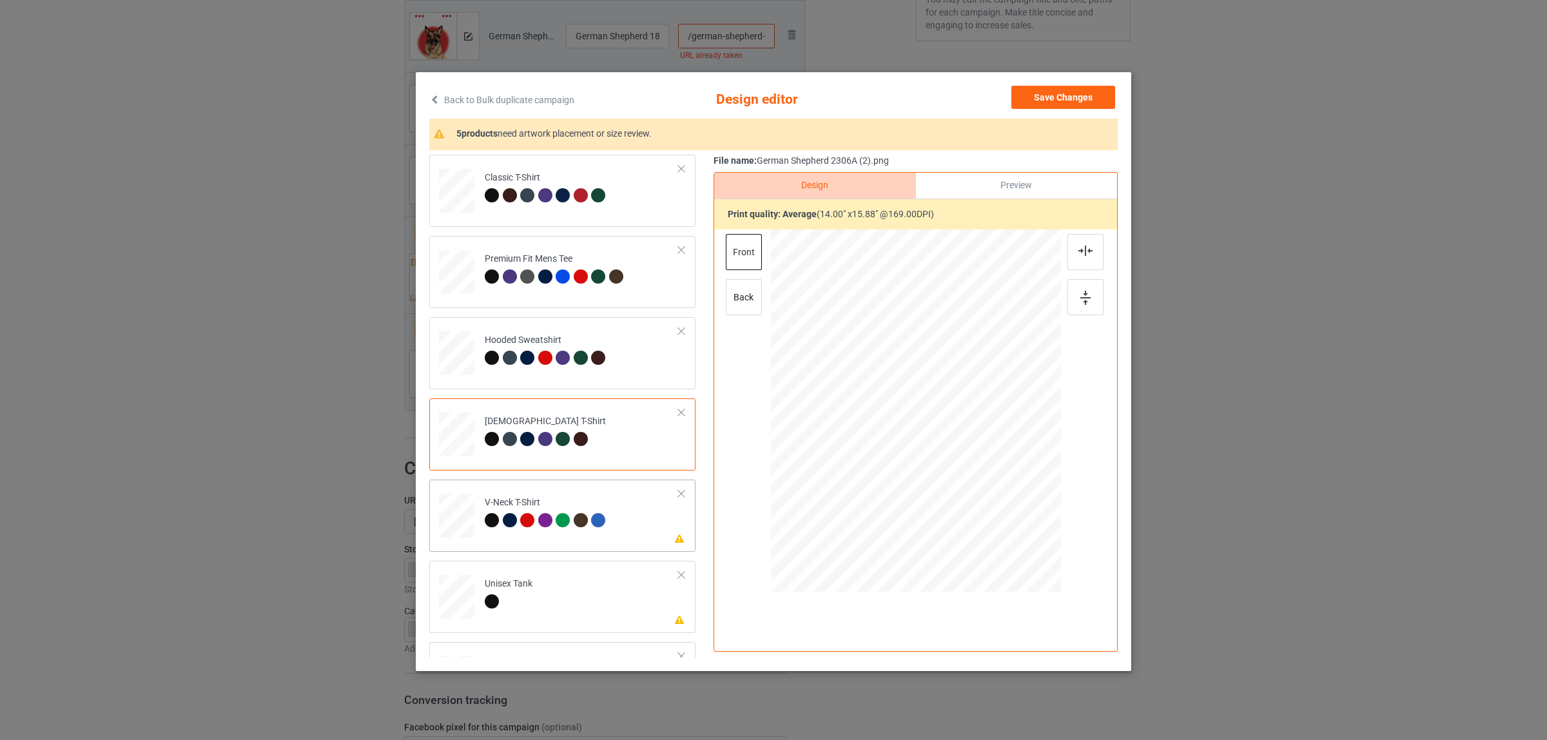
click at [601, 494] on td "Please review artwork placement V-Neck T-Shirt" at bounding box center [582, 513] width 208 height 56
click at [1068, 246] on div at bounding box center [1085, 252] width 36 height 36
click at [543, 587] on td "Please review artwork placement Unisex Tank" at bounding box center [582, 594] width 208 height 56
click at [1079, 245] on div at bounding box center [1085, 252] width 36 height 36
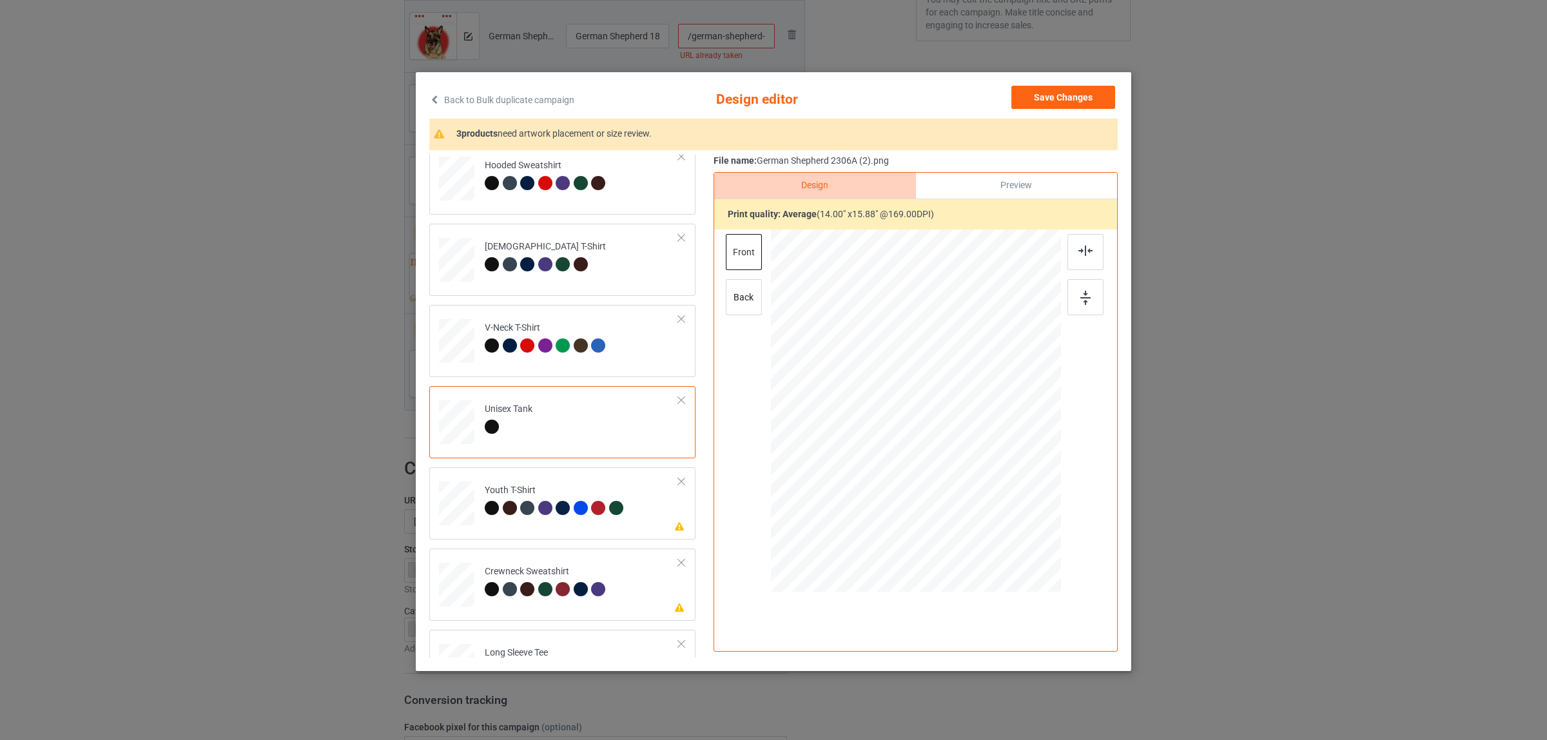
scroll to position [219, 0]
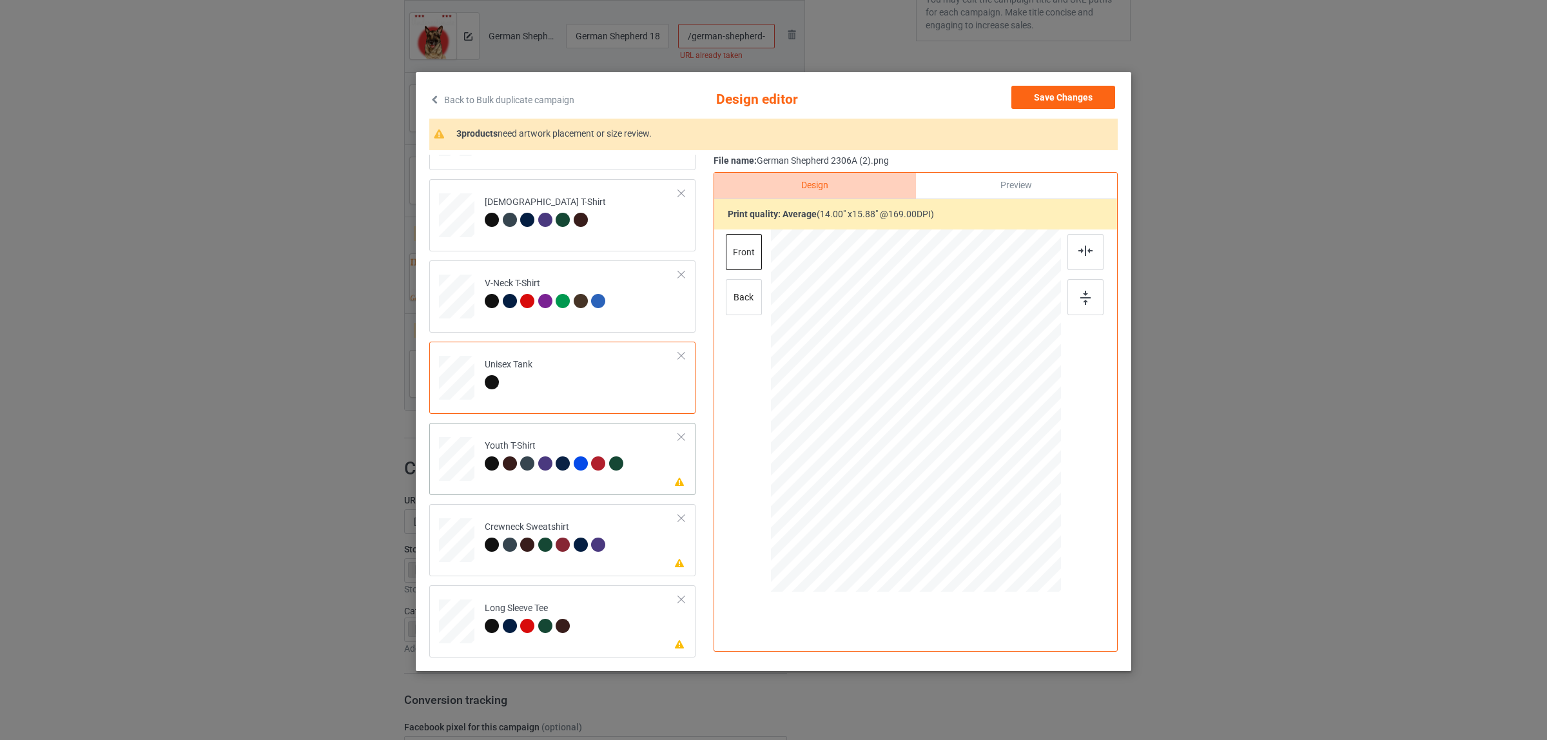
click at [527, 470] on div at bounding box center [529, 465] width 18 height 18
click at [1078, 243] on div at bounding box center [1085, 252] width 36 height 36
click at [590, 532] on div "Crewneck Sweatshirt" at bounding box center [547, 536] width 124 height 30
click at [1078, 248] on img at bounding box center [1085, 251] width 14 height 10
click at [542, 610] on div "Long Sleeve Tee" at bounding box center [529, 617] width 89 height 30
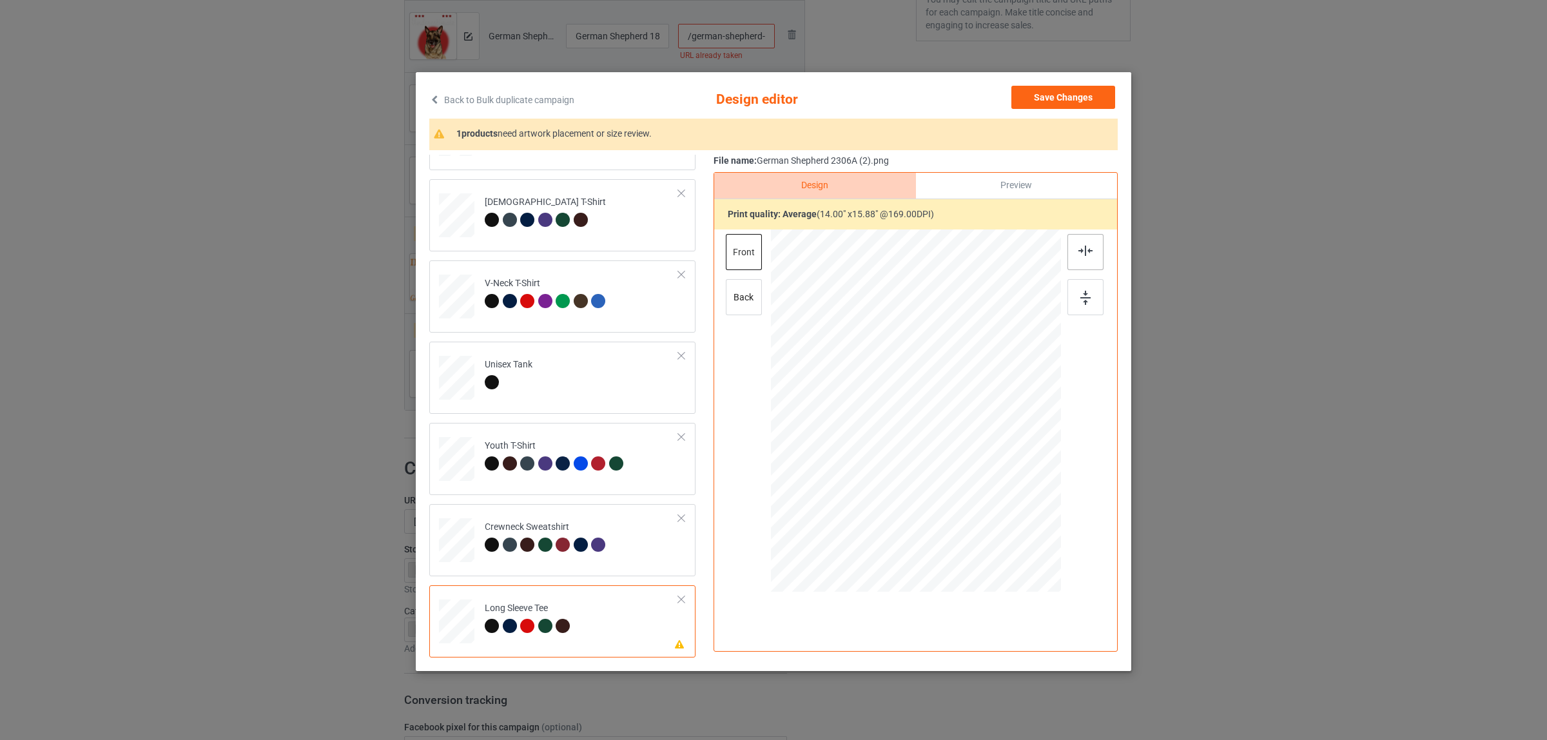
click at [1078, 256] on div at bounding box center [1085, 252] width 36 height 36
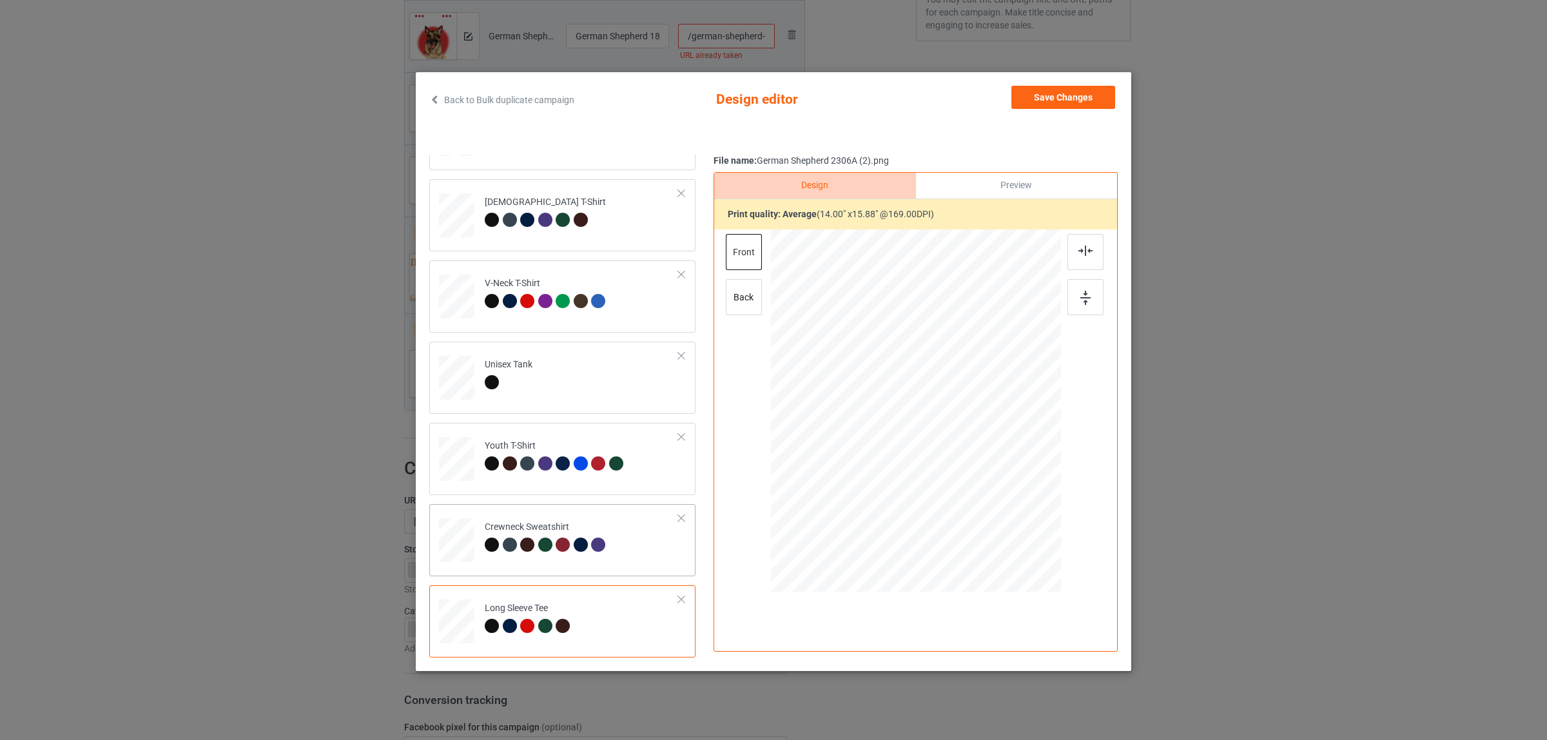
scroll to position [2, 0]
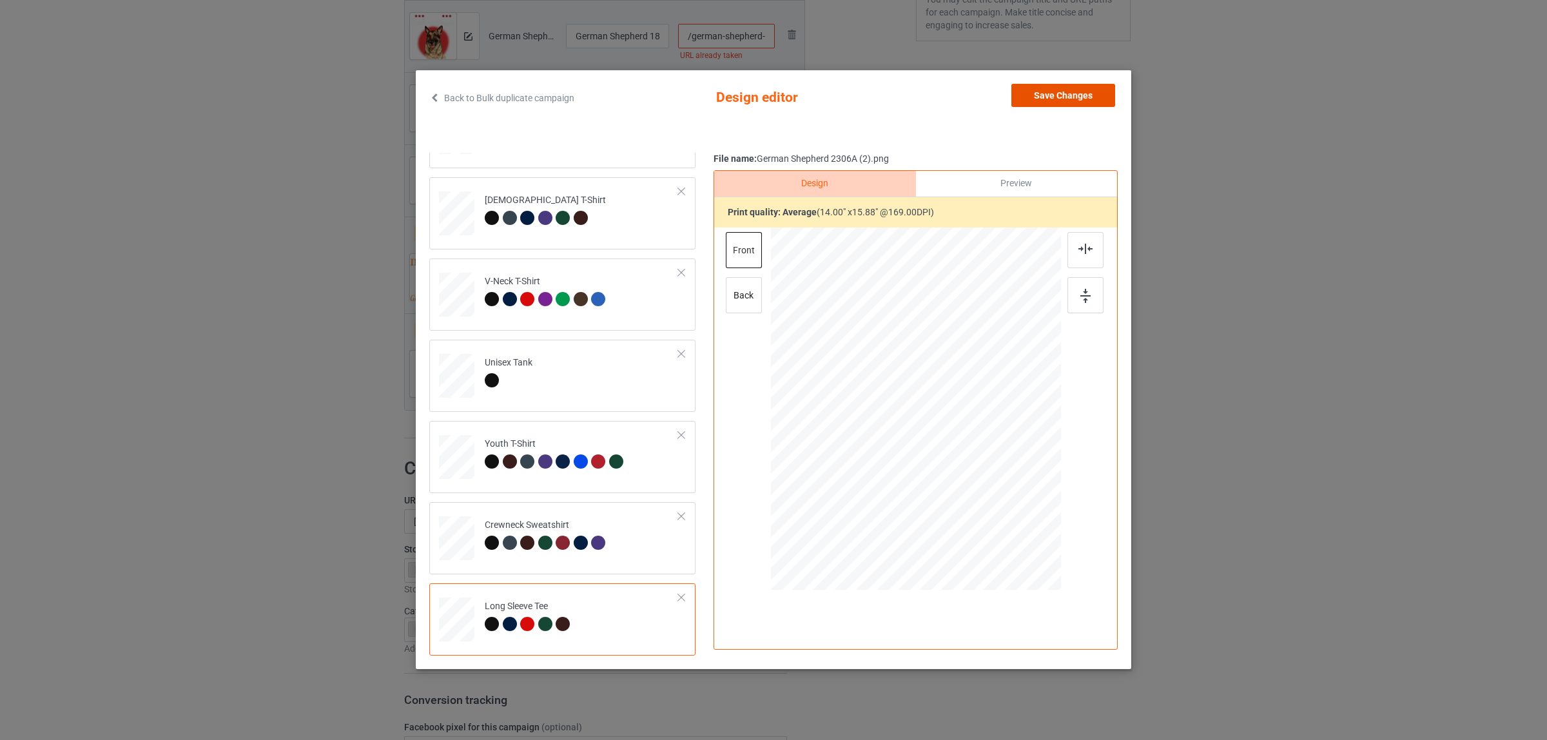
click at [1079, 104] on button "Save Changes" at bounding box center [1063, 95] width 104 height 23
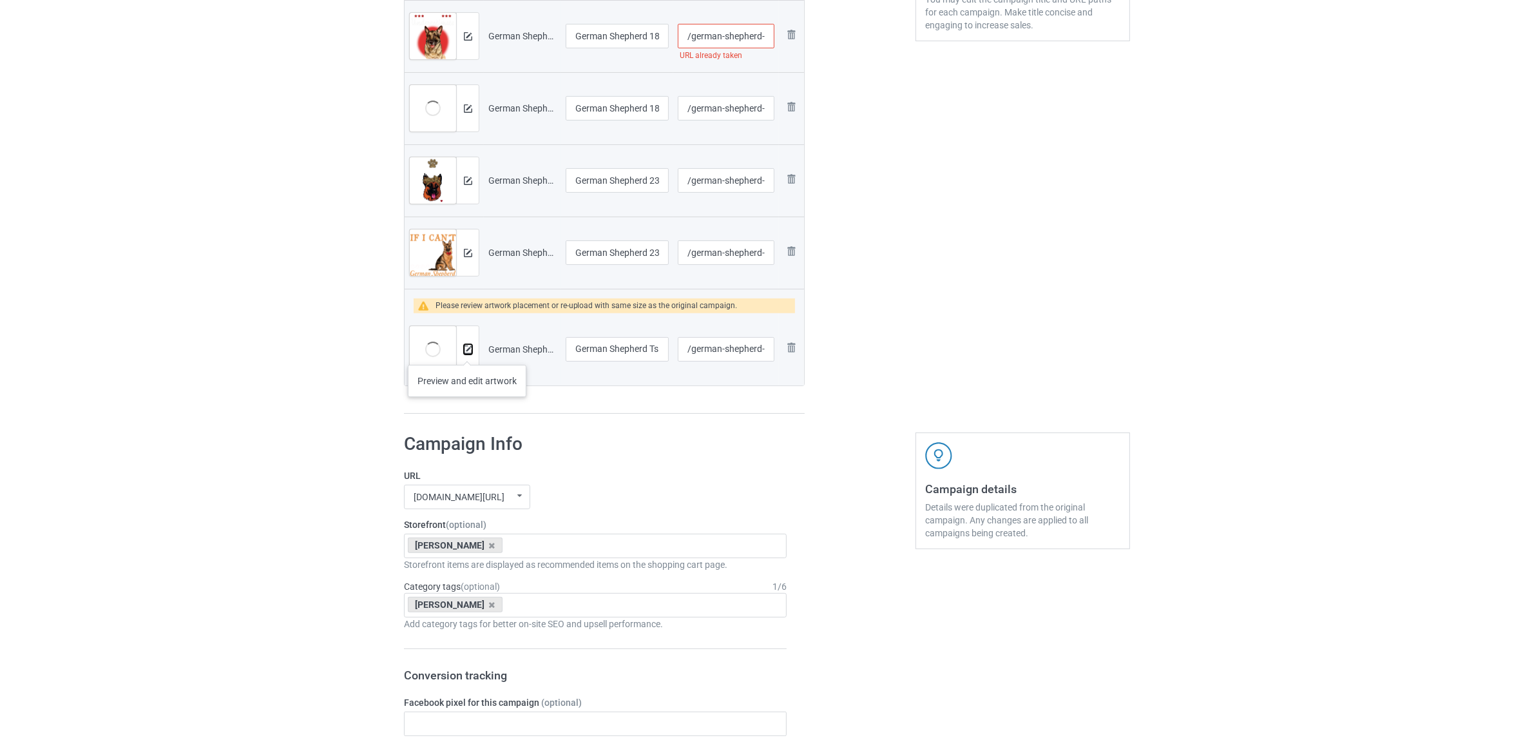
click at [467, 351] on img at bounding box center [468, 349] width 8 height 8
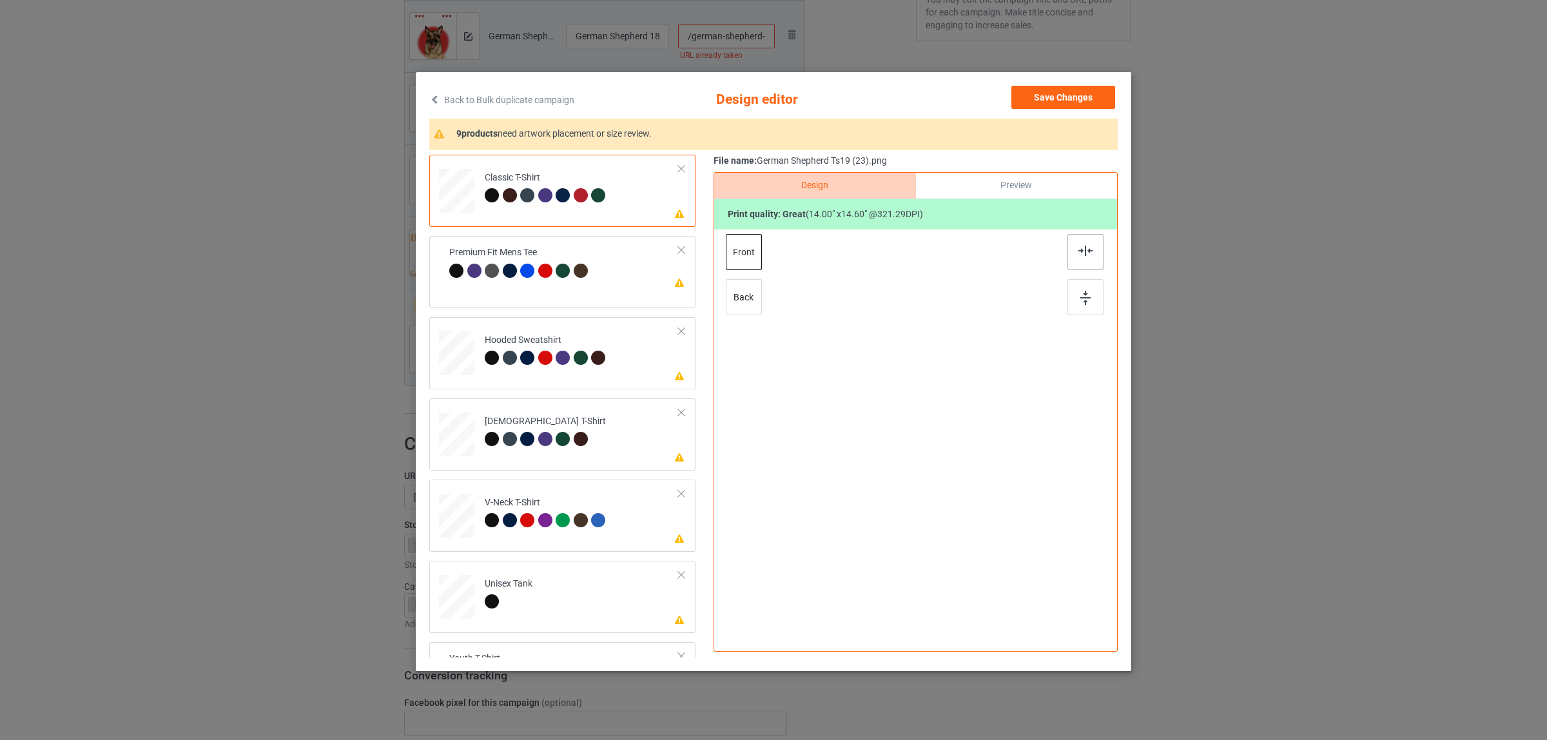
click at [1078, 247] on img at bounding box center [1085, 251] width 14 height 10
click at [530, 266] on div "Premium Fit Mens Tee" at bounding box center [556, 268] width 142 height 30
click at [513, 380] on div "Please review artwork placement Hooded Sweatshirt" at bounding box center [562, 353] width 266 height 72
click at [527, 275] on div at bounding box center [527, 276] width 14 height 14
click at [1088, 253] on div at bounding box center [1085, 252] width 36 height 36
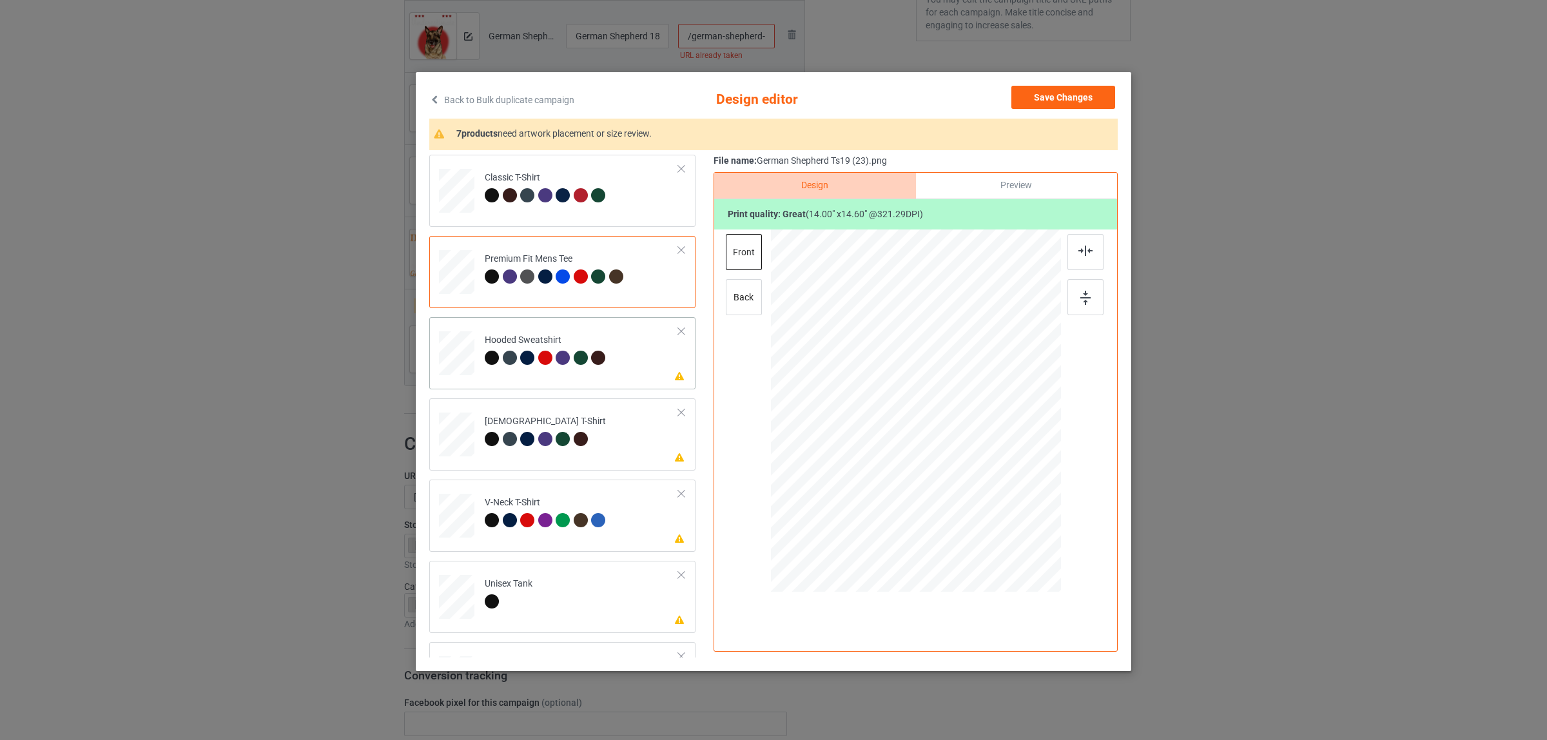
click at [545, 354] on div at bounding box center [545, 358] width 14 height 14
click at [1074, 258] on div at bounding box center [1085, 252] width 36 height 36
click at [584, 419] on div "[DEMOGRAPHIC_DATA] T-Shirt" at bounding box center [545, 430] width 121 height 30
click at [1069, 247] on div at bounding box center [1085, 252] width 36 height 36
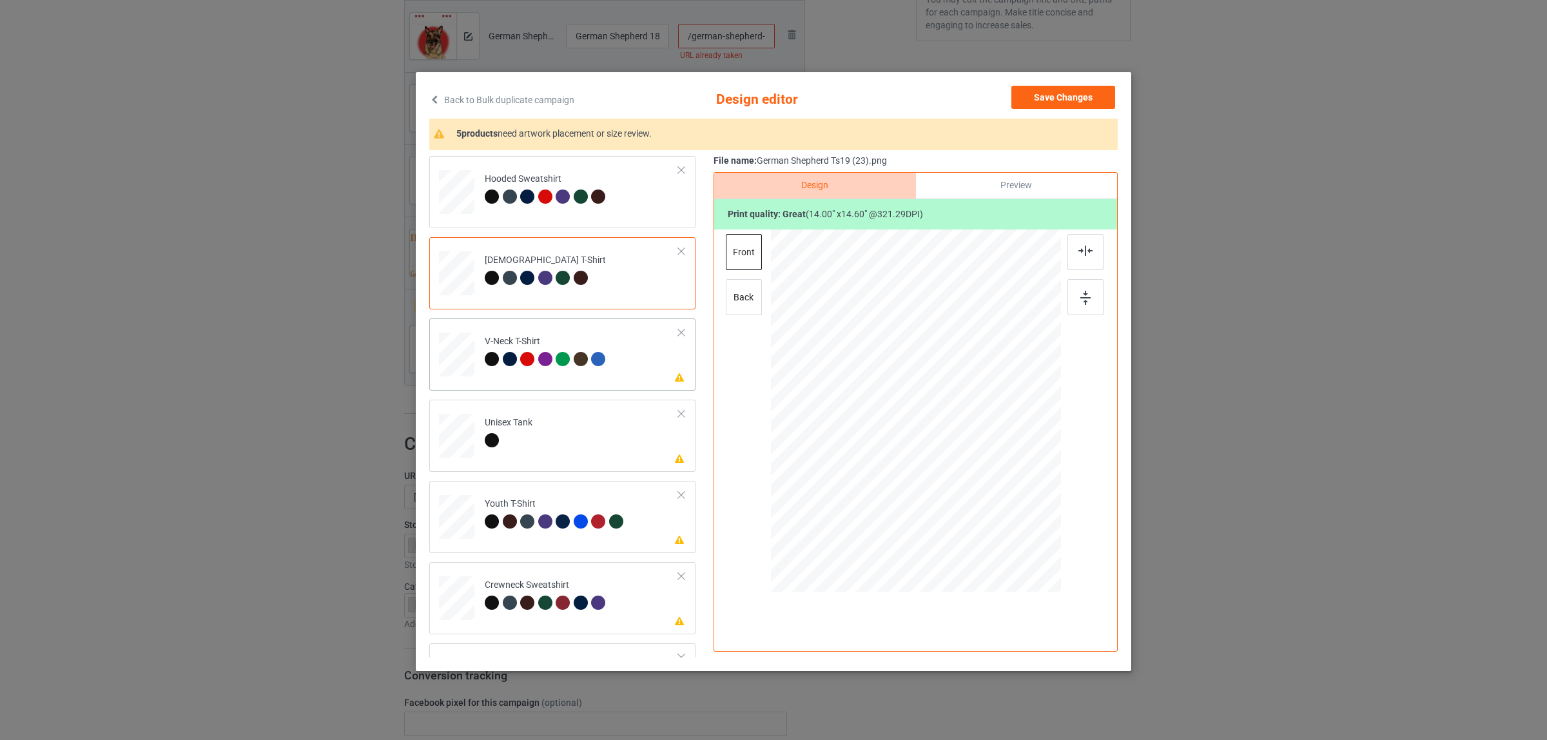
click at [478, 351] on td "Please review artwork placement V-Neck T-Shirt" at bounding box center [582, 352] width 208 height 56
click at [1067, 258] on div at bounding box center [1085, 252] width 36 height 36
click at [534, 440] on td "Please review artwork placement Unisex Tank" at bounding box center [582, 433] width 208 height 56
click at [1078, 251] on img at bounding box center [1085, 251] width 14 height 10
click at [514, 508] on div "Youth T-Shirt" at bounding box center [556, 513] width 142 height 30
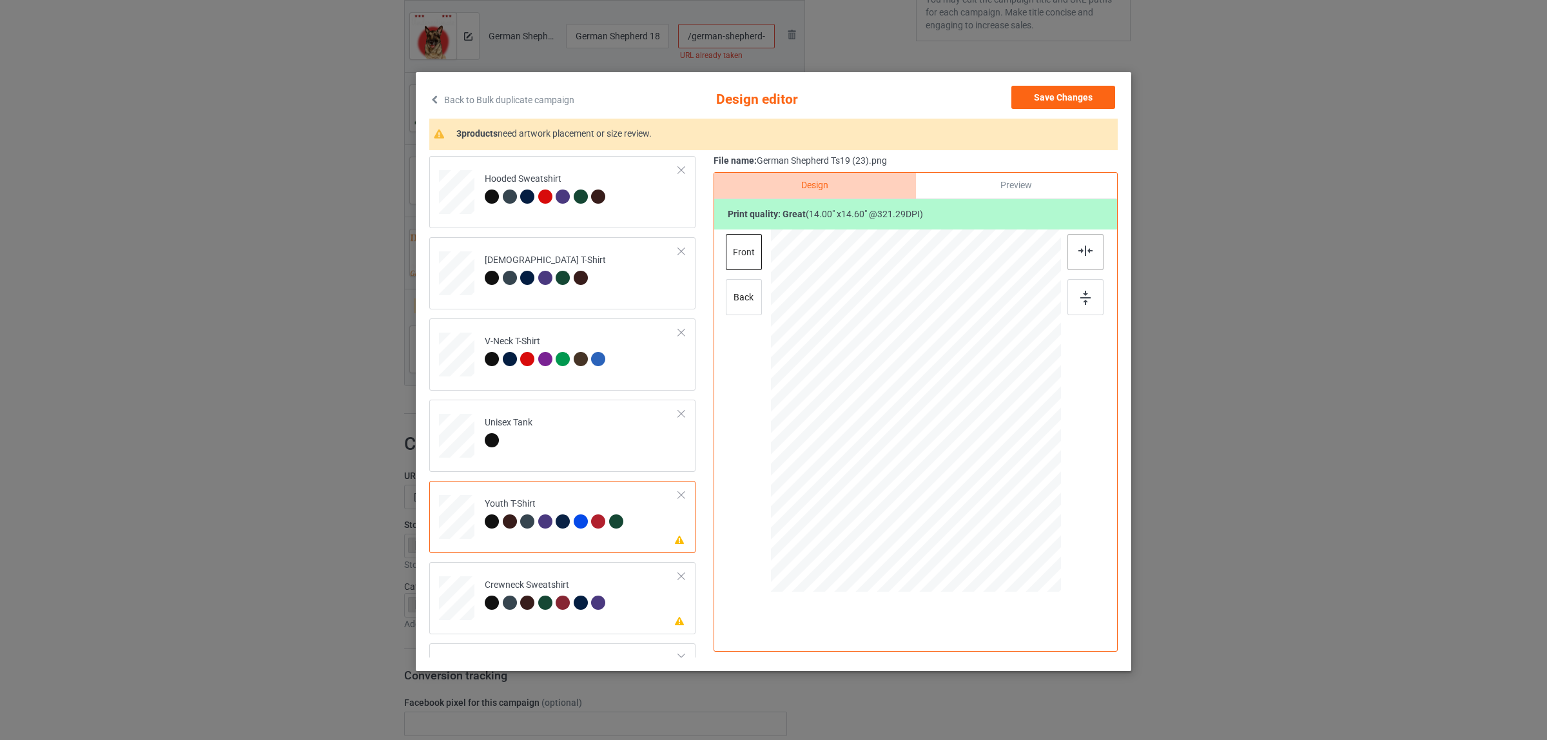
click at [1070, 252] on div at bounding box center [1085, 252] width 36 height 36
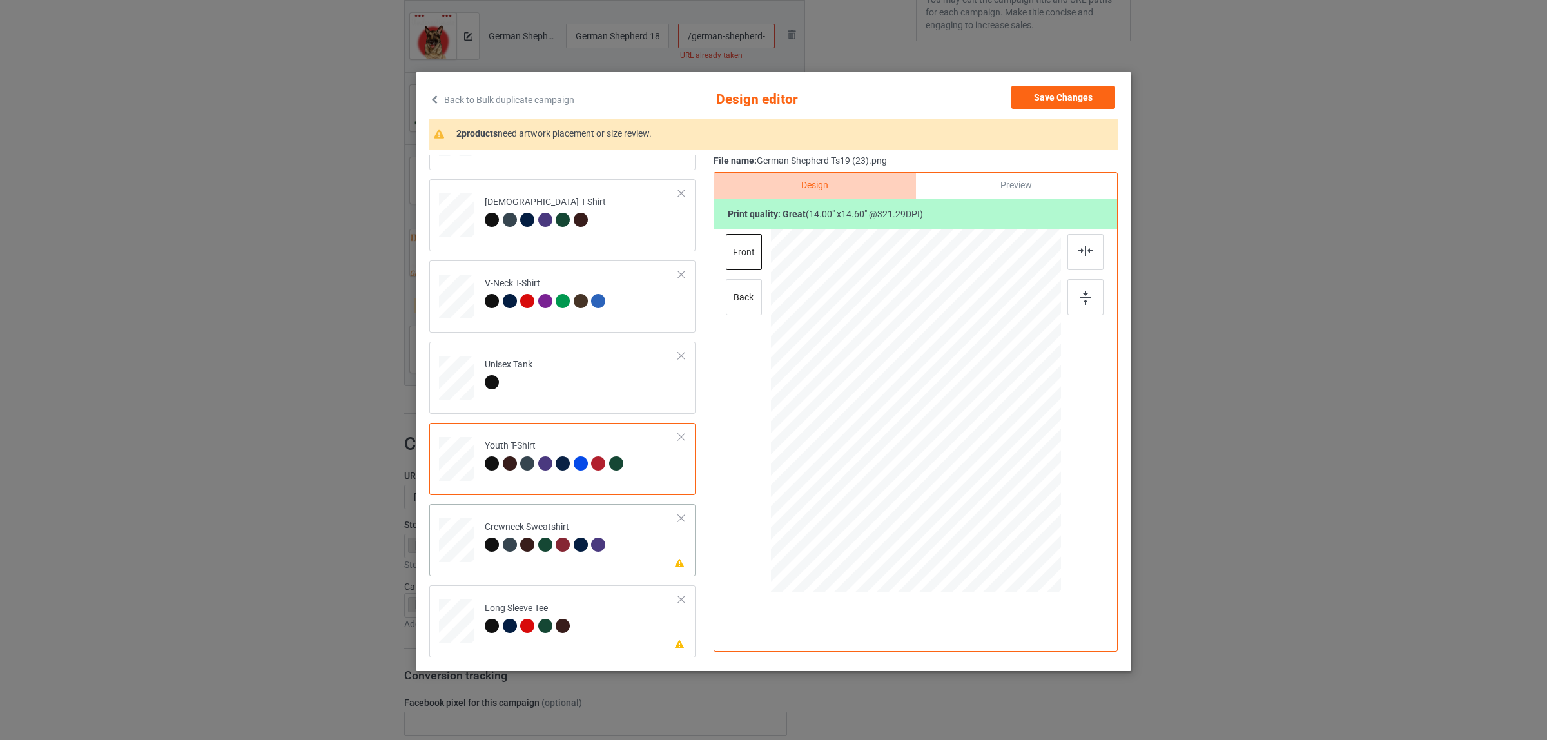
click at [547, 536] on div "Crewneck Sweatshirt" at bounding box center [547, 536] width 124 height 30
click at [1085, 255] on img at bounding box center [1085, 251] width 14 height 10
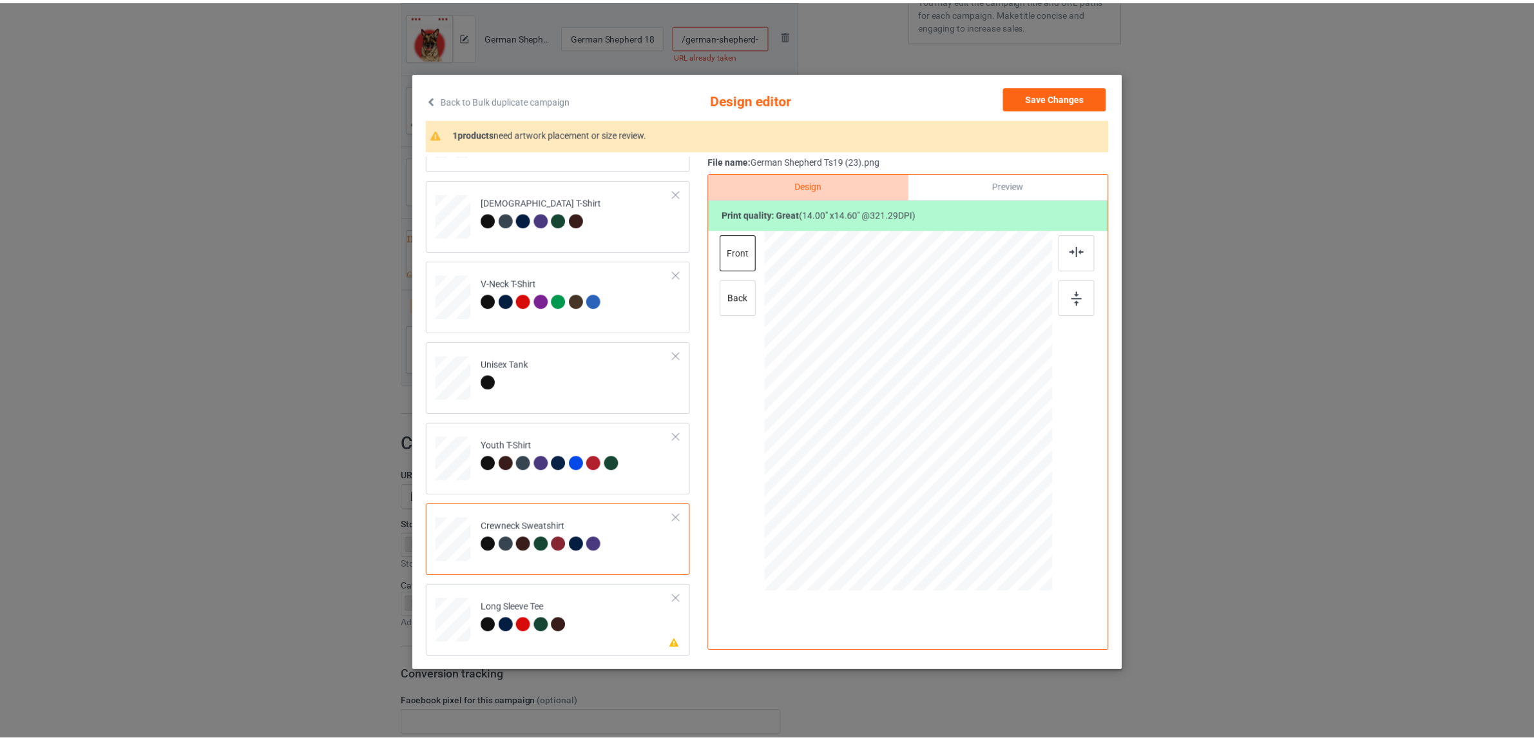
scroll to position [2, 0]
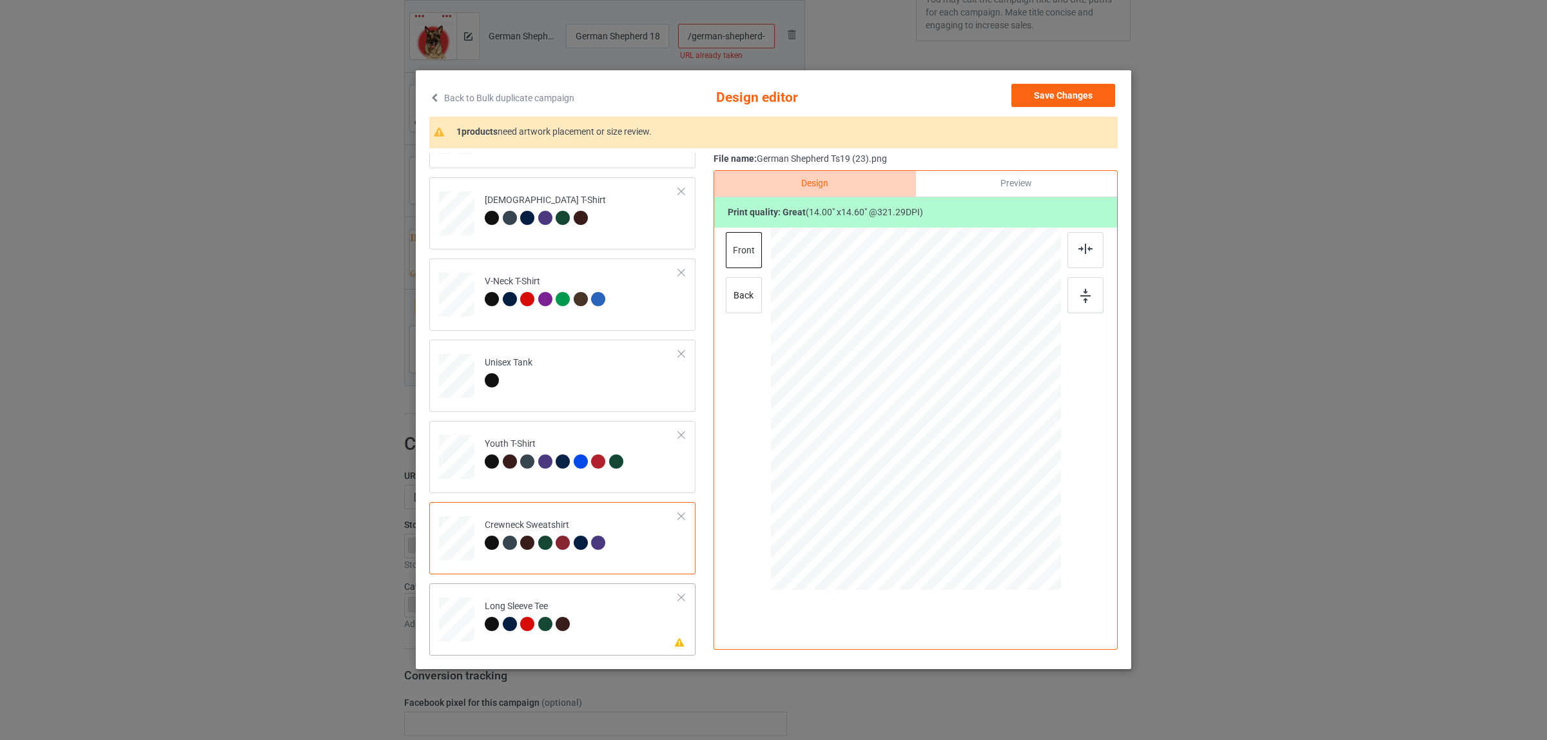
click at [557, 611] on div "Long Sleeve Tee" at bounding box center [529, 615] width 89 height 30
click at [1069, 246] on div at bounding box center [1085, 250] width 36 height 36
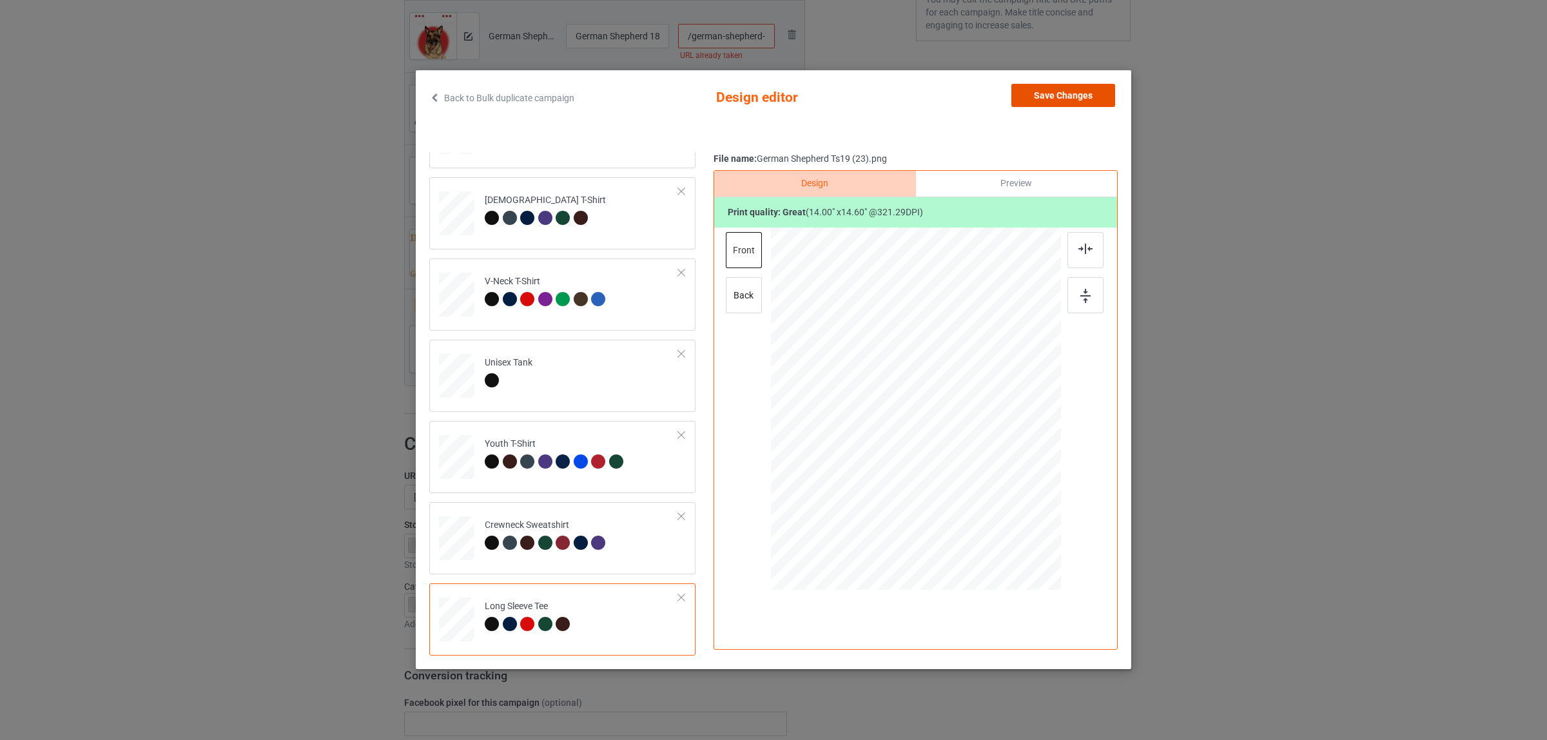
click at [1033, 97] on button "Save Changes" at bounding box center [1063, 95] width 104 height 23
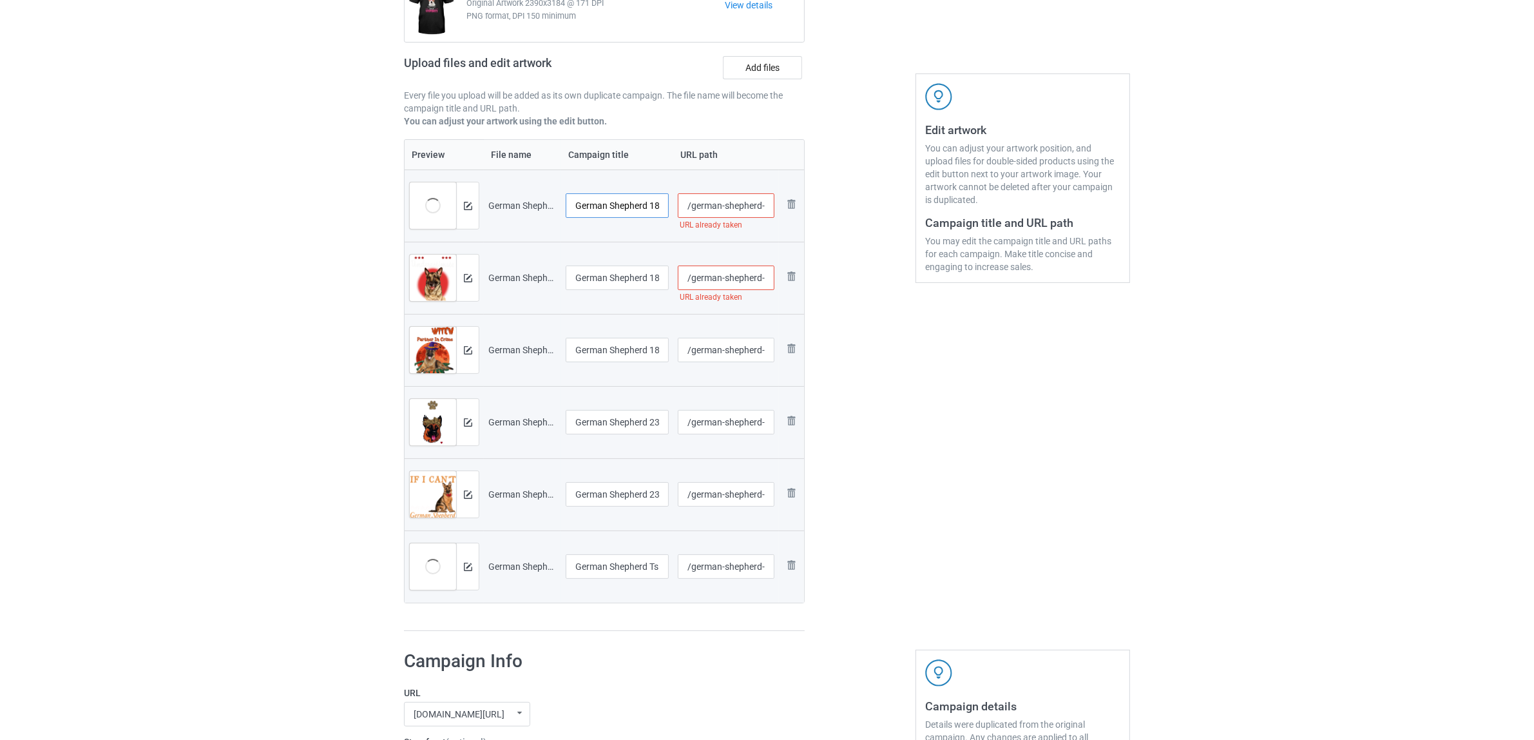
scroll to position [0, 24]
drag, startPoint x: 650, startPoint y: 205, endPoint x: 706, endPoint y: 209, distance: 56.2
click at [706, 209] on tr "Preview and edit artwork German Shepherd 1809 (1).png German Shepherd 1809 (1) …" at bounding box center [605, 205] width 400 height 72
drag, startPoint x: 659, startPoint y: 207, endPoint x: 511, endPoint y: 189, distance: 148.7
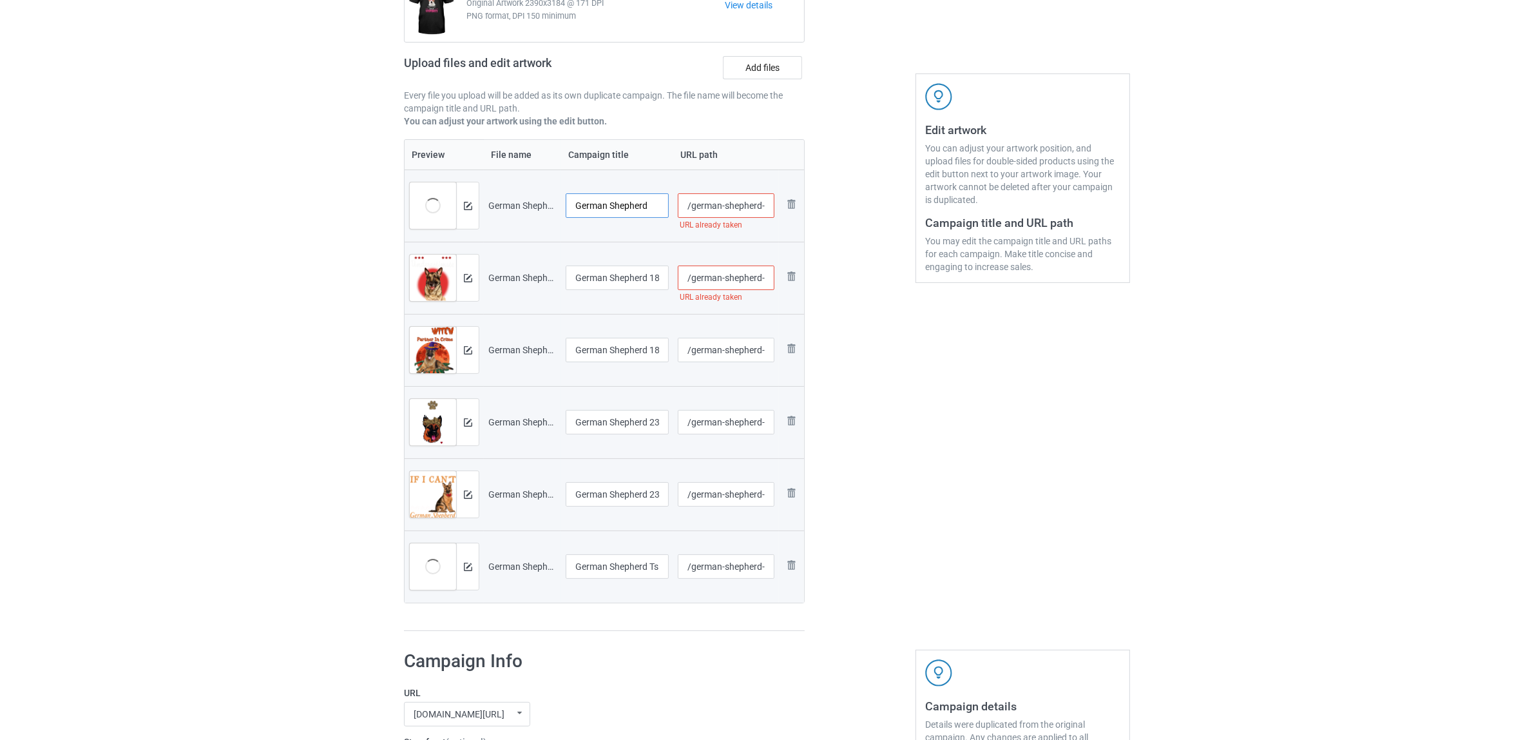
click at [478, 180] on tr "Preview and edit artwork German Shepherd 1809 (1).png German Shepherd /german-s…" at bounding box center [605, 205] width 400 height 72
type input "German Shepherd"
click at [610, 273] on input "German Shepherd 1809 (3)" at bounding box center [617, 278] width 103 height 24
paste input "text"
type input "German Shepherd"
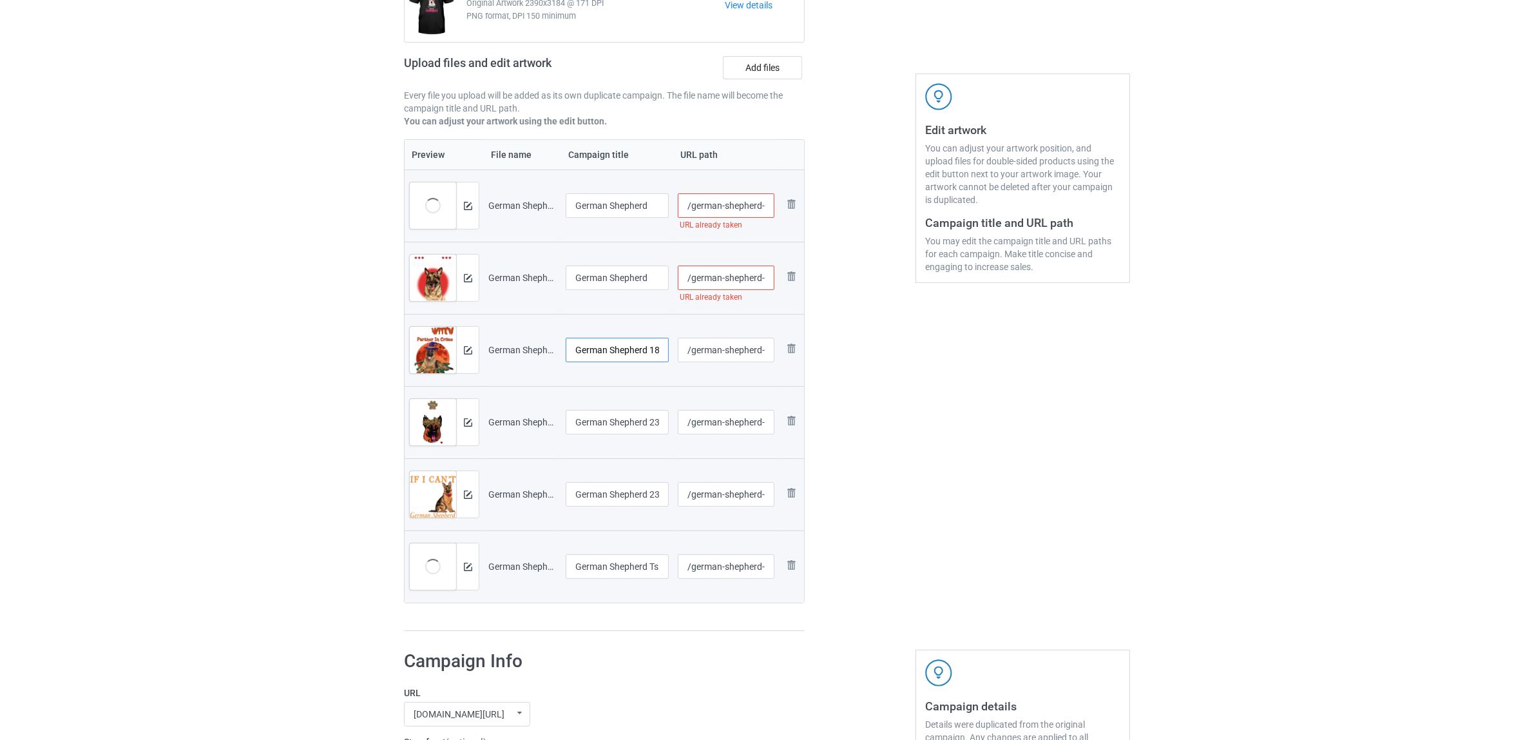
click at [626, 350] on input "German Shepherd 1809 (4)" at bounding box center [617, 350] width 103 height 24
paste input "text"
type input "German Shepherd"
click at [624, 424] on input "German Shepherd 2306A (1)" at bounding box center [617, 422] width 103 height 24
paste input "text"
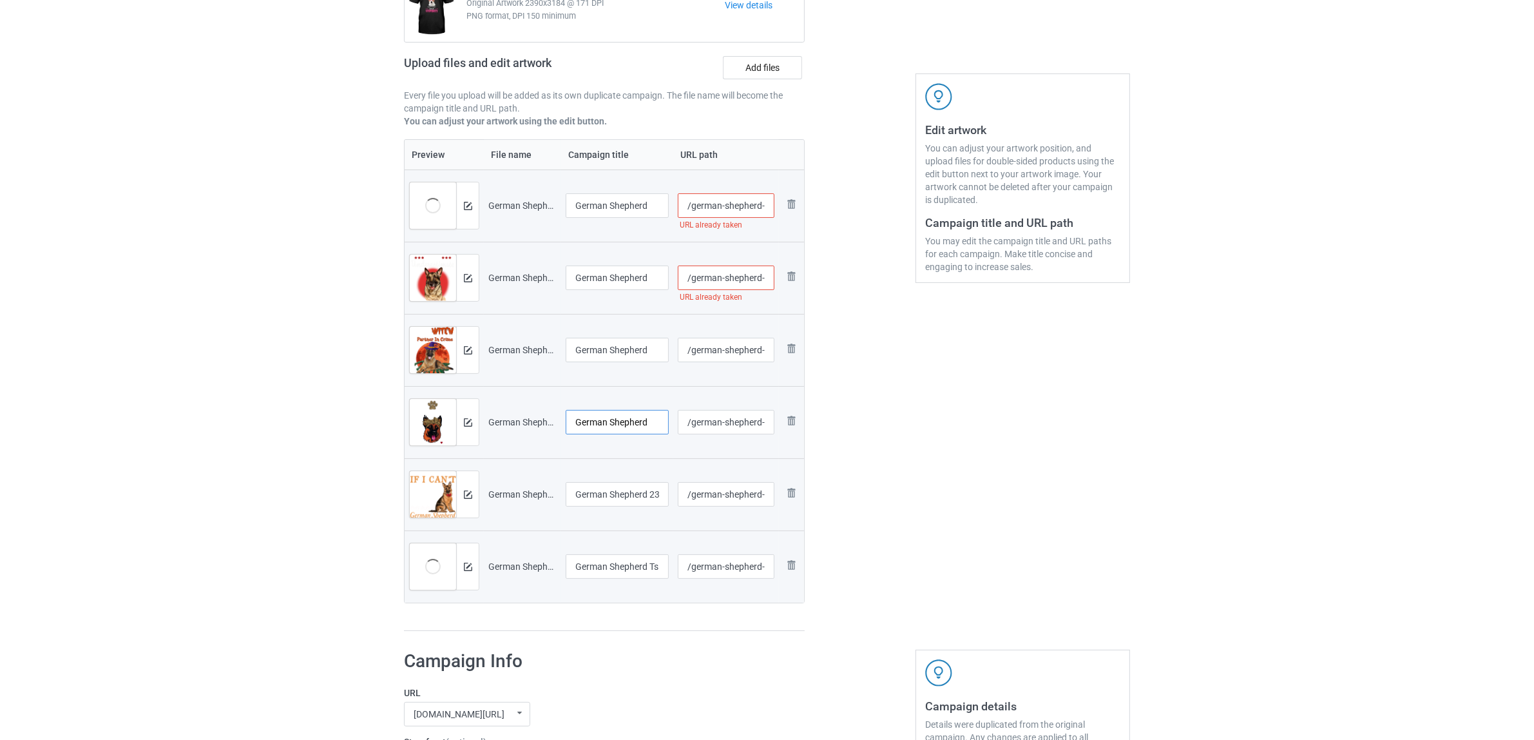
type input "German Shepherd"
click at [633, 503] on input "German Shepherd 2306A (2)" at bounding box center [617, 494] width 103 height 24
paste input "text"
type input "German Shepherd"
click at [614, 572] on input "German Shepherd Ts19 (23)" at bounding box center [617, 566] width 103 height 24
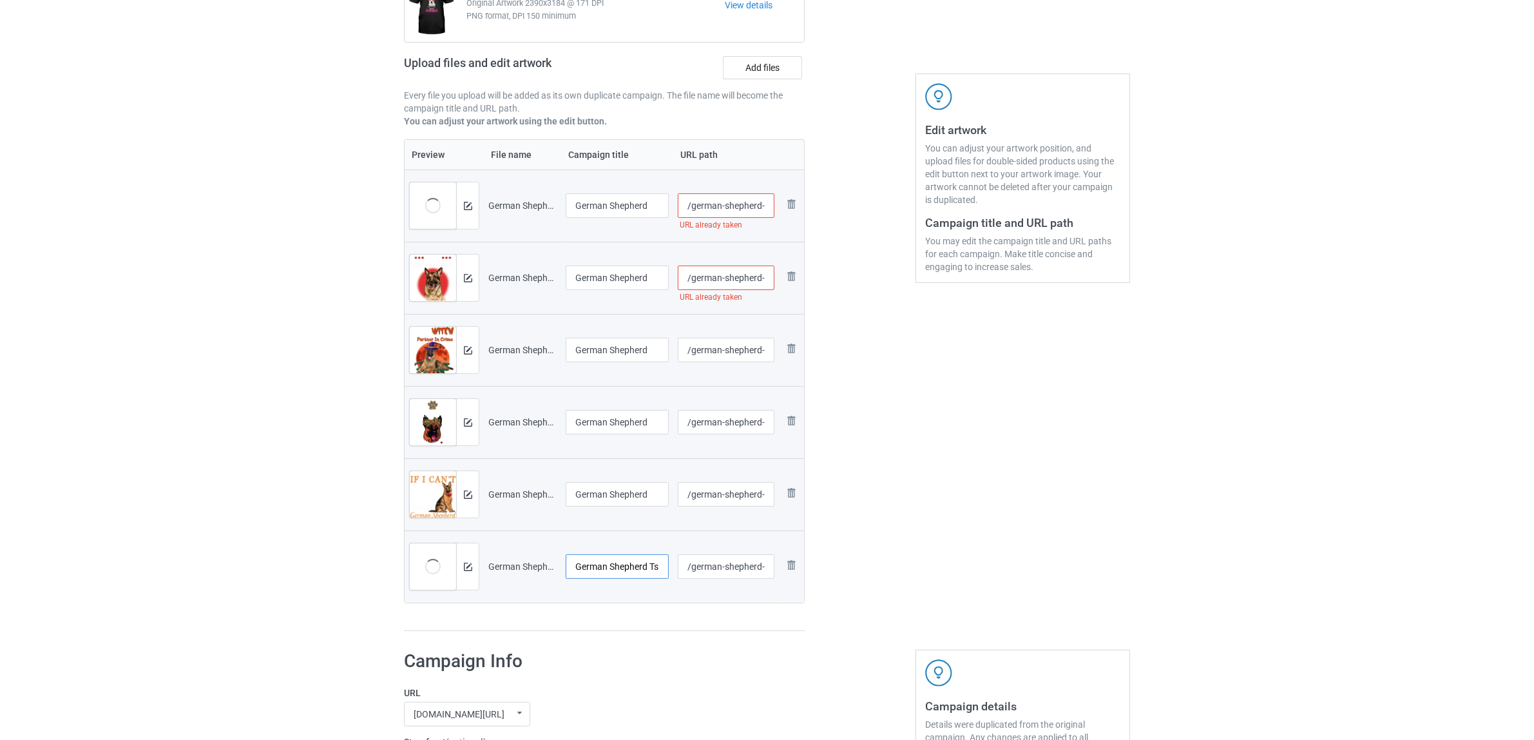
paste input "text"
type input "German Shepherd"
click at [613, 619] on div "Preview File name Campaign title URL path Preview and edit artwork German Sheph…" at bounding box center [604, 385] width 401 height 492
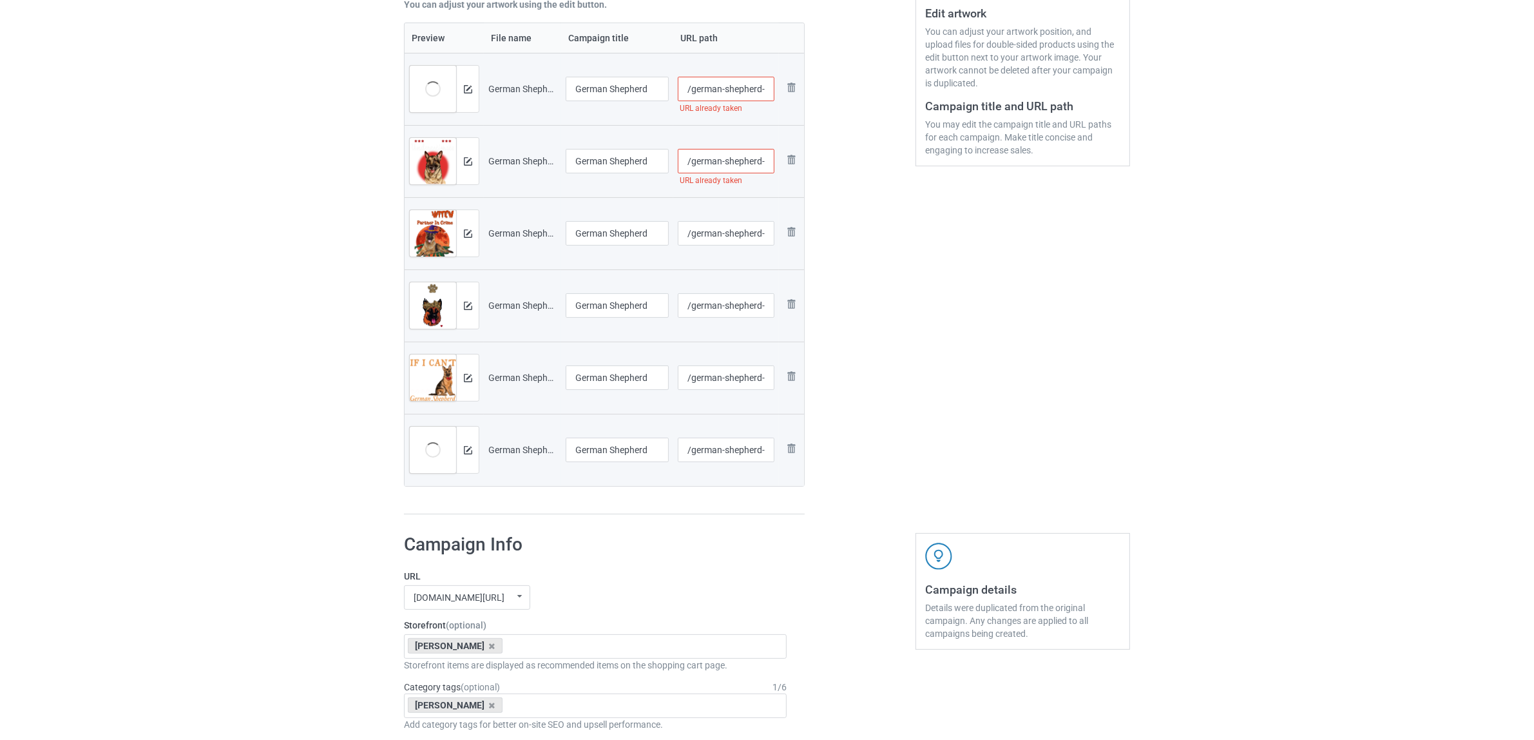
scroll to position [403, 0]
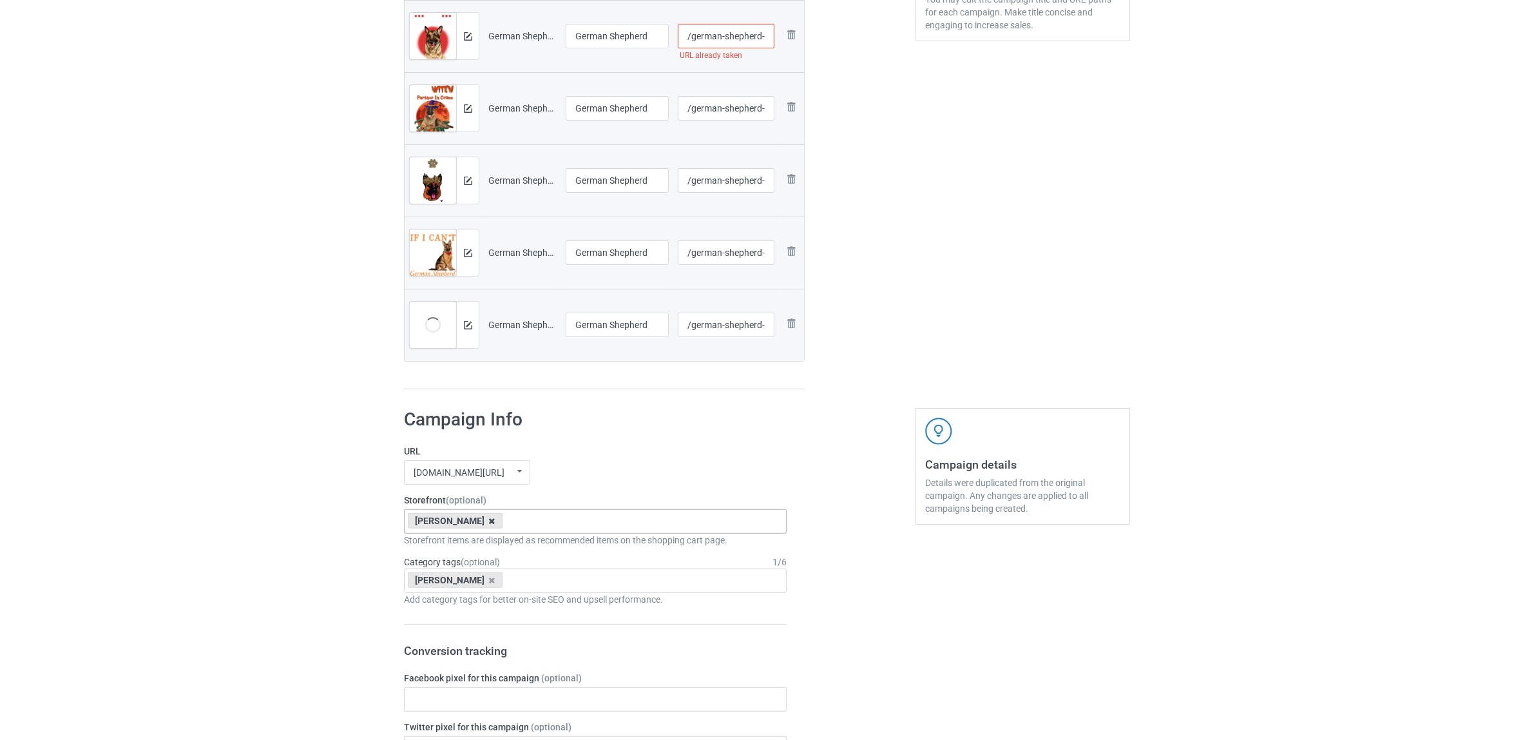
click at [489, 518] on icon at bounding box center [492, 521] width 6 height 8
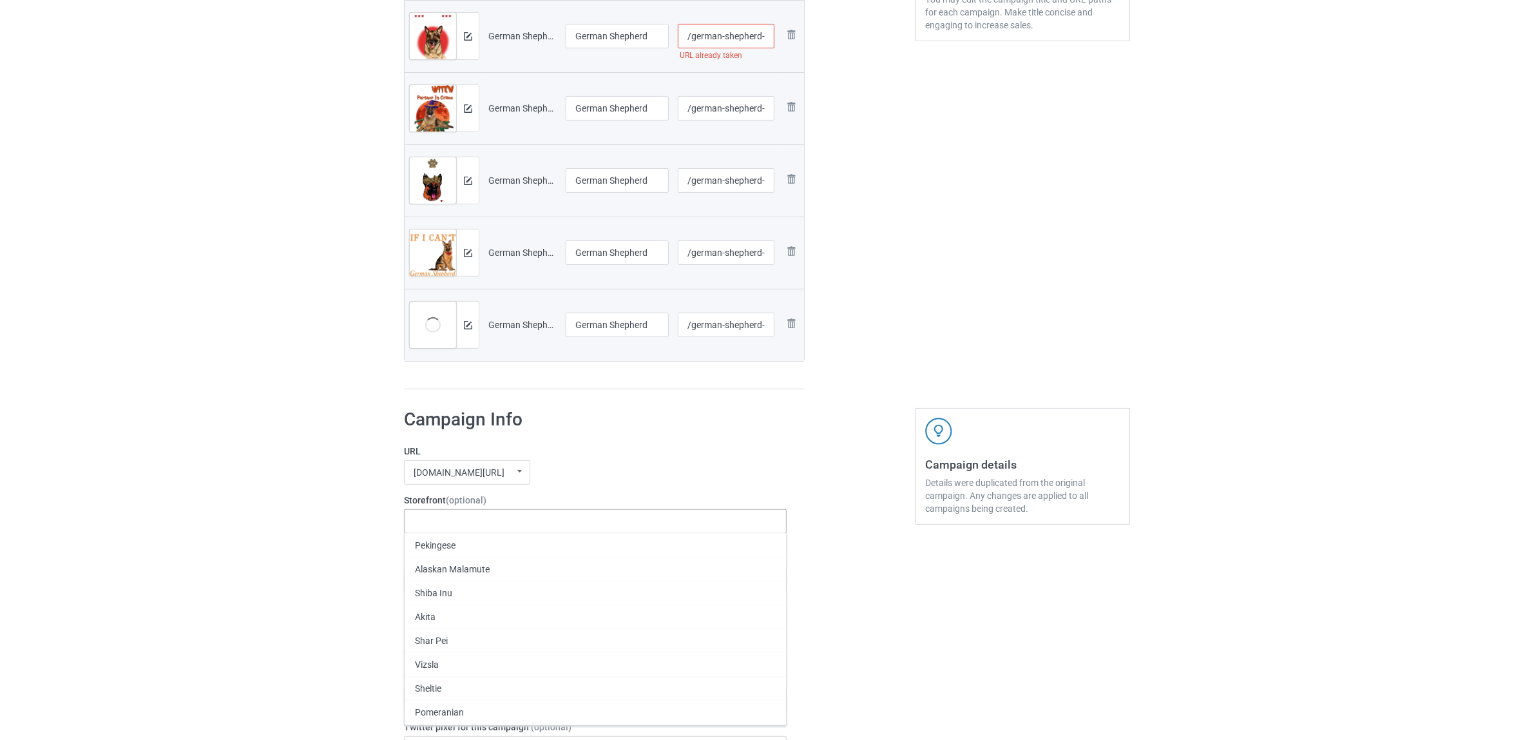
paste input "German Shepherd"
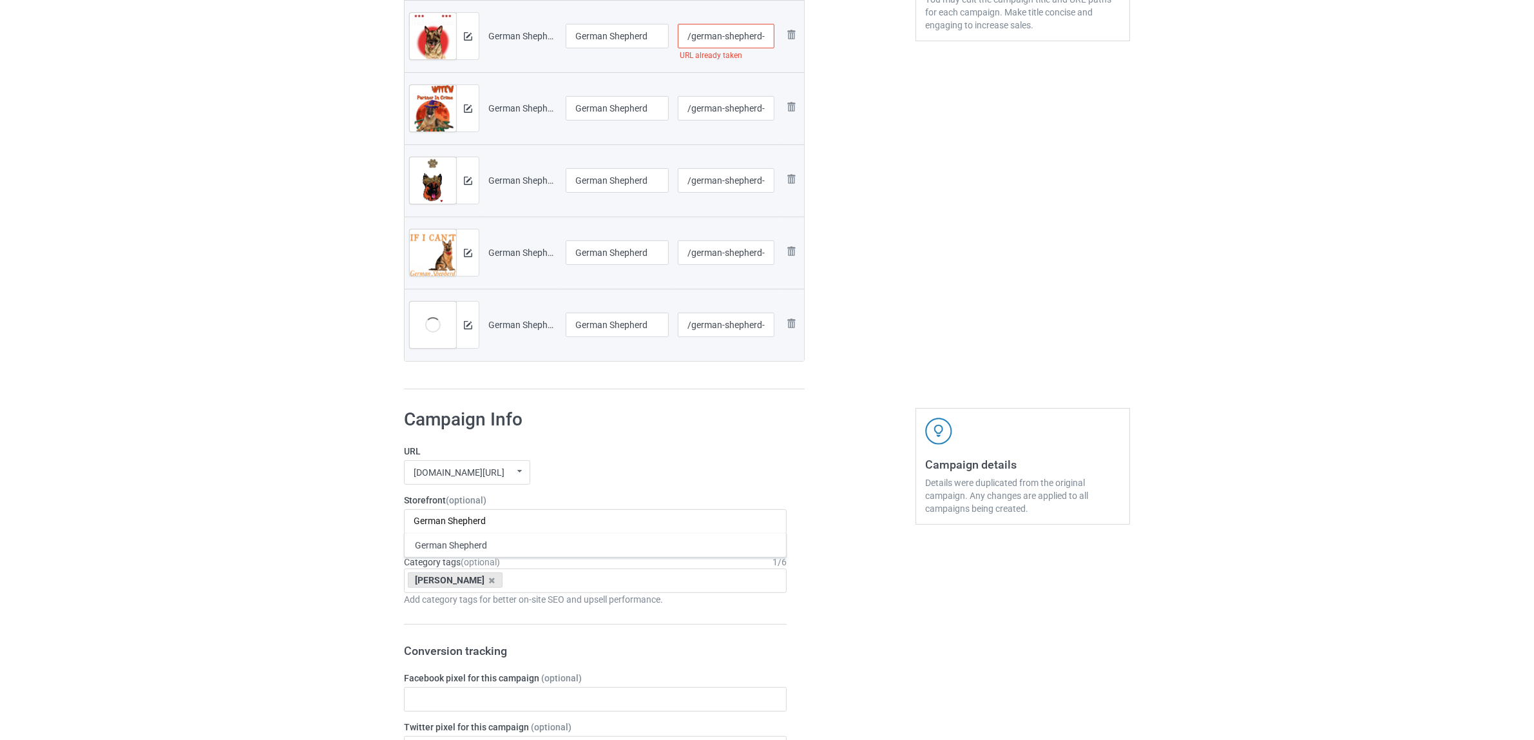
type input "German Shepherd"
click at [452, 546] on div "German Shepherd" at bounding box center [596, 545] width 382 height 24
click at [489, 583] on icon at bounding box center [492, 580] width 6 height 8
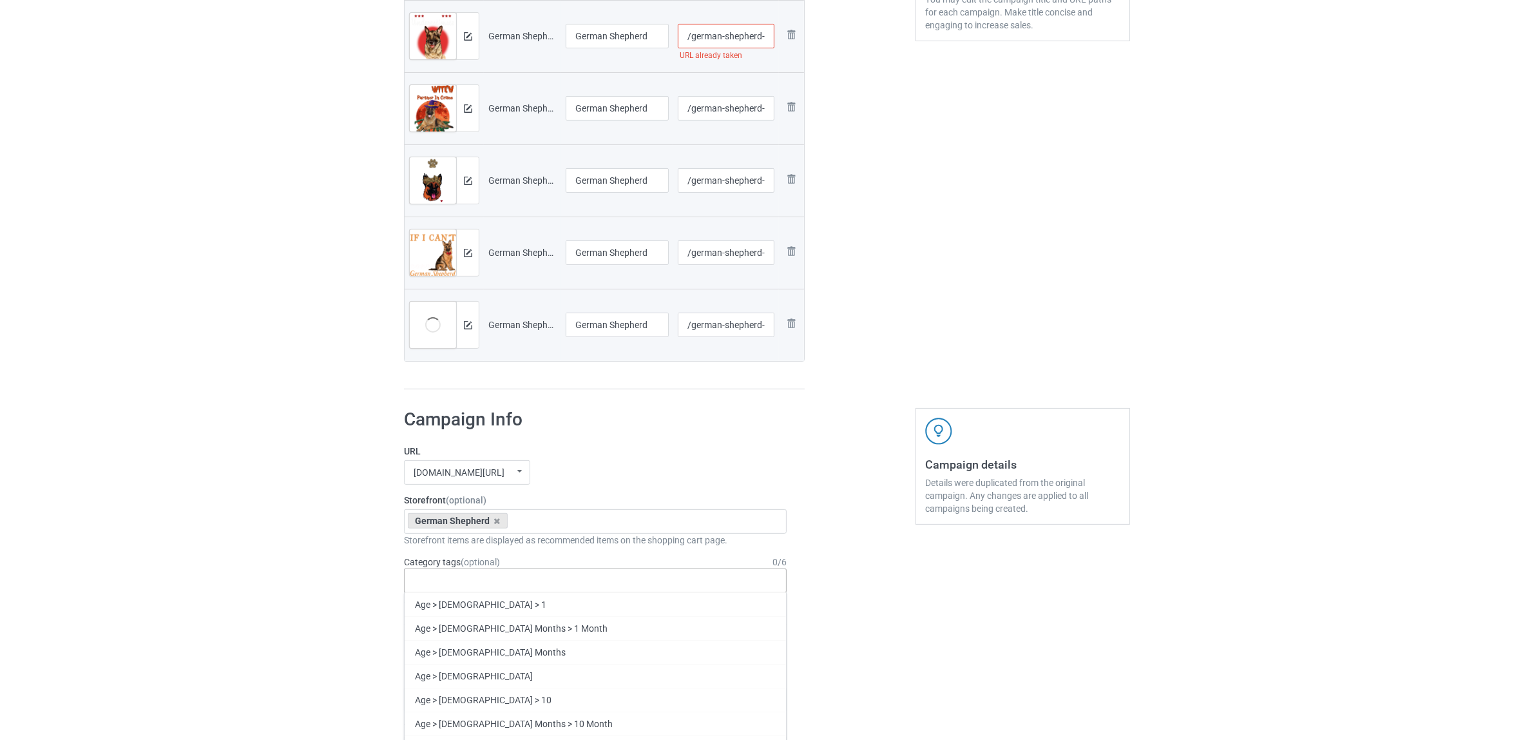
paste input "German Shepherd"
type input "German Shepherd"
click at [454, 624] on div "German Shepherd" at bounding box center [596, 628] width 382 height 24
